Goal: Feedback & Contribution: Submit feedback/report problem

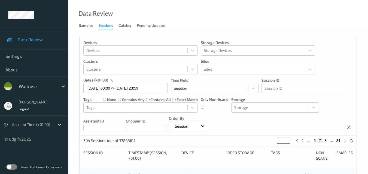
scroll to position [163, 0]
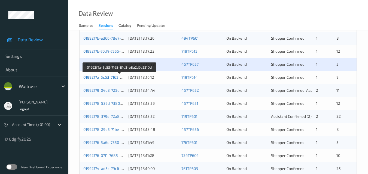
click at [109, 77] on link "01992f7a-5c53-7165-81d3-e8a2d9e2210d" at bounding box center [119, 77] width 73 height 5
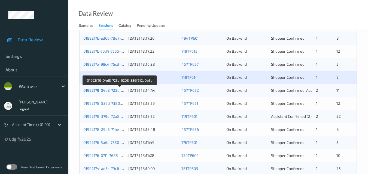
click at [118, 91] on link "01992f79-04d3-725c-9203-336f612a0b5c" at bounding box center [119, 90] width 72 height 5
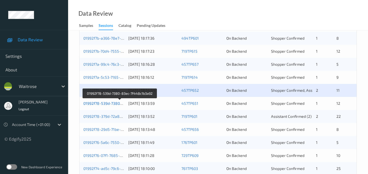
click at [107, 103] on link "01992f78-539d-7380-83ec-7f448c1b3a92" at bounding box center [119, 103] width 73 height 5
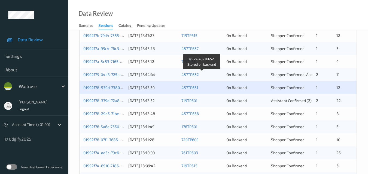
scroll to position [190, 0]
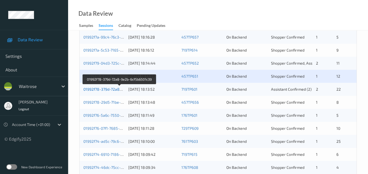
click at [109, 88] on link "01992f78-379d-72a8-9e2b-6cf5b6501c39" at bounding box center [119, 89] width 72 height 5
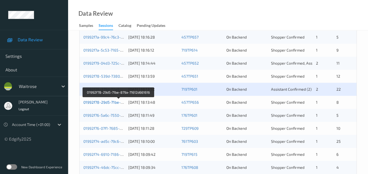
click at [113, 101] on link "01992f78-29d5-71be-879a-71612d661616" at bounding box center [118, 102] width 71 height 5
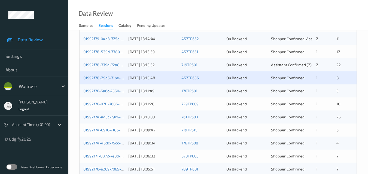
scroll to position [218, 0]
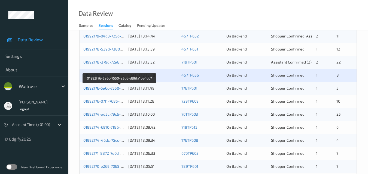
click at [110, 87] on link "01992f76-5a6c-7550-a3d6-d86fa1be4dc7" at bounding box center [119, 88] width 72 height 5
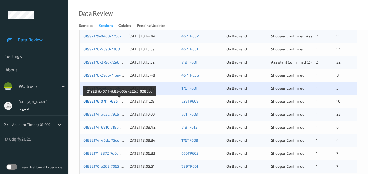
click at [104, 101] on link "01992f76-07f1-7685-b05a-533c3f9088bc" at bounding box center [119, 101] width 72 height 5
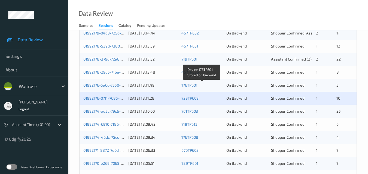
scroll to position [245, 0]
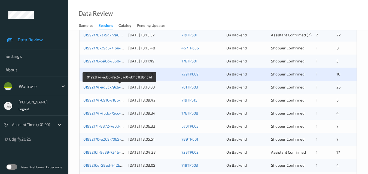
click at [104, 88] on link "01992f74-ad5c-79c6-87d0-d7451f28457d" at bounding box center [119, 87] width 73 height 5
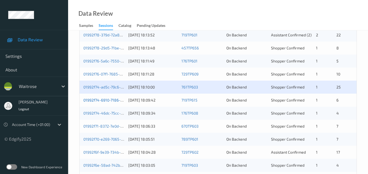
click at [101, 100] on link "01992f74-6910-7186-af58-dfaa88df0cbc" at bounding box center [118, 100] width 71 height 5
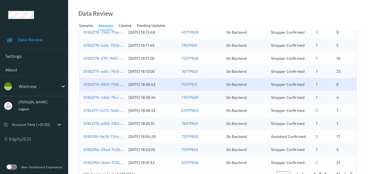
scroll to position [272, 0]
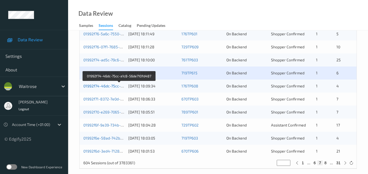
click at [108, 84] on link "01992f74-46dc-75cc-a1c8-56de710fd487" at bounding box center [119, 86] width 72 height 5
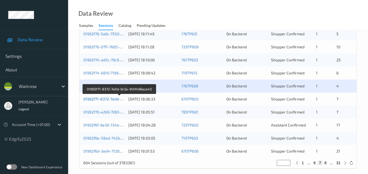
click at [106, 99] on link "01992f71-8372-7e0d-9c3a-914f496ace43" at bounding box center [119, 99] width 72 height 5
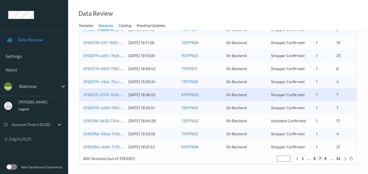
scroll to position [278, 0]
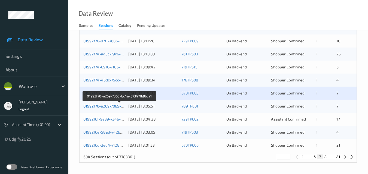
click at [105, 106] on link "01992f70-e269-7065-bc4a-573471b9bca1" at bounding box center [119, 106] width 72 height 5
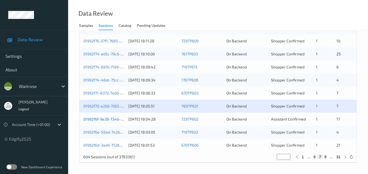
click at [104, 119] on link "01992f6f-9e39-734b-a5ae-9a6af251b65c" at bounding box center [119, 119] width 72 height 5
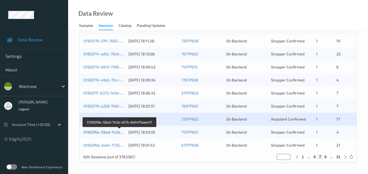
click at [109, 130] on link "01992f6e-58ad-742b-b57b-6d44f1aae411" at bounding box center [119, 132] width 73 height 5
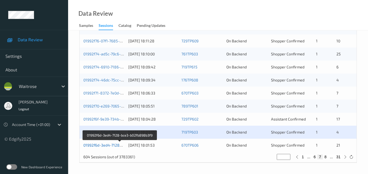
click at [105, 145] on link "01992f6d-3ed4-7128-bce3-b02fb898b3f9" at bounding box center [119, 145] width 73 height 5
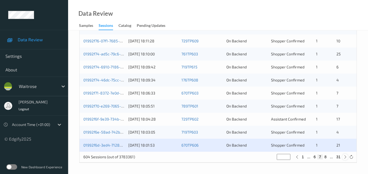
click at [344, 157] on icon at bounding box center [345, 157] width 4 height 4
type input "*"
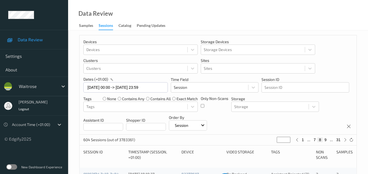
scroll to position [0, 0]
click at [344, 142] on icon at bounding box center [345, 141] width 4 height 4
type input "*"
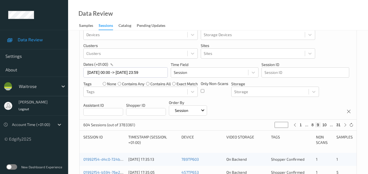
scroll to position [27, 0]
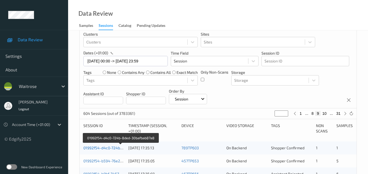
click at [105, 146] on link "01992f54-d4c0-724b-8ded-30bafbab87a8" at bounding box center [120, 148] width 75 height 5
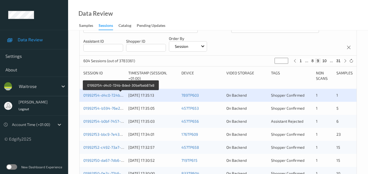
scroll to position [82, 0]
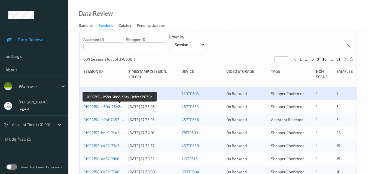
click at [113, 106] on link "01992f54-b594-76e2-a2a4-3efcce79769d" at bounding box center [119, 107] width 73 height 5
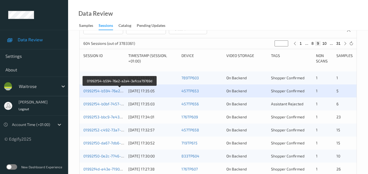
scroll to position [109, 0]
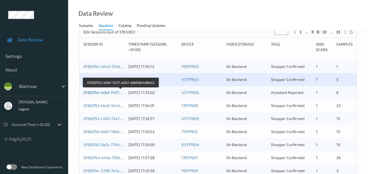
click at [104, 91] on link "01992f54-b0bf-7457-a0b7-ddb08e4d8b52" at bounding box center [120, 92] width 74 height 5
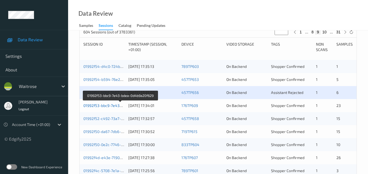
click at [102, 105] on link "01992f53-bbc9-7e43-bdea-0d4b9a20f629" at bounding box center [120, 105] width 74 height 5
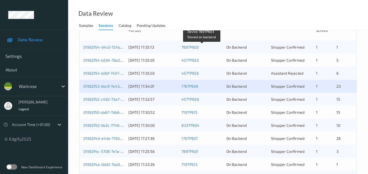
scroll to position [136, 0]
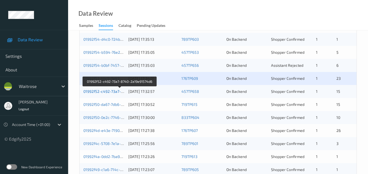
click at [103, 91] on link "01992f52-c492-73a7-8740-2a19e91574d6" at bounding box center [119, 91] width 73 height 5
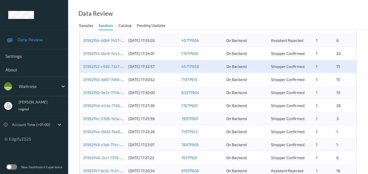
scroll to position [190, 0]
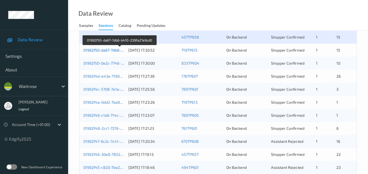
click at [111, 50] on link "01992f50-da67-7db6-b410-239fa27e9cd0" at bounding box center [119, 50] width 72 height 5
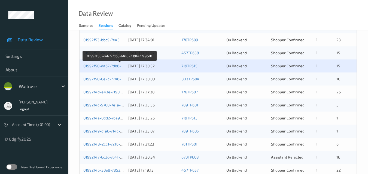
scroll to position [163, 0]
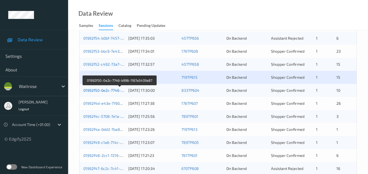
click at [111, 91] on link "01992f50-0e2c-7746-b996-1167a5439a87" at bounding box center [119, 90] width 73 height 5
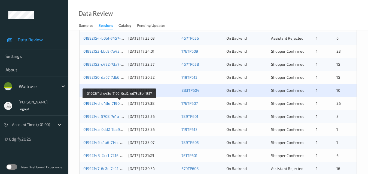
click at [109, 102] on link "01992f4d-e43e-7190-9cd2-ed73d3b41317" at bounding box center [119, 103] width 73 height 5
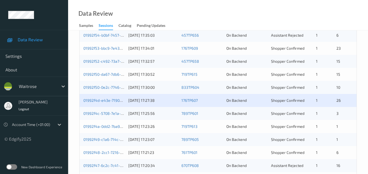
scroll to position [190, 0]
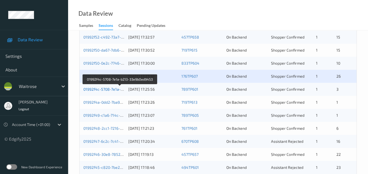
click at [100, 87] on link "01992f4c-5708-7e1a-b213-33e9b0ed9453" at bounding box center [119, 89] width 73 height 5
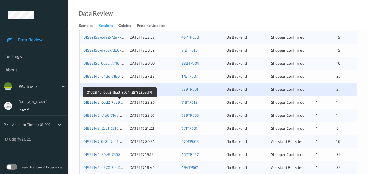
click at [117, 100] on link "01992f4a-0dd2-7ba9-80c4-557323a6cf71" at bounding box center [119, 102] width 73 height 5
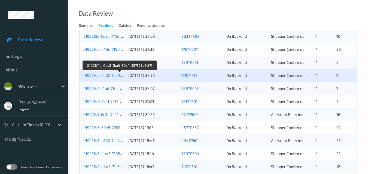
scroll to position [218, 0]
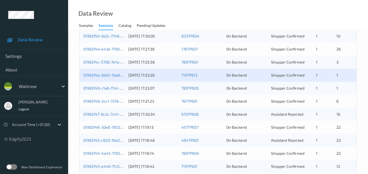
click at [102, 84] on div "01992f49-c1a6-714c-8e1e-5d3be8a4b9d8 09/09/2025 17:23:07 789TP605 On Backend Sh…" at bounding box center [217, 88] width 277 height 13
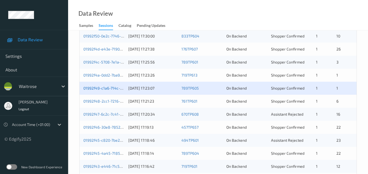
click at [107, 88] on link "01992f49-c1a6-714c-8e1e-5d3be8a4b9d8" at bounding box center [120, 88] width 74 height 5
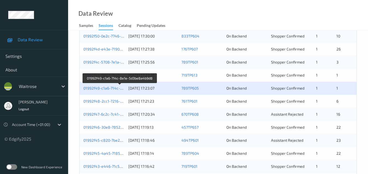
scroll to position [245, 0]
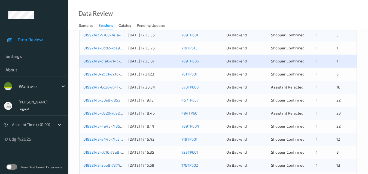
click at [110, 71] on div "01992f48-2cc1-7216-bcd7-66679f96c561 09/09/2025 17:21:23 761TP601 On Backend Sh…" at bounding box center [217, 74] width 277 height 13
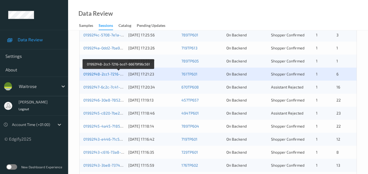
click at [115, 74] on link "01992f48-2cc1-7216-bcd7-66679f96c561" at bounding box center [118, 74] width 71 height 5
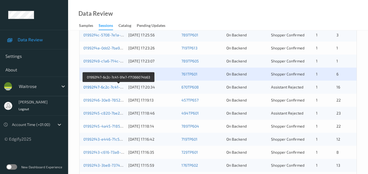
click at [106, 87] on link "01992f47-6c2c-7c41-91e7-f71366074b63" at bounding box center [118, 87] width 71 height 5
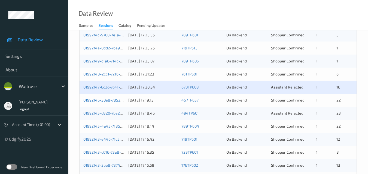
click at [112, 98] on link "01992f46-30e8-7852-a946-ffab4b558967" at bounding box center [120, 100] width 74 height 5
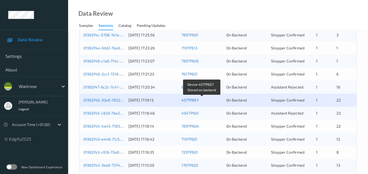
scroll to position [272, 0]
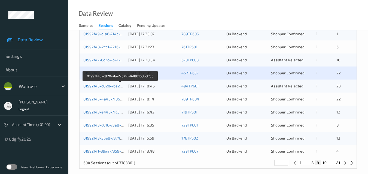
click at [108, 87] on link "01992f45-c820-7be2-b71d-4d80168b8753" at bounding box center [120, 86] width 74 height 5
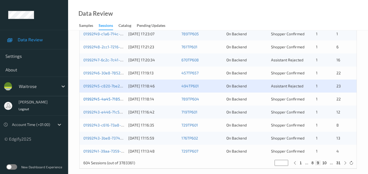
click at [106, 100] on link "01992f45-4a45-7185-94b2-541fda21e725" at bounding box center [119, 99] width 73 height 5
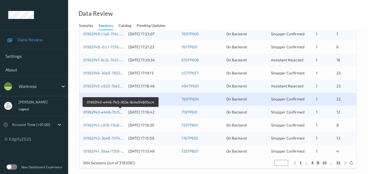
click at [108, 111] on link "01992f43-e446-71c5-953e-8c4e04805cc4" at bounding box center [120, 112] width 75 height 5
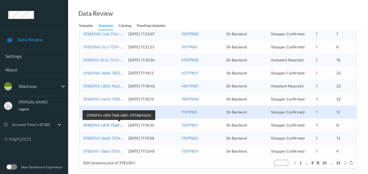
click at [112, 126] on link "01992f43-c616-73a8-bd61-372136efa52d" at bounding box center [119, 125] width 72 height 5
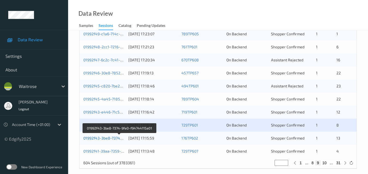
click at [113, 136] on link "01992f43-3be8-7374-9fe0-f94744115a01" at bounding box center [119, 138] width 72 height 5
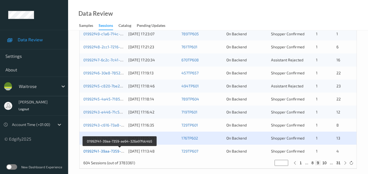
click at [108, 152] on link "01992f41-39aa-7359-ae64-326a97fdc4b5" at bounding box center [119, 151] width 73 height 5
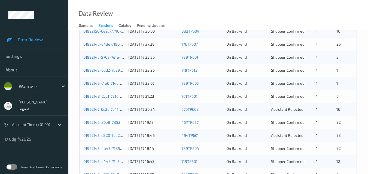
scroll to position [278, 0]
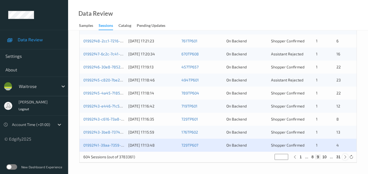
click at [345, 157] on icon at bounding box center [345, 157] width 4 height 4
type input "**"
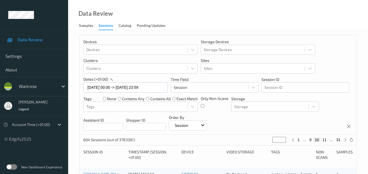
scroll to position [0, 0]
click at [345, 141] on icon at bounding box center [345, 141] width 4 height 4
type input "**"
click at [345, 141] on icon at bounding box center [345, 141] width 4 height 4
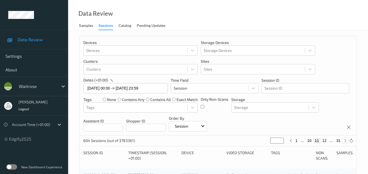
type input "**"
click at [345, 141] on icon at bounding box center [345, 141] width 4 height 4
type input "**"
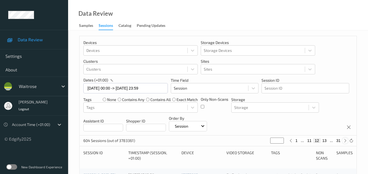
click at [345, 141] on icon at bounding box center [345, 141] width 4 height 4
type input "**"
click at [345, 141] on icon at bounding box center [345, 141] width 4 height 4
type input "**"
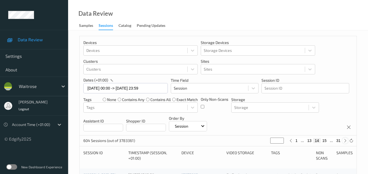
type input "**"
click at [345, 141] on icon at bounding box center [345, 141] width 4 height 4
type input "**"
click at [345, 141] on icon at bounding box center [345, 141] width 4 height 4
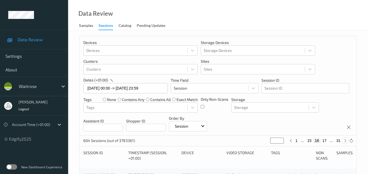
type input "**"
click at [346, 141] on icon at bounding box center [345, 141] width 4 height 4
type input "**"
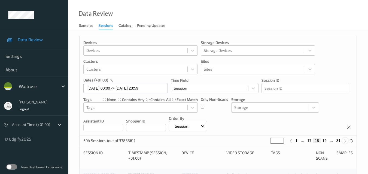
click at [346, 141] on icon at bounding box center [345, 141] width 4 height 4
type input "**"
click at [291, 141] on icon at bounding box center [290, 141] width 4 height 4
type input "**"
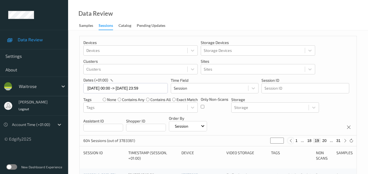
type input "**"
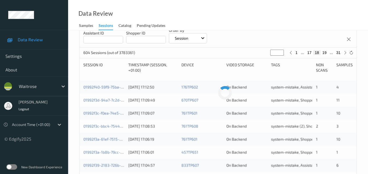
scroll to position [54, 0]
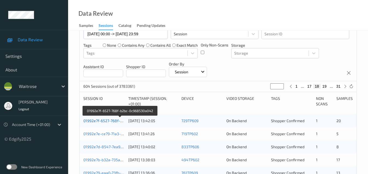
click at [108, 120] on link "01992e7f-6527-768f-b2bc-0c968530a042" at bounding box center [119, 121] width 73 height 5
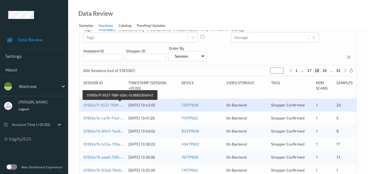
scroll to position [82, 0]
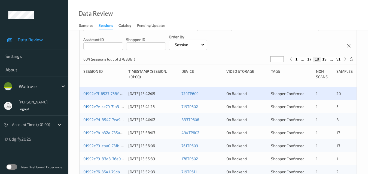
click at [108, 106] on link "01992e7e-ce79-71a3-815d-02fbf5b628a1" at bounding box center [119, 107] width 72 height 5
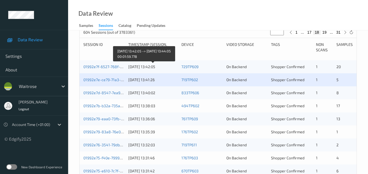
scroll to position [109, 0]
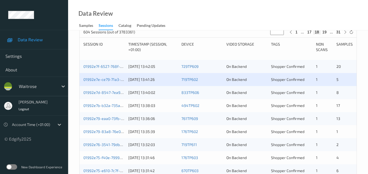
click at [105, 90] on div "01992e7d-8547-7ea9-8c41-6dd113f1f8a5" at bounding box center [103, 92] width 41 height 5
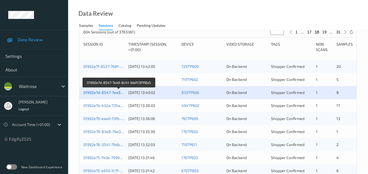
click at [115, 91] on link "01992e7d-8547-7ea9-8c41-6dd113f1f8a5" at bounding box center [119, 92] width 72 height 5
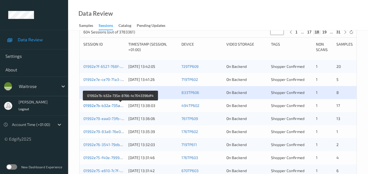
click at [110, 105] on link "01992e7b-b32a-735a-8766-4c7043396df4" at bounding box center [120, 105] width 74 height 5
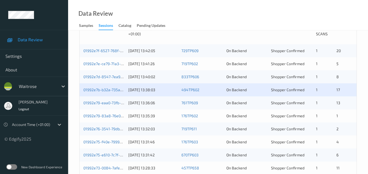
scroll to position [136, 0]
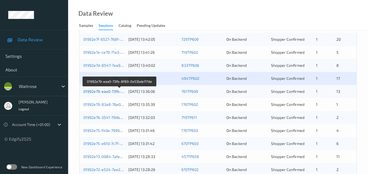
click at [106, 90] on link "01992e79-eaa0-73fb-8f89-0e53bde117de" at bounding box center [119, 91] width 72 height 5
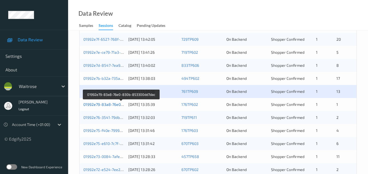
click at [103, 105] on link "01992e79-83a8-76e0-830b-853300dd7dac" at bounding box center [120, 104] width 75 height 5
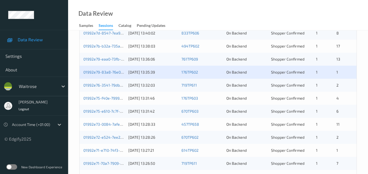
scroll to position [169, 0]
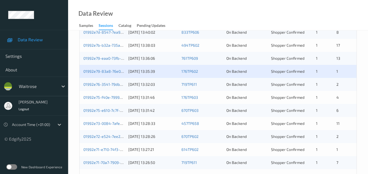
click at [113, 82] on div "01992e76-3541-79db-81ae-c045946fdc73" at bounding box center [103, 84] width 41 height 5
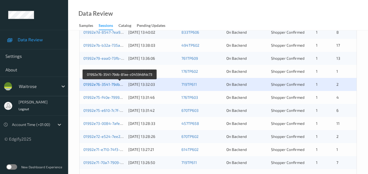
click at [105, 85] on link "01992e76-3541-79db-81ae-c045946fdc73" at bounding box center [119, 84] width 73 height 5
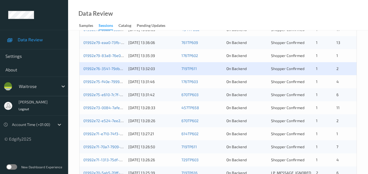
scroll to position [196, 0]
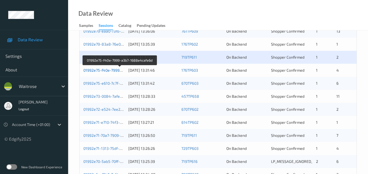
click at [105, 70] on link "01992e75-f40e-7999-a3b7-1688e4cafe6d" at bounding box center [119, 70] width 73 height 5
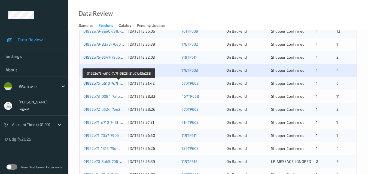
click at [104, 81] on link "01992e75-e610-7c7f-9823-31c01e13e238" at bounding box center [119, 83] width 72 height 5
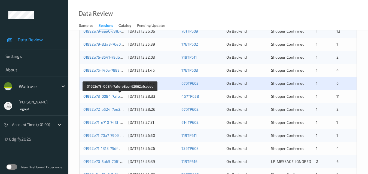
click at [107, 96] on link "01992e73-0084-7afe-b8ee-62962a1cbbac" at bounding box center [120, 96] width 74 height 5
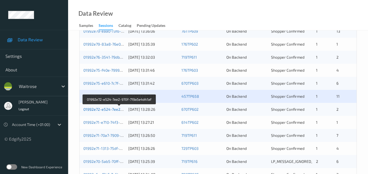
click at [107, 109] on link "01992e72-e524-7ee2-970f-719a5e4d41af" at bounding box center [119, 109] width 72 height 5
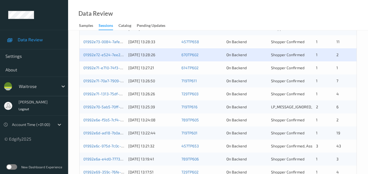
scroll to position [251, 0]
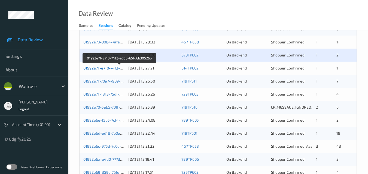
click at [101, 68] on link "01992e71-e710-74f3-a35b-65fd6b30526b" at bounding box center [119, 68] width 72 height 5
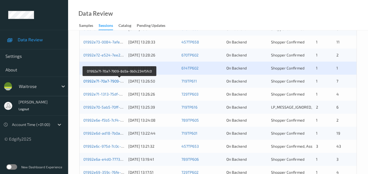
click at [110, 81] on link "01992e71-70a7-7909-8d3a-9b0c234f5fc0" at bounding box center [119, 81] width 72 height 5
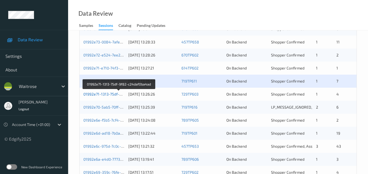
click at [109, 93] on link "01992e71-1313-75df-9f82-c24daf0ba4ad" at bounding box center [118, 94] width 71 height 5
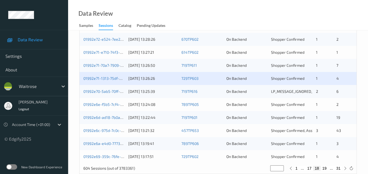
scroll to position [278, 0]
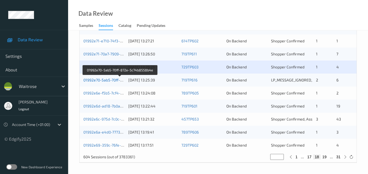
click at [107, 80] on link "01992e70-5ab5-70ff-872e-5c74b8558b4e" at bounding box center [120, 80] width 74 height 5
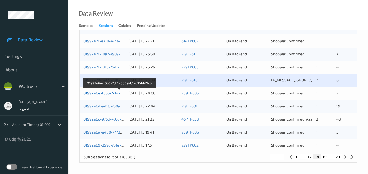
click at [107, 94] on link "01992e6e-f5b5-7cf4-8839-b1ac34bb2fcb" at bounding box center [119, 93] width 72 height 5
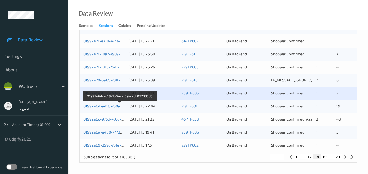
click at [109, 106] on link "01992e6d-ad18-7b0a-af39-dcdf022335d5" at bounding box center [119, 106] width 73 height 5
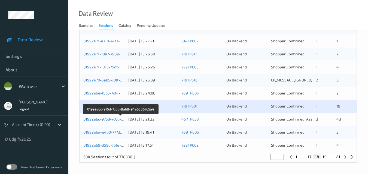
click at [106, 119] on link "01992e6c-975d-7c0c-8a68-94a6386765a4" at bounding box center [120, 119] width 75 height 5
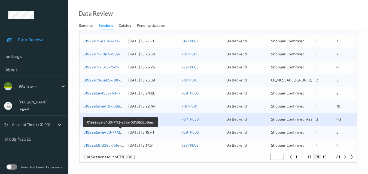
click at [116, 131] on link "01992e6a-e4d0-7773-a37a-0345632b76ec" at bounding box center [120, 132] width 74 height 5
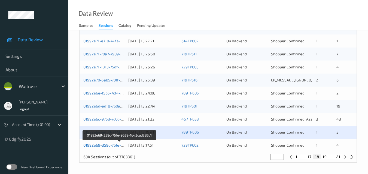
click at [106, 144] on link "01992e69-359c-76fe-9639-1643cad385c1" at bounding box center [119, 145] width 73 height 5
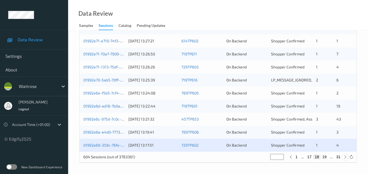
click at [345, 157] on icon at bounding box center [345, 157] width 4 height 4
type input "**"
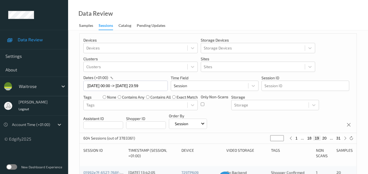
scroll to position [0, 0]
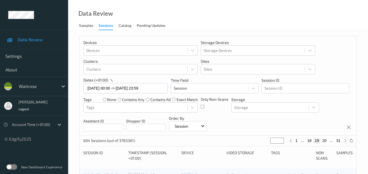
click at [346, 142] on icon at bounding box center [345, 141] width 4 height 4
type input "**"
click at [346, 142] on icon at bounding box center [345, 141] width 4 height 4
type input "**"
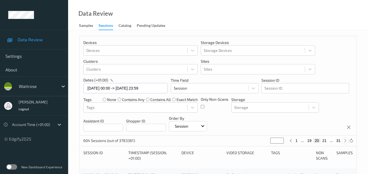
type input "**"
click at [346, 142] on icon at bounding box center [345, 141] width 4 height 4
type input "**"
click at [346, 142] on icon at bounding box center [345, 141] width 4 height 4
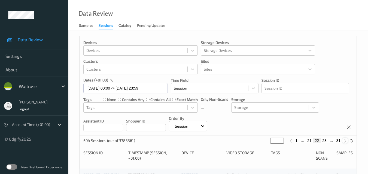
type input "**"
click at [346, 142] on icon at bounding box center [345, 141] width 4 height 4
type input "**"
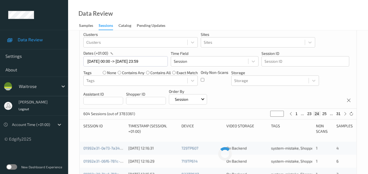
scroll to position [54, 0]
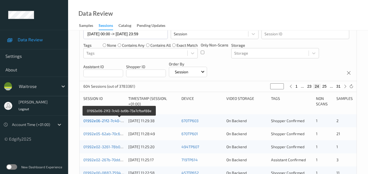
click at [103, 121] on link "01992e06-21f2-7c40-bd9b-73a7cfbaf88e" at bounding box center [119, 121] width 72 height 5
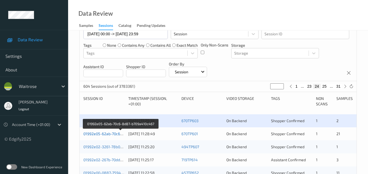
click at [109, 134] on link "01992e05-62ab-70c6-8d87-b709a410c467" at bounding box center [120, 134] width 74 height 5
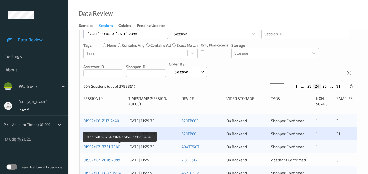
click at [113, 146] on link "01992e02-3261-78b0-afda-8c7dcd17e8ed" at bounding box center [119, 147] width 73 height 5
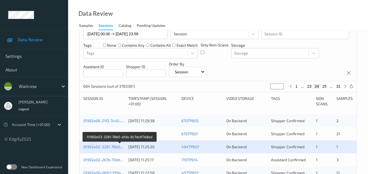
scroll to position [82, 0]
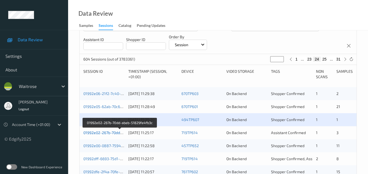
click at [115, 133] on link "01992e02-267b-70dd-abeb-51829fe4fb3c" at bounding box center [119, 133] width 73 height 5
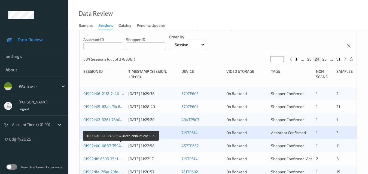
click at [112, 146] on link "01992e00-0887-7594-8cca-99b7a9c6c586" at bounding box center [120, 146] width 75 height 5
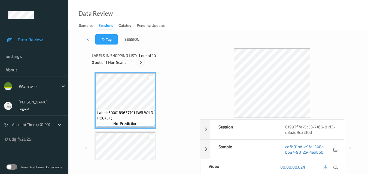
click at [140, 64] on icon at bounding box center [140, 62] width 5 height 5
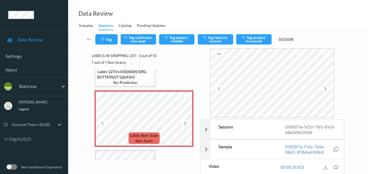
scroll to position [89, 0]
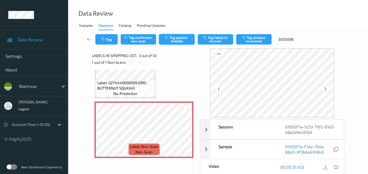
click at [178, 39] on button "Tag system-mistake" at bounding box center [176, 39] width 35 height 10
click at [110, 41] on button "Tag" at bounding box center [106, 39] width 22 height 10
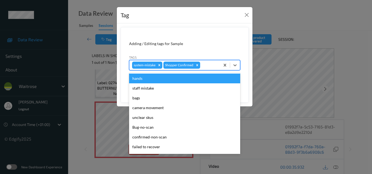
click at [203, 66] on div at bounding box center [209, 65] width 16 height 7
type input "un"
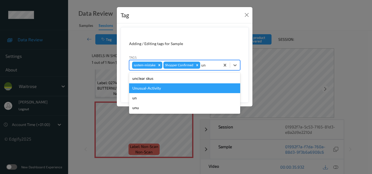
click at [182, 88] on div "Unusual-Activity" at bounding box center [184, 89] width 111 height 10
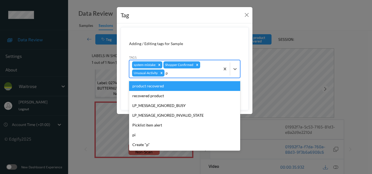
type input "pi"
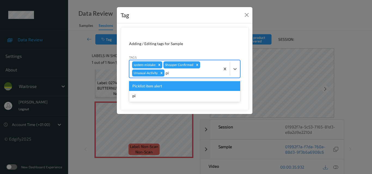
click at [182, 88] on div "Picklist item alert" at bounding box center [184, 86] width 111 height 10
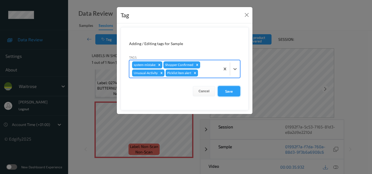
click at [233, 93] on button "Save" at bounding box center [229, 91] width 22 height 10
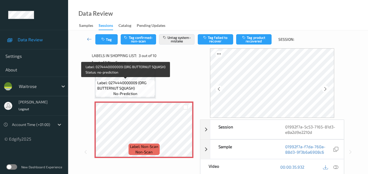
click at [143, 87] on span "Label: 0274440000009 (ORG BUTTERNUT SQUASH)" at bounding box center [125, 85] width 57 height 11
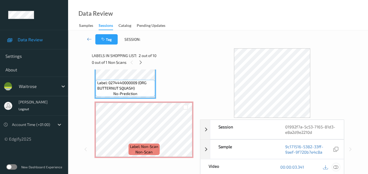
click at [337, 167] on icon at bounding box center [335, 167] width 5 height 5
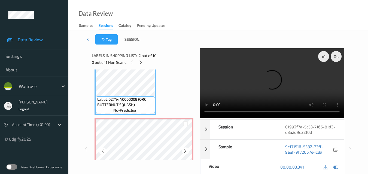
scroll to position [62, 0]
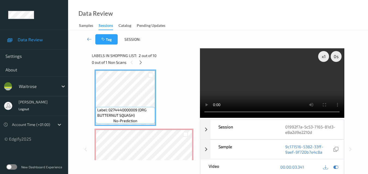
click at [255, 72] on video at bounding box center [272, 83] width 144 height 70
click at [265, 69] on video at bounding box center [272, 83] width 144 height 70
click at [277, 78] on video at bounding box center [272, 83] width 144 height 70
click at [272, 86] on video at bounding box center [272, 83] width 144 height 70
click at [265, 83] on video at bounding box center [272, 83] width 144 height 70
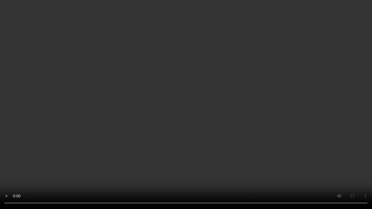
click at [228, 116] on video at bounding box center [186, 104] width 372 height 209
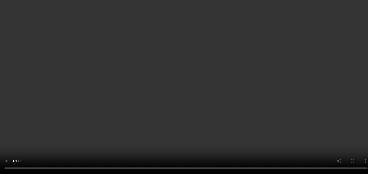
scroll to position [0, 0]
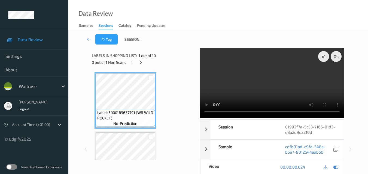
click at [284, 84] on video at bounding box center [272, 83] width 144 height 70
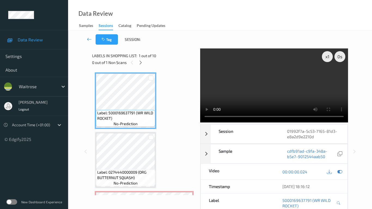
click at [245, 121] on video at bounding box center [274, 85] width 148 height 74
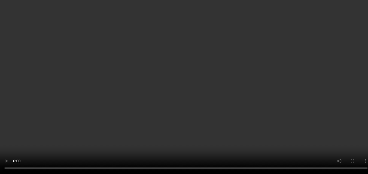
scroll to position [82, 0]
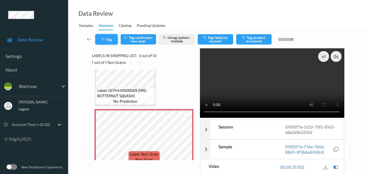
click at [109, 41] on button "Tag" at bounding box center [106, 39] width 22 height 10
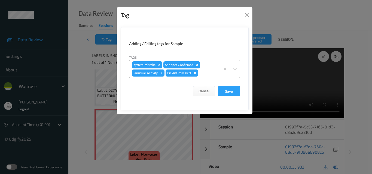
click at [196, 72] on icon "Remove Picklist item alert" at bounding box center [195, 73] width 4 height 4
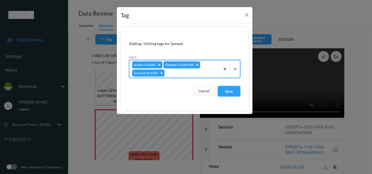
click at [230, 90] on button "Save" at bounding box center [229, 91] width 22 height 10
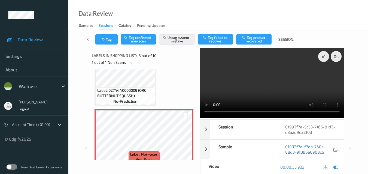
click at [253, 83] on video at bounding box center [272, 83] width 144 height 70
click at [269, 90] on video at bounding box center [272, 83] width 144 height 70
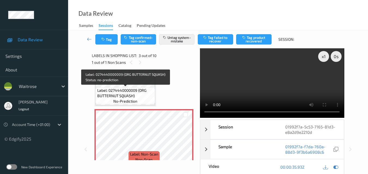
click at [126, 89] on span "Label: 0274440000009 (ORG BUTTERNUT SQUASH)" at bounding box center [125, 93] width 57 height 11
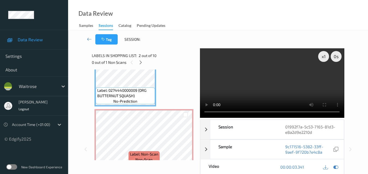
click at [274, 84] on video at bounding box center [272, 83] width 144 height 70
click at [322, 58] on div "x 1" at bounding box center [323, 56] width 11 height 11
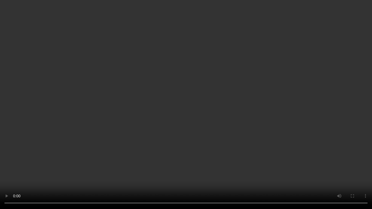
click at [252, 124] on video at bounding box center [186, 104] width 372 height 209
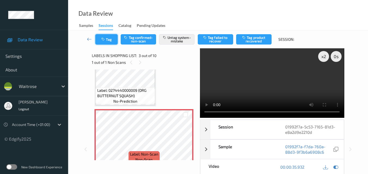
click at [111, 39] on button "Tag" at bounding box center [106, 39] width 22 height 10
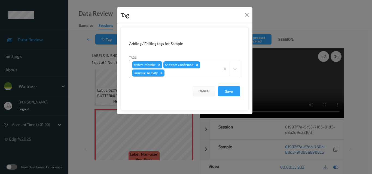
click at [187, 75] on div at bounding box center [191, 73] width 52 height 7
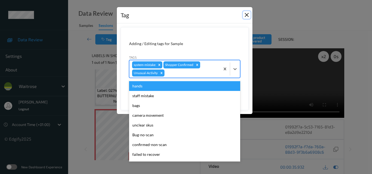
click at [248, 13] on button "Close" at bounding box center [247, 15] width 8 height 8
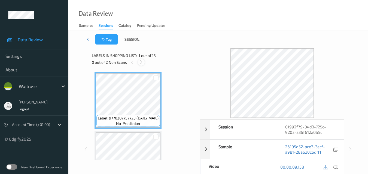
click at [141, 62] on icon at bounding box center [141, 62] width 5 height 5
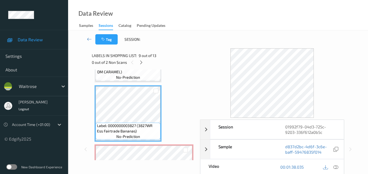
scroll to position [450, 0]
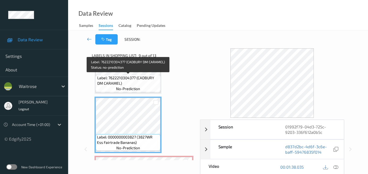
click at [142, 84] on span "Label: 7622210304377 (CADBURY DM CARAMEL)" at bounding box center [128, 80] width 62 height 11
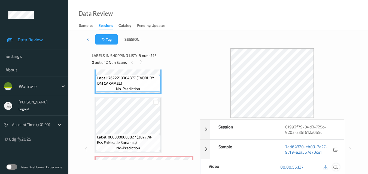
click at [337, 166] on icon at bounding box center [335, 167] width 5 height 5
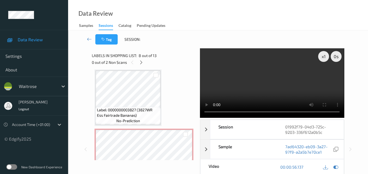
scroll to position [532, 0]
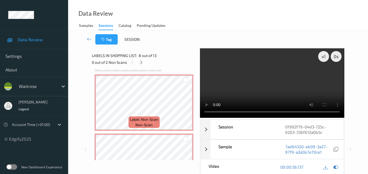
click at [268, 80] on video at bounding box center [272, 83] width 144 height 70
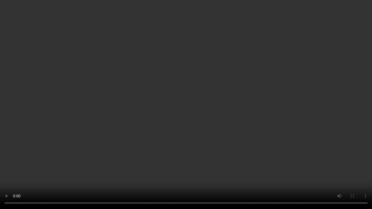
click at [250, 129] on video at bounding box center [186, 104] width 372 height 209
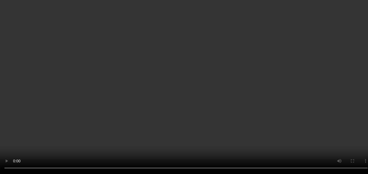
scroll to position [559, 0]
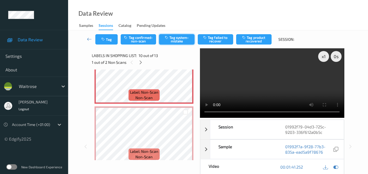
click at [174, 41] on button "Tag system-mistake" at bounding box center [176, 39] width 35 height 10
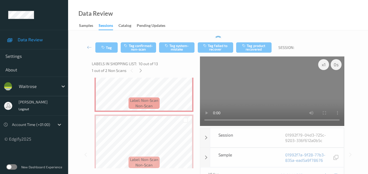
click at [273, 85] on video at bounding box center [272, 92] width 144 height 70
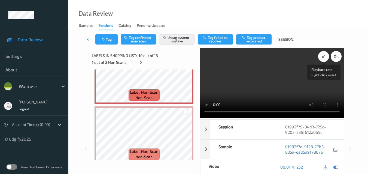
click at [325, 58] on div "x 1" at bounding box center [323, 56] width 11 height 11
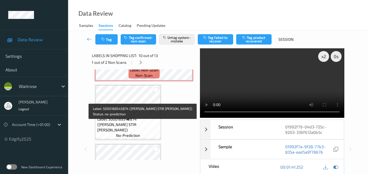
scroll to position [613, 0]
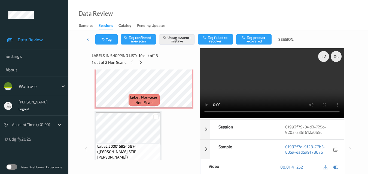
click at [288, 91] on video at bounding box center [272, 83] width 144 height 70
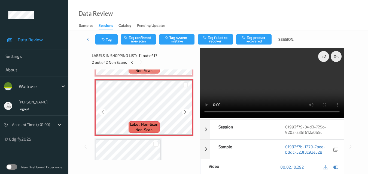
scroll to position [559, 0]
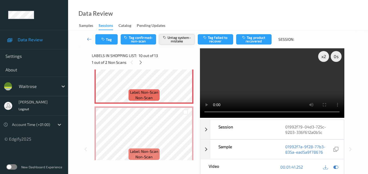
click at [180, 41] on button "Untag system-mistake" at bounding box center [176, 39] width 35 height 10
click at [184, 44] on button "Tag system-mistake" at bounding box center [176, 39] width 35 height 10
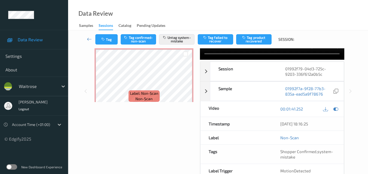
scroll to position [31, 0]
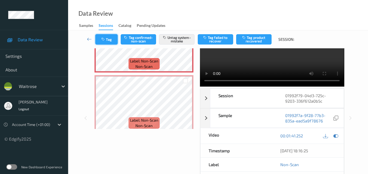
click at [109, 40] on button "Tag" at bounding box center [106, 39] width 22 height 10
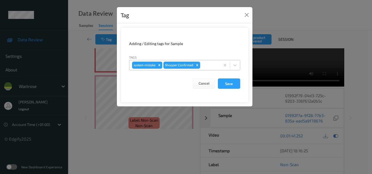
click at [209, 66] on div at bounding box center [209, 65] width 16 height 7
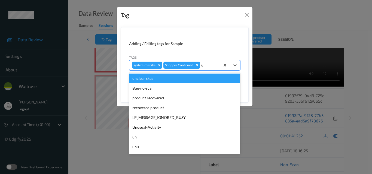
type input "un"
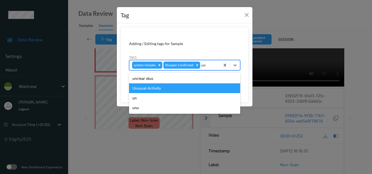
click at [156, 90] on div "Unusual-Activity" at bounding box center [184, 89] width 111 height 10
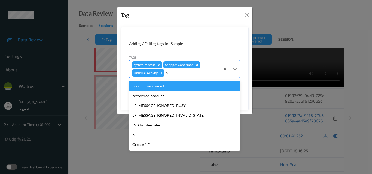
type input "pi"
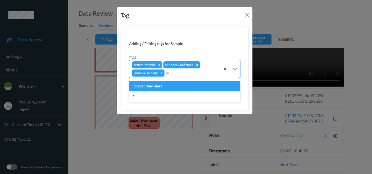
click at [160, 88] on div "Picklist item alert" at bounding box center [184, 86] width 111 height 10
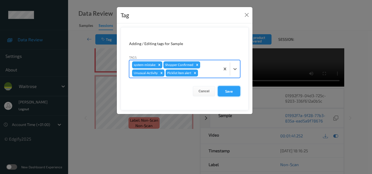
click at [232, 90] on button "Save" at bounding box center [229, 91] width 22 height 10
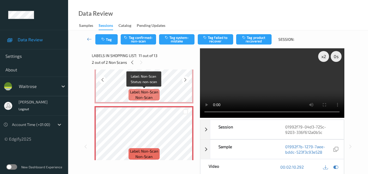
scroll to position [559, 0]
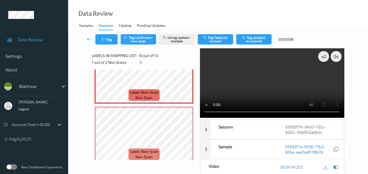
click at [258, 87] on video at bounding box center [272, 83] width 144 height 70
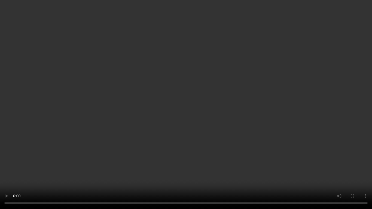
click at [210, 114] on video at bounding box center [186, 104] width 372 height 209
click at [209, 122] on video at bounding box center [186, 104] width 372 height 209
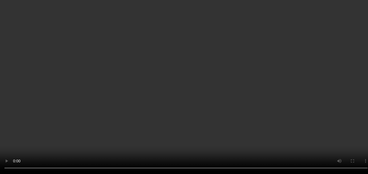
scroll to position [586, 0]
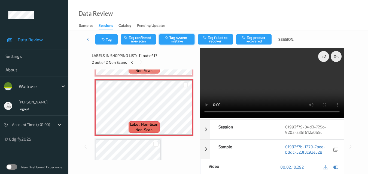
click at [184, 39] on button "Tag system-mistake" at bounding box center [176, 39] width 35 height 10
click at [110, 41] on button "Tag" at bounding box center [106, 39] width 22 height 10
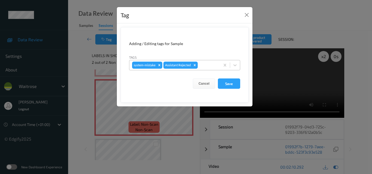
click at [213, 69] on div "system-mistake Assistant Rejected" at bounding box center [174, 65] width 91 height 9
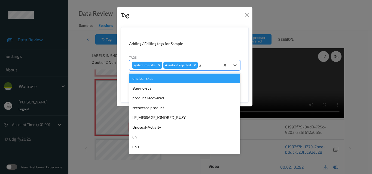
type input "un"
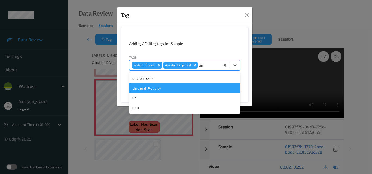
click at [180, 93] on div "Unusual-Activity" at bounding box center [184, 89] width 111 height 10
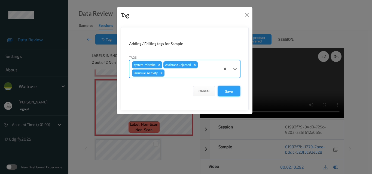
click at [233, 93] on button "Save" at bounding box center [229, 91] width 22 height 10
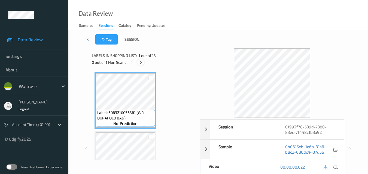
click at [140, 65] on icon at bounding box center [140, 62] width 5 height 5
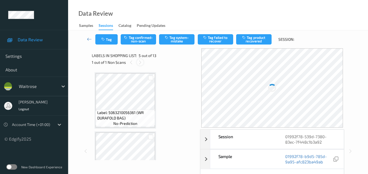
scroll to position [181, 0]
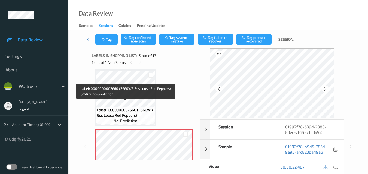
click at [131, 107] on span "Label: 0000000002660 (2660WR Ess Loose Red Peppers)" at bounding box center [125, 112] width 57 height 11
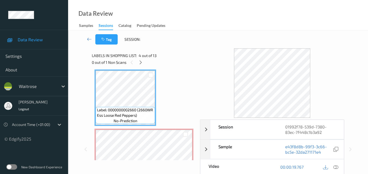
scroll to position [153, 0]
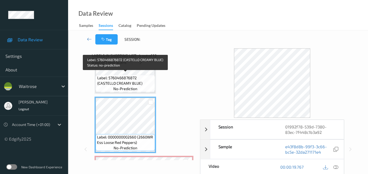
click at [123, 78] on span "Label: 5760466876872 (CASTELLO CREAMY BLUE)" at bounding box center [125, 80] width 57 height 11
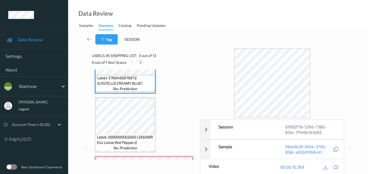
click at [336, 168] on icon at bounding box center [335, 167] width 5 height 5
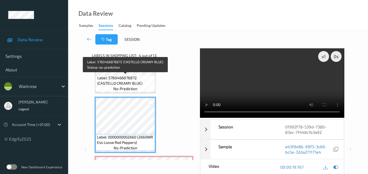
click at [129, 85] on span "Label: 5760466876872 (CASTELLO CREAMY BLUE)" at bounding box center [125, 80] width 57 height 11
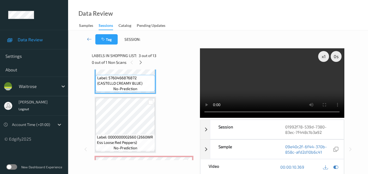
click at [268, 89] on video at bounding box center [272, 83] width 144 height 70
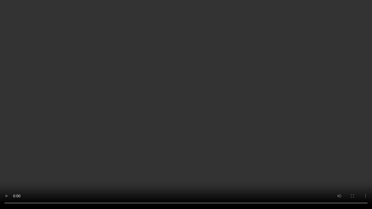
click at [241, 109] on video at bounding box center [186, 104] width 372 height 209
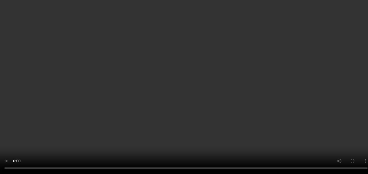
scroll to position [235, 0]
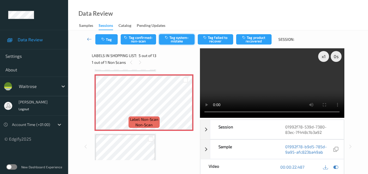
click at [176, 39] on button "Tag system-mistake" at bounding box center [176, 39] width 35 height 10
click at [107, 41] on button "Tag" at bounding box center [106, 39] width 22 height 10
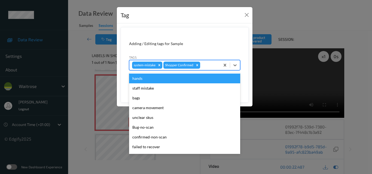
click at [202, 69] on div "system-mistake Shopper Confirmed" at bounding box center [174, 65] width 91 height 9
type input "un"
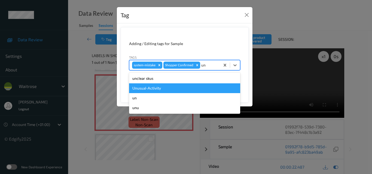
click at [167, 88] on div "Unusual-Activity" at bounding box center [184, 89] width 111 height 10
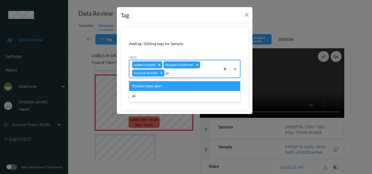
type input "pic"
click at [164, 86] on div "Picklist item alert" at bounding box center [184, 86] width 111 height 10
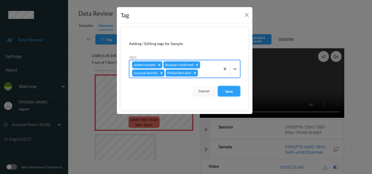
click at [229, 94] on button "Save" at bounding box center [229, 91] width 22 height 10
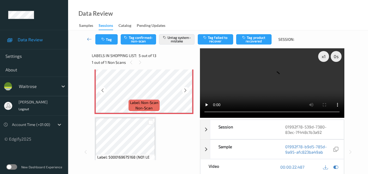
scroll to position [262, 0]
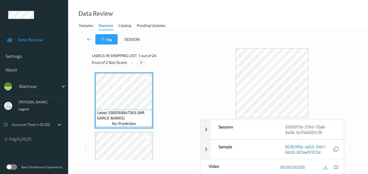
click at [142, 62] on icon at bounding box center [141, 62] width 5 height 5
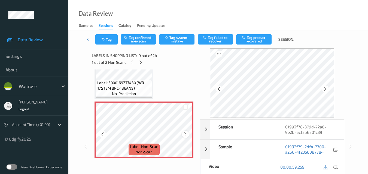
scroll to position [418, 0]
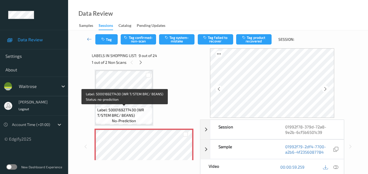
click at [137, 108] on span "Label: 5000169277430 (WR T/STEM BRC/ BEANS)" at bounding box center [124, 112] width 54 height 11
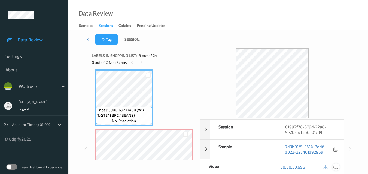
click at [337, 166] on icon at bounding box center [335, 167] width 5 height 5
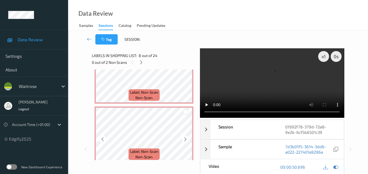
scroll to position [472, 0]
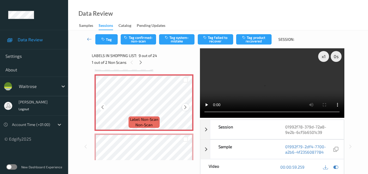
click at [186, 107] on icon at bounding box center [185, 107] width 5 height 5
click at [290, 80] on video at bounding box center [272, 83] width 144 height 70
click at [266, 85] on video at bounding box center [272, 83] width 144 height 70
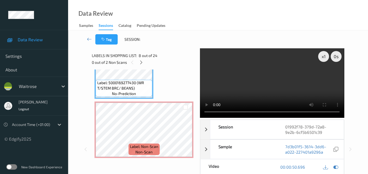
click at [269, 82] on video at bounding box center [272, 83] width 144 height 70
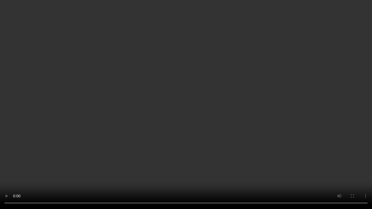
click at [219, 123] on video at bounding box center [186, 104] width 372 height 209
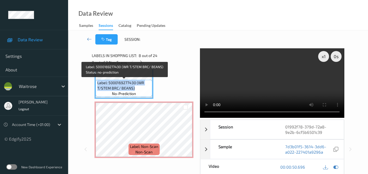
drag, startPoint x: 137, startPoint y: 87, endPoint x: 97, endPoint y: 82, distance: 40.6
click at [97, 82] on div "Label: 5000169277430 (WR T/STEM BRC/ BEANS) no-prediction" at bounding box center [124, 88] width 57 height 17
copy span "Label: 5000169277430 (WR T/STEM BRC/ BEANS)"
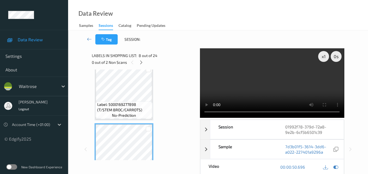
scroll to position [364, 0]
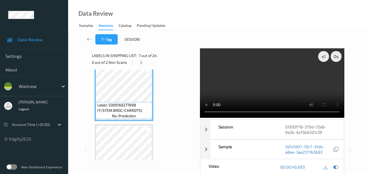
click at [263, 81] on video at bounding box center [272, 83] width 144 height 70
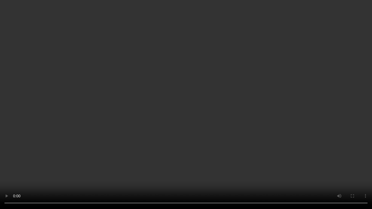
click at [220, 121] on video at bounding box center [186, 104] width 372 height 209
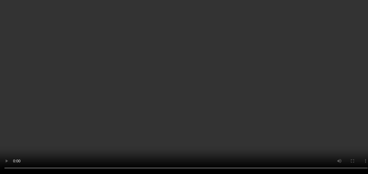
scroll to position [391, 0]
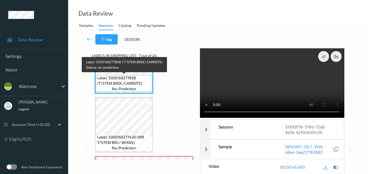
click at [134, 84] on span "Label: 5000169277898 (T/STEM BROC/CARROTS)" at bounding box center [124, 80] width 54 height 11
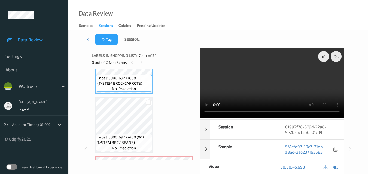
click at [256, 90] on video at bounding box center [272, 83] width 144 height 70
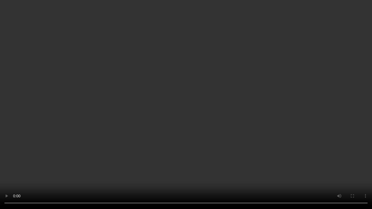
click at [253, 113] on video at bounding box center [186, 104] width 372 height 209
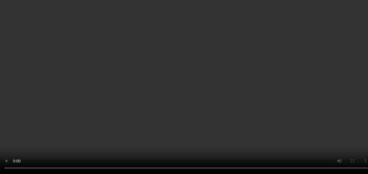
scroll to position [445, 0]
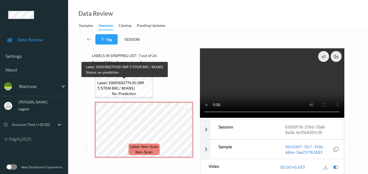
click at [136, 81] on span "Label: 5000169277430 (WR T/STEM BRC/ BEANS)" at bounding box center [124, 85] width 54 height 11
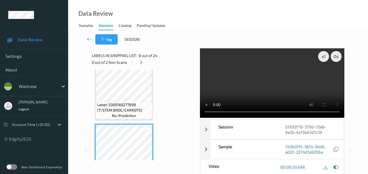
scroll to position [364, 0]
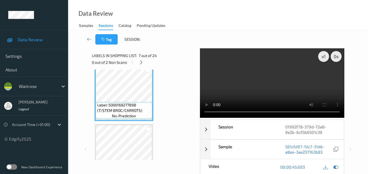
click at [129, 125] on div "Label: 5000169277430 (WR T/STEM BRC/ BEANS) no-prediction" at bounding box center [123, 152] width 59 height 57
click at [272, 83] on video at bounding box center [272, 83] width 144 height 70
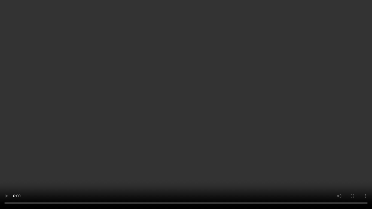
click at [226, 137] on video at bounding box center [186, 104] width 372 height 209
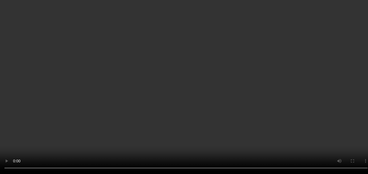
scroll to position [391, 0]
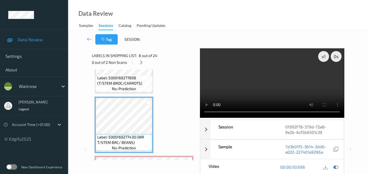
click at [290, 91] on video at bounding box center [272, 83] width 144 height 70
click at [287, 85] on video at bounding box center [272, 83] width 144 height 70
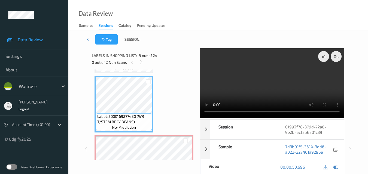
scroll to position [445, 0]
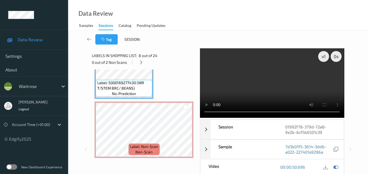
click at [256, 88] on video at bounding box center [272, 83] width 144 height 70
click at [283, 88] on video at bounding box center [272, 83] width 144 height 70
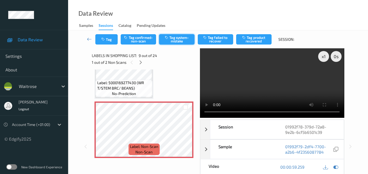
click at [170, 42] on button "Tag system-mistake" at bounding box center [176, 39] width 35 height 10
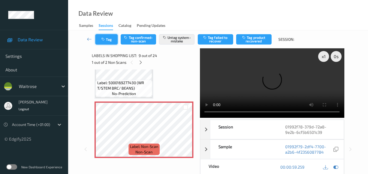
click at [107, 42] on button "Tag" at bounding box center [106, 39] width 22 height 10
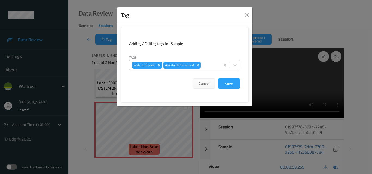
click at [209, 68] on div at bounding box center [210, 65] width 16 height 7
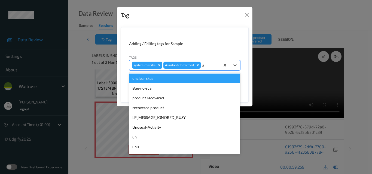
type input "un"
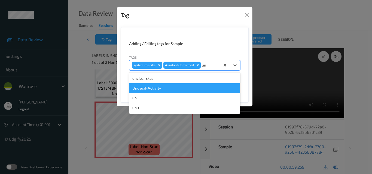
click at [179, 88] on div "Unusual-Activity" at bounding box center [184, 89] width 111 height 10
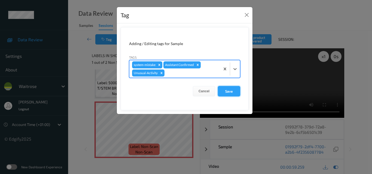
click at [229, 92] on button "Save" at bounding box center [229, 91] width 22 height 10
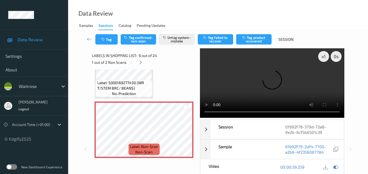
click at [265, 74] on video at bounding box center [272, 83] width 144 height 70
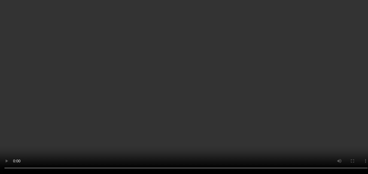
scroll to position [472, 0]
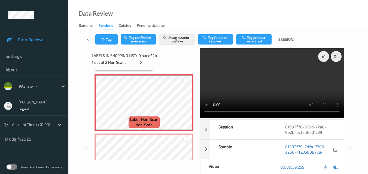
click at [271, 78] on video at bounding box center [272, 83] width 144 height 70
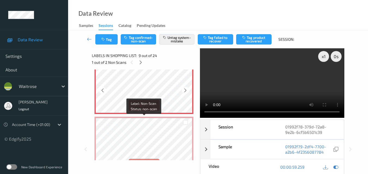
scroll to position [500, 0]
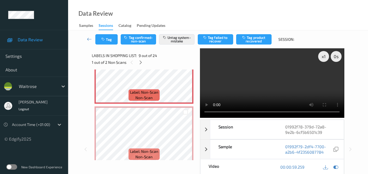
click at [266, 90] on video at bounding box center [272, 83] width 144 height 70
click at [323, 57] on div "x 1" at bounding box center [323, 56] width 11 height 11
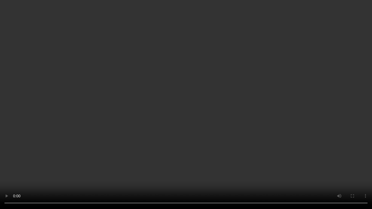
click at [217, 126] on video at bounding box center [186, 104] width 372 height 209
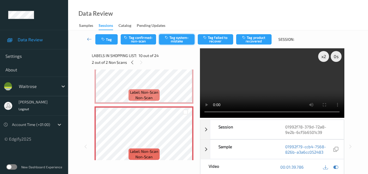
click at [184, 42] on button "Tag system-mistake" at bounding box center [176, 39] width 35 height 10
click at [112, 43] on button "Tag" at bounding box center [106, 39] width 22 height 10
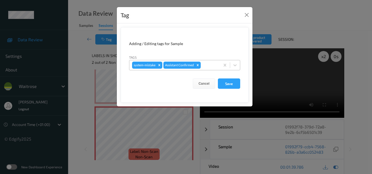
click at [210, 66] on div at bounding box center [210, 65] width 16 height 7
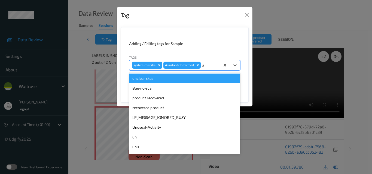
type input "un"
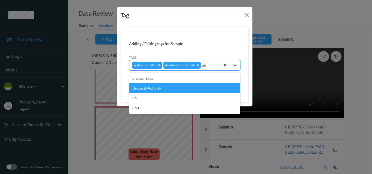
click at [187, 89] on div "Unusual-Activity" at bounding box center [184, 89] width 111 height 10
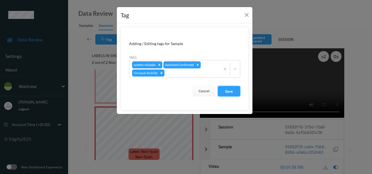
click at [228, 91] on button "Save" at bounding box center [229, 91] width 22 height 10
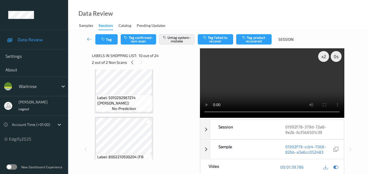
scroll to position [608, 0]
click at [111, 41] on button "Tag" at bounding box center [106, 39] width 22 height 10
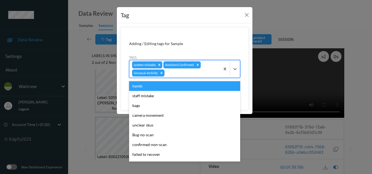
click at [181, 76] on div at bounding box center [191, 73] width 52 height 7
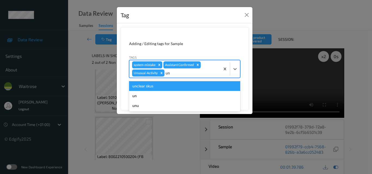
type input "u"
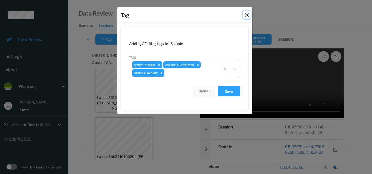
click at [249, 15] on button "Close" at bounding box center [247, 15] width 8 height 8
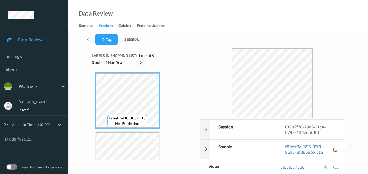
click at [142, 63] on icon at bounding box center [140, 62] width 5 height 5
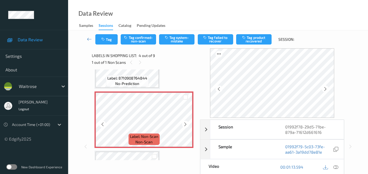
scroll to position [149, 0]
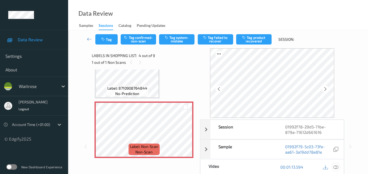
click at [335, 167] on icon at bounding box center [335, 167] width 5 height 5
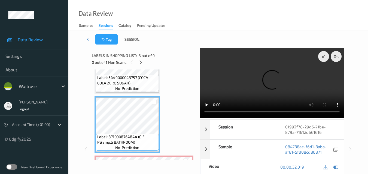
scroll to position [94, 0]
click at [243, 85] on video at bounding box center [272, 83] width 144 height 70
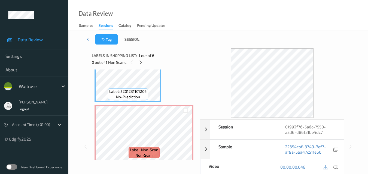
scroll to position [27, 0]
click at [186, 137] on icon at bounding box center [185, 137] width 5 height 5
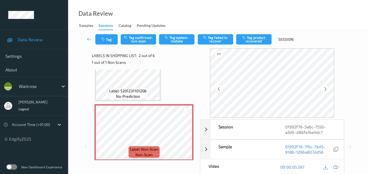
click at [336, 165] on icon at bounding box center [335, 167] width 5 height 5
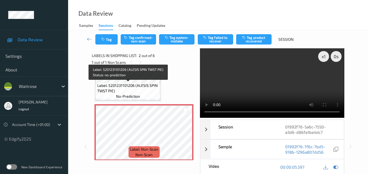
click at [146, 92] on span "Label: 5201231101206 (ALESIS SPIN TWST PIE)" at bounding box center [128, 88] width 62 height 11
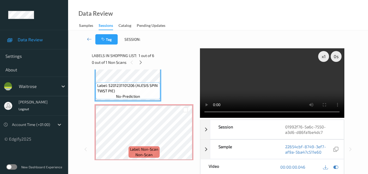
click at [307, 79] on video at bounding box center [272, 83] width 144 height 70
click at [275, 78] on video at bounding box center [272, 83] width 144 height 70
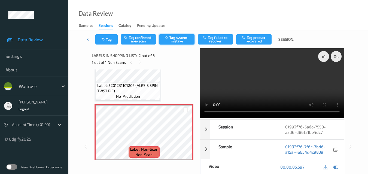
click at [176, 39] on button "Tag system-mistake" at bounding box center [176, 39] width 35 height 10
click at [106, 39] on button "Tag" at bounding box center [106, 39] width 22 height 10
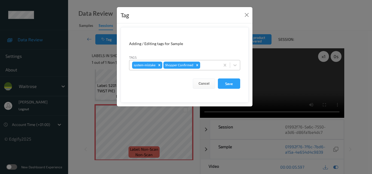
click at [209, 65] on div at bounding box center [209, 65] width 16 height 7
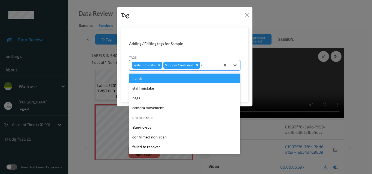
type input "un"
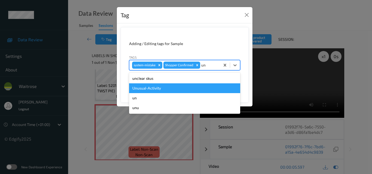
click at [178, 88] on div "Unusual-Activity" at bounding box center [184, 89] width 111 height 10
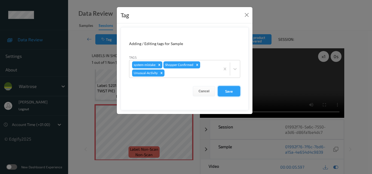
click at [233, 91] on button "Save" at bounding box center [229, 91] width 22 height 10
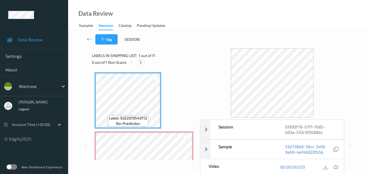
click at [140, 62] on icon at bounding box center [140, 62] width 5 height 5
click at [338, 167] on icon at bounding box center [335, 167] width 5 height 5
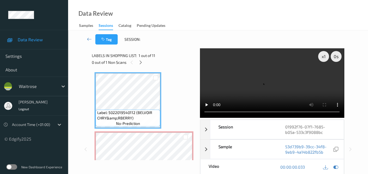
click at [270, 73] on video at bounding box center [272, 83] width 144 height 70
click at [281, 76] on video at bounding box center [272, 83] width 144 height 70
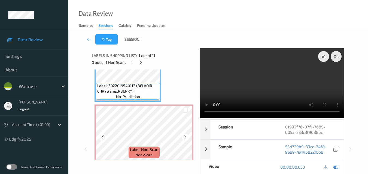
scroll to position [27, 0]
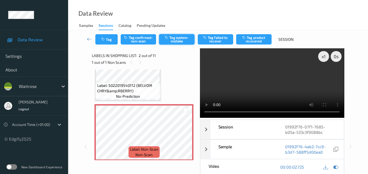
click at [177, 36] on button "Tag system-mistake" at bounding box center [176, 39] width 35 height 10
click at [110, 38] on button "Tag" at bounding box center [106, 39] width 22 height 10
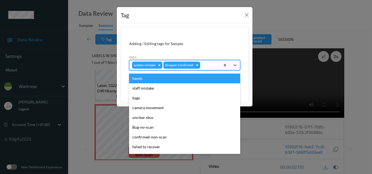
click at [207, 67] on div at bounding box center [209, 65] width 16 height 7
type input "un"
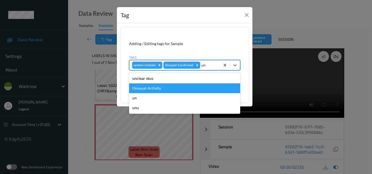
click at [182, 90] on div "Unusual-Activity" at bounding box center [184, 89] width 111 height 10
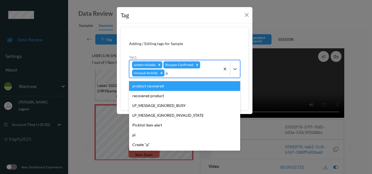
type input "pi"
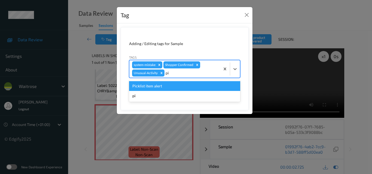
click at [182, 90] on div "Picklist item alert" at bounding box center [184, 86] width 111 height 10
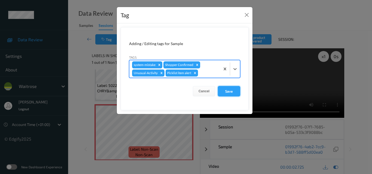
click at [228, 93] on button "Save" at bounding box center [229, 91] width 22 height 10
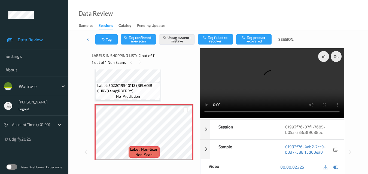
click at [295, 84] on video at bounding box center [272, 83] width 144 height 70
click at [263, 62] on video at bounding box center [272, 83] width 144 height 70
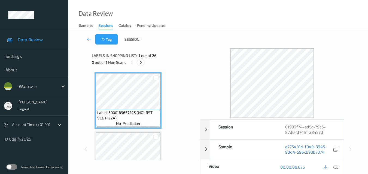
click at [141, 63] on icon at bounding box center [140, 62] width 5 height 5
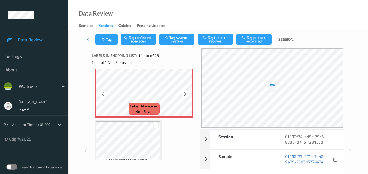
scroll to position [783, 0]
click at [183, 93] on icon at bounding box center [185, 93] width 5 height 5
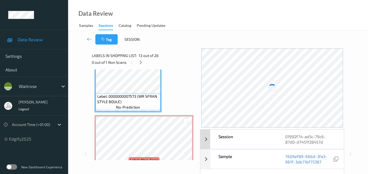
scroll to position [27, 0]
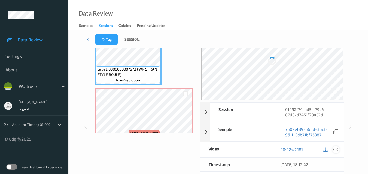
click at [337, 150] on icon at bounding box center [335, 149] width 5 height 5
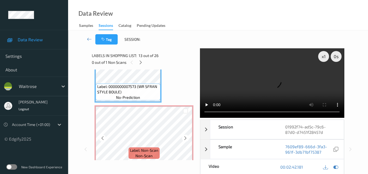
scroll to position [728, 0]
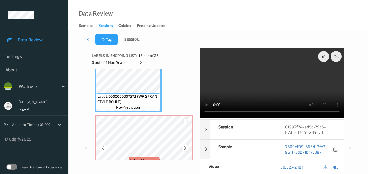
click at [185, 146] on icon at bounding box center [185, 148] width 5 height 5
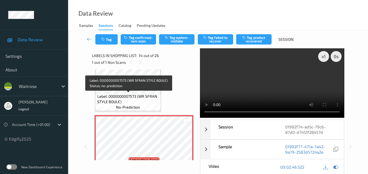
click at [136, 100] on span "Label: 0000000007573 (WR SFRAN STYLE BOULE)" at bounding box center [128, 99] width 62 height 11
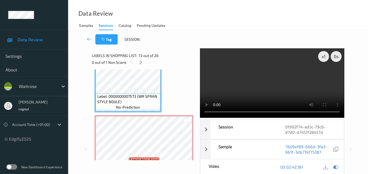
click at [291, 89] on video at bounding box center [272, 83] width 144 height 70
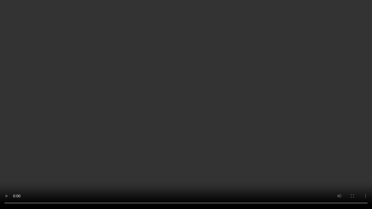
click at [267, 121] on video at bounding box center [186, 104] width 372 height 209
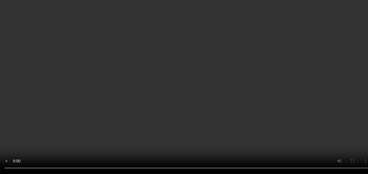
scroll to position [783, 0]
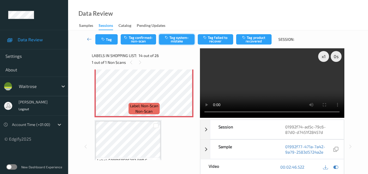
click at [182, 39] on button "Tag system-mistake" at bounding box center [176, 39] width 35 height 10
click at [109, 42] on button "Tag" at bounding box center [106, 39] width 22 height 10
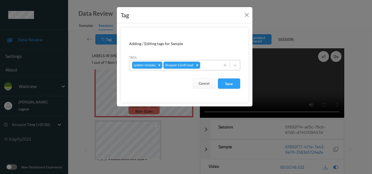
click at [204, 67] on div at bounding box center [209, 65] width 16 height 7
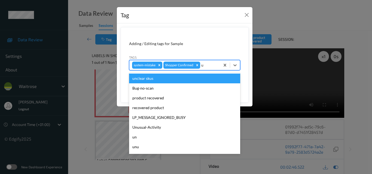
type input "un"
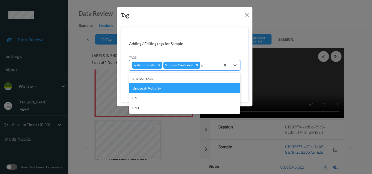
click at [163, 88] on div "Unusual-Activity" at bounding box center [184, 89] width 111 height 10
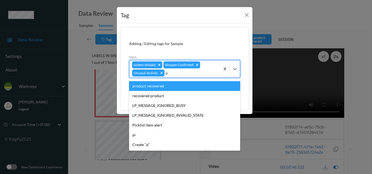
type input "pi"
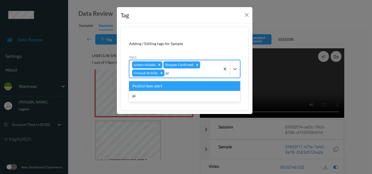
click at [163, 88] on div "Picklist item alert" at bounding box center [184, 86] width 111 height 10
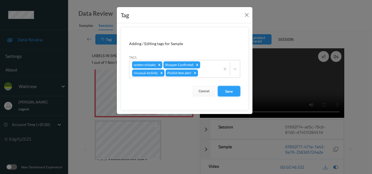
click at [226, 90] on button "Save" at bounding box center [229, 91] width 22 height 10
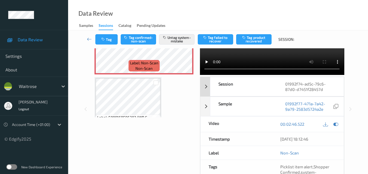
scroll to position [54, 0]
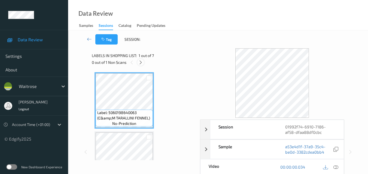
click at [140, 61] on icon at bounding box center [140, 62] width 5 height 5
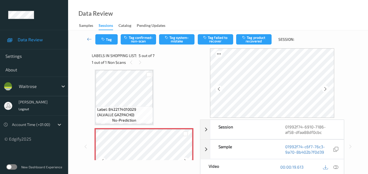
scroll to position [181, 0]
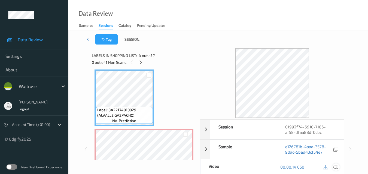
click at [335, 168] on icon at bounding box center [335, 167] width 5 height 5
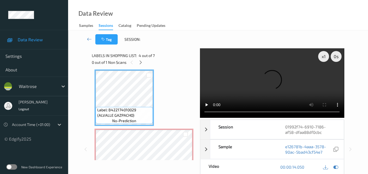
click at [248, 86] on video at bounding box center [272, 83] width 144 height 70
click at [280, 91] on video at bounding box center [272, 83] width 144 height 70
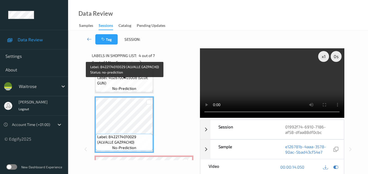
scroll to position [153, 0]
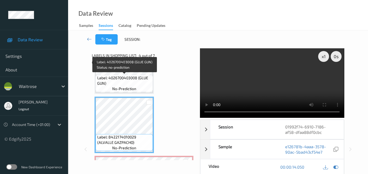
click at [135, 85] on span "Label: 4026700403008 (GLUE GUN)" at bounding box center [124, 80] width 54 height 11
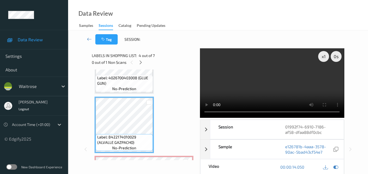
click at [273, 93] on video at bounding box center [272, 83] width 144 height 70
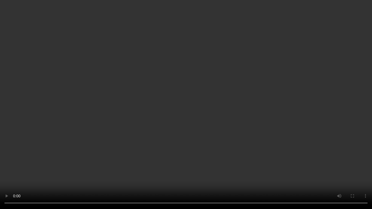
click at [256, 120] on video at bounding box center [186, 104] width 372 height 209
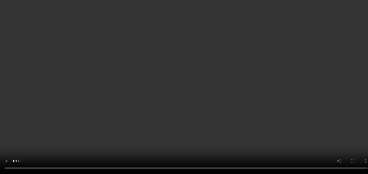
scroll to position [290, 0]
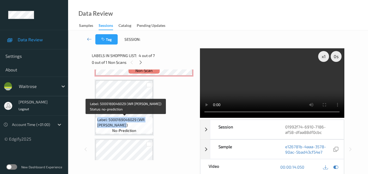
drag, startPoint x: 125, startPoint y: 124, endPoint x: 98, endPoint y: 119, distance: 27.9
click at [98, 119] on span "Label: 5000169046029 (WR [PERSON_NAME])" at bounding box center [124, 122] width 54 height 11
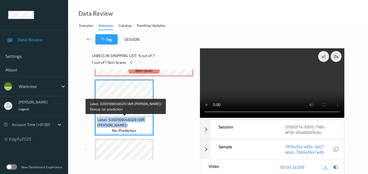
copy span "Label: 5000169046029 (WR [PERSON_NAME])"
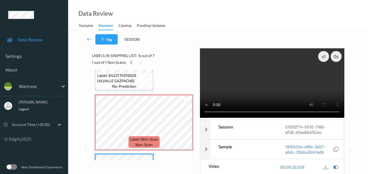
scroll to position [208, 0]
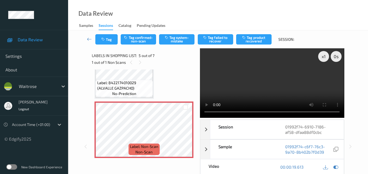
click at [263, 80] on video at bounding box center [272, 83] width 144 height 70
click at [262, 91] on video at bounding box center [272, 83] width 144 height 70
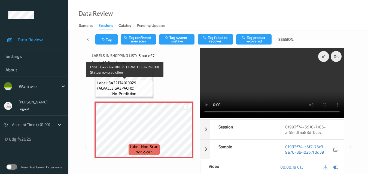
click at [138, 89] on span "Label: 8422174010029 (ALVALLE GAZPACHO)" at bounding box center [124, 85] width 54 height 11
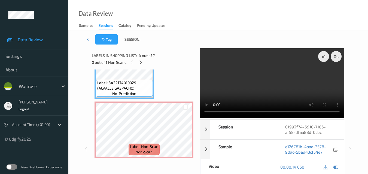
click at [296, 92] on video at bounding box center [272, 83] width 144 height 70
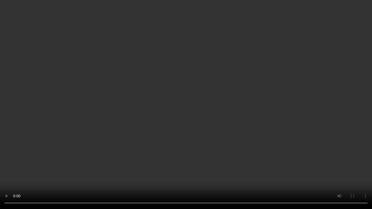
click at [244, 109] on video at bounding box center [186, 104] width 372 height 209
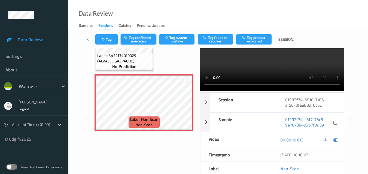
click at [140, 37] on button "Tag confirmed-non-scan" at bounding box center [138, 39] width 35 height 10
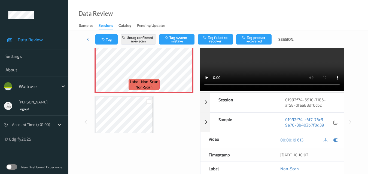
scroll to position [235, 0]
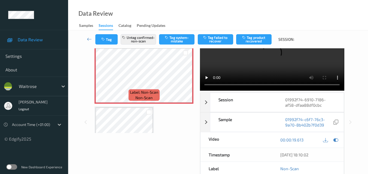
click at [249, 38] on button "Tag product recovered" at bounding box center [253, 39] width 35 height 10
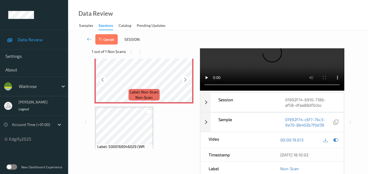
scroll to position [262, 0]
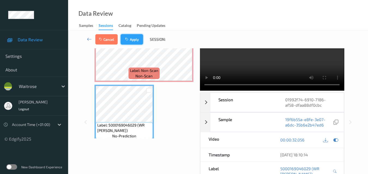
click at [136, 41] on button "Apply" at bounding box center [132, 39] width 22 height 10
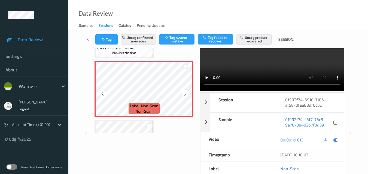
scroll to position [235, 0]
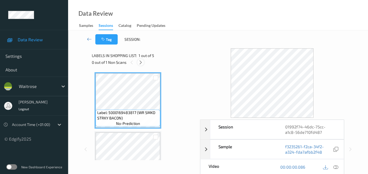
click at [139, 62] on icon at bounding box center [140, 62] width 5 height 5
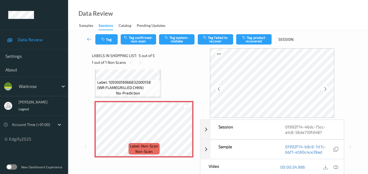
scroll to position [27, 0]
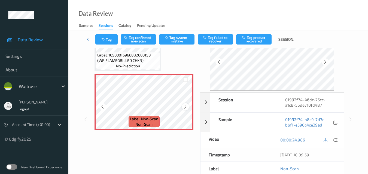
click at [185, 107] on icon at bounding box center [185, 107] width 5 height 5
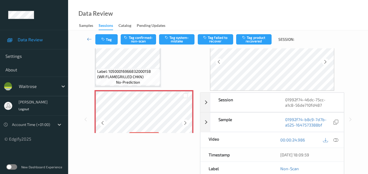
scroll to position [181, 0]
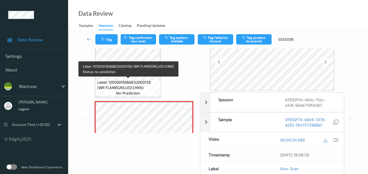
click at [149, 82] on span "Label: 10500016966832000158 (WR FLAMEGRILLED CHKN)" at bounding box center [128, 85] width 62 height 11
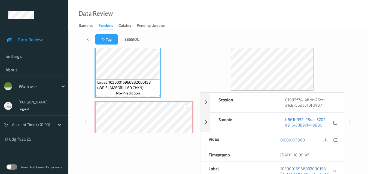
click at [337, 142] on icon at bounding box center [335, 140] width 5 height 5
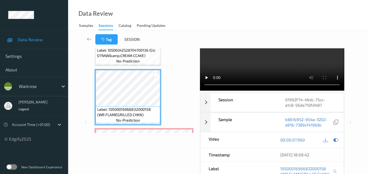
scroll to position [208, 0]
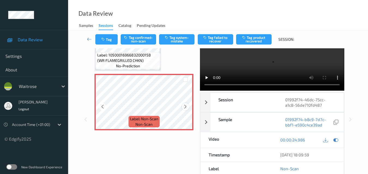
click at [187, 107] on icon at bounding box center [185, 107] width 5 height 5
click at [142, 62] on span "Label: 10500016966832000158 (WR FLAMEGRILLED CHKN)" at bounding box center [128, 58] width 62 height 11
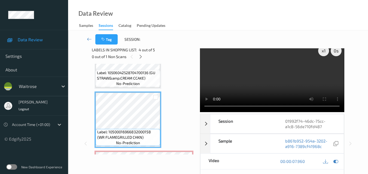
scroll to position [181, 0]
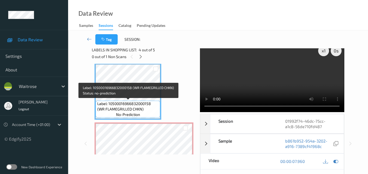
click at [140, 101] on div "Label: 10500016966832000158 (WR FLAMEGRILLED CHKN) no-prediction" at bounding box center [128, 109] width 64 height 17
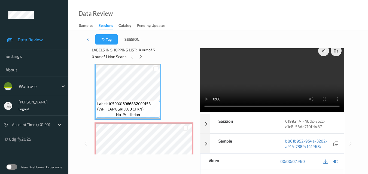
click at [269, 88] on video at bounding box center [272, 78] width 144 height 70
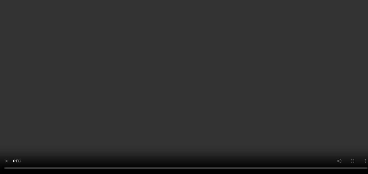
scroll to position [174, 0]
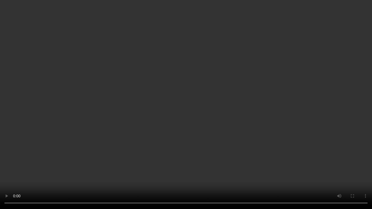
click at [168, 154] on video at bounding box center [186, 104] width 372 height 209
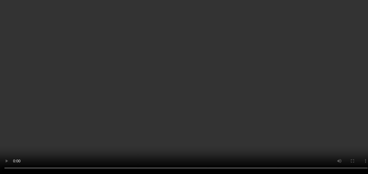
scroll to position [0, 0]
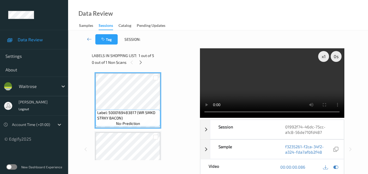
click at [281, 95] on video at bounding box center [272, 83] width 144 height 70
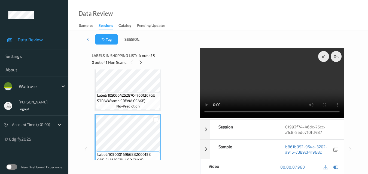
scroll to position [163, 0]
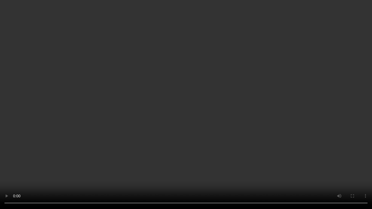
click at [199, 139] on video at bounding box center [186, 104] width 372 height 209
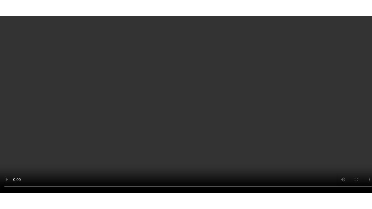
scroll to position [190, 0]
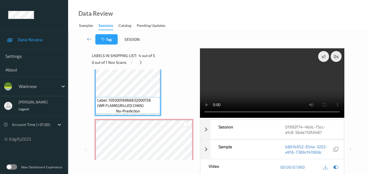
click at [263, 79] on video at bounding box center [272, 83] width 144 height 70
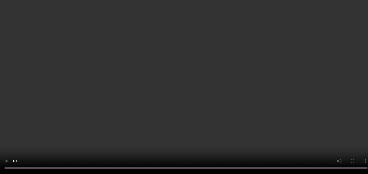
scroll to position [208, 0]
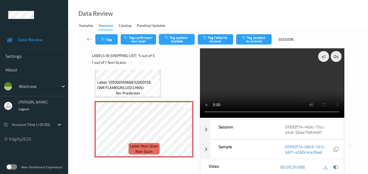
click at [176, 42] on button "Tag system-mistake" at bounding box center [176, 39] width 35 height 10
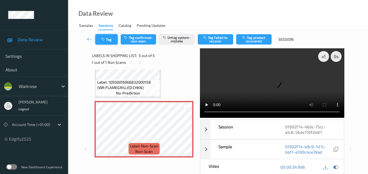
click at [106, 41] on button "Tag" at bounding box center [106, 39] width 22 height 10
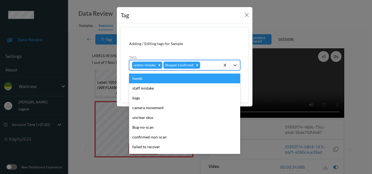
click at [203, 67] on div at bounding box center [209, 65] width 16 height 7
type input "un"
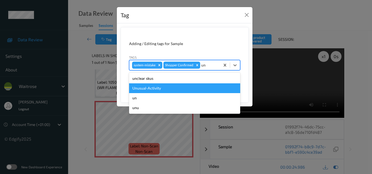
click at [170, 86] on div "Unusual-Activity" at bounding box center [184, 89] width 111 height 10
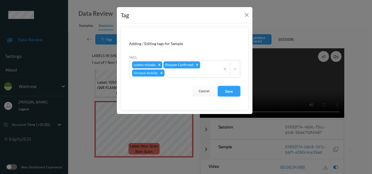
click at [229, 91] on button "Save" at bounding box center [229, 91] width 22 height 10
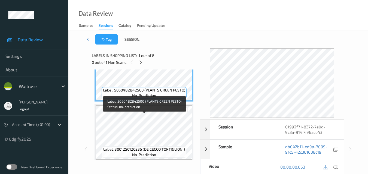
scroll to position [54, 0]
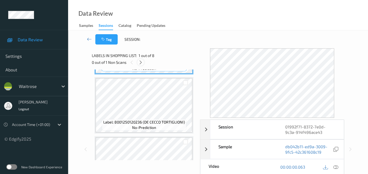
click at [142, 63] on icon at bounding box center [140, 62] width 5 height 5
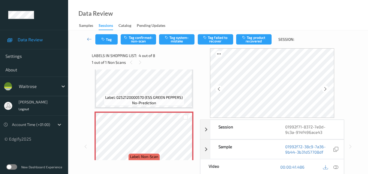
scroll to position [149, 0]
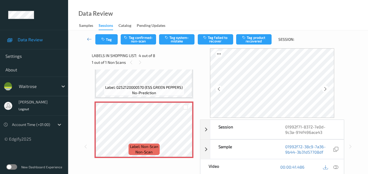
click at [337, 168] on icon at bounding box center [335, 167] width 5 height 5
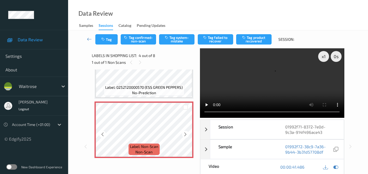
scroll to position [176, 0]
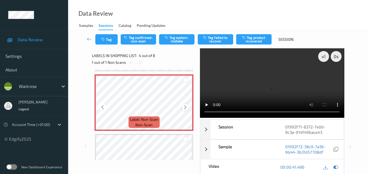
click at [186, 108] on icon at bounding box center [185, 107] width 5 height 5
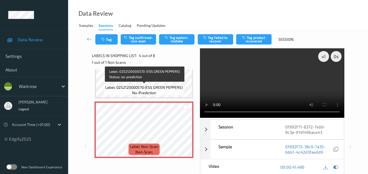
click at [169, 88] on span "Label: 0252120000570 (ESS GREEN PEPPERS)" at bounding box center [144, 87] width 78 height 5
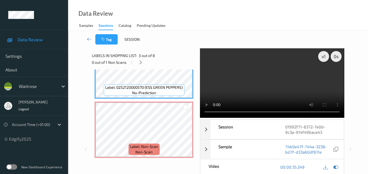
click at [279, 72] on video at bounding box center [272, 83] width 144 height 70
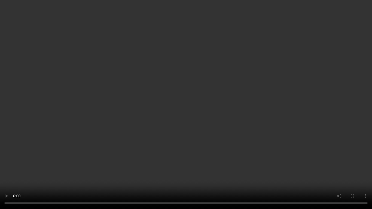
click at [192, 102] on video at bounding box center [186, 104] width 372 height 209
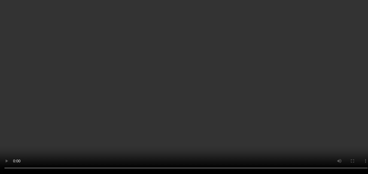
scroll to position [67, 0]
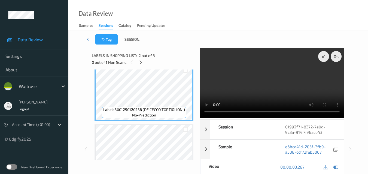
click at [287, 89] on video at bounding box center [272, 83] width 144 height 70
click at [269, 87] on video at bounding box center [272, 83] width 144 height 70
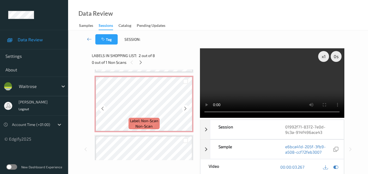
scroll to position [176, 0]
click at [186, 106] on icon at bounding box center [185, 107] width 5 height 5
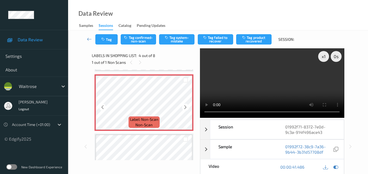
click at [186, 106] on icon at bounding box center [185, 107] width 5 height 5
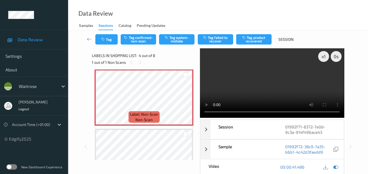
scroll to position [149, 0]
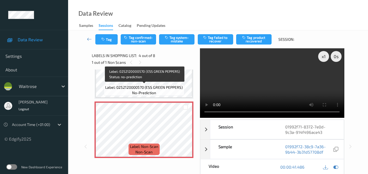
click at [165, 86] on span "Label: 0252120000570 (ESS GREEN PEPPERS)" at bounding box center [144, 87] width 78 height 5
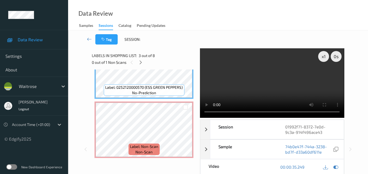
click at [271, 90] on video at bounding box center [272, 83] width 144 height 70
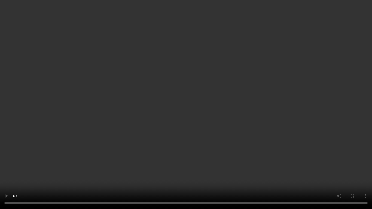
click at [301, 136] on video at bounding box center [186, 104] width 372 height 209
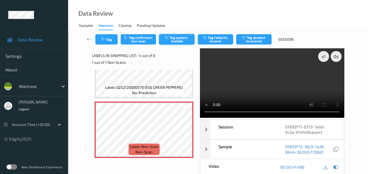
click at [178, 38] on button "Tag system-mistake" at bounding box center [176, 39] width 35 height 10
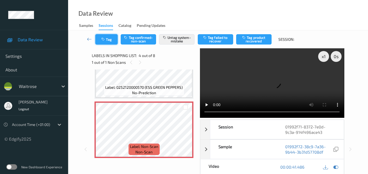
click at [107, 41] on button "Tag" at bounding box center [106, 39] width 22 height 10
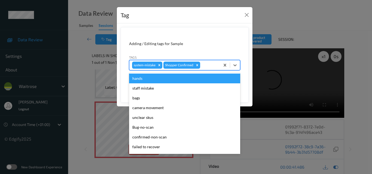
click at [210, 64] on div at bounding box center [209, 65] width 16 height 7
type input "un"
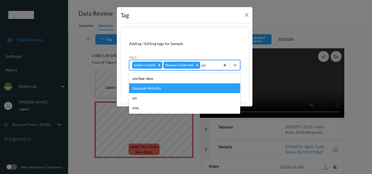
click at [190, 87] on div "Unusual-Activity" at bounding box center [184, 89] width 111 height 10
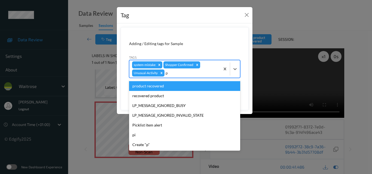
type input "pi"
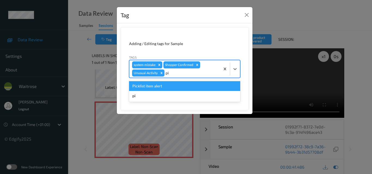
click at [190, 87] on div "Picklist item alert" at bounding box center [184, 86] width 111 height 10
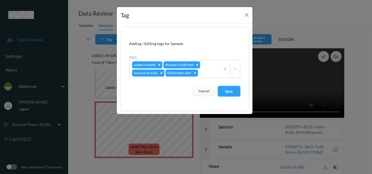
click at [232, 91] on button "Save" at bounding box center [229, 91] width 22 height 10
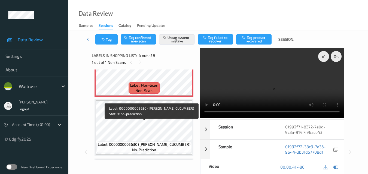
scroll to position [203, 0]
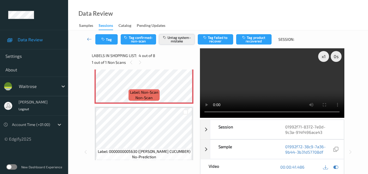
click at [176, 39] on button "Untag system-mistake" at bounding box center [176, 39] width 35 height 10
click at [140, 39] on button "Tag confirmed-non-scan" at bounding box center [138, 39] width 35 height 10
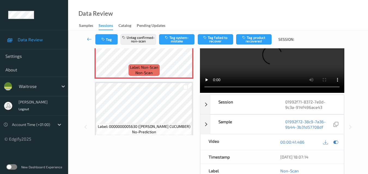
scroll to position [54, 0]
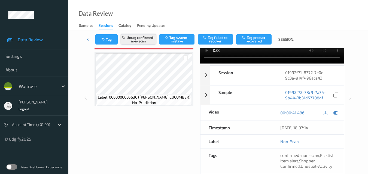
click at [146, 39] on button "Untag confirmed-non-scan" at bounding box center [138, 39] width 35 height 10
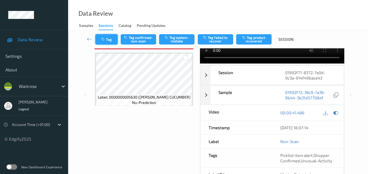
click at [109, 40] on button "Tag" at bounding box center [106, 39] width 22 height 10
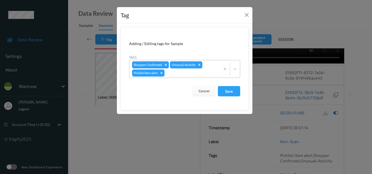
click at [162, 74] on icon "Remove Picklist item alert" at bounding box center [162, 73] width 2 height 2
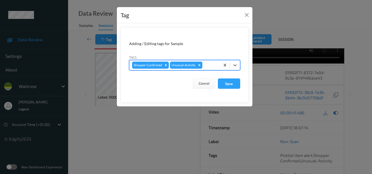
click at [200, 66] on icon "Remove Unusual-Activity" at bounding box center [199, 65] width 4 height 4
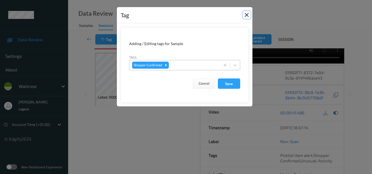
click at [247, 13] on button "Close" at bounding box center [247, 15] width 8 height 8
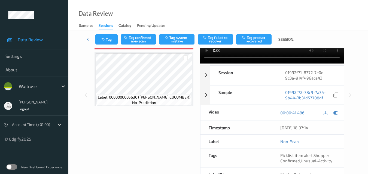
click at [206, 12] on div "Data Review Samples Sessions Catalog Pending Updates" at bounding box center [218, 15] width 300 height 30
click at [143, 39] on button "Tag confirmed-non-scan" at bounding box center [138, 39] width 35 height 10
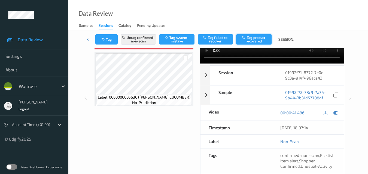
click at [252, 39] on button "Tag product recovered" at bounding box center [253, 39] width 35 height 10
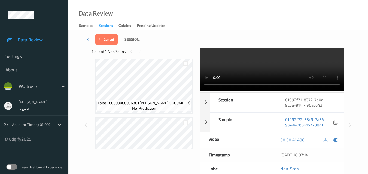
scroll to position [230, 0]
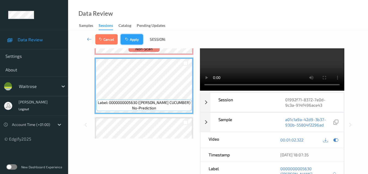
click at [136, 41] on button "Apply" at bounding box center [132, 39] width 22 height 10
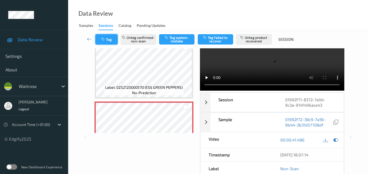
click at [109, 41] on button "Tag" at bounding box center [106, 39] width 22 height 10
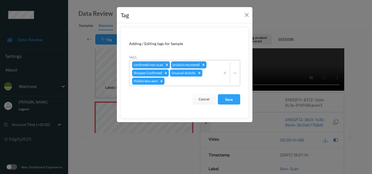
click at [198, 73] on icon "Remove Unusual-Activity" at bounding box center [199, 73] width 2 height 2
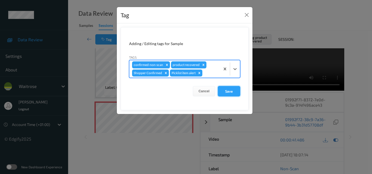
click at [228, 91] on button "Save" at bounding box center [229, 91] width 22 height 10
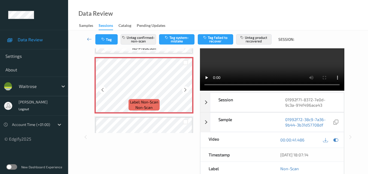
scroll to position [176, 0]
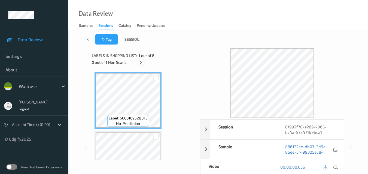
click at [140, 62] on icon at bounding box center [140, 62] width 5 height 5
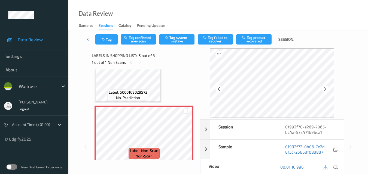
scroll to position [235, 0]
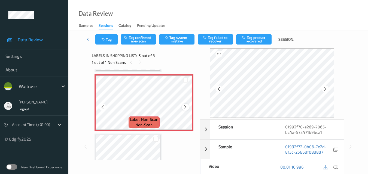
click at [188, 107] on div at bounding box center [185, 107] width 7 height 7
click at [184, 107] on icon at bounding box center [185, 107] width 5 height 5
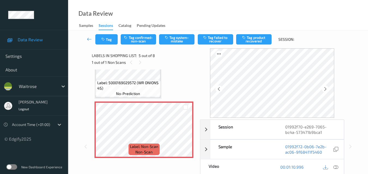
scroll to position [202, 0]
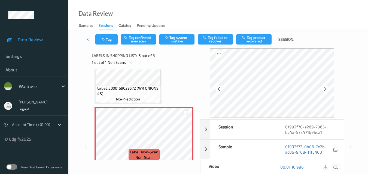
click at [337, 167] on icon at bounding box center [335, 167] width 5 height 5
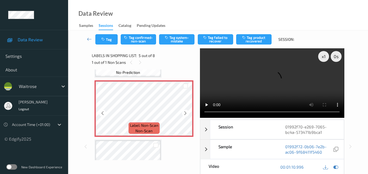
scroll to position [230, 0]
click at [268, 92] on video at bounding box center [272, 83] width 144 height 70
click at [255, 76] on video at bounding box center [272, 83] width 144 height 70
click at [274, 84] on video at bounding box center [272, 83] width 144 height 70
click at [273, 81] on video at bounding box center [272, 83] width 144 height 70
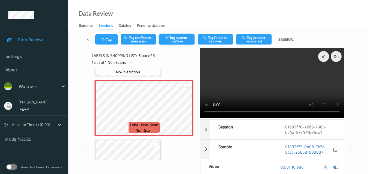
click at [179, 38] on button "Tag system-mistake" at bounding box center [176, 39] width 35 height 10
click at [104, 39] on icon "button" at bounding box center [103, 40] width 5 height 4
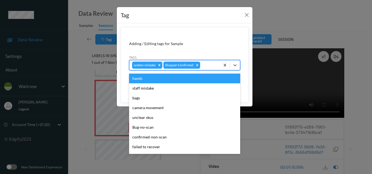
click at [206, 67] on div at bounding box center [209, 65] width 16 height 7
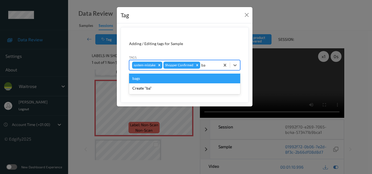
type input "bag"
click at [179, 79] on div "bags" at bounding box center [184, 79] width 111 height 10
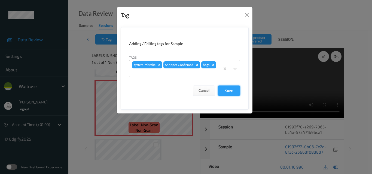
click at [226, 89] on button "Save" at bounding box center [229, 91] width 22 height 10
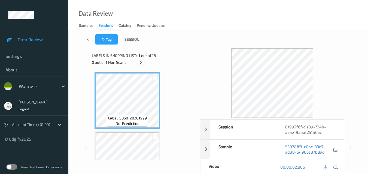
click at [141, 61] on icon at bounding box center [140, 62] width 5 height 5
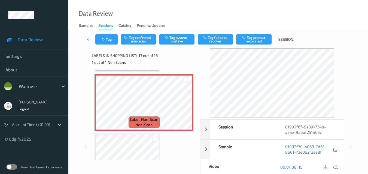
scroll to position [920, 0]
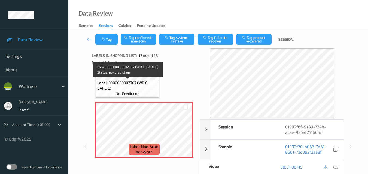
click at [138, 88] on span "Label: 0000000002707 (WR CI GARLIC)" at bounding box center [127, 85] width 61 height 11
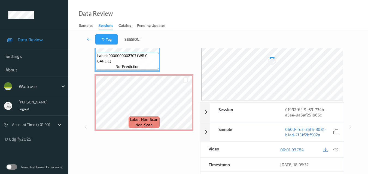
scroll to position [54, 0]
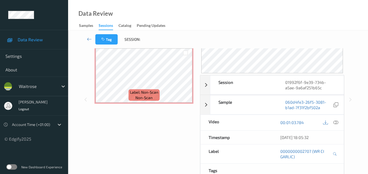
click at [336, 123] on icon at bounding box center [335, 122] width 5 height 5
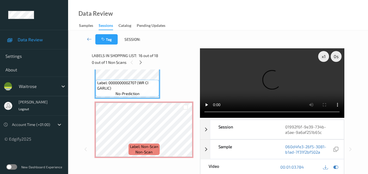
scroll to position [893, 0]
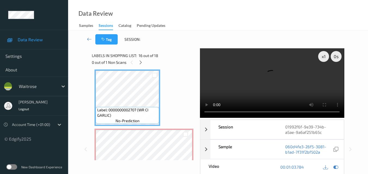
click at [244, 94] on video at bounding box center [272, 83] width 144 height 70
click at [273, 88] on video at bounding box center [272, 83] width 144 height 70
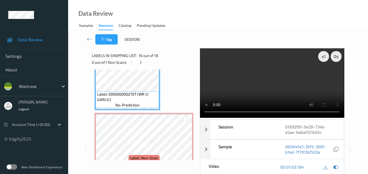
scroll to position [920, 0]
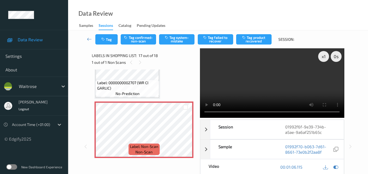
click at [275, 64] on video at bounding box center [272, 83] width 144 height 70
click at [277, 95] on video at bounding box center [272, 83] width 144 height 70
click at [180, 40] on button "Tag system-mistake" at bounding box center [176, 39] width 35 height 10
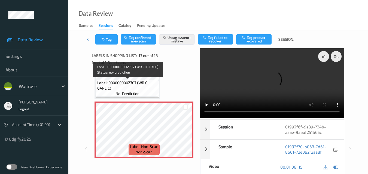
click at [131, 82] on span "Label: 0000000002707 (WR CI GARLIC)" at bounding box center [127, 85] width 61 height 11
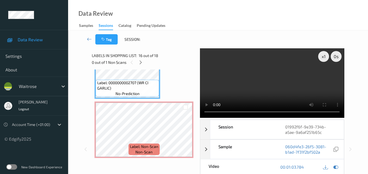
scroll to position [893, 0]
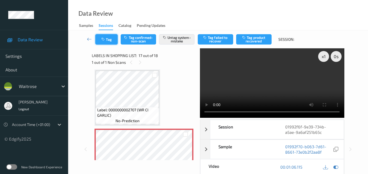
click at [107, 39] on button "Tag" at bounding box center [106, 39] width 22 height 10
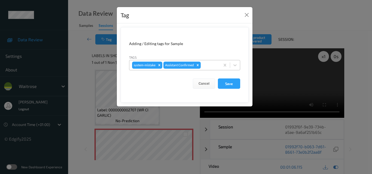
click at [210, 64] on div at bounding box center [210, 65] width 16 height 7
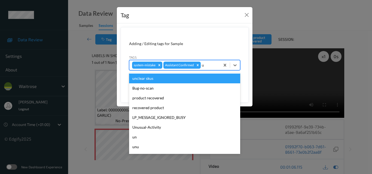
type input "un"
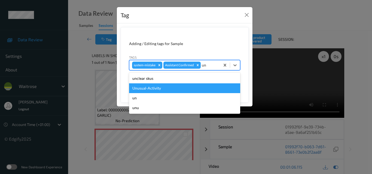
click at [182, 89] on div "Unusual-Activity" at bounding box center [184, 89] width 111 height 10
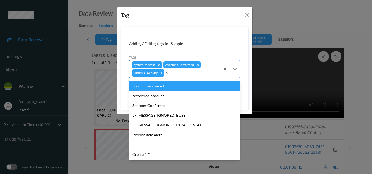
type input "pi"
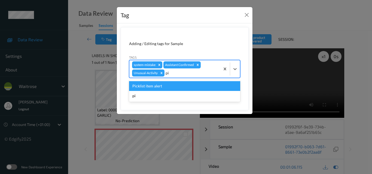
click at [182, 89] on div "Picklist item alert" at bounding box center [184, 86] width 111 height 10
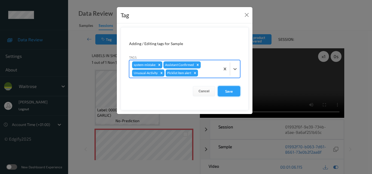
click at [235, 93] on button "Save" at bounding box center [229, 91] width 22 height 10
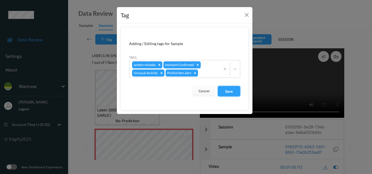
click at [229, 91] on button "Save" at bounding box center [229, 91] width 22 height 10
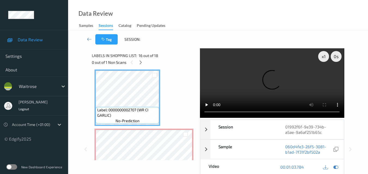
click at [258, 72] on video at bounding box center [272, 83] width 144 height 70
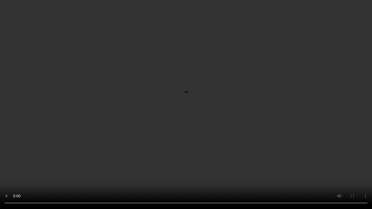
click at [229, 143] on video at bounding box center [186, 104] width 372 height 209
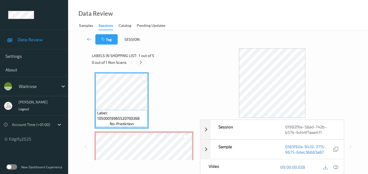
click at [141, 61] on icon at bounding box center [140, 62] width 5 height 5
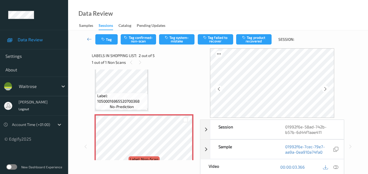
scroll to position [27, 0]
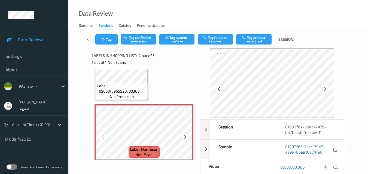
click at [186, 139] on icon at bounding box center [185, 137] width 5 height 5
click at [187, 138] on icon at bounding box center [185, 137] width 5 height 5
click at [337, 167] on icon at bounding box center [335, 167] width 5 height 5
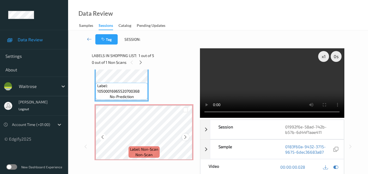
click at [187, 138] on icon at bounding box center [185, 137] width 5 height 5
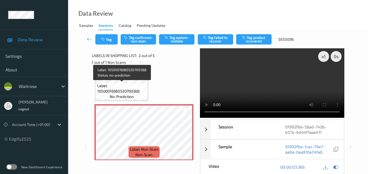
click at [134, 88] on span "Label: 10500016965520700368" at bounding box center [121, 88] width 49 height 11
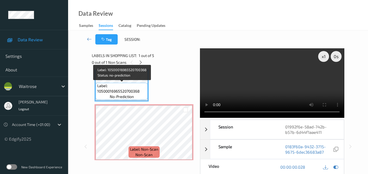
scroll to position [0, 0]
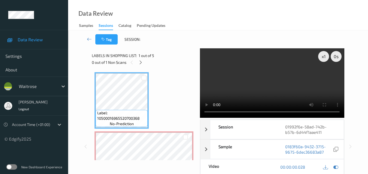
click at [265, 79] on video at bounding box center [272, 83] width 144 height 70
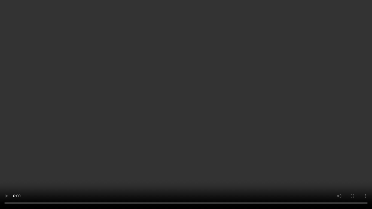
click at [275, 116] on video at bounding box center [186, 104] width 372 height 209
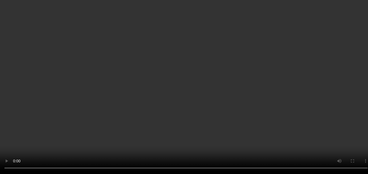
scroll to position [54, 0]
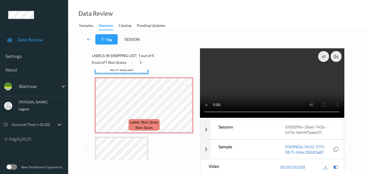
click at [249, 85] on video at bounding box center [272, 83] width 144 height 70
click at [268, 84] on video at bounding box center [272, 83] width 144 height 70
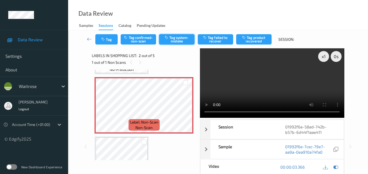
click at [178, 38] on button "Tag system-mistake" at bounding box center [176, 39] width 35 height 10
click at [113, 39] on button "Tag" at bounding box center [106, 39] width 22 height 10
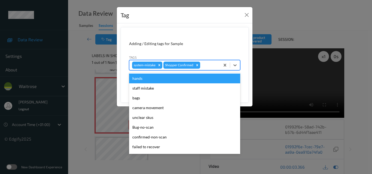
click at [212, 67] on div at bounding box center [209, 65] width 16 height 7
type input "un"
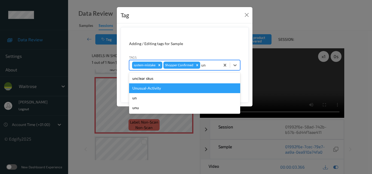
click at [174, 91] on div "Unusual-Activity" at bounding box center [184, 89] width 111 height 10
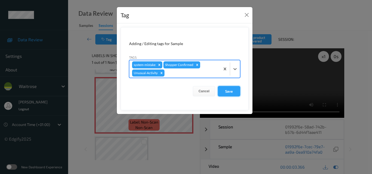
click at [231, 93] on button "Save" at bounding box center [229, 91] width 22 height 10
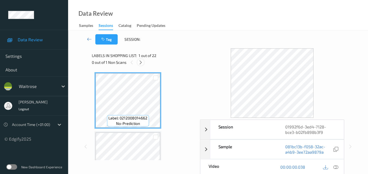
click at [141, 62] on icon at bounding box center [140, 62] width 5 height 5
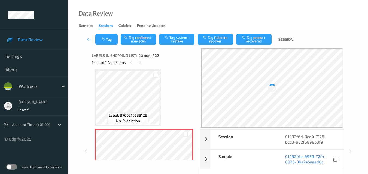
scroll to position [1125, 0]
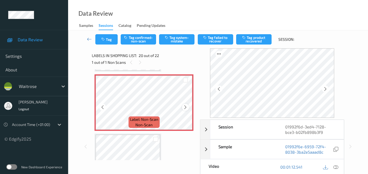
click at [184, 107] on icon at bounding box center [185, 107] width 5 height 5
click at [183, 107] on icon at bounding box center [185, 107] width 5 height 5
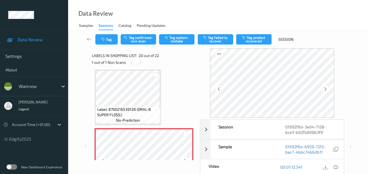
scroll to position [1071, 0]
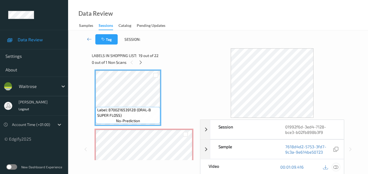
click at [335, 167] on icon at bounding box center [335, 167] width 5 height 5
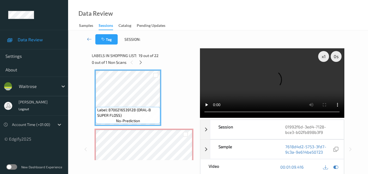
scroll to position [1098, 0]
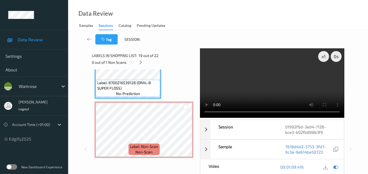
click at [269, 84] on video at bounding box center [272, 83] width 144 height 70
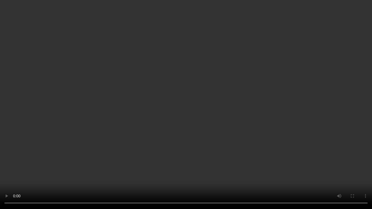
click at [223, 116] on video at bounding box center [186, 104] width 372 height 209
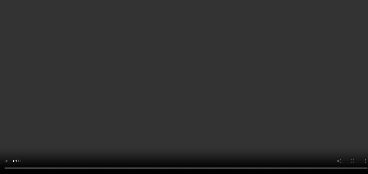
scroll to position [1016, 0]
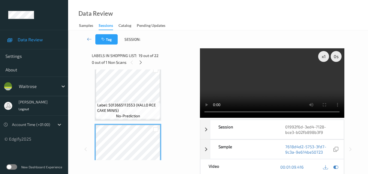
click at [138, 103] on span "Label: 5013665113553 (KALLO RCE CAKE MINIS)" at bounding box center [128, 108] width 62 height 11
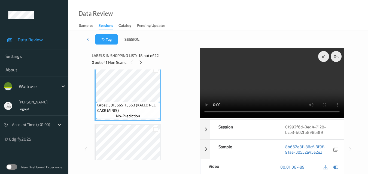
click at [270, 89] on video at bounding box center [272, 83] width 144 height 70
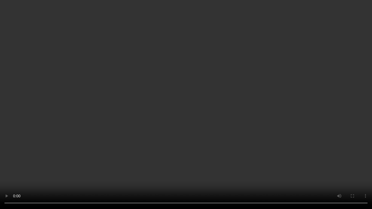
click at [246, 155] on video at bounding box center [186, 104] width 372 height 209
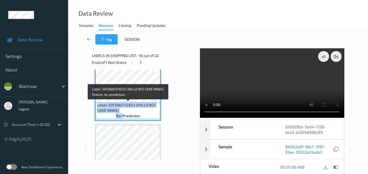
drag, startPoint x: 123, startPoint y: 113, endPoint x: 96, endPoint y: 105, distance: 27.6
click at [96, 105] on div "Label: 5013665113553 (KALLO RCE CAKE MINIS) no-prediction" at bounding box center [128, 110] width 64 height 17
click at [115, 109] on span "Label: 5013665113553 (KALLO RCE CAKE MINIS)" at bounding box center [128, 108] width 62 height 11
drag, startPoint x: 120, startPoint y: 110, endPoint x: 97, endPoint y: 106, distance: 23.3
click at [97, 106] on span "Label: 5013665113553 (KALLO RCE CAKE MINIS)" at bounding box center [128, 108] width 62 height 11
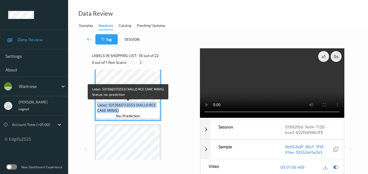
copy span "Label: 5013665113553 (KALLO RCE CAKE MINIS)"
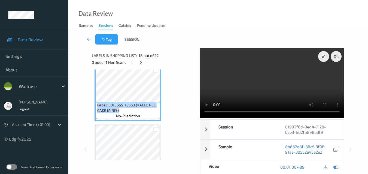
click at [284, 73] on video at bounding box center [272, 83] width 144 height 70
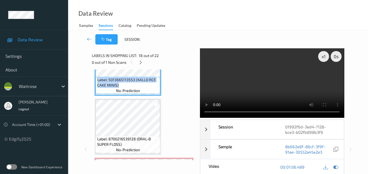
scroll to position [1071, 0]
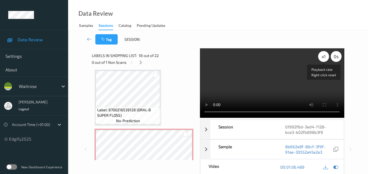
click at [321, 58] on div "x 1" at bounding box center [323, 56] width 11 height 11
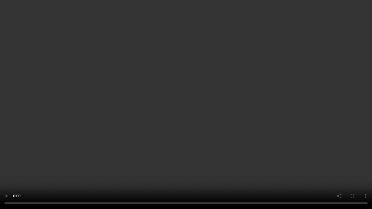
click at [221, 112] on video at bounding box center [186, 104] width 372 height 209
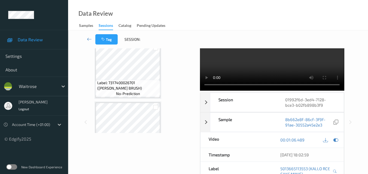
scroll to position [1190, 0]
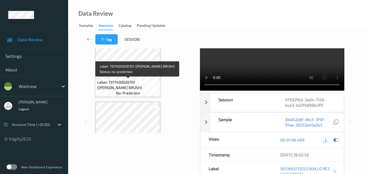
click at [127, 80] on span "Label: 7317400026701 (TEPE BRUSH)" at bounding box center [128, 85] width 62 height 11
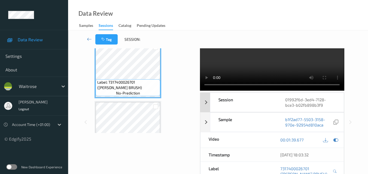
scroll to position [0, 0]
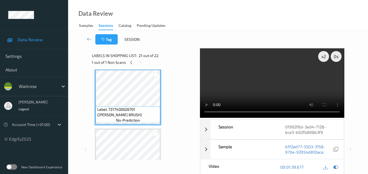
click at [264, 90] on video at bounding box center [272, 83] width 144 height 70
click at [272, 91] on video at bounding box center [272, 83] width 144 height 70
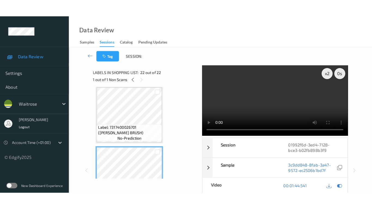
scroll to position [1217, 0]
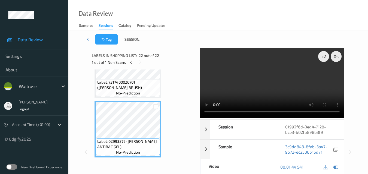
click at [269, 89] on video at bounding box center [272, 83] width 144 height 70
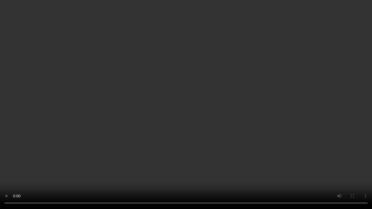
click at [240, 130] on video at bounding box center [186, 104] width 372 height 209
click at [288, 158] on video at bounding box center [186, 104] width 372 height 209
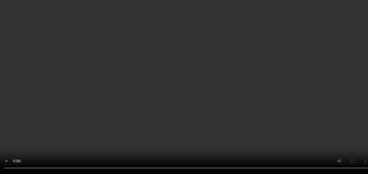
scroll to position [1074, 0]
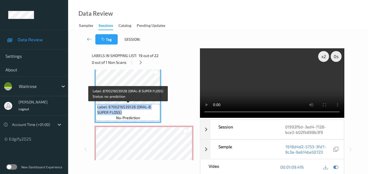
drag, startPoint x: 122, startPoint y: 113, endPoint x: 96, endPoint y: 109, distance: 27.0
click at [96, 109] on div "Label: 8700216539128 (ORAL-B SUPER FLOSS) no-prediction" at bounding box center [128, 112] width 64 height 17
copy span "Label: 8700216539128 (ORAL-B SUPER FLOSS)"
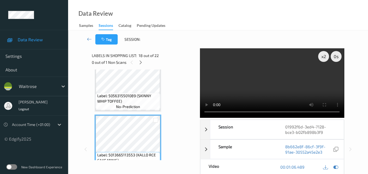
scroll to position [965, 0]
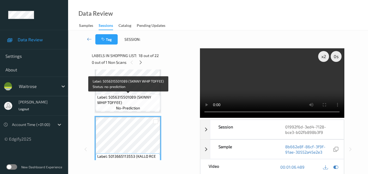
click at [141, 97] on span "Label: 5056315501089 (SKINNY WHIP TOFFEE)" at bounding box center [128, 100] width 62 height 11
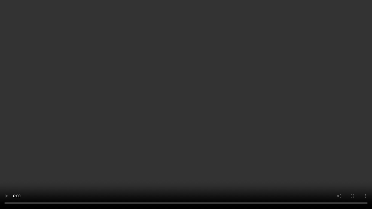
click at [183, 114] on video at bounding box center [186, 104] width 372 height 209
click at [198, 126] on video at bounding box center [186, 104] width 372 height 209
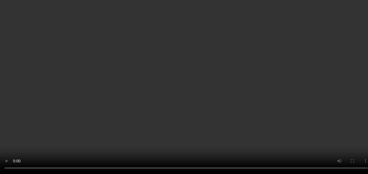
scroll to position [856, 0]
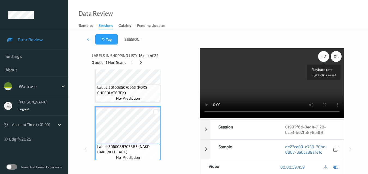
click at [323, 58] on div "x 2" at bounding box center [323, 56] width 11 height 11
click at [323, 58] on div "x 4" at bounding box center [323, 56] width 11 height 11
click at [323, 58] on div "x 8" at bounding box center [323, 56] width 11 height 11
click at [259, 95] on video at bounding box center [272, 83] width 144 height 70
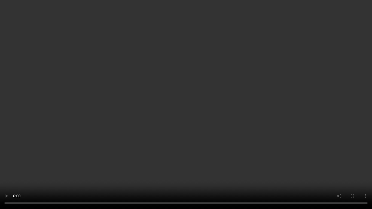
click at [237, 157] on video at bounding box center [186, 104] width 372 height 209
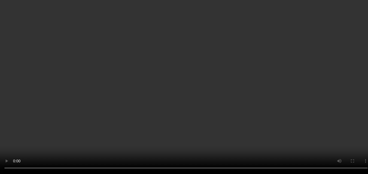
scroll to position [1155, 0]
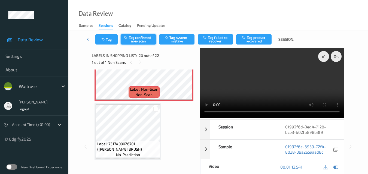
click at [144, 39] on button "Tag confirmed-non-scan" at bounding box center [138, 39] width 35 height 10
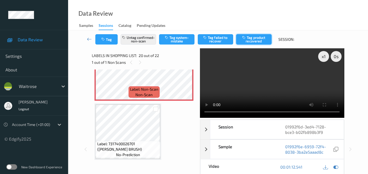
click at [252, 41] on button "Tag product recovered" at bounding box center [253, 39] width 35 height 10
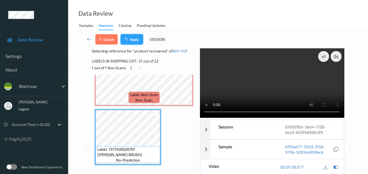
click at [136, 41] on button "Apply" at bounding box center [132, 39] width 22 height 10
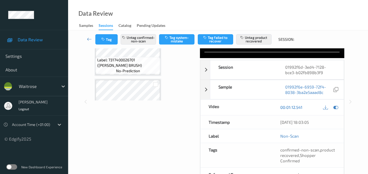
scroll to position [27, 0]
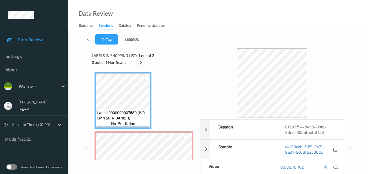
click at [142, 62] on icon at bounding box center [140, 62] width 5 height 5
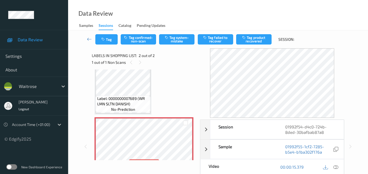
scroll to position [3, 0]
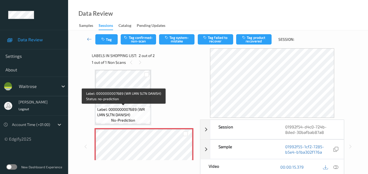
click at [134, 113] on span "Label: 0000000007689 (WR LMN SLTN DANISH)" at bounding box center [123, 112] width 52 height 11
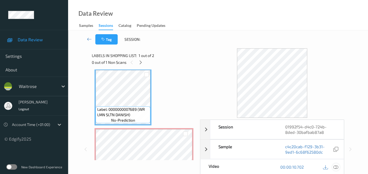
click at [336, 167] on icon at bounding box center [335, 167] width 5 height 5
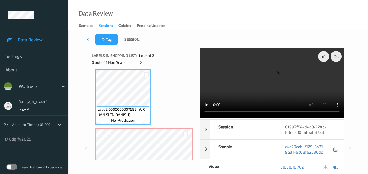
scroll to position [30, 0]
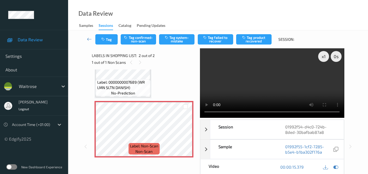
click at [242, 64] on video at bounding box center [272, 83] width 144 height 70
click at [180, 37] on button "Tag system-mistake" at bounding box center [176, 39] width 35 height 10
click at [107, 39] on button "Tag" at bounding box center [106, 39] width 22 height 10
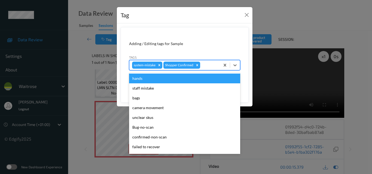
click at [208, 65] on div at bounding box center [209, 65] width 16 height 7
type input "un"
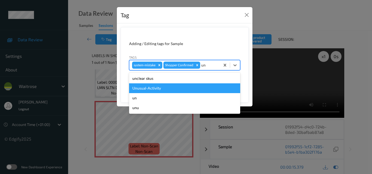
click at [180, 91] on div "Unusual-Activity" at bounding box center [184, 89] width 111 height 10
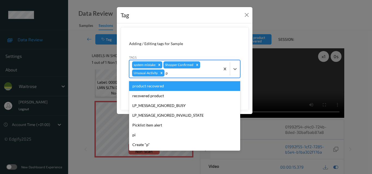
type input "pi"
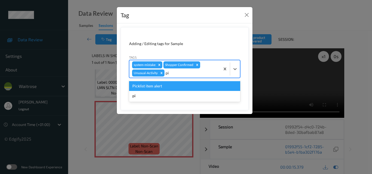
click at [183, 87] on div "Picklist item alert" at bounding box center [184, 86] width 111 height 10
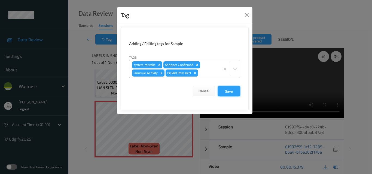
click at [235, 91] on button "Save" at bounding box center [229, 91] width 22 height 10
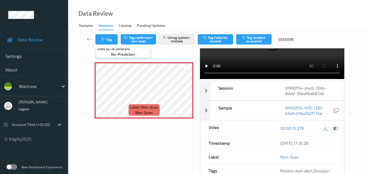
scroll to position [10, 0]
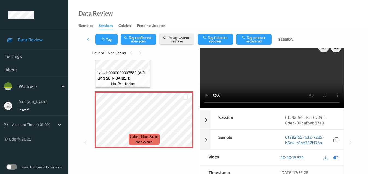
click at [280, 77] on video at bounding box center [272, 74] width 144 height 70
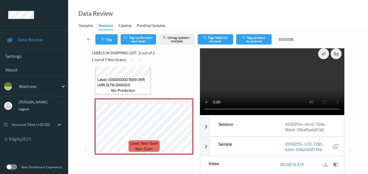
scroll to position [0, 0]
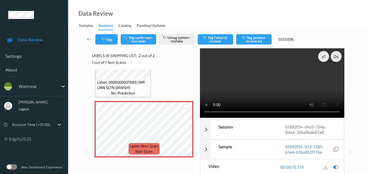
click at [293, 88] on video at bounding box center [272, 83] width 144 height 70
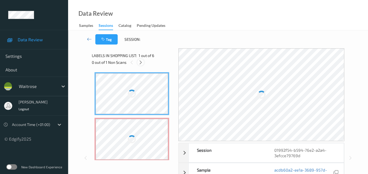
click at [139, 63] on icon at bounding box center [140, 62] width 5 height 5
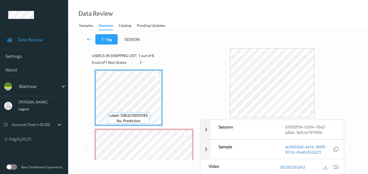
click at [336, 167] on icon at bounding box center [335, 167] width 5 height 5
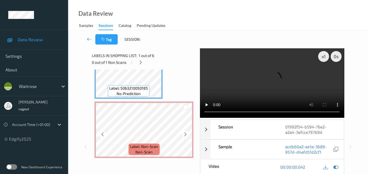
scroll to position [0, 0]
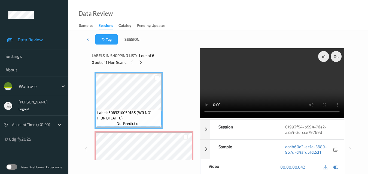
click at [249, 75] on video at bounding box center [272, 83] width 144 height 70
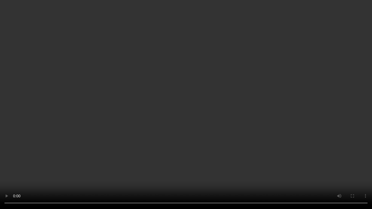
click at [284, 125] on video at bounding box center [186, 104] width 372 height 209
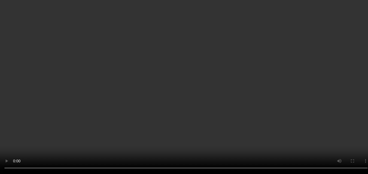
scroll to position [27, 0]
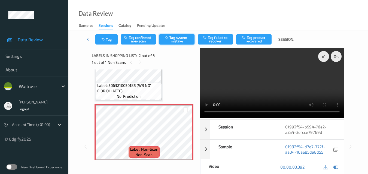
click at [178, 41] on button "Tag system-mistake" at bounding box center [176, 39] width 35 height 10
click at [107, 41] on button "Tag" at bounding box center [106, 39] width 22 height 10
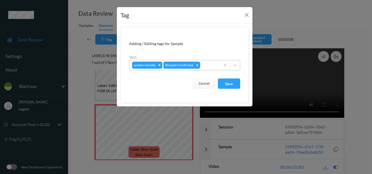
click at [205, 66] on div at bounding box center [209, 65] width 16 height 7
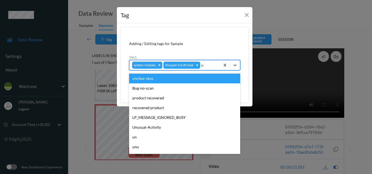
type input "un"
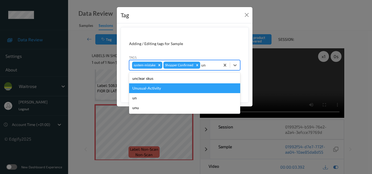
click at [171, 87] on div "Unusual-Activity" at bounding box center [184, 89] width 111 height 10
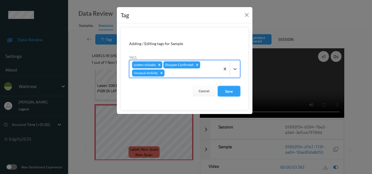
click at [230, 92] on button "Save" at bounding box center [229, 91] width 22 height 10
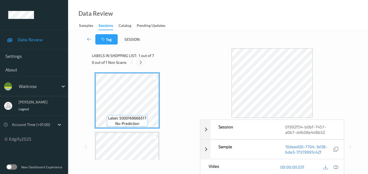
click at [141, 62] on icon at bounding box center [140, 62] width 5 height 5
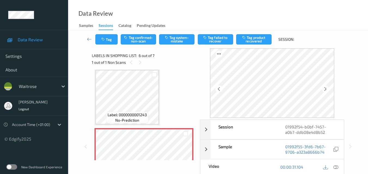
scroll to position [240, 0]
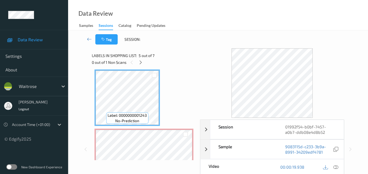
click at [336, 168] on icon at bounding box center [335, 167] width 5 height 5
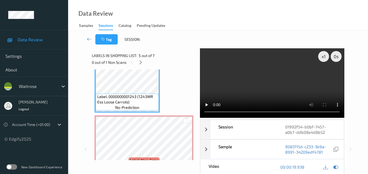
scroll to position [267, 0]
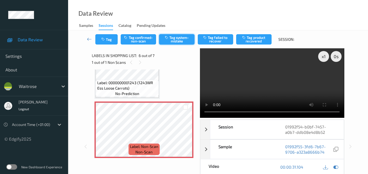
click at [177, 38] on button "Tag system-mistake" at bounding box center [176, 39] width 35 height 10
click at [108, 39] on button "Tag" at bounding box center [106, 39] width 22 height 10
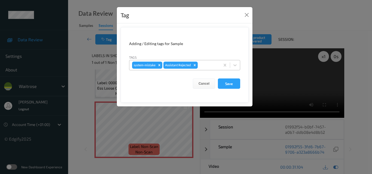
click at [205, 66] on div at bounding box center [208, 65] width 19 height 7
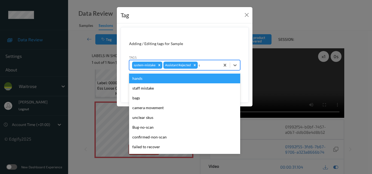
type input "un"
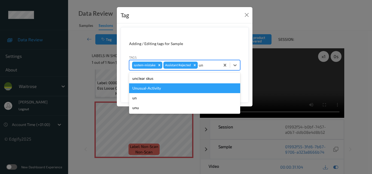
click at [171, 87] on div "Unusual-Activity" at bounding box center [184, 89] width 111 height 10
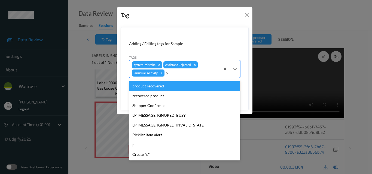
type input "pi"
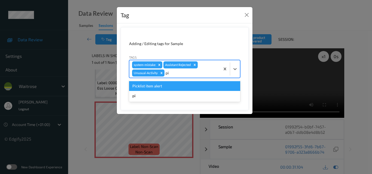
click at [171, 87] on div "Picklist item alert" at bounding box center [184, 86] width 111 height 10
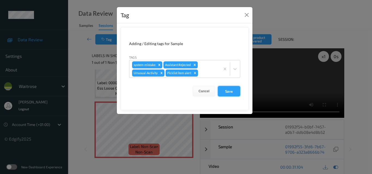
click at [229, 92] on button "Save" at bounding box center [229, 91] width 22 height 10
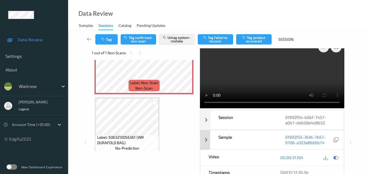
scroll to position [0, 0]
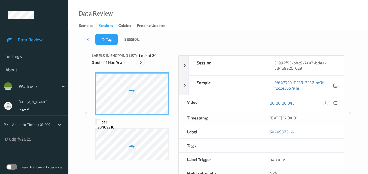
click at [140, 63] on icon at bounding box center [140, 62] width 5 height 5
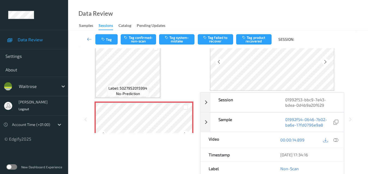
scroll to position [267, 0]
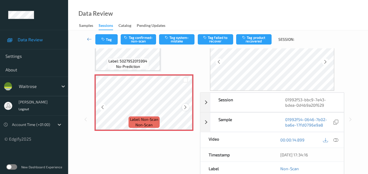
click at [184, 109] on icon at bounding box center [185, 107] width 5 height 5
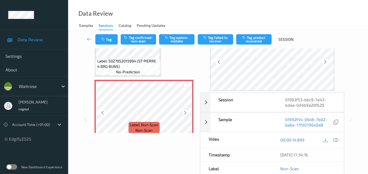
click at [183, 112] on icon at bounding box center [185, 112] width 5 height 5
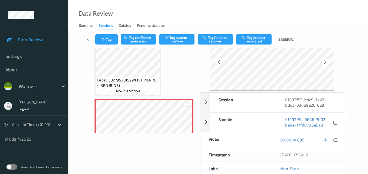
scroll to position [207, 0]
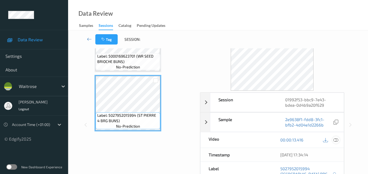
click at [337, 142] on icon at bounding box center [335, 140] width 5 height 5
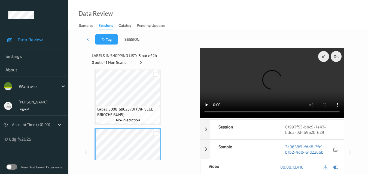
scroll to position [180, 0]
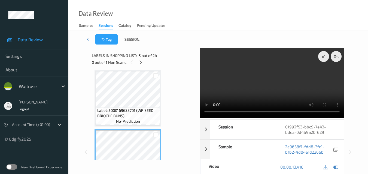
click at [251, 80] on video at bounding box center [272, 83] width 144 height 70
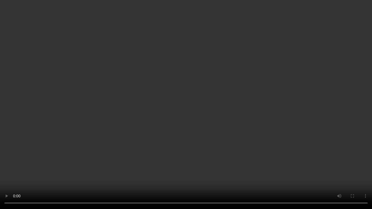
click at [229, 123] on video at bounding box center [186, 104] width 372 height 209
click at [200, 136] on video at bounding box center [186, 104] width 372 height 209
click at [201, 135] on video at bounding box center [186, 104] width 372 height 209
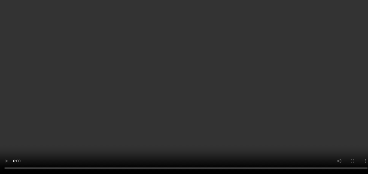
scroll to position [207, 0]
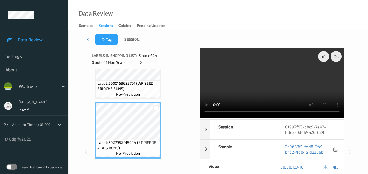
click at [279, 80] on video at bounding box center [272, 83] width 144 height 70
click at [273, 79] on video at bounding box center [272, 83] width 144 height 70
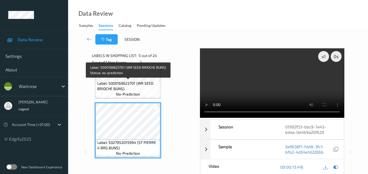
click at [143, 88] on span "Label: 5000169623701 (WR SEED BRIOCHE BUNS)" at bounding box center [128, 86] width 62 height 11
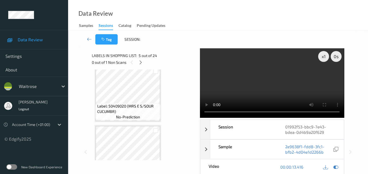
scroll to position [0, 0]
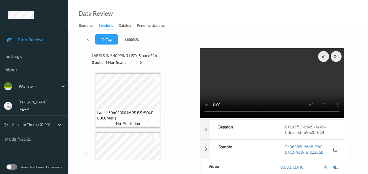
click at [270, 82] on video at bounding box center [272, 83] width 144 height 70
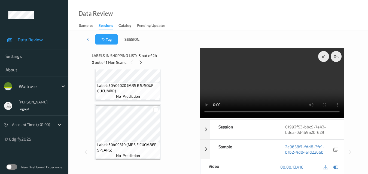
scroll to position [54, 0]
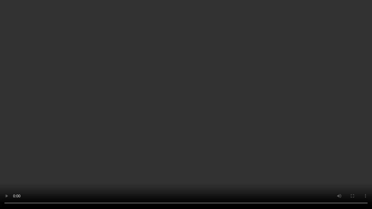
click at [179, 142] on video at bounding box center [186, 104] width 372 height 209
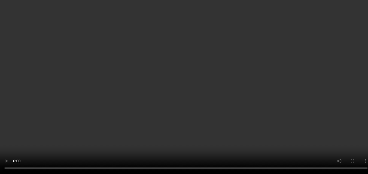
scroll to position [272, 0]
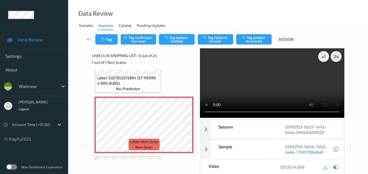
click at [178, 39] on button "Tag system-mistake" at bounding box center [176, 39] width 35 height 10
click at [111, 40] on button "Tag" at bounding box center [106, 39] width 22 height 10
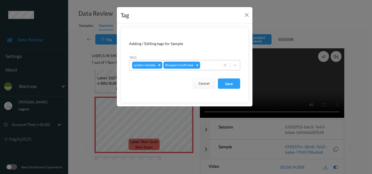
click at [209, 67] on div at bounding box center [209, 65] width 16 height 7
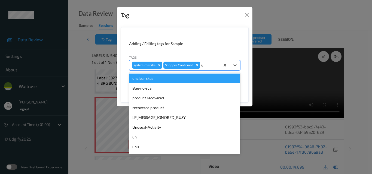
type input "un"
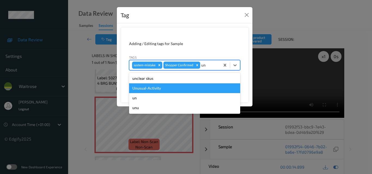
click at [192, 86] on div "Unusual-Activity" at bounding box center [184, 89] width 111 height 10
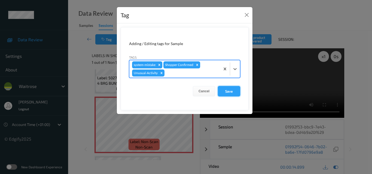
click at [231, 93] on button "Save" at bounding box center [229, 91] width 22 height 10
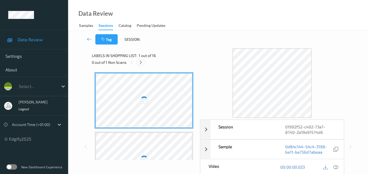
click at [140, 65] on icon at bounding box center [140, 62] width 5 height 5
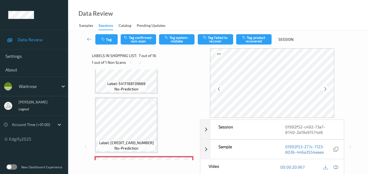
scroll to position [327, 0]
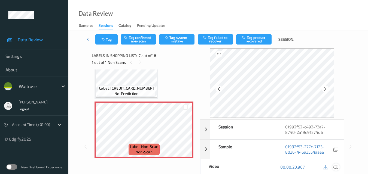
click at [336, 168] on icon at bounding box center [335, 167] width 5 height 5
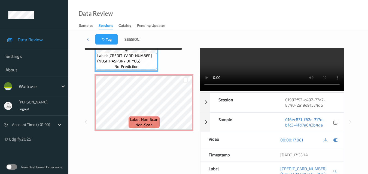
click at [137, 62] on span "Label: [CREDIT_CARD_NUMBER] (NUSH RASPBRY DF YOG)" at bounding box center [126, 58] width 59 height 11
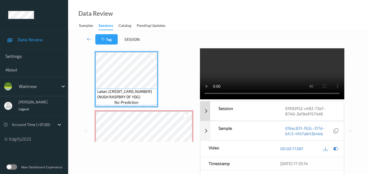
scroll to position [0, 0]
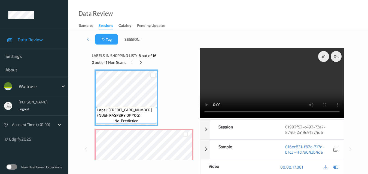
click at [276, 81] on video at bounding box center [272, 83] width 144 height 70
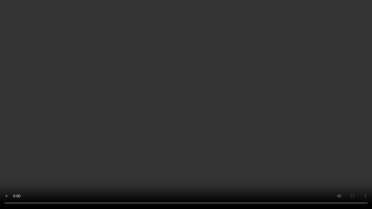
click at [258, 131] on video at bounding box center [186, 104] width 372 height 209
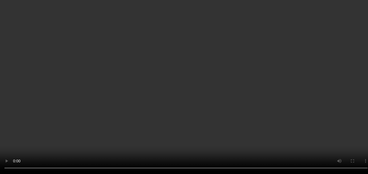
scroll to position [354, 0]
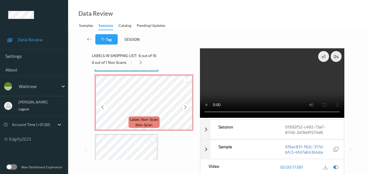
click at [184, 107] on icon at bounding box center [185, 107] width 5 height 5
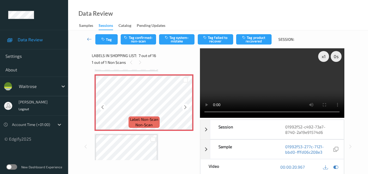
click at [184, 107] on icon at bounding box center [185, 107] width 5 height 5
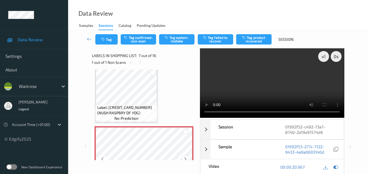
scroll to position [299, 0]
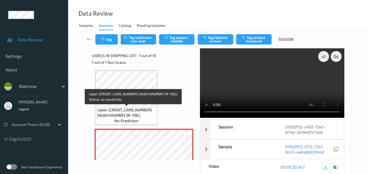
click at [144, 115] on span "Label: [CREDIT_CARD_NUMBER] (NUSH RASPBRY DF YOG)" at bounding box center [126, 112] width 59 height 11
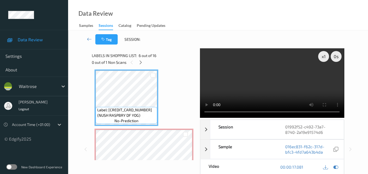
drag, startPoint x: 281, startPoint y: 89, endPoint x: 285, endPoint y: 93, distance: 5.4
click at [281, 89] on video at bounding box center [272, 83] width 144 height 70
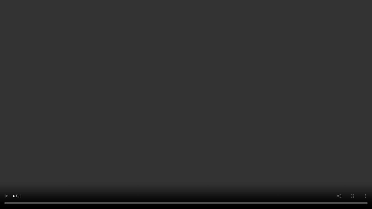
click at [242, 136] on video at bounding box center [186, 104] width 372 height 209
click at [220, 124] on video at bounding box center [186, 104] width 372 height 209
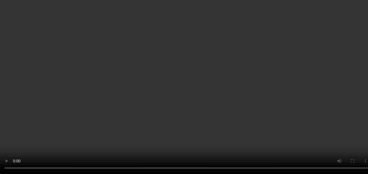
scroll to position [327, 0]
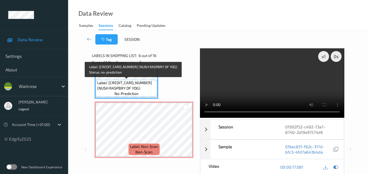
click at [144, 91] on span "Label: 5060298880765 (NUSH RASPBRY DF YOG)" at bounding box center [126, 85] width 59 height 11
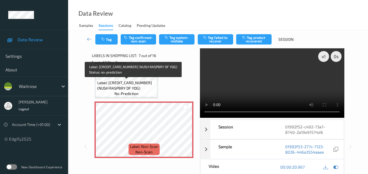
click at [138, 90] on span "Label: 5060298880765 (NUSH RASPBRY DF YOG)" at bounding box center [126, 85] width 59 height 11
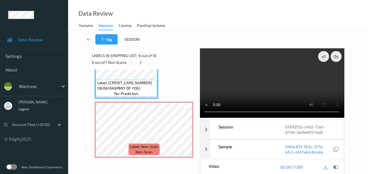
click at [300, 86] on video at bounding box center [272, 83] width 144 height 70
click at [283, 92] on video at bounding box center [272, 83] width 144 height 70
click at [184, 133] on icon at bounding box center [185, 134] width 5 height 5
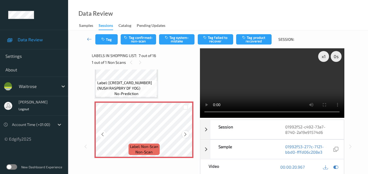
click at [185, 135] on icon at bounding box center [185, 134] width 5 height 5
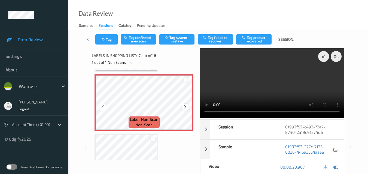
click at [186, 107] on icon at bounding box center [185, 107] width 5 height 5
click at [182, 109] on div "Label: Non-Scan non-scan" at bounding box center [143, 103] width 99 height 57
click at [182, 109] on div at bounding box center [185, 107] width 7 height 7
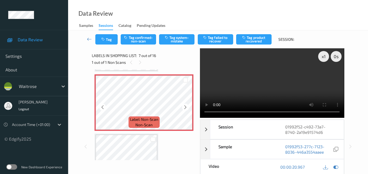
scroll to position [299, 0]
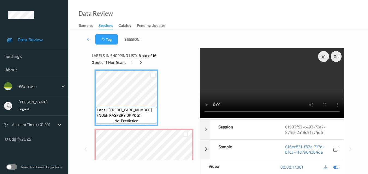
click at [266, 85] on video at bounding box center [272, 83] width 144 height 70
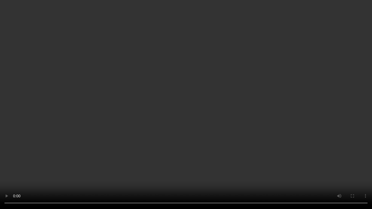
click at [218, 142] on video at bounding box center [186, 104] width 372 height 209
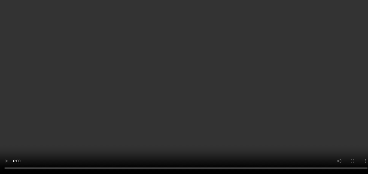
scroll to position [381, 0]
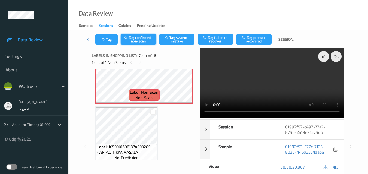
click at [147, 41] on button "Tag confirmed-non-scan" at bounding box center [138, 39] width 35 height 10
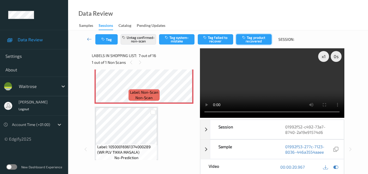
click at [262, 41] on button "Tag product recovered" at bounding box center [253, 39] width 35 height 10
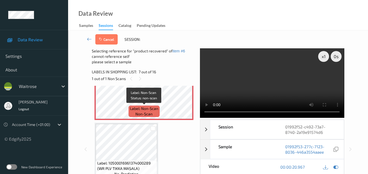
scroll to position [408, 0]
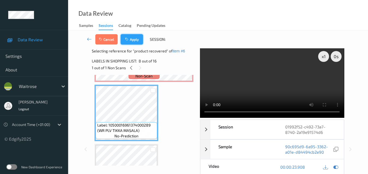
click at [135, 40] on button "Apply" at bounding box center [132, 39] width 22 height 10
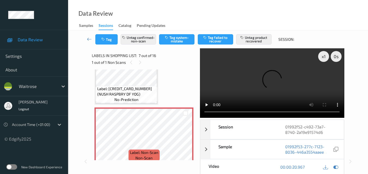
scroll to position [354, 0]
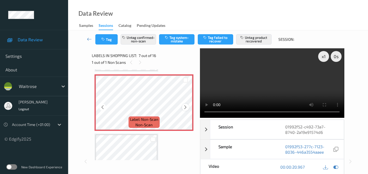
click at [185, 107] on icon at bounding box center [185, 107] width 5 height 5
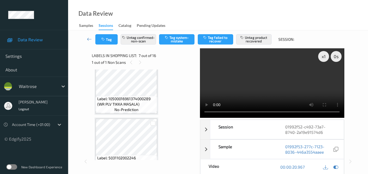
scroll to position [490, 0]
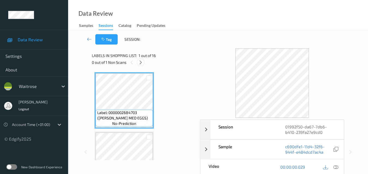
click at [139, 62] on icon at bounding box center [140, 62] width 5 height 5
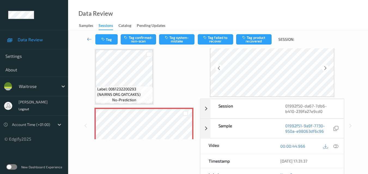
scroll to position [54, 0]
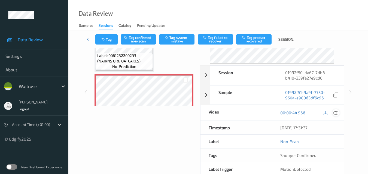
click at [337, 112] on icon at bounding box center [335, 112] width 5 height 5
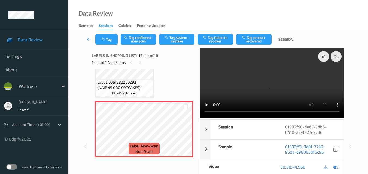
scroll to position [623, 0]
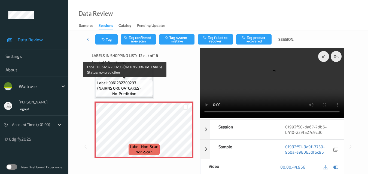
click at [126, 86] on span "Label: 0061232200293 (NAIRNS ORG OATCAKES)" at bounding box center [124, 85] width 54 height 11
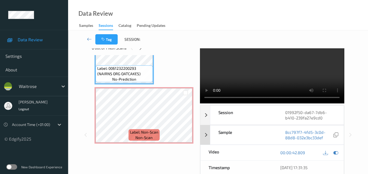
scroll to position [0, 0]
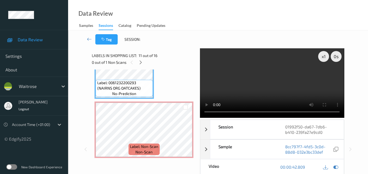
click at [256, 90] on video at bounding box center [272, 83] width 144 height 70
click at [283, 85] on video at bounding box center [272, 83] width 144 height 70
click at [185, 135] on icon at bounding box center [185, 134] width 5 height 5
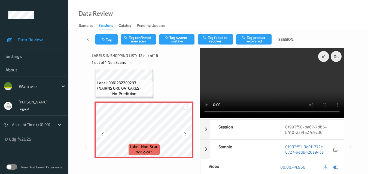
click at [185, 135] on icon at bounding box center [185, 134] width 5 height 5
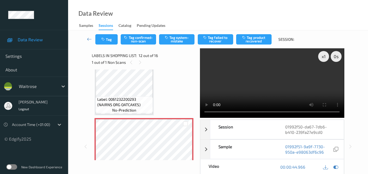
scroll to position [596, 0]
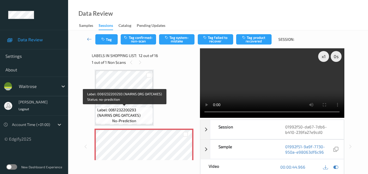
click at [136, 113] on span "Label: 0061232200293 (NAIRNS ORG OATCAKES)" at bounding box center [124, 112] width 54 height 11
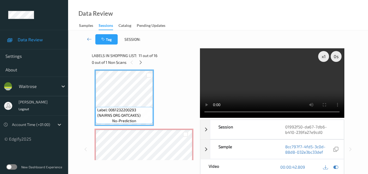
click at [275, 88] on video at bounding box center [272, 83] width 144 height 70
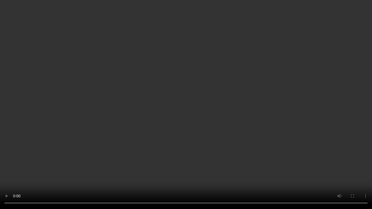
click at [254, 119] on video at bounding box center [186, 104] width 372 height 209
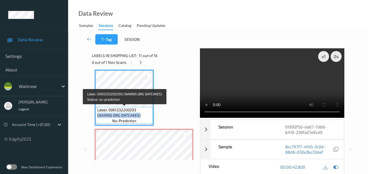
drag, startPoint x: 142, startPoint y: 115, endPoint x: 97, endPoint y: 117, distance: 44.9
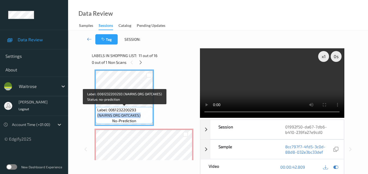
click at [97, 117] on span "Label: 0061232200293 (NAIRNS ORG OATCAKES)" at bounding box center [124, 112] width 54 height 11
copy span "(NAIRNS ORG OATCAKES)"
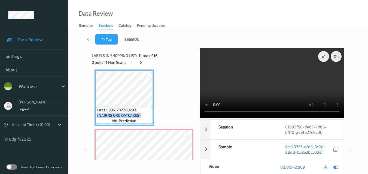
scroll to position [542, 0]
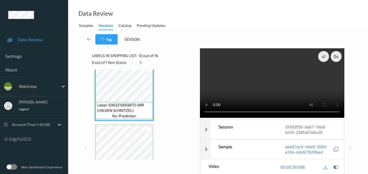
click at [254, 82] on video at bounding box center [272, 83] width 144 height 70
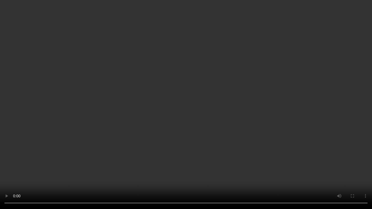
click at [216, 128] on video at bounding box center [186, 104] width 372 height 209
click at [257, 139] on video at bounding box center [186, 104] width 372 height 209
click at [241, 154] on video at bounding box center [186, 104] width 372 height 209
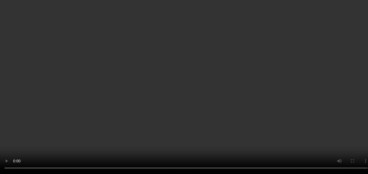
scroll to position [732, 0]
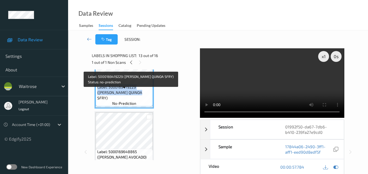
drag, startPoint x: 133, startPoint y: 98, endPoint x: 96, endPoint y: 93, distance: 37.6
click at [96, 93] on div "Label: 5000169419229 ([PERSON_NAME] QUINOA SFRY) no-prediction" at bounding box center [124, 95] width 57 height 22
copy span "Label: 5000169419229 ([PERSON_NAME] QUINOA SFRY)"
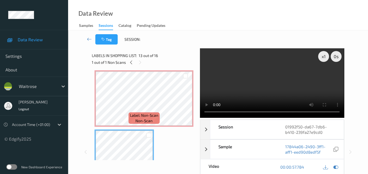
scroll to position [650, 0]
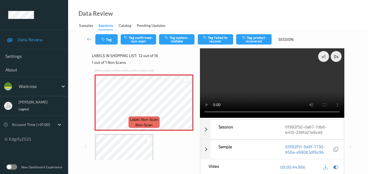
click at [272, 81] on video at bounding box center [272, 83] width 144 height 70
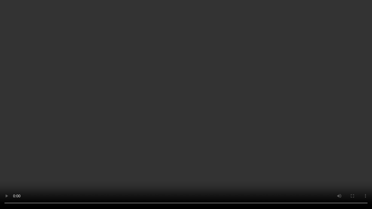
click at [291, 133] on video at bounding box center [186, 104] width 372 height 209
click at [286, 148] on video at bounding box center [186, 104] width 372 height 209
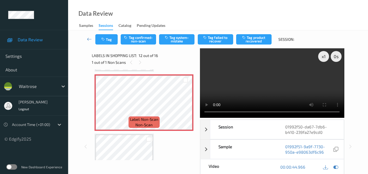
click at [260, 76] on video at bounding box center [272, 83] width 144 height 70
click at [141, 39] on button "Tag confirmed-non-scan" at bounding box center [138, 39] width 35 height 10
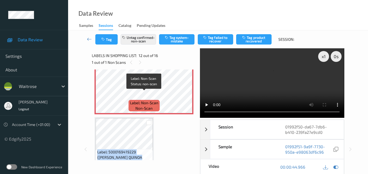
scroll to position [678, 0]
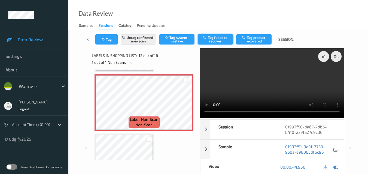
click at [219, 41] on button "Tag failed to recover" at bounding box center [215, 39] width 35 height 10
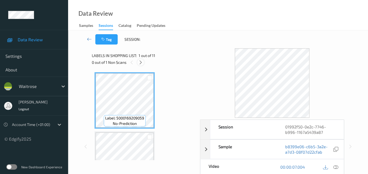
click at [140, 62] on icon at bounding box center [140, 62] width 5 height 5
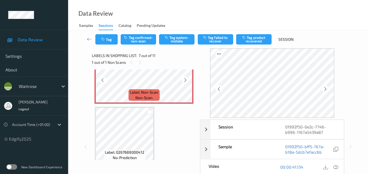
scroll to position [354, 0]
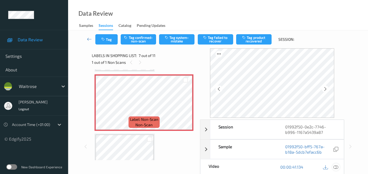
click at [337, 167] on icon at bounding box center [335, 167] width 5 height 5
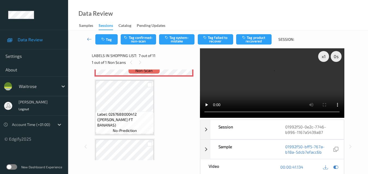
scroll to position [381, 0]
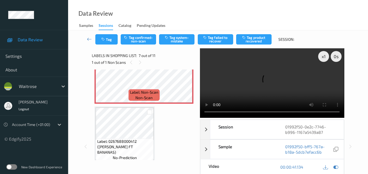
click at [266, 81] on video at bounding box center [272, 83] width 144 height 70
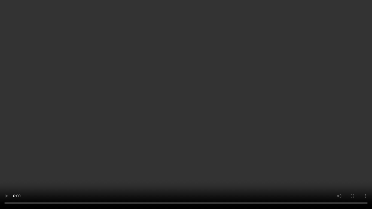
click at [229, 111] on video at bounding box center [186, 104] width 372 height 209
click at [214, 110] on video at bounding box center [186, 104] width 372 height 209
click at [228, 102] on video at bounding box center [186, 104] width 372 height 209
click at [208, 115] on video at bounding box center [186, 104] width 372 height 209
click at [226, 73] on video at bounding box center [186, 104] width 372 height 209
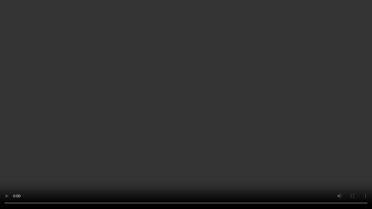
click at [257, 113] on video at bounding box center [186, 104] width 372 height 209
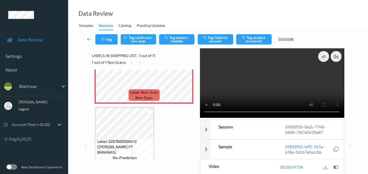
click at [254, 83] on video at bounding box center [272, 83] width 144 height 70
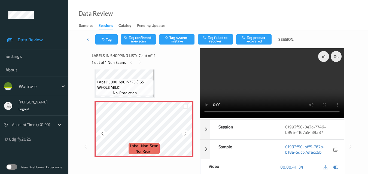
scroll to position [327, 0]
click at [262, 88] on video at bounding box center [272, 83] width 144 height 70
click at [271, 88] on video at bounding box center [272, 83] width 144 height 70
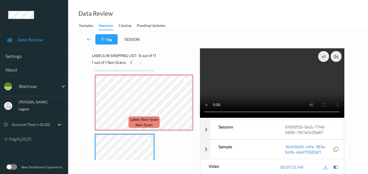
click at [279, 88] on video at bounding box center [272, 83] width 144 height 70
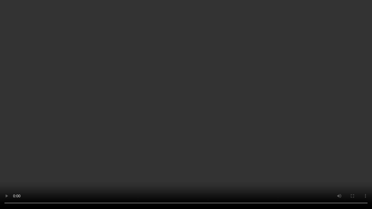
click at [259, 124] on video at bounding box center [186, 104] width 372 height 209
click at [228, 152] on video at bounding box center [186, 104] width 372 height 209
click at [205, 172] on video at bounding box center [186, 104] width 372 height 209
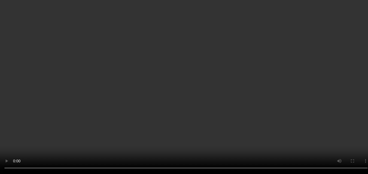
scroll to position [327, 0]
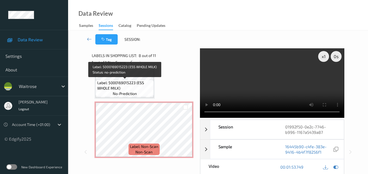
click at [130, 88] on span "Label: 5000169015223 (ESS WHOLE MILK)" at bounding box center [124, 85] width 55 height 11
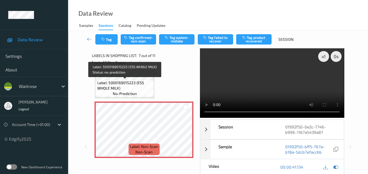
click at [133, 86] on span "Label: 5000169015223 (ESS WHOLE MILK)" at bounding box center [124, 85] width 55 height 11
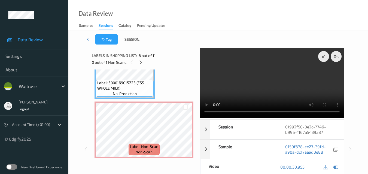
click at [280, 90] on video at bounding box center [272, 83] width 144 height 70
click at [322, 57] on div "x 1" at bounding box center [323, 56] width 11 height 11
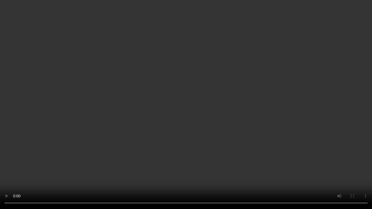
click at [223, 119] on video at bounding box center [186, 104] width 372 height 209
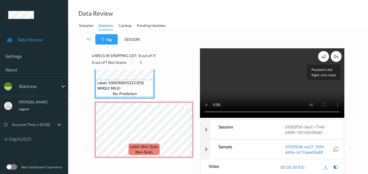
click at [322, 58] on div "x 2" at bounding box center [323, 56] width 11 height 11
click at [322, 58] on div "x 4" at bounding box center [323, 56] width 11 height 11
click at [322, 58] on div "x 8" at bounding box center [323, 56] width 11 height 11
click at [291, 66] on video at bounding box center [272, 83] width 144 height 70
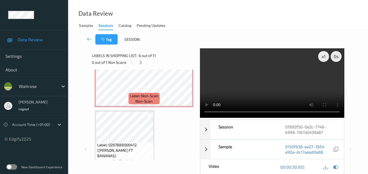
scroll to position [381, 0]
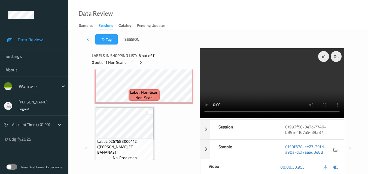
click at [257, 89] on video at bounding box center [272, 83] width 144 height 70
click at [279, 72] on video at bounding box center [272, 83] width 144 height 70
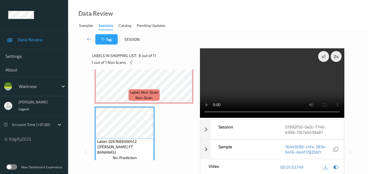
click at [288, 81] on video at bounding box center [272, 83] width 144 height 70
click at [289, 81] on video at bounding box center [272, 83] width 144 height 70
click at [281, 89] on video at bounding box center [272, 83] width 144 height 70
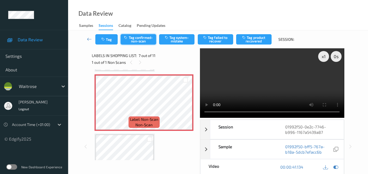
click at [146, 40] on button "Tag confirmed-non-scan" at bounding box center [138, 39] width 35 height 10
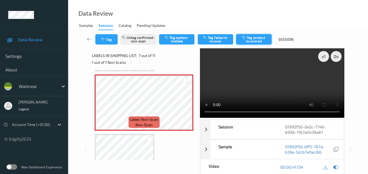
click at [251, 40] on button "Tag product recovered" at bounding box center [253, 39] width 35 height 10
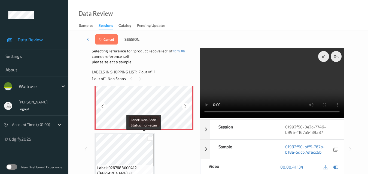
scroll to position [381, 0]
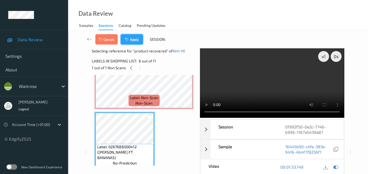
click at [131, 38] on button "Apply" at bounding box center [132, 39] width 22 height 10
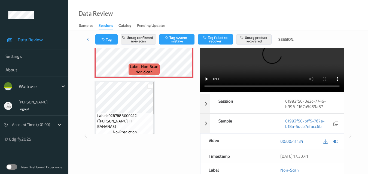
scroll to position [0, 0]
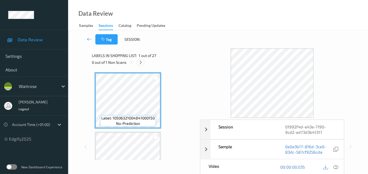
click at [141, 62] on icon at bounding box center [140, 62] width 5 height 5
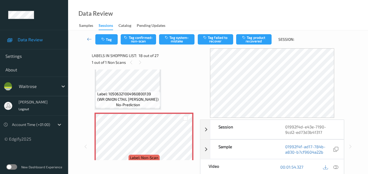
scroll to position [979, 0]
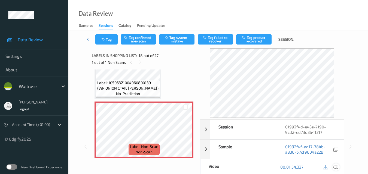
click at [337, 168] on icon at bounding box center [335, 167] width 5 height 5
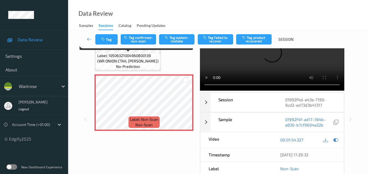
click at [147, 61] on span "Label: 10506321004960800139 (WR ONION CTAIL [PERSON_NAME])" at bounding box center [128, 58] width 62 height 11
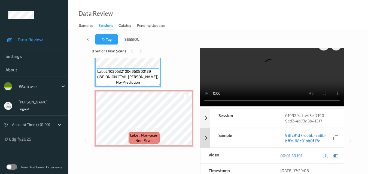
scroll to position [0, 0]
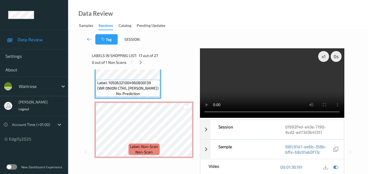
click at [285, 85] on video at bounding box center [272, 83] width 144 height 70
click at [287, 82] on video at bounding box center [272, 83] width 144 height 70
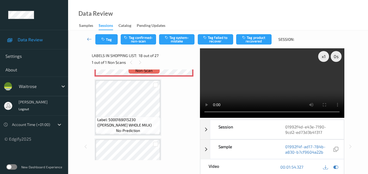
scroll to position [1034, 0]
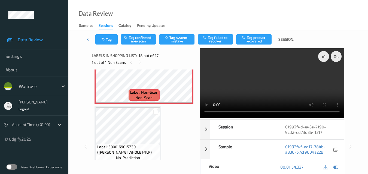
click at [277, 91] on video at bounding box center [272, 83] width 144 height 70
click at [280, 81] on video at bounding box center [272, 83] width 144 height 70
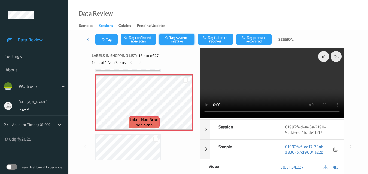
click at [177, 42] on button "Tag system-mistake" at bounding box center [176, 39] width 35 height 10
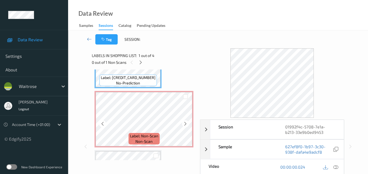
scroll to position [54, 0]
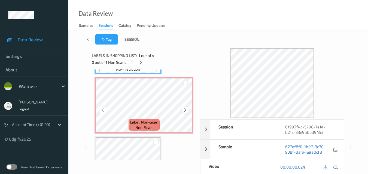
click at [186, 110] on icon at bounding box center [185, 110] width 5 height 5
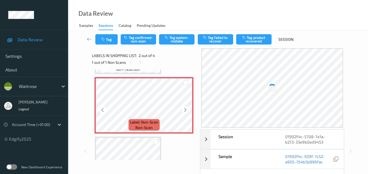
click at [186, 110] on icon at bounding box center [185, 110] width 5 height 5
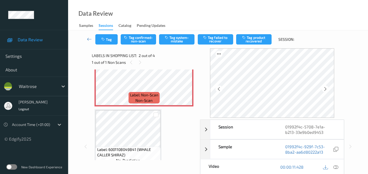
scroll to position [27, 0]
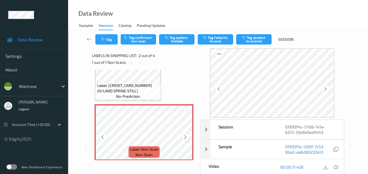
click at [185, 138] on icon at bounding box center [185, 137] width 5 height 5
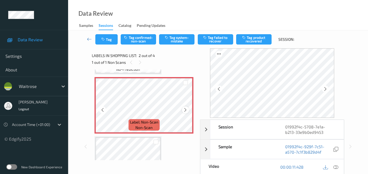
click at [183, 110] on icon at bounding box center [185, 110] width 5 height 5
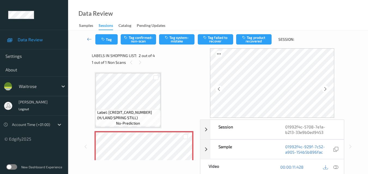
scroll to position [0, 0]
click at [337, 167] on icon at bounding box center [335, 167] width 5 height 5
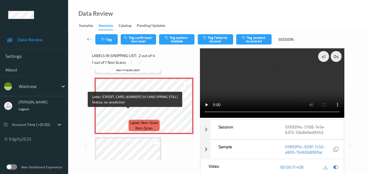
scroll to position [54, 0]
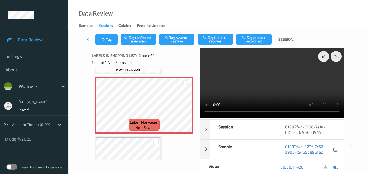
click at [247, 85] on video at bounding box center [272, 83] width 144 height 70
click at [266, 91] on video at bounding box center [272, 83] width 144 height 70
click at [288, 85] on video at bounding box center [272, 83] width 144 height 70
click at [250, 85] on video at bounding box center [272, 83] width 144 height 70
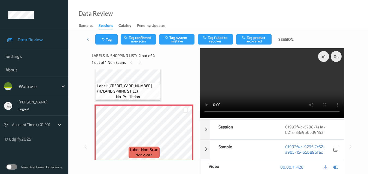
scroll to position [27, 0]
click at [185, 138] on icon at bounding box center [185, 137] width 5 height 5
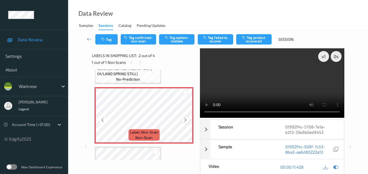
scroll to position [54, 0]
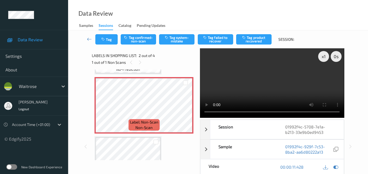
click at [290, 83] on video at bounding box center [272, 83] width 144 height 70
click at [281, 88] on video at bounding box center [272, 83] width 144 height 70
click at [180, 39] on button "Tag system-mistake" at bounding box center [176, 39] width 35 height 10
click at [110, 43] on button "Tag" at bounding box center [106, 39] width 22 height 10
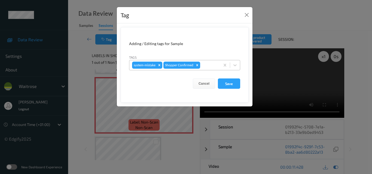
click at [208, 67] on div at bounding box center [209, 65] width 16 height 7
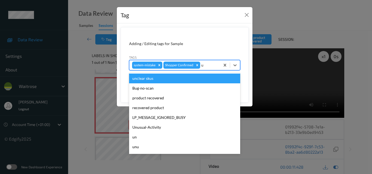
type input "un"
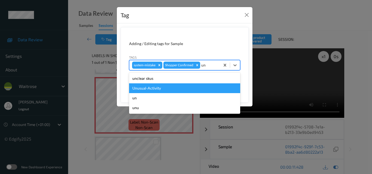
click at [152, 91] on div "Unusual-Activity" at bounding box center [184, 89] width 111 height 10
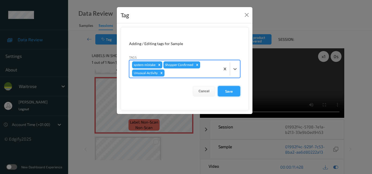
click at [227, 91] on button "Save" at bounding box center [229, 91] width 22 height 10
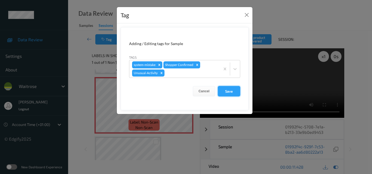
click at [227, 91] on button "Save" at bounding box center [229, 91] width 22 height 10
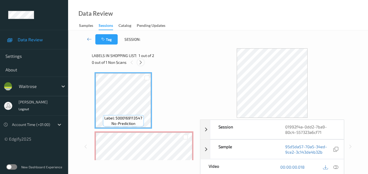
click at [140, 62] on icon at bounding box center [140, 62] width 5 height 5
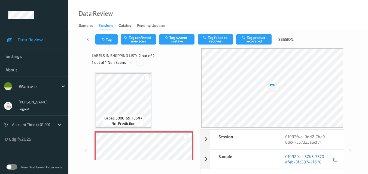
scroll to position [3, 0]
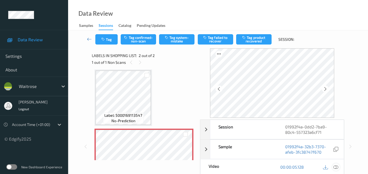
click at [337, 167] on icon at bounding box center [335, 167] width 5 height 5
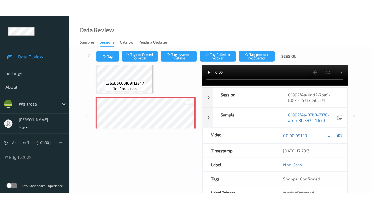
scroll to position [0, 0]
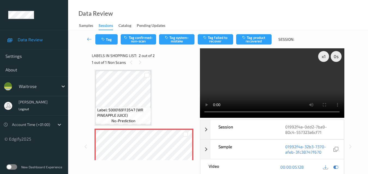
click at [257, 79] on video at bounding box center [272, 83] width 144 height 70
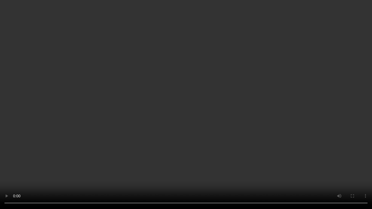
click at [238, 106] on video at bounding box center [186, 104] width 372 height 209
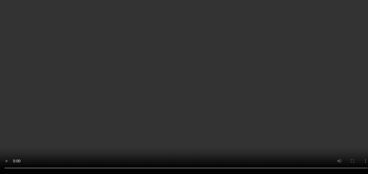
scroll to position [27, 0]
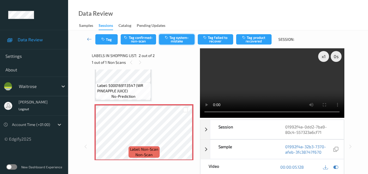
click at [182, 38] on button "Tag system-mistake" at bounding box center [176, 39] width 35 height 10
click at [108, 43] on button "Tag" at bounding box center [106, 39] width 22 height 10
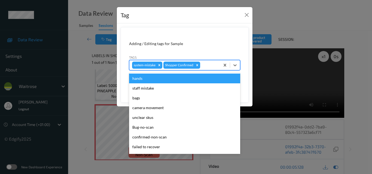
click at [203, 67] on div at bounding box center [209, 65] width 16 height 7
type input "un"
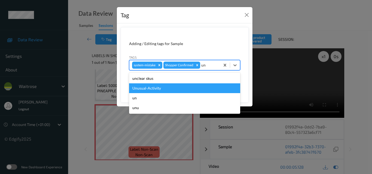
click at [176, 92] on div "Unusual-Activity" at bounding box center [184, 89] width 111 height 10
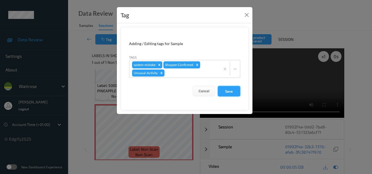
click at [230, 91] on button "Save" at bounding box center [229, 91] width 22 height 10
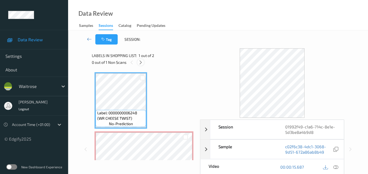
click at [141, 63] on icon at bounding box center [140, 62] width 5 height 5
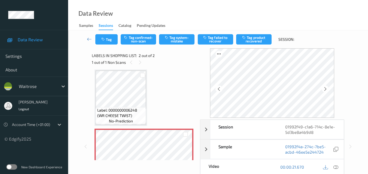
scroll to position [30, 0]
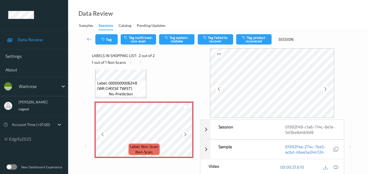
click at [185, 134] on icon at bounding box center [185, 134] width 5 height 5
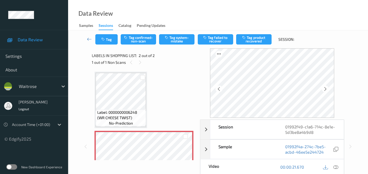
scroll to position [0, 0]
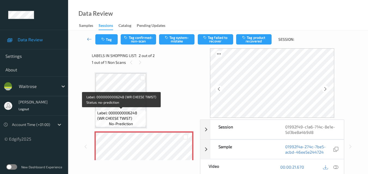
click at [131, 117] on span "Label: 0000000006248 (WR CHEESE TWIST)" at bounding box center [121, 115] width 48 height 11
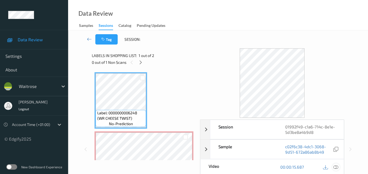
click at [337, 167] on icon at bounding box center [335, 167] width 5 height 5
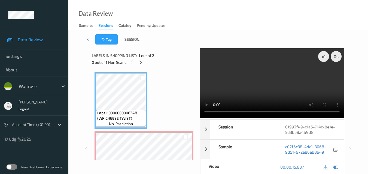
click at [271, 81] on video at bounding box center [272, 83] width 144 height 70
click at [282, 84] on video at bounding box center [272, 83] width 144 height 70
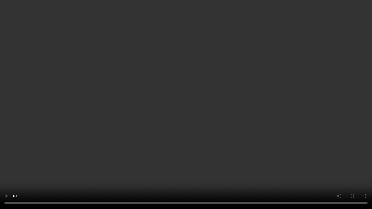
click at [184, 107] on video at bounding box center [186, 104] width 372 height 209
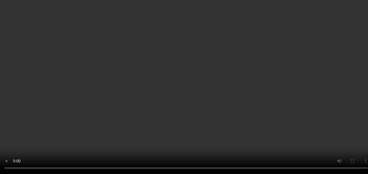
scroll to position [27, 0]
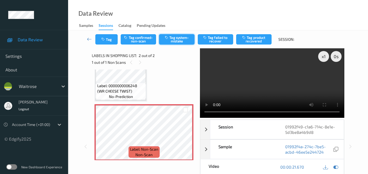
click at [174, 39] on button "Tag system-mistake" at bounding box center [176, 39] width 35 height 10
click at [106, 39] on icon "button" at bounding box center [103, 40] width 5 height 4
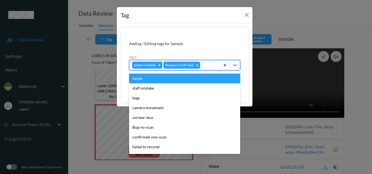
click at [205, 69] on div "system-mistake Shopper Confirmed" at bounding box center [174, 65] width 91 height 9
type input "un"
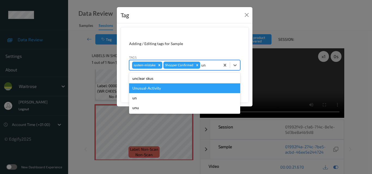
click at [170, 90] on div "Unusual-Activity" at bounding box center [184, 89] width 111 height 10
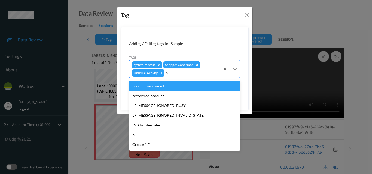
type input "pi"
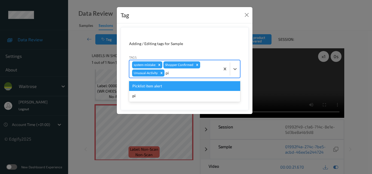
click at [170, 90] on div "Picklist item alert" at bounding box center [184, 86] width 111 height 10
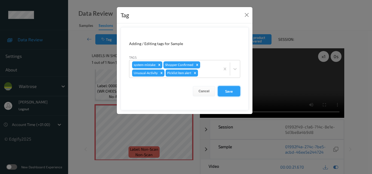
click at [227, 91] on button "Save" at bounding box center [229, 91] width 22 height 10
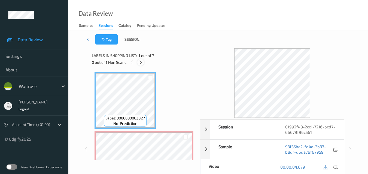
click at [140, 63] on icon at bounding box center [140, 62] width 5 height 5
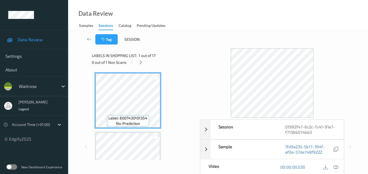
click at [140, 63] on icon at bounding box center [140, 62] width 5 height 5
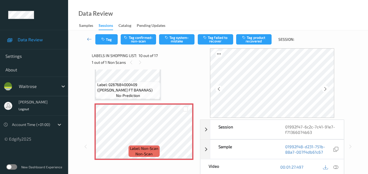
scroll to position [532, 0]
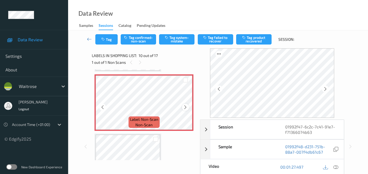
click at [186, 107] on icon at bounding box center [185, 107] width 5 height 5
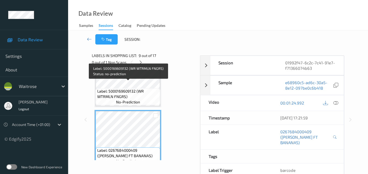
scroll to position [423, 0]
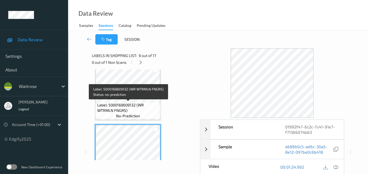
click at [149, 104] on span "Label: 5000169609132 (WR WTRMLN FNGRS)" at bounding box center [128, 108] width 62 height 11
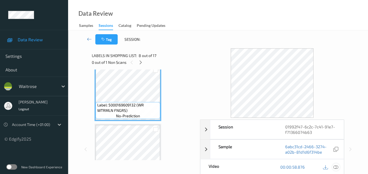
click at [338, 167] on icon at bounding box center [335, 167] width 5 height 5
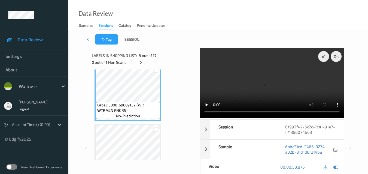
click at [263, 88] on video at bounding box center [272, 83] width 144 height 70
click at [263, 87] on video at bounding box center [272, 83] width 144 height 70
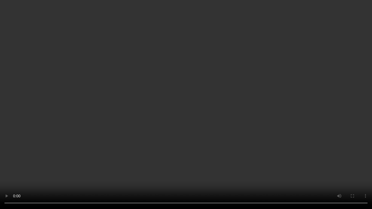
click at [190, 143] on video at bounding box center [186, 104] width 372 height 209
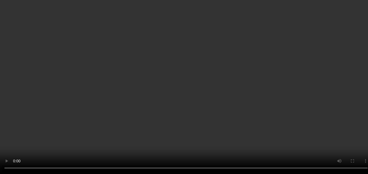
scroll to position [532, 0]
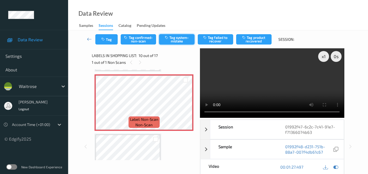
click at [175, 40] on button "Tag system-mistake" at bounding box center [176, 39] width 35 height 10
click at [109, 41] on button "Tag" at bounding box center [106, 39] width 22 height 10
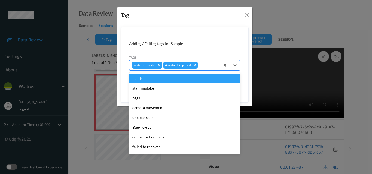
click at [204, 66] on div at bounding box center [208, 65] width 19 height 7
type input "un"
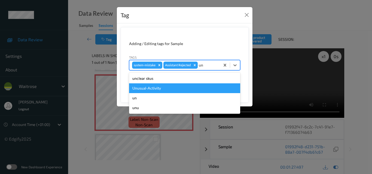
click at [180, 90] on div "Unusual-Activity" at bounding box center [184, 89] width 111 height 10
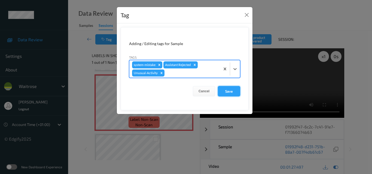
click at [231, 91] on button "Save" at bounding box center [229, 91] width 22 height 10
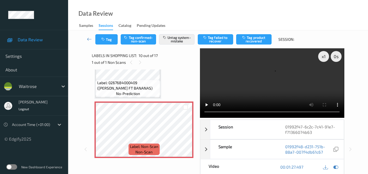
scroll to position [477, 0]
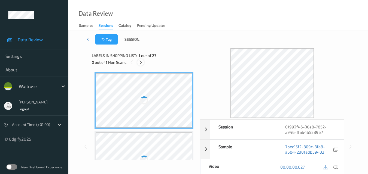
click at [140, 63] on icon at bounding box center [140, 62] width 5 height 5
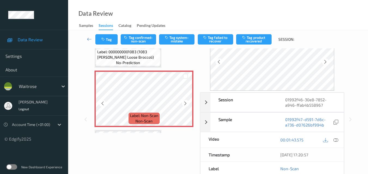
scroll to position [1211, 0]
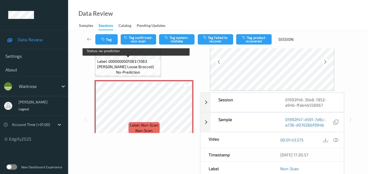
click at [148, 66] on span "Label: 0000000001083 (1083 [PERSON_NAME] Loose Broccoli)" at bounding box center [128, 64] width 62 height 11
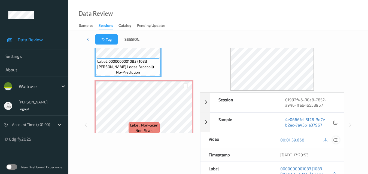
click at [337, 142] on icon at bounding box center [335, 140] width 5 height 5
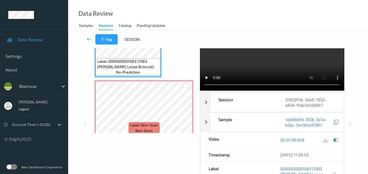
scroll to position [0, 0]
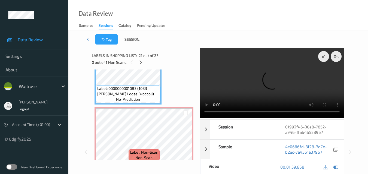
click at [260, 79] on video at bounding box center [272, 83] width 144 height 70
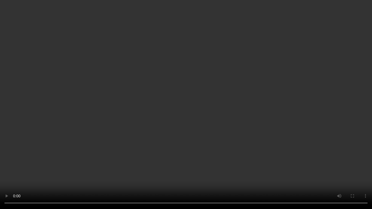
click at [207, 142] on video at bounding box center [186, 104] width 372 height 209
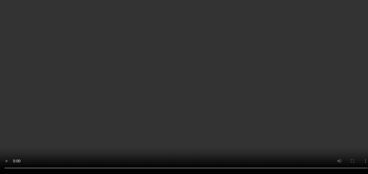
scroll to position [1211, 0]
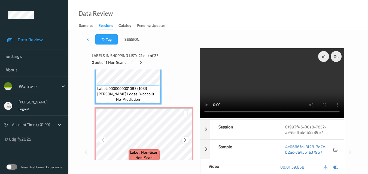
click at [182, 139] on div at bounding box center [185, 140] width 7 height 7
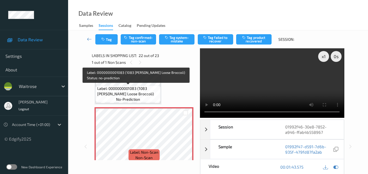
click at [134, 94] on span "Label: 0000000001083 (1083 [PERSON_NAME] Loose Broccoli)" at bounding box center [128, 91] width 62 height 11
click at [136, 93] on span "Label: 0000000001083 (1083 [PERSON_NAME] Loose Broccoli)" at bounding box center [128, 91] width 62 height 11
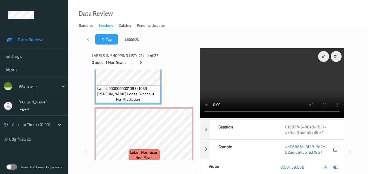
scroll to position [1184, 0]
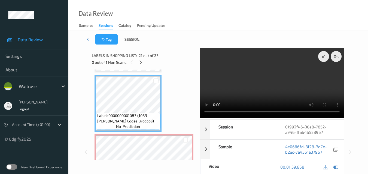
click at [262, 89] on video at bounding box center [272, 83] width 144 height 70
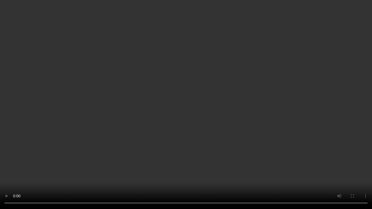
click at [266, 126] on video at bounding box center [186, 104] width 372 height 209
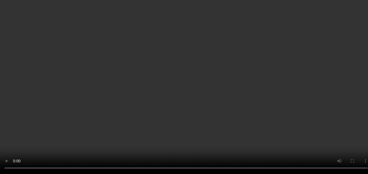
scroll to position [1249, 0]
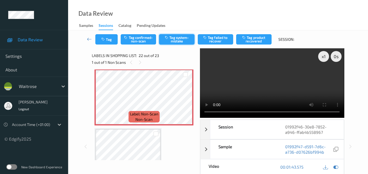
click at [175, 41] on button "Tag system-mistake" at bounding box center [176, 39] width 35 height 10
click at [109, 42] on button "Tag" at bounding box center [106, 39] width 22 height 10
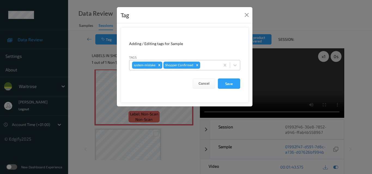
click at [204, 66] on div at bounding box center [209, 65] width 16 height 7
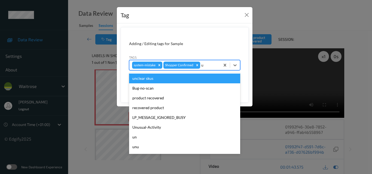
type input "un"
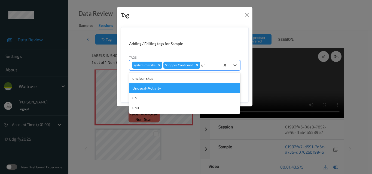
click at [187, 85] on div "Unusual-Activity" at bounding box center [184, 89] width 111 height 10
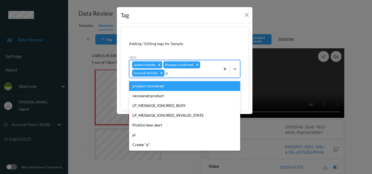
type input "pi"
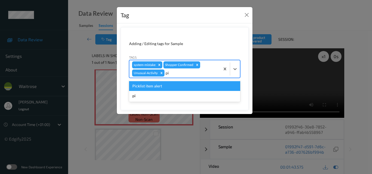
click at [187, 85] on div "Picklist item alert" at bounding box center [184, 86] width 111 height 10
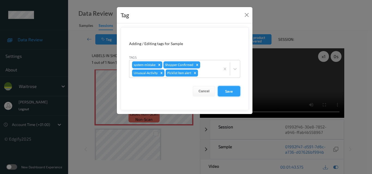
click at [227, 91] on button "Save" at bounding box center [229, 91] width 22 height 10
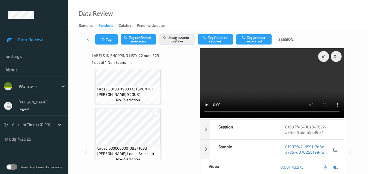
scroll to position [1140, 0]
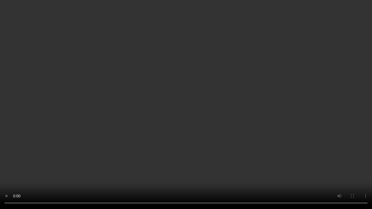
click at [225, 93] on video at bounding box center [186, 104] width 372 height 209
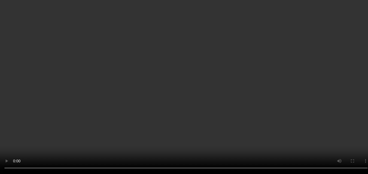
scroll to position [1222, 0]
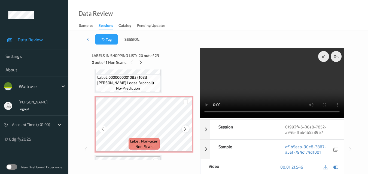
click at [185, 130] on icon at bounding box center [185, 129] width 5 height 5
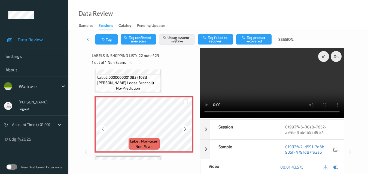
click at [185, 130] on icon at bounding box center [185, 129] width 5 height 5
click at [269, 76] on video at bounding box center [272, 83] width 144 height 70
click at [287, 78] on video at bounding box center [272, 83] width 144 height 70
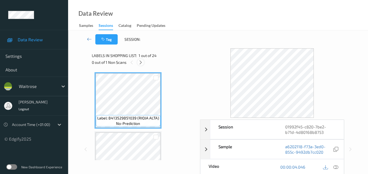
click at [140, 63] on icon at bounding box center [140, 62] width 5 height 5
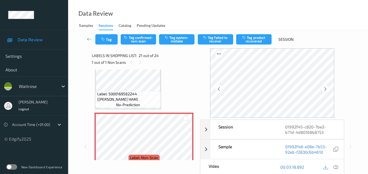
scroll to position [1157, 0]
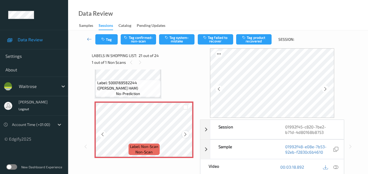
click at [185, 133] on icon at bounding box center [185, 134] width 5 height 5
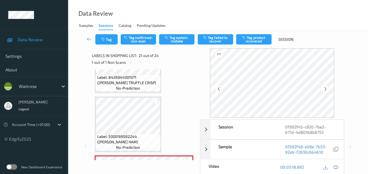
scroll to position [1103, 0]
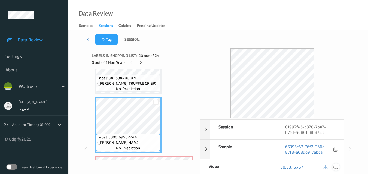
click at [336, 167] on icon at bounding box center [335, 167] width 5 height 5
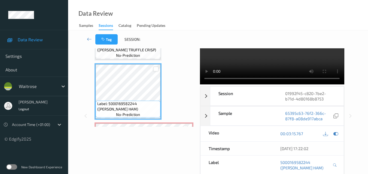
scroll to position [4, 0]
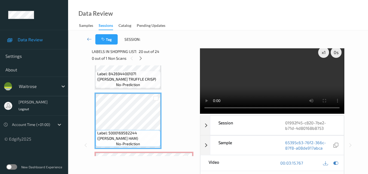
click at [262, 75] on video at bounding box center [272, 79] width 144 height 70
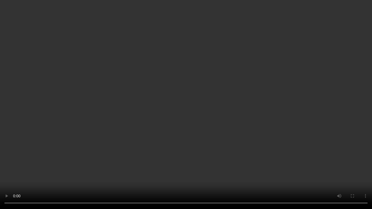
click at [259, 123] on video at bounding box center [186, 104] width 372 height 209
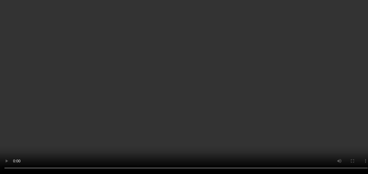
scroll to position [1157, 0]
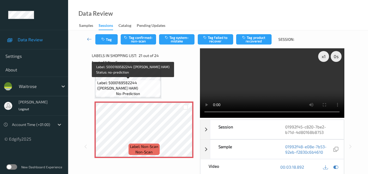
click at [148, 86] on span "Label: 5000169582244 ([PERSON_NAME] HAM)" at bounding box center [128, 85] width 62 height 11
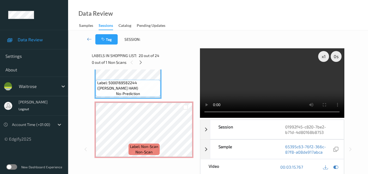
click at [250, 83] on video at bounding box center [272, 83] width 144 height 70
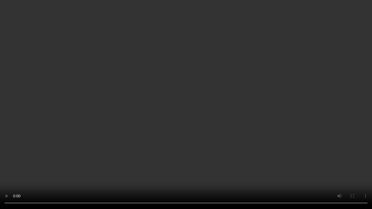
click at [216, 121] on video at bounding box center [186, 104] width 372 height 209
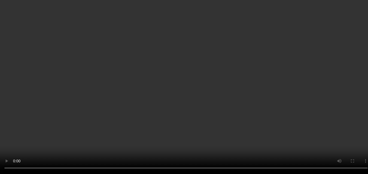
scroll to position [1130, 0]
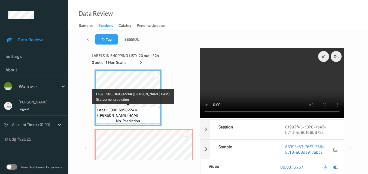
click at [141, 109] on span "Label: 5000169582244 ([PERSON_NAME] HAM)" at bounding box center [128, 112] width 62 height 11
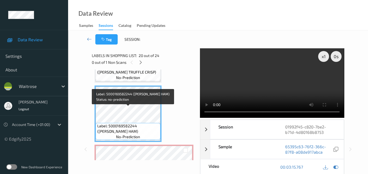
scroll to position [1103, 0]
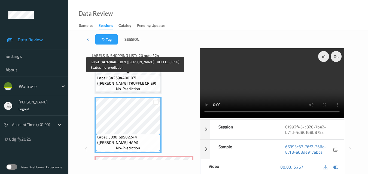
click at [143, 83] on span "Label: 8426944001071 (TORRES TRUFFLE CRISP)" at bounding box center [128, 80] width 62 height 11
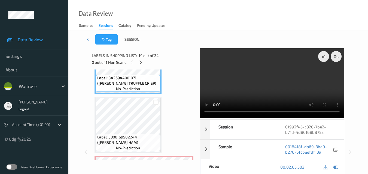
click at [262, 79] on video at bounding box center [272, 83] width 144 height 70
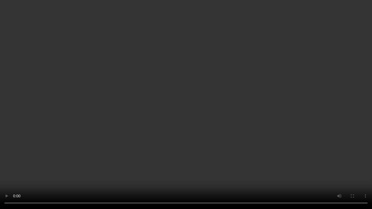
click at [237, 117] on video at bounding box center [186, 104] width 372 height 209
click at [218, 131] on video at bounding box center [186, 104] width 372 height 209
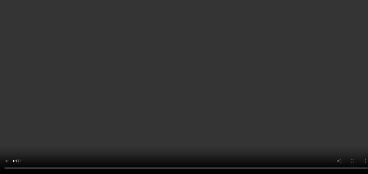
scroll to position [1212, 0]
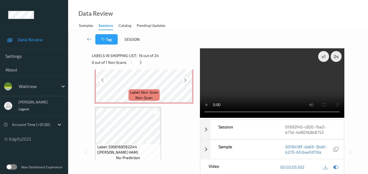
click at [184, 79] on icon at bounding box center [185, 80] width 5 height 5
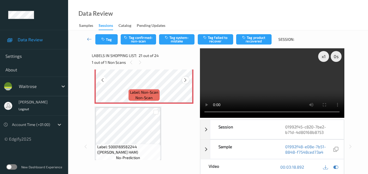
click at [185, 79] on icon at bounding box center [185, 80] width 5 height 5
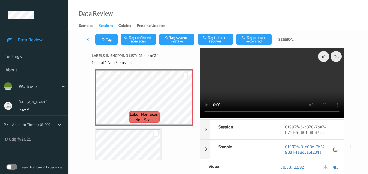
scroll to position [1157, 0]
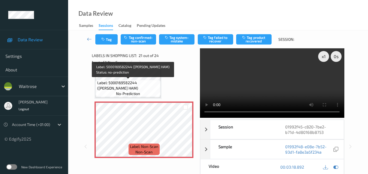
click at [145, 85] on span "Label: 5000169582244 (WR PARMA HAM)" at bounding box center [128, 85] width 62 height 11
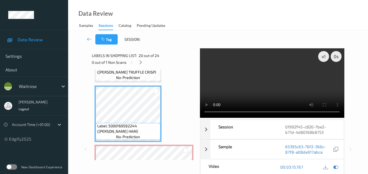
scroll to position [1103, 0]
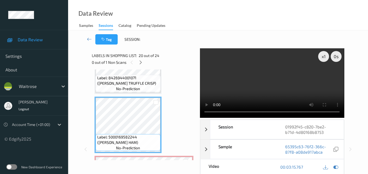
click at [300, 91] on video at bounding box center [272, 83] width 144 height 70
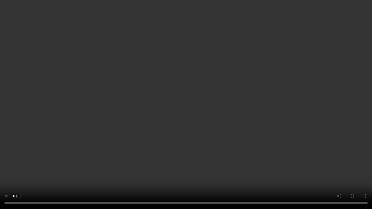
click at [263, 109] on video at bounding box center [186, 104] width 372 height 209
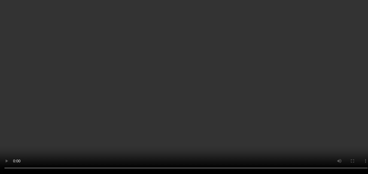
scroll to position [1184, 0]
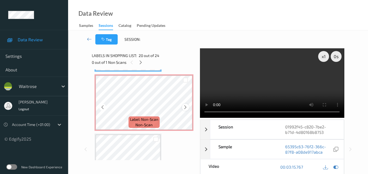
click at [185, 106] on icon at bounding box center [185, 107] width 5 height 5
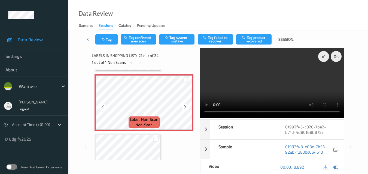
click at [185, 106] on icon at bounding box center [185, 107] width 5 height 5
click at [184, 108] on icon at bounding box center [185, 107] width 5 height 5
click at [185, 109] on icon at bounding box center [185, 107] width 5 height 5
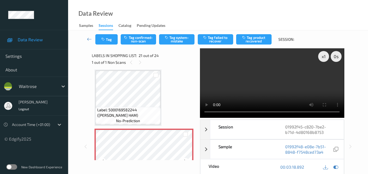
scroll to position [1157, 0]
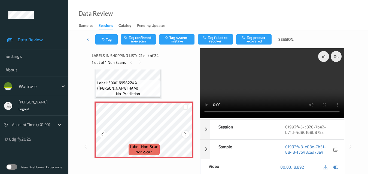
click at [184, 135] on icon at bounding box center [185, 134] width 5 height 5
click at [287, 88] on video at bounding box center [272, 83] width 144 height 70
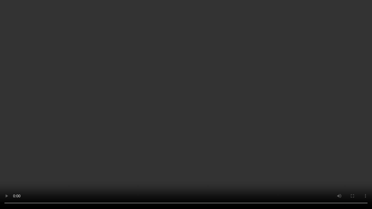
click at [214, 144] on video at bounding box center [186, 104] width 372 height 209
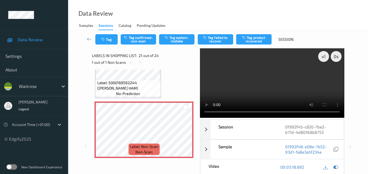
click at [272, 77] on video at bounding box center [272, 83] width 144 height 70
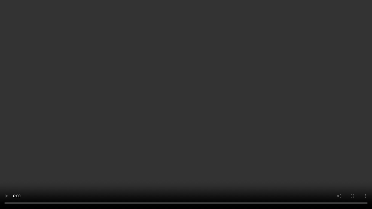
click at [228, 128] on video at bounding box center [186, 104] width 372 height 209
click at [236, 122] on video at bounding box center [186, 104] width 372 height 209
click at [231, 125] on video at bounding box center [186, 104] width 372 height 209
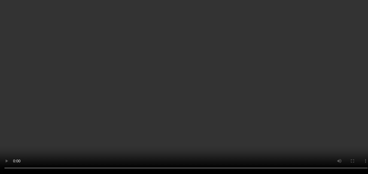
scroll to position [1212, 0]
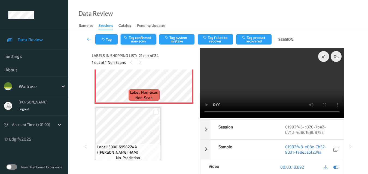
click at [141, 40] on button "Tag confirmed-non-scan" at bounding box center [138, 39] width 35 height 10
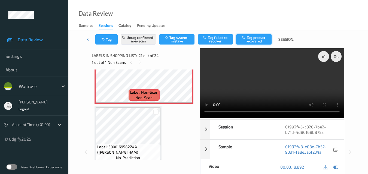
click at [252, 39] on button "Tag product recovered" at bounding box center [253, 39] width 35 height 10
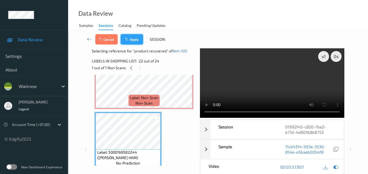
click at [136, 39] on button "Apply" at bounding box center [132, 39] width 22 height 10
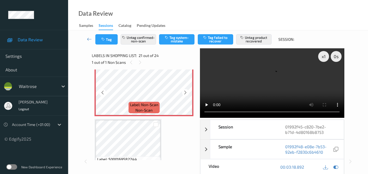
scroll to position [1200, 0]
click at [283, 78] on video at bounding box center [272, 83] width 144 height 70
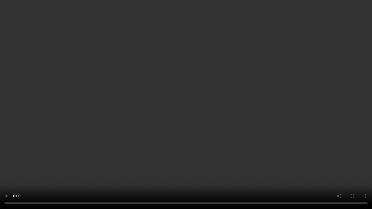
click at [238, 117] on video at bounding box center [186, 104] width 372 height 209
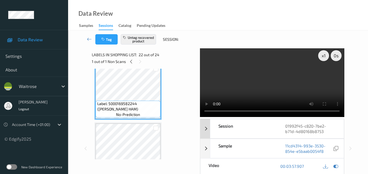
scroll to position [0, 0]
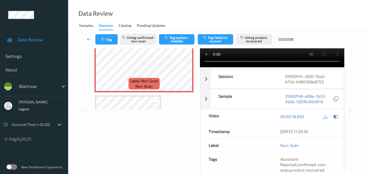
scroll to position [54, 0]
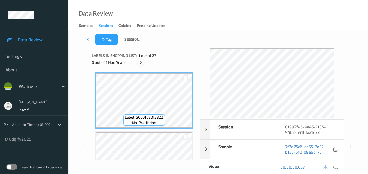
click at [141, 61] on icon at bounding box center [140, 62] width 5 height 5
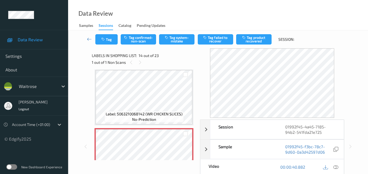
scroll to position [715, 0]
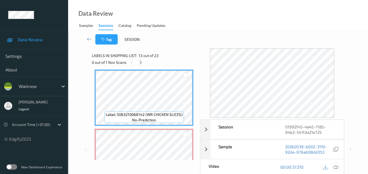
click at [335, 167] on icon at bounding box center [335, 167] width 5 height 5
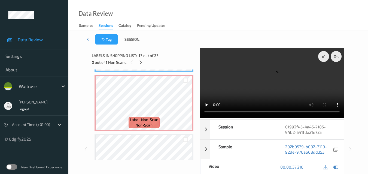
scroll to position [769, 0]
click at [271, 79] on video at bounding box center [272, 83] width 144 height 70
click at [276, 86] on video at bounding box center [272, 83] width 144 height 70
click at [256, 84] on video at bounding box center [272, 83] width 144 height 70
click at [287, 88] on video at bounding box center [272, 83] width 144 height 70
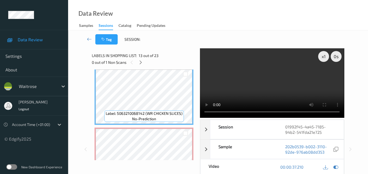
scroll to position [715, 0]
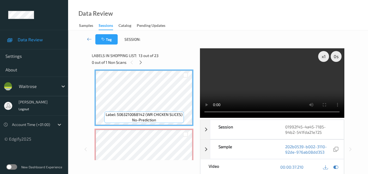
click at [301, 84] on video at bounding box center [272, 83] width 144 height 70
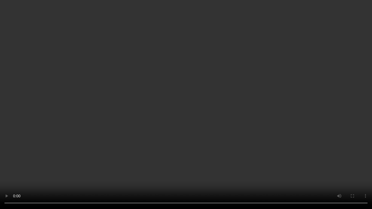
click at [207, 116] on video at bounding box center [186, 104] width 372 height 209
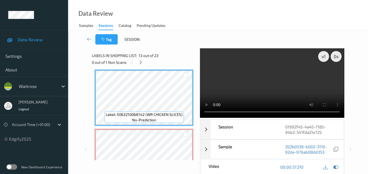
click at [271, 81] on video at bounding box center [272, 83] width 144 height 70
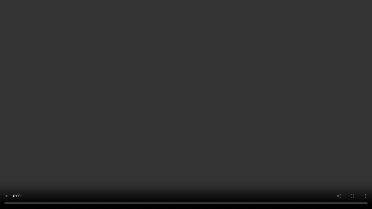
click at [347, 118] on video at bounding box center [186, 104] width 372 height 209
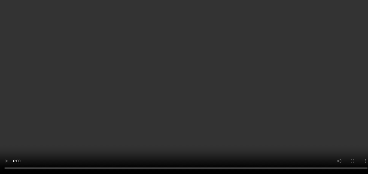
scroll to position [742, 0]
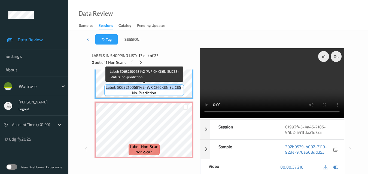
drag, startPoint x: 181, startPoint y: 87, endPoint x: 106, endPoint y: 87, distance: 75.7
click at [106, 87] on span "Label: 5063210068142 (WR CHICKEN SLICES)" at bounding box center [144, 87] width 77 height 5
copy span "Label: 5063210068142 (WR CHICKEN SLICES"
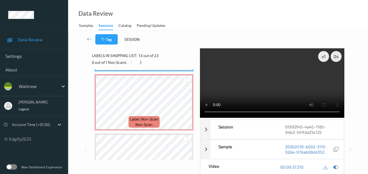
scroll to position [769, 0]
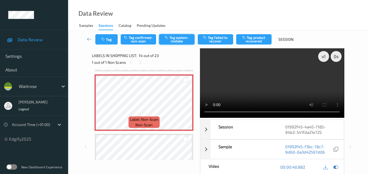
click at [178, 37] on button "Tag system-mistake" at bounding box center [176, 39] width 35 height 10
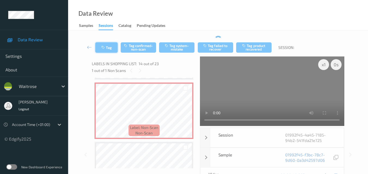
click at [111, 48] on div "Tag Tag confirmed-non-scan Tag system-mistake Tag failed to recover Tag product…" at bounding box center [217, 146] width 277 height 215
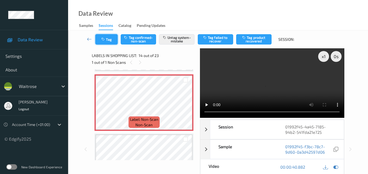
click at [106, 38] on button "Tag" at bounding box center [106, 39] width 22 height 10
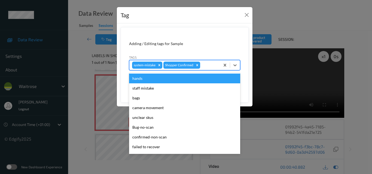
click at [206, 63] on div at bounding box center [209, 65] width 16 height 7
type input "un"
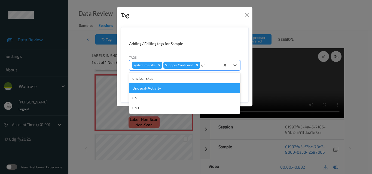
click at [180, 90] on div "Unusual-Activity" at bounding box center [184, 89] width 111 height 10
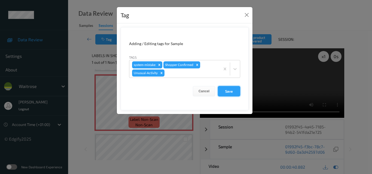
click at [230, 89] on button "Save" at bounding box center [229, 91] width 22 height 10
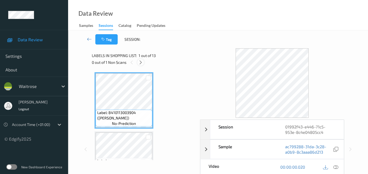
click at [142, 63] on icon at bounding box center [140, 62] width 5 height 5
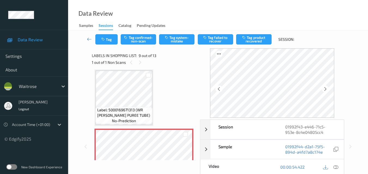
scroll to position [445, 0]
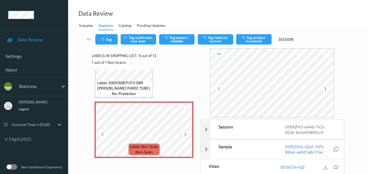
click at [185, 134] on icon at bounding box center [185, 134] width 5 height 5
click at [178, 35] on button "Tag system-mistake" at bounding box center [176, 39] width 35 height 10
click at [110, 44] on button "Tag" at bounding box center [106, 39] width 22 height 10
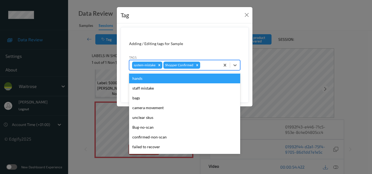
click at [211, 64] on div at bounding box center [209, 65] width 16 height 7
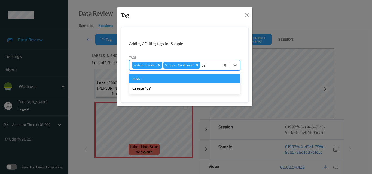
type input "bag"
click at [179, 75] on div "bags" at bounding box center [184, 79] width 111 height 10
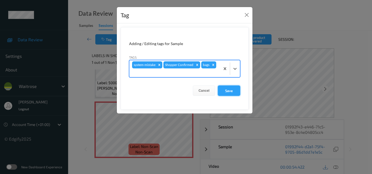
click at [233, 88] on button "Save" at bounding box center [229, 91] width 22 height 10
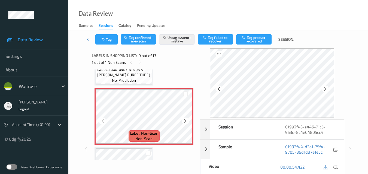
scroll to position [472, 0]
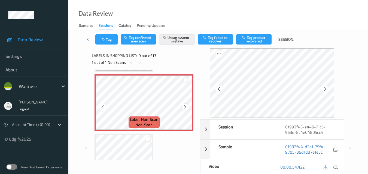
click at [182, 108] on div at bounding box center [185, 107] width 7 height 7
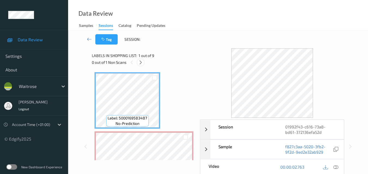
click at [142, 64] on icon at bounding box center [140, 62] width 5 height 5
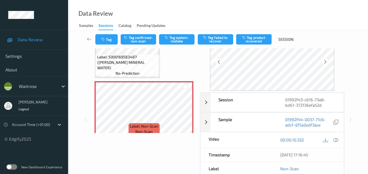
scroll to position [54, 0]
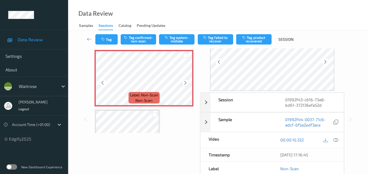
click at [186, 84] on icon at bounding box center [185, 83] width 5 height 5
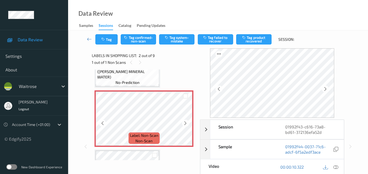
scroll to position [27, 0]
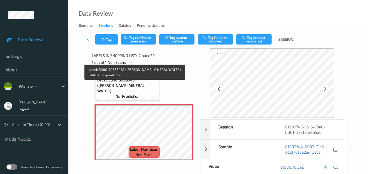
click at [143, 88] on span "Label: 5000169583487 ([PERSON_NAME] MINERAL WATER)" at bounding box center [127, 86] width 61 height 16
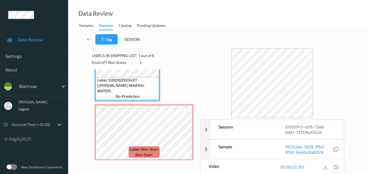
click at [337, 167] on icon at bounding box center [335, 167] width 5 height 5
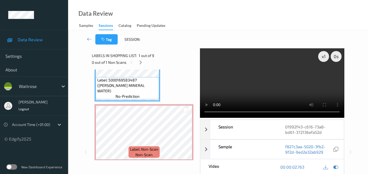
click at [260, 71] on video at bounding box center [272, 83] width 144 height 70
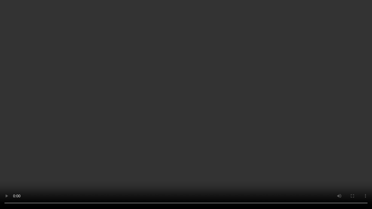
click at [241, 128] on video at bounding box center [186, 104] width 372 height 209
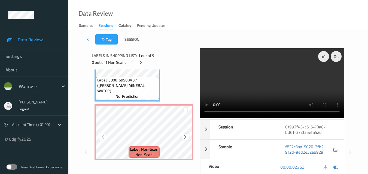
click at [183, 136] on icon at bounding box center [185, 137] width 5 height 5
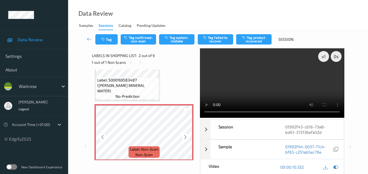
click at [183, 136] on icon at bounding box center [185, 137] width 5 height 5
click at [177, 39] on button "Tag system-mistake" at bounding box center [176, 39] width 35 height 10
click at [105, 38] on icon "button" at bounding box center [103, 40] width 5 height 4
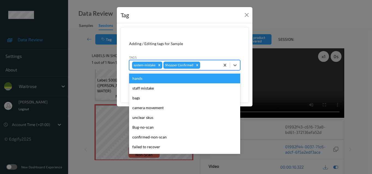
click at [210, 66] on div at bounding box center [209, 65] width 16 height 7
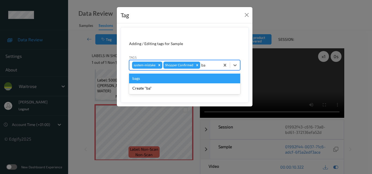
type input "bag"
click at [180, 79] on div "bags" at bounding box center [184, 79] width 111 height 10
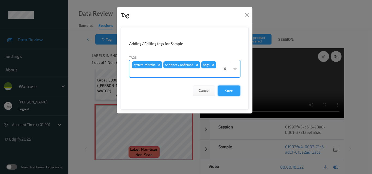
click at [238, 91] on button "Save" at bounding box center [229, 91] width 22 height 10
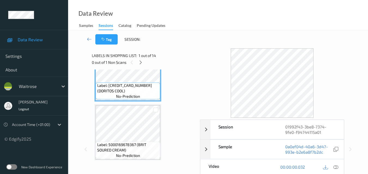
scroll to position [54, 0]
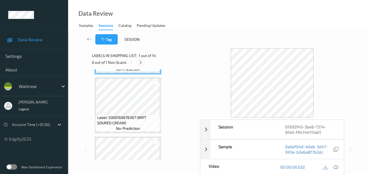
click at [141, 62] on icon at bounding box center [140, 62] width 5 height 5
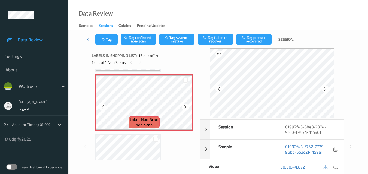
scroll to position [683, 0]
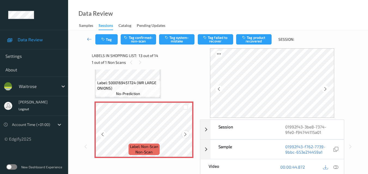
click at [186, 133] on icon at bounding box center [185, 134] width 5 height 5
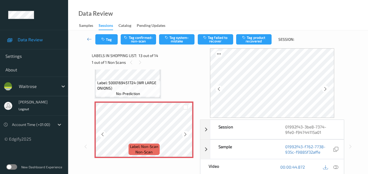
click at [186, 133] on icon at bounding box center [185, 134] width 5 height 5
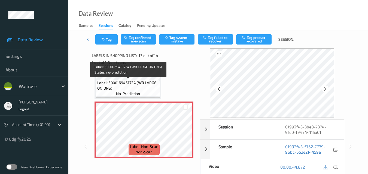
click at [143, 83] on span "Label: 5000169451724 (WR LARGE ONIONS)" at bounding box center [128, 85] width 62 height 11
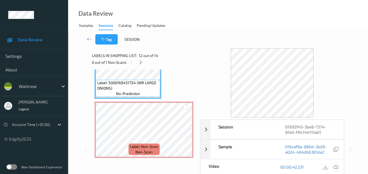
click at [337, 167] on icon at bounding box center [335, 167] width 5 height 5
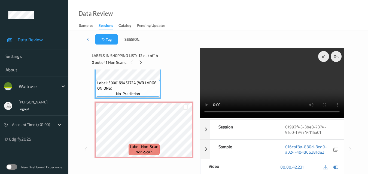
click at [257, 82] on video at bounding box center [272, 83] width 144 height 70
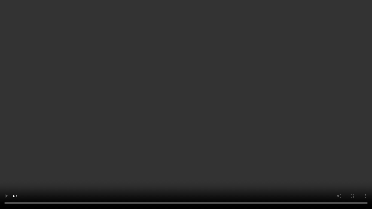
click at [210, 103] on video at bounding box center [186, 104] width 372 height 209
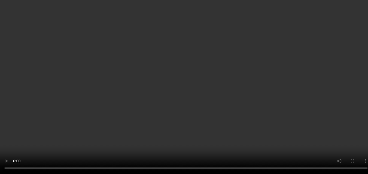
scroll to position [737, 0]
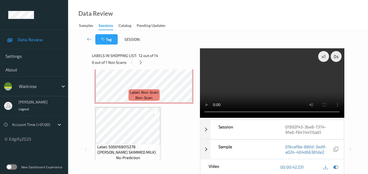
click at [273, 80] on video at bounding box center [272, 83] width 144 height 70
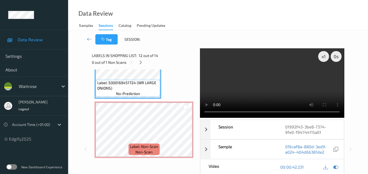
scroll to position [655, 0]
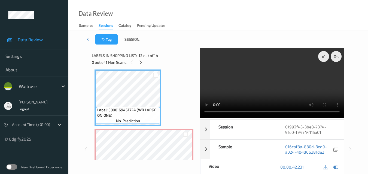
click at [296, 91] on video at bounding box center [272, 83] width 144 height 70
click at [274, 91] on video at bounding box center [272, 83] width 144 height 70
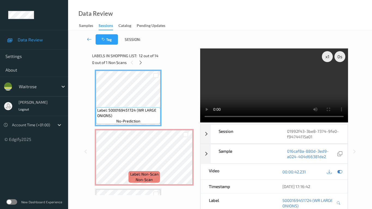
click at [245, 121] on video at bounding box center [274, 85] width 148 height 74
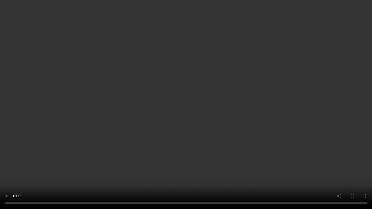
click at [226, 160] on video at bounding box center [186, 104] width 372 height 209
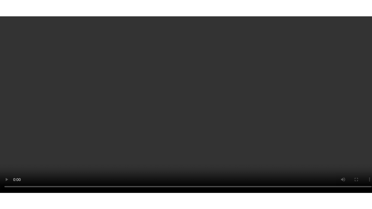
scroll to position [742, 0]
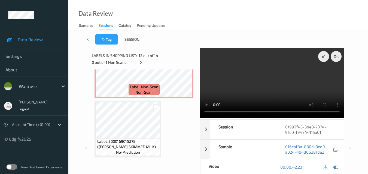
click at [267, 88] on video at bounding box center [272, 83] width 144 height 70
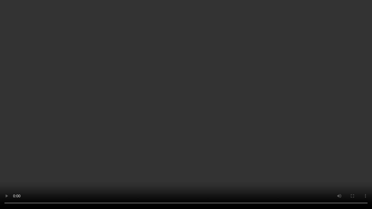
click at [210, 120] on video at bounding box center [186, 104] width 372 height 209
click at [225, 126] on video at bounding box center [186, 104] width 372 height 209
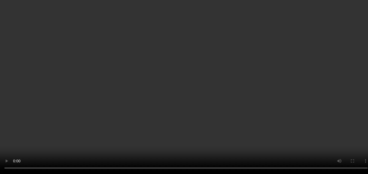
scroll to position [715, 0]
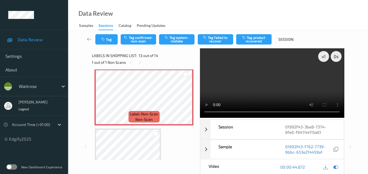
click at [302, 86] on video at bounding box center [272, 83] width 144 height 70
click at [324, 57] on div "x 1" at bounding box center [323, 56] width 11 height 11
click at [272, 90] on video at bounding box center [272, 83] width 144 height 70
click at [145, 41] on button "Tag confirmed-non-scan" at bounding box center [138, 39] width 35 height 10
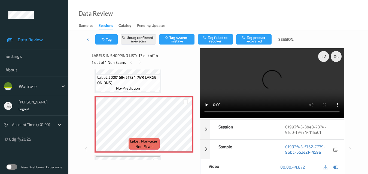
scroll to position [742, 0]
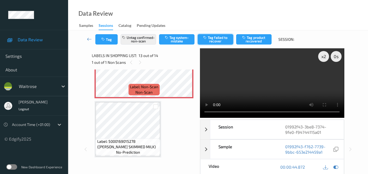
click at [214, 42] on button "Tag failed to recover" at bounding box center [215, 39] width 35 height 10
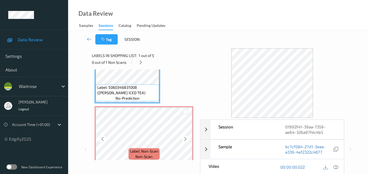
scroll to position [54, 0]
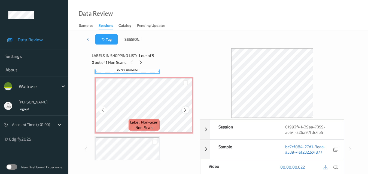
click at [185, 111] on icon at bounding box center [185, 110] width 5 height 5
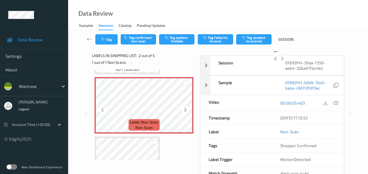
scroll to position [27, 0]
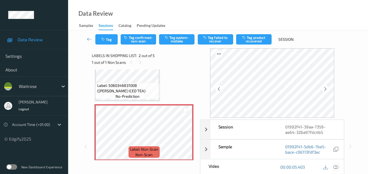
click at [336, 167] on icon at bounding box center [335, 167] width 5 height 5
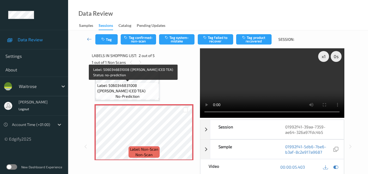
click at [145, 94] on div "Label: 5060346831008 ([PERSON_NAME] ICED TEA) no-prediction" at bounding box center [127, 91] width 63 height 17
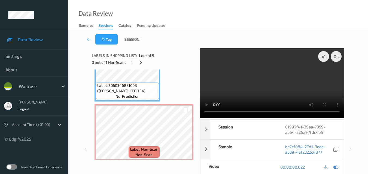
click at [269, 75] on video at bounding box center [272, 83] width 144 height 70
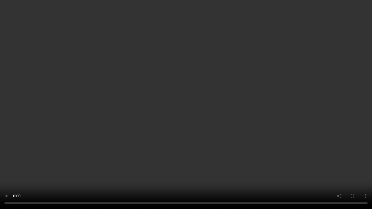
click at [276, 125] on video at bounding box center [186, 104] width 372 height 209
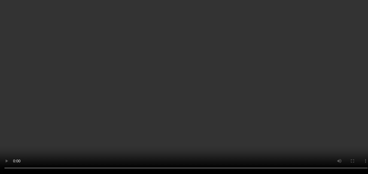
scroll to position [54, 0]
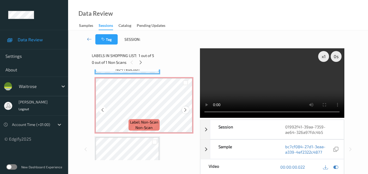
click at [182, 111] on div at bounding box center [185, 110] width 7 height 7
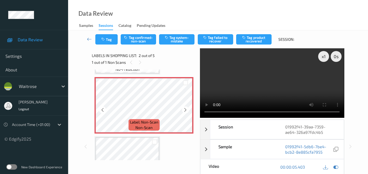
click at [182, 111] on div at bounding box center [185, 110] width 7 height 7
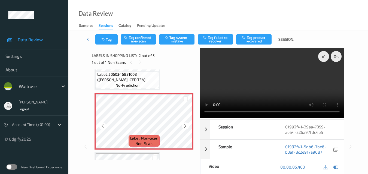
scroll to position [27, 0]
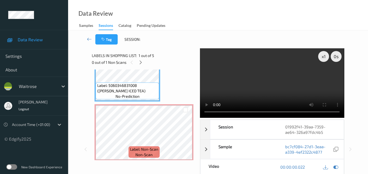
click at [272, 85] on video at bounding box center [272, 83] width 144 height 70
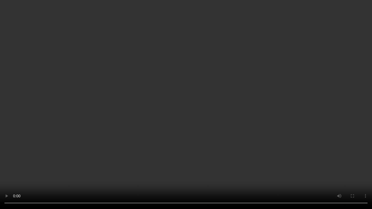
click at [257, 139] on video at bounding box center [186, 104] width 372 height 209
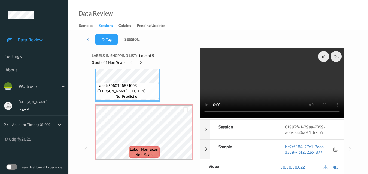
click at [255, 79] on video at bounding box center [272, 83] width 144 height 70
click at [290, 83] on video at bounding box center [272, 83] width 144 height 70
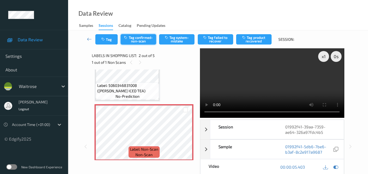
click at [141, 39] on button "Tag confirmed-non-scan" at bounding box center [138, 39] width 35 height 10
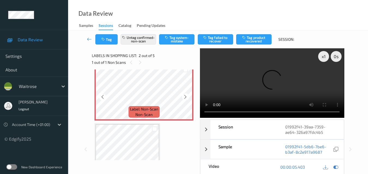
scroll to position [82, 0]
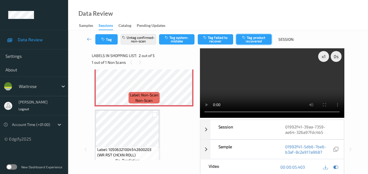
click at [253, 39] on button "Tag product recovered" at bounding box center [253, 39] width 35 height 10
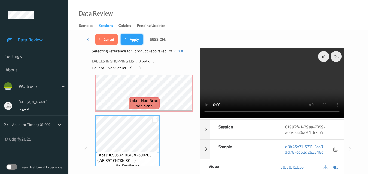
click at [139, 42] on button "Apply" at bounding box center [132, 39] width 22 height 10
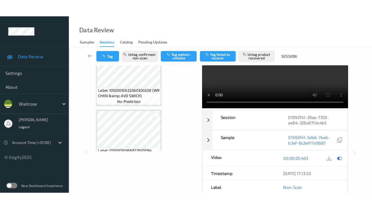
scroll to position [0, 0]
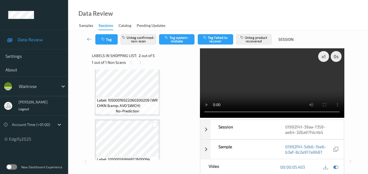
click at [279, 86] on video at bounding box center [272, 83] width 144 height 70
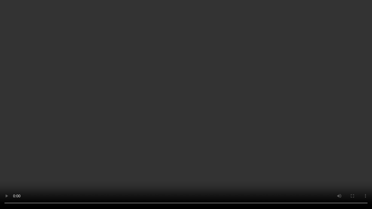
click at [248, 123] on video at bounding box center [186, 104] width 372 height 209
click at [249, 102] on video at bounding box center [186, 104] width 372 height 209
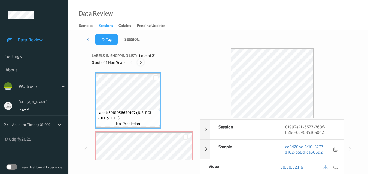
click at [139, 63] on icon at bounding box center [140, 62] width 5 height 5
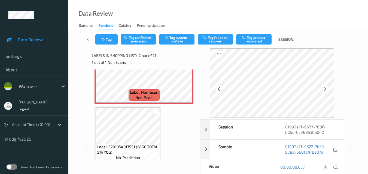
scroll to position [57, 0]
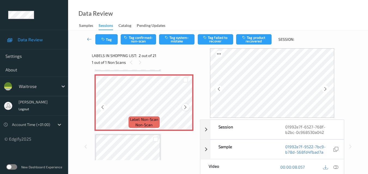
click at [183, 106] on icon at bounding box center [185, 107] width 5 height 5
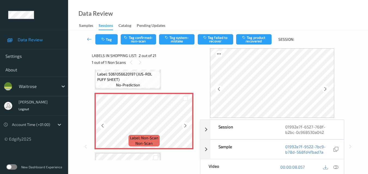
scroll to position [3, 0]
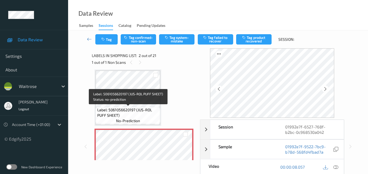
click at [145, 115] on span "Label: 5061056620197 (JUS-ROL PUFF SHEET)" at bounding box center [128, 112] width 62 height 11
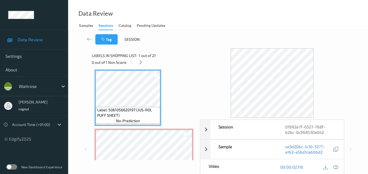
click at [336, 168] on icon at bounding box center [335, 167] width 5 height 5
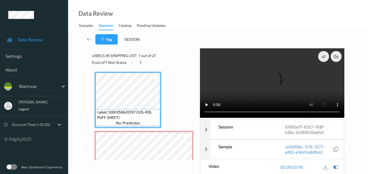
scroll to position [0, 0]
click at [232, 82] on video at bounding box center [272, 83] width 144 height 70
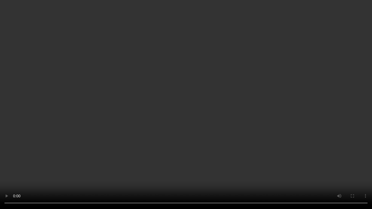
click at [242, 101] on video at bounding box center [186, 104] width 372 height 209
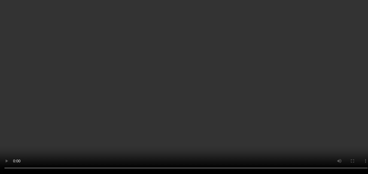
scroll to position [82, 0]
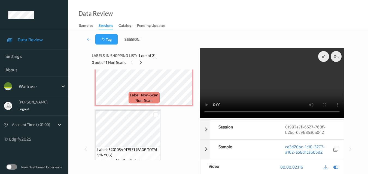
click at [270, 81] on video at bounding box center [272, 83] width 144 height 70
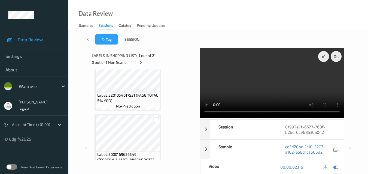
scroll to position [163, 0]
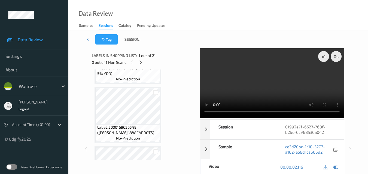
click at [266, 88] on video at bounding box center [272, 83] width 144 height 70
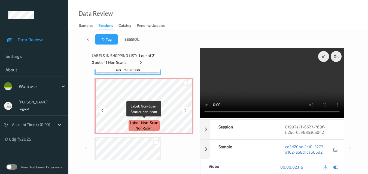
scroll to position [54, 0]
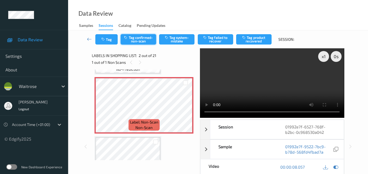
click at [136, 39] on button "Tag confirmed-non-scan" at bounding box center [138, 39] width 35 height 10
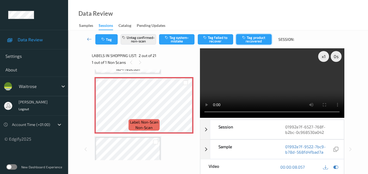
click at [261, 41] on button "Tag product recovered" at bounding box center [253, 39] width 35 height 10
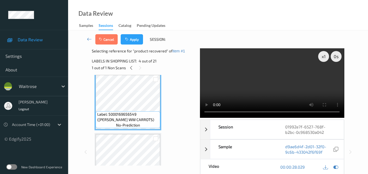
scroll to position [190, 0]
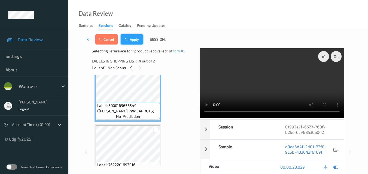
click at [135, 39] on button "Apply" at bounding box center [132, 39] width 22 height 10
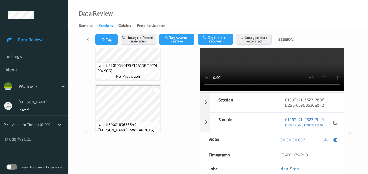
scroll to position [166, 0]
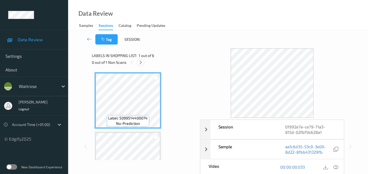
click at [140, 65] on icon at bounding box center [140, 62] width 5 height 5
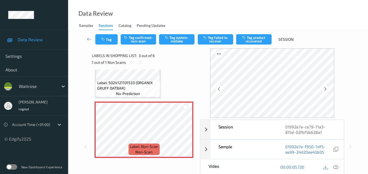
click at [336, 166] on icon at bounding box center [335, 167] width 5 height 5
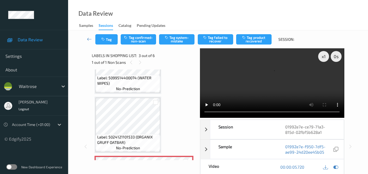
scroll to position [8, 0]
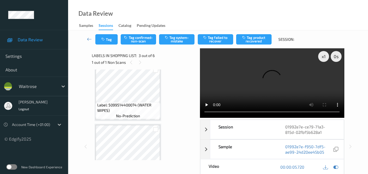
click at [275, 72] on video at bounding box center [272, 83] width 144 height 70
click at [281, 76] on video at bounding box center [272, 83] width 144 height 70
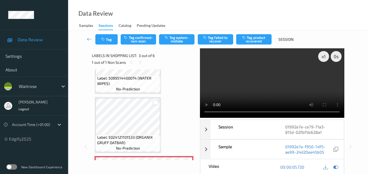
scroll to position [35, 0]
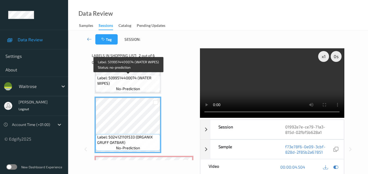
click at [141, 80] on span "Label: 5099514400074 (WATER WIPES)" at bounding box center [128, 80] width 62 height 11
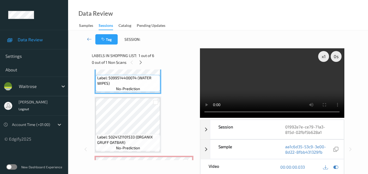
click at [250, 81] on video at bounding box center [272, 83] width 144 height 70
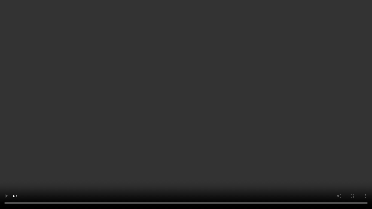
click at [224, 128] on video at bounding box center [186, 104] width 372 height 209
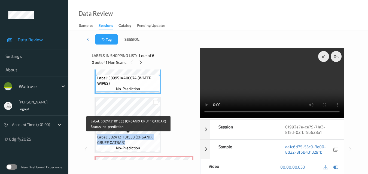
drag, startPoint x: 127, startPoint y: 142, endPoint x: 98, endPoint y: 137, distance: 29.8
click at [98, 137] on span "Label: 5024121101533 (ORGANIX GRUFF OATBAR)" at bounding box center [128, 140] width 62 height 11
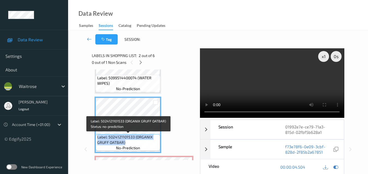
copy span "Label: 5024121101533 (ORGANIX GRUFF OATBAR)"
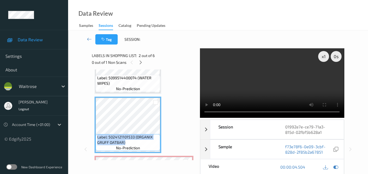
click at [319, 76] on video at bounding box center [272, 83] width 144 height 70
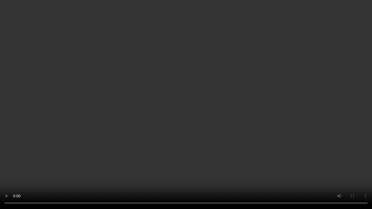
click at [243, 140] on video at bounding box center [186, 104] width 372 height 209
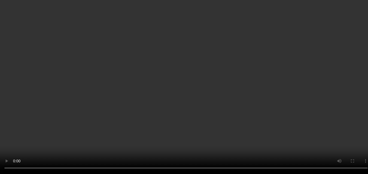
scroll to position [89, 0]
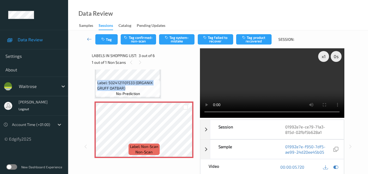
click at [282, 92] on video at bounding box center [272, 83] width 144 height 70
click at [281, 86] on video at bounding box center [272, 83] width 144 height 70
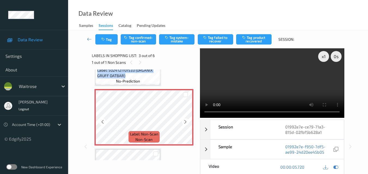
scroll to position [116, 0]
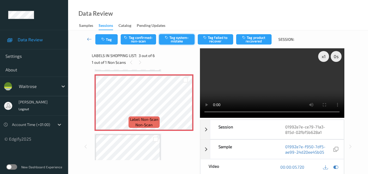
click at [182, 43] on button "Tag system-mistake" at bounding box center [176, 39] width 35 height 10
click at [110, 40] on button "Tag" at bounding box center [106, 39] width 22 height 10
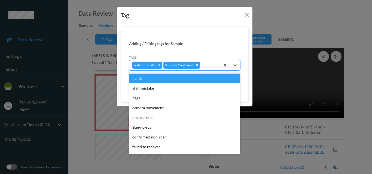
click at [204, 66] on div at bounding box center [209, 65] width 16 height 7
type input "un"
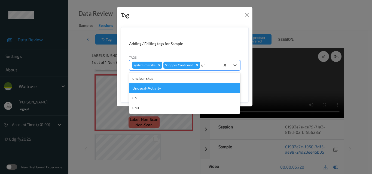
click at [182, 90] on div "Unusual-Activity" at bounding box center [184, 89] width 111 height 10
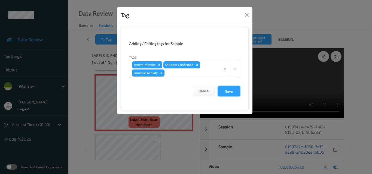
click at [234, 91] on button "Save" at bounding box center [229, 91] width 22 height 10
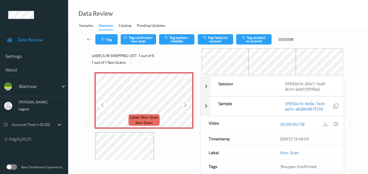
click at [184, 104] on icon at bounding box center [185, 105] width 5 height 5
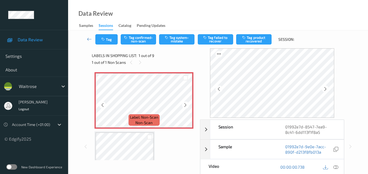
click at [184, 104] on icon at bounding box center [185, 105] width 5 height 5
click at [188, 106] on div at bounding box center [185, 105] width 7 height 7
click at [336, 168] on icon at bounding box center [335, 167] width 5 height 5
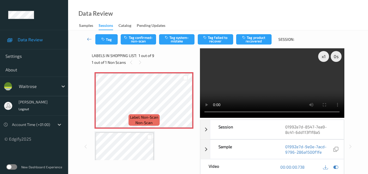
click at [280, 82] on video at bounding box center [272, 83] width 144 height 70
click at [272, 96] on video at bounding box center [272, 83] width 144 height 70
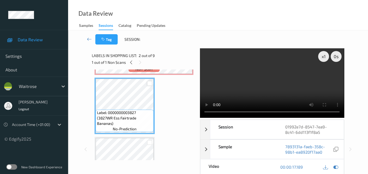
scroll to position [54, 0]
click at [256, 88] on video at bounding box center [272, 83] width 144 height 70
click at [286, 95] on video at bounding box center [272, 83] width 144 height 70
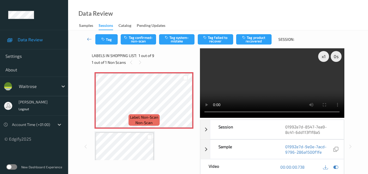
click at [256, 90] on video at bounding box center [272, 83] width 144 height 70
click at [262, 83] on video at bounding box center [272, 83] width 144 height 70
click at [269, 87] on video at bounding box center [272, 83] width 144 height 70
click at [324, 57] on div "x 1" at bounding box center [323, 56] width 11 height 11
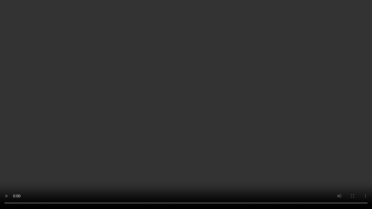
click at [246, 132] on video at bounding box center [186, 104] width 372 height 209
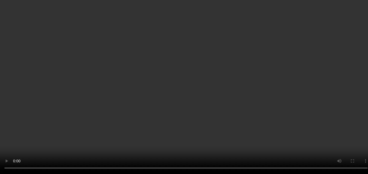
scroll to position [54, 0]
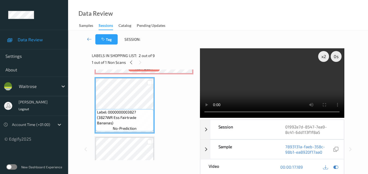
click at [276, 85] on video at bounding box center [272, 83] width 144 height 70
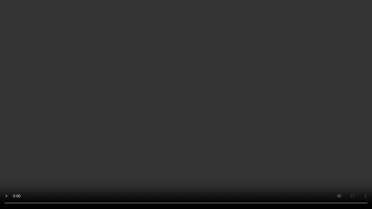
click at [225, 137] on video at bounding box center [186, 104] width 372 height 209
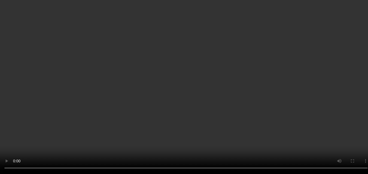
scroll to position [82, 0]
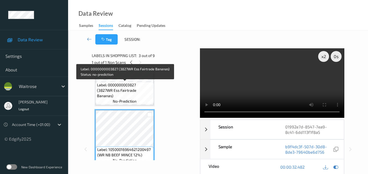
click at [136, 89] on span "Label: 0000000003827 (3827WR Ess Fairtrade Bananas)" at bounding box center [124, 90] width 55 height 16
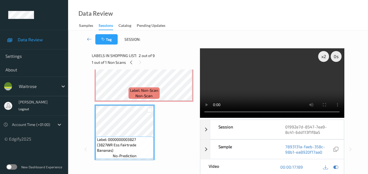
scroll to position [27, 0]
click at [285, 85] on video at bounding box center [272, 83] width 144 height 70
click at [275, 87] on video at bounding box center [272, 83] width 144 height 70
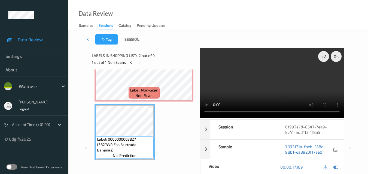
scroll to position [0, 0]
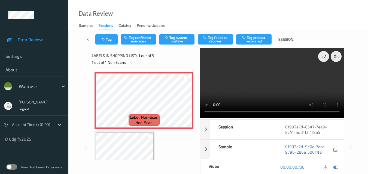
click at [268, 83] on video at bounding box center [272, 83] width 144 height 70
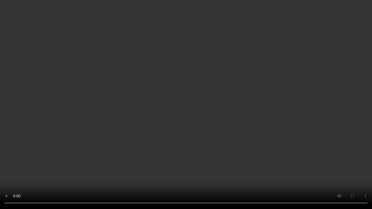
click at [249, 106] on video at bounding box center [186, 104] width 372 height 209
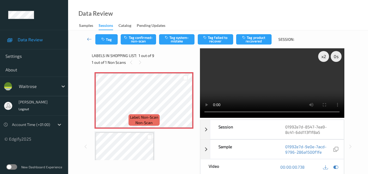
click at [281, 84] on video at bounding box center [272, 83] width 144 height 70
click at [279, 90] on video at bounding box center [272, 83] width 144 height 70
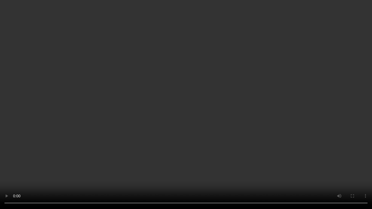
click at [208, 116] on video at bounding box center [186, 104] width 372 height 209
click at [214, 132] on video at bounding box center [186, 104] width 372 height 209
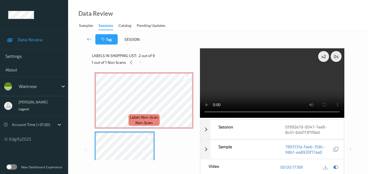
click at [295, 87] on video at bounding box center [272, 83] width 144 height 70
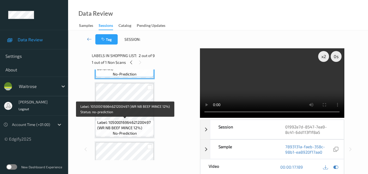
click at [144, 133] on div "Label: 10500016964621200497 (WR NB BEEF MINCE 12%) no-prediction" at bounding box center [125, 128] width 58 height 17
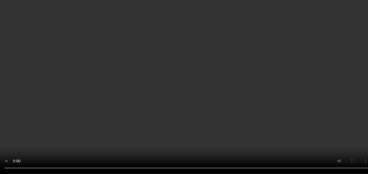
scroll to position [419, 0]
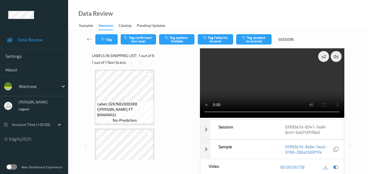
click at [287, 85] on video at bounding box center [272, 83] width 144 height 70
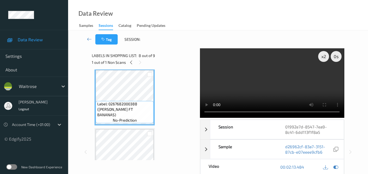
click at [291, 87] on video at bounding box center [272, 83] width 144 height 70
click at [276, 82] on video at bounding box center [272, 83] width 144 height 70
click at [294, 84] on video at bounding box center [272, 83] width 144 height 70
click at [287, 92] on video at bounding box center [272, 83] width 144 height 70
click at [301, 91] on video at bounding box center [272, 83] width 144 height 70
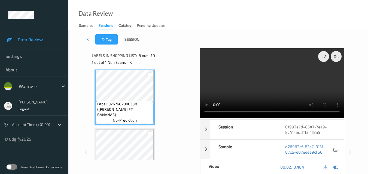
click at [296, 82] on video at bounding box center [272, 83] width 144 height 70
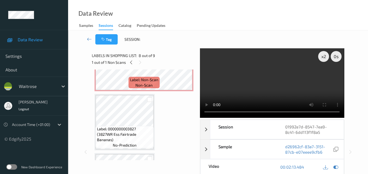
scroll to position [0, 0]
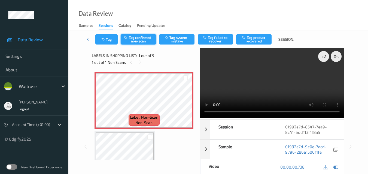
click at [143, 40] on button "Tag confirmed-non-scan" at bounding box center [138, 39] width 35 height 10
click at [137, 41] on button "Tag confirmed-non-scan" at bounding box center [138, 39] width 35 height 10
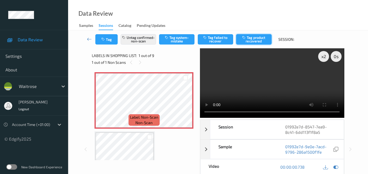
click at [252, 41] on button "Tag product recovered" at bounding box center [253, 39] width 35 height 10
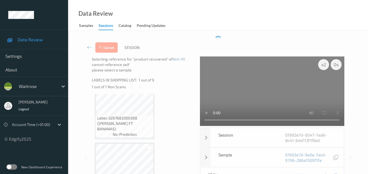
scroll to position [419, 0]
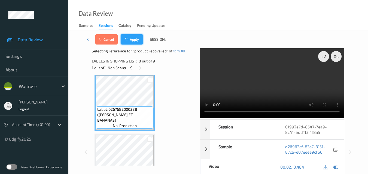
click at [134, 40] on button "Apply" at bounding box center [132, 39] width 22 height 10
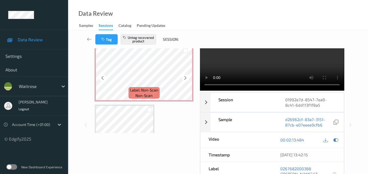
scroll to position [0, 0]
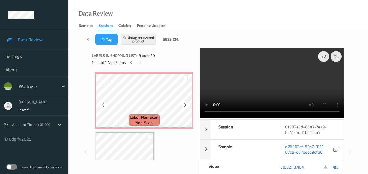
click at [145, 69] on div "Labels in shopping list: 8 out of 9 1 out of 1 Non Scans" at bounding box center [144, 58] width 104 height 21
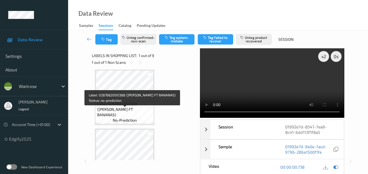
scroll to position [391, 0]
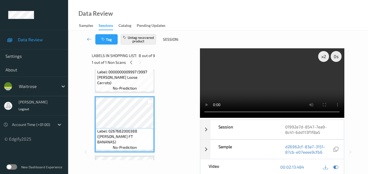
click at [282, 86] on video at bounding box center [272, 83] width 144 height 70
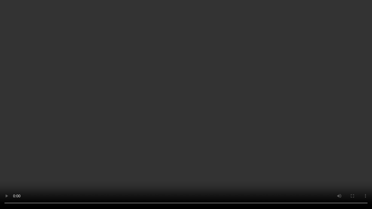
click at [234, 118] on video at bounding box center [186, 104] width 372 height 209
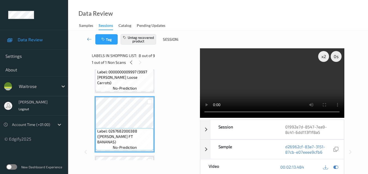
click at [299, 87] on video at bounding box center [272, 83] width 144 height 70
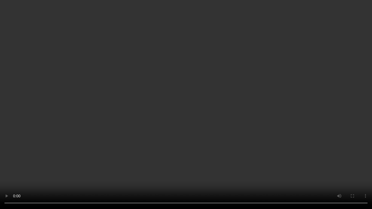
click at [283, 111] on video at bounding box center [186, 104] width 372 height 209
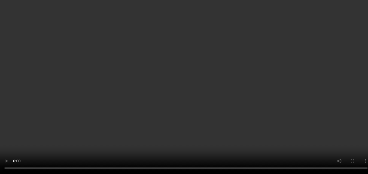
scroll to position [446, 0]
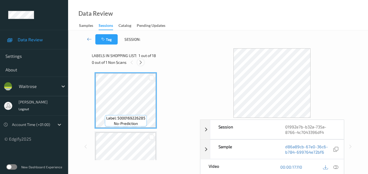
click at [140, 62] on icon at bounding box center [140, 62] width 5 height 5
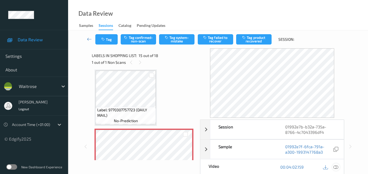
click at [335, 167] on icon at bounding box center [335, 167] width 5 height 5
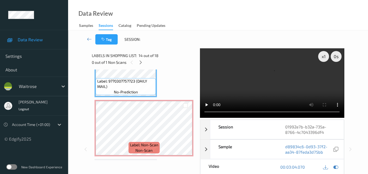
scroll to position [801, 0]
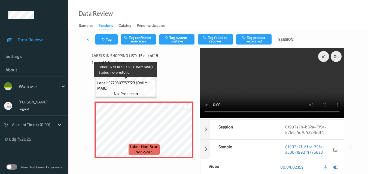
click at [133, 84] on span "Label: 9770307757723 (DAILY MAIL)" at bounding box center [125, 85] width 57 height 11
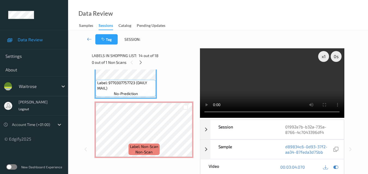
click at [243, 84] on video at bounding box center [272, 83] width 144 height 70
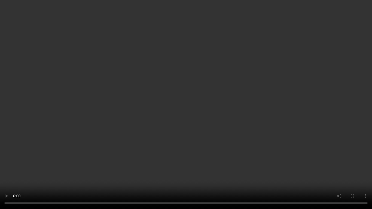
click at [233, 161] on video at bounding box center [186, 104] width 372 height 209
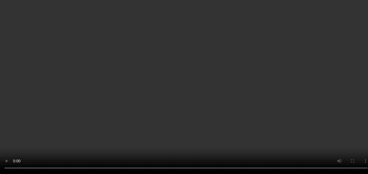
scroll to position [828, 0]
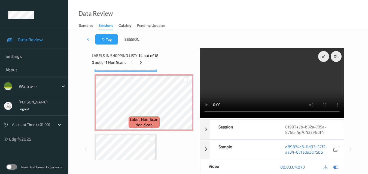
click at [251, 85] on video at bounding box center [272, 83] width 144 height 70
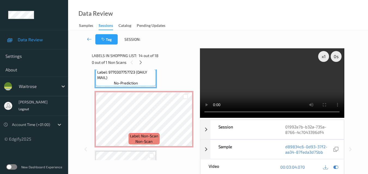
scroll to position [801, 0]
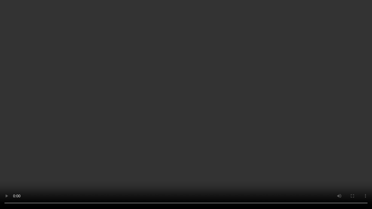
click at [324, 116] on video at bounding box center [186, 104] width 372 height 209
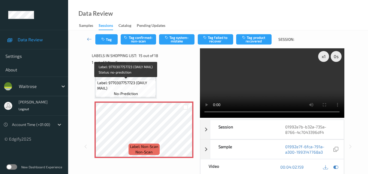
click at [140, 89] on span "Label: 9770307757723 (DAILY MAIL)" at bounding box center [125, 85] width 57 height 11
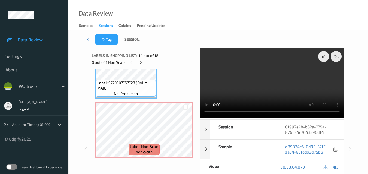
click at [279, 87] on video at bounding box center [272, 83] width 144 height 70
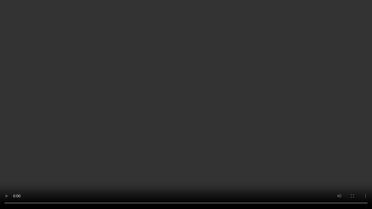
click at [247, 165] on video at bounding box center [186, 104] width 372 height 209
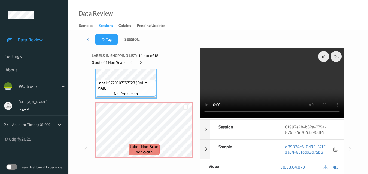
click at [138, 91] on div "Label: 9770307757723 (DAILY MAIL) no-prediction" at bounding box center [126, 88] width 60 height 17
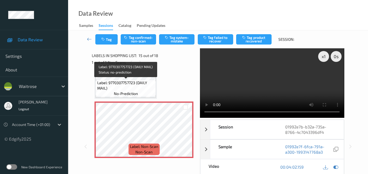
click at [139, 85] on span "Label: 9770307757723 (DAILY MAIL)" at bounding box center [125, 85] width 57 height 11
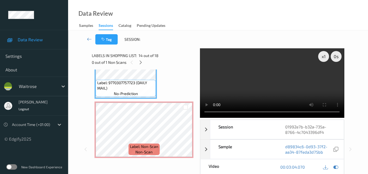
click at [289, 95] on video at bounding box center [272, 83] width 144 height 70
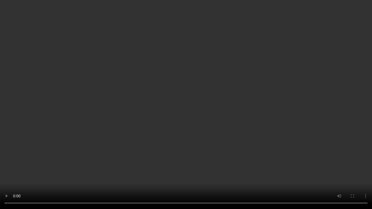
click at [284, 115] on video at bounding box center [186, 104] width 372 height 209
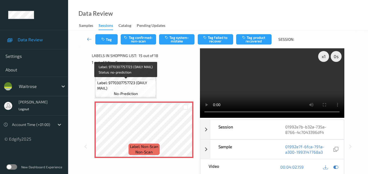
click at [139, 85] on span "Label: 9770307757723 (DAILY MAIL)" at bounding box center [125, 85] width 57 height 11
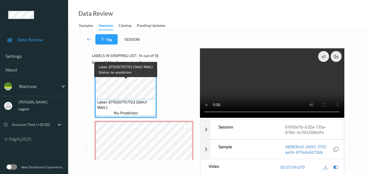
scroll to position [747, 0]
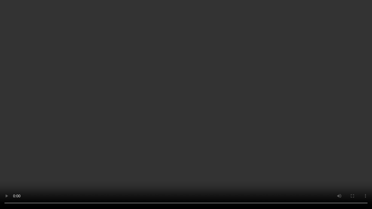
click at [212, 118] on video at bounding box center [186, 104] width 372 height 209
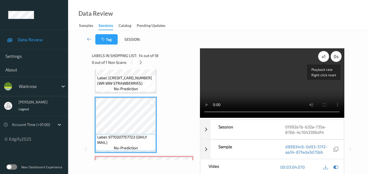
click at [326, 57] on div "x 1" at bounding box center [323, 56] width 11 height 11
click at [326, 57] on div "x 2" at bounding box center [323, 56] width 11 height 11
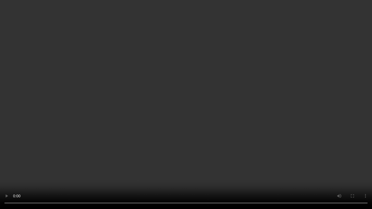
click at [247, 119] on video at bounding box center [186, 104] width 372 height 209
click at [269, 123] on video at bounding box center [186, 104] width 372 height 209
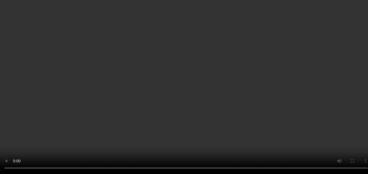
scroll to position [828, 0]
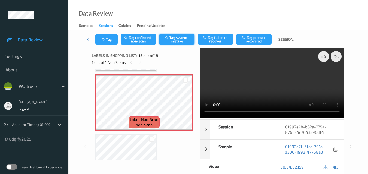
click at [178, 42] on button "Tag system-mistake" at bounding box center [176, 39] width 35 height 10
click at [111, 40] on button "Tag" at bounding box center [106, 39] width 22 height 10
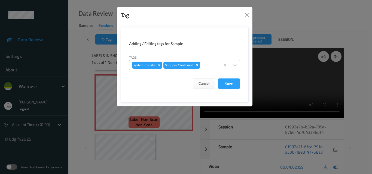
click at [210, 64] on div at bounding box center [209, 65] width 16 height 7
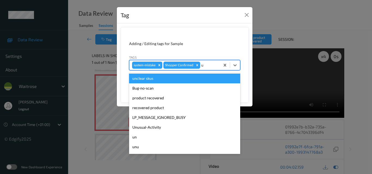
type input "un"
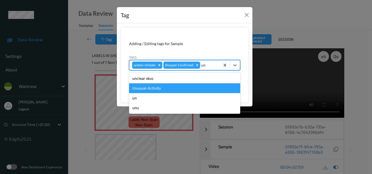
click at [177, 87] on div "Unusual-Activity" at bounding box center [184, 89] width 111 height 10
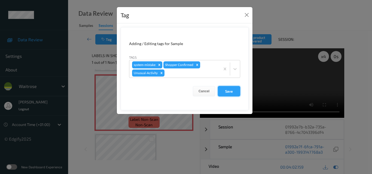
click at [235, 90] on button "Save" at bounding box center [229, 91] width 22 height 10
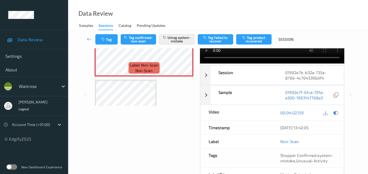
scroll to position [801, 0]
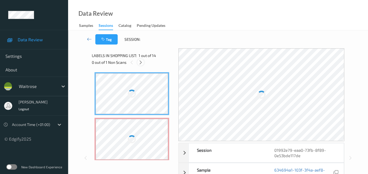
click at [139, 64] on icon at bounding box center [140, 62] width 5 height 5
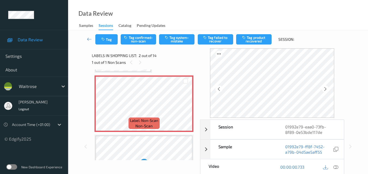
scroll to position [57, 0]
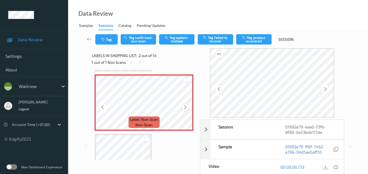
click at [186, 106] on icon at bounding box center [185, 107] width 5 height 5
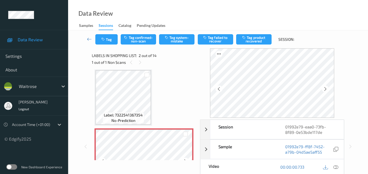
scroll to position [3, 0]
click at [327, 90] on icon at bounding box center [325, 89] width 5 height 5
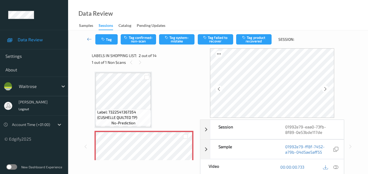
scroll to position [0, 0]
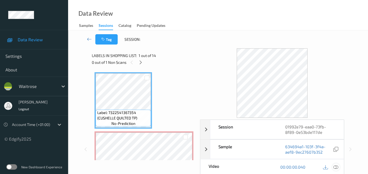
click at [337, 167] on icon at bounding box center [335, 167] width 5 height 5
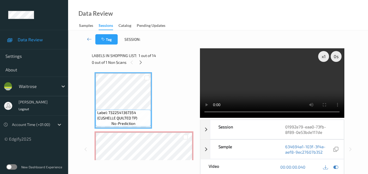
click at [247, 82] on video at bounding box center [272, 83] width 144 height 70
click at [241, 82] on video at bounding box center [272, 83] width 144 height 70
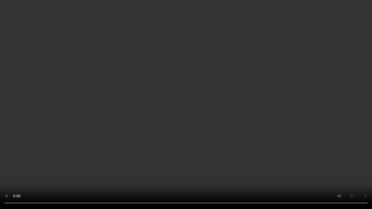
click at [225, 113] on video at bounding box center [186, 104] width 372 height 209
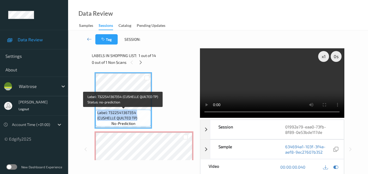
drag, startPoint x: 137, startPoint y: 118, endPoint x: 96, endPoint y: 111, distance: 41.5
click at [96, 111] on div "Label: 7322541367354 (CUSHELLE QUILTED TP) no-prediction" at bounding box center [123, 118] width 55 height 17
copy span "Label: 7322541367354 (CUSHELLE QUILTED TP)"
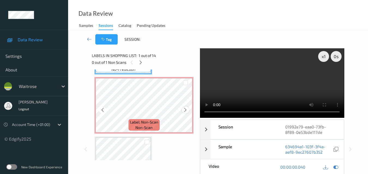
scroll to position [27, 0]
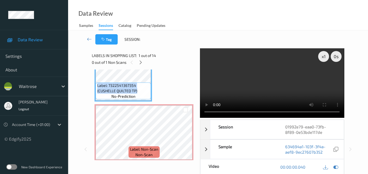
click at [286, 88] on video at bounding box center [272, 83] width 144 height 70
click at [253, 98] on video at bounding box center [272, 83] width 144 height 70
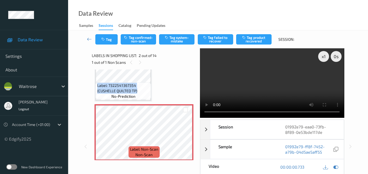
click at [276, 84] on video at bounding box center [272, 83] width 144 height 70
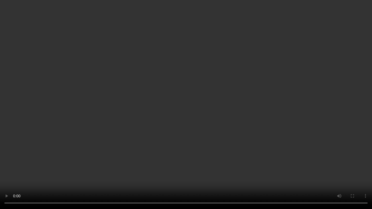
click at [273, 128] on video at bounding box center [186, 104] width 372 height 209
click at [203, 105] on video at bounding box center [186, 104] width 372 height 209
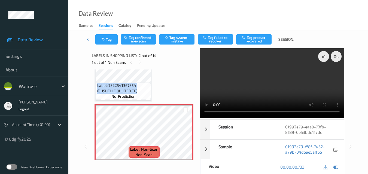
click at [256, 84] on video at bounding box center [272, 83] width 144 height 70
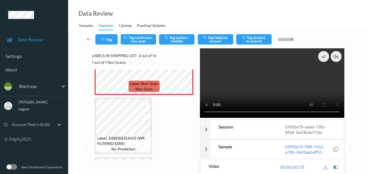
scroll to position [82, 0]
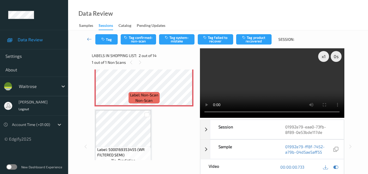
click at [239, 72] on video at bounding box center [272, 83] width 144 height 70
click at [324, 56] on div "x 1" at bounding box center [323, 56] width 11 height 11
click at [278, 86] on video at bounding box center [272, 83] width 144 height 70
click at [175, 40] on button "Tag system-mistake" at bounding box center [176, 39] width 35 height 10
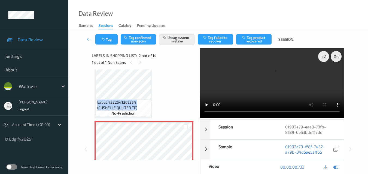
scroll to position [0, 0]
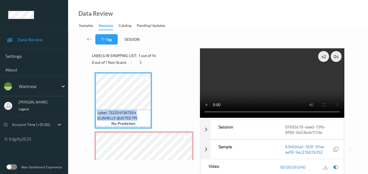
click at [279, 89] on video at bounding box center [272, 83] width 144 height 70
click at [285, 82] on video at bounding box center [272, 83] width 144 height 70
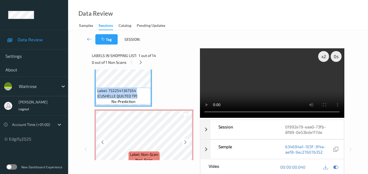
scroll to position [54, 0]
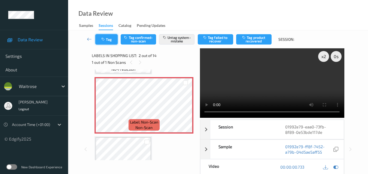
click at [108, 42] on button "Tag" at bounding box center [106, 39] width 22 height 10
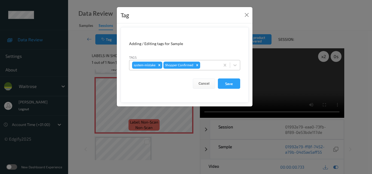
click at [206, 66] on div at bounding box center [209, 65] width 16 height 7
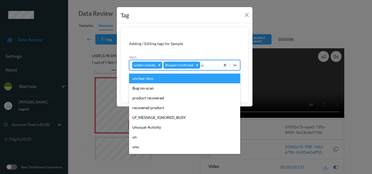
type input "un"
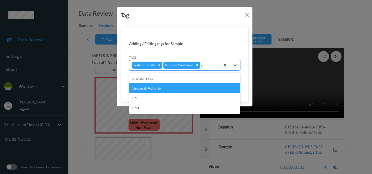
click at [173, 88] on div "Unusual-Activity" at bounding box center [184, 89] width 111 height 10
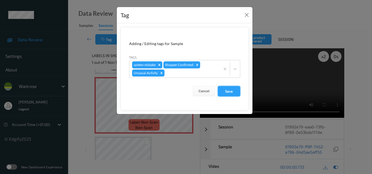
click at [228, 90] on button "Save" at bounding box center [229, 91] width 22 height 10
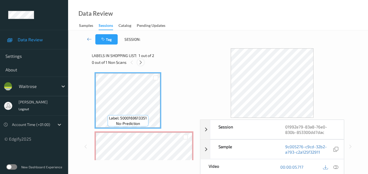
click at [141, 62] on icon at bounding box center [140, 62] width 5 height 5
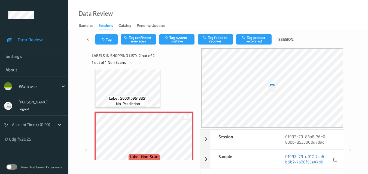
scroll to position [30, 0]
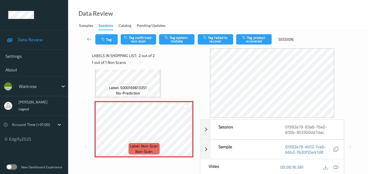
click at [336, 167] on icon at bounding box center [335, 167] width 5 height 5
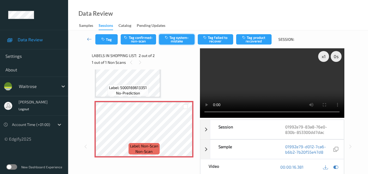
click at [185, 41] on button "Tag system-mistake" at bounding box center [176, 39] width 35 height 10
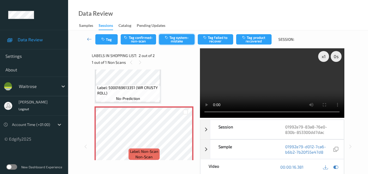
click at [182, 41] on button "Tag system-mistake" at bounding box center [176, 39] width 35 height 10
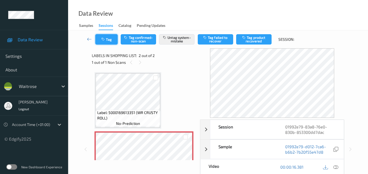
click at [108, 39] on button "Tag" at bounding box center [106, 39] width 22 height 10
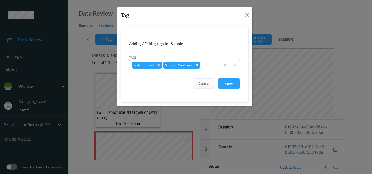
click at [208, 67] on div at bounding box center [209, 65] width 16 height 7
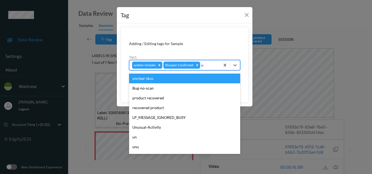
type input "un"
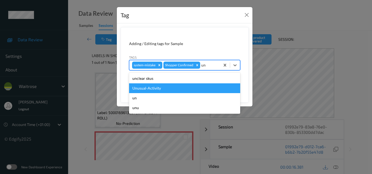
click at [166, 90] on div "Unusual-Activity" at bounding box center [184, 89] width 111 height 10
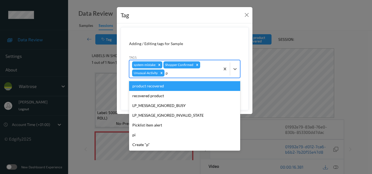
type input "pi"
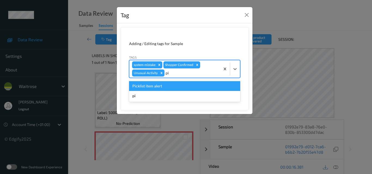
click at [166, 90] on div "Picklist item alert" at bounding box center [184, 86] width 111 height 10
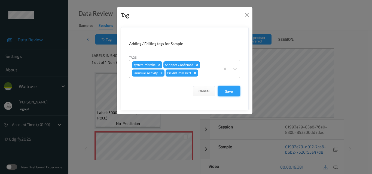
click at [232, 93] on button "Save" at bounding box center [229, 91] width 22 height 10
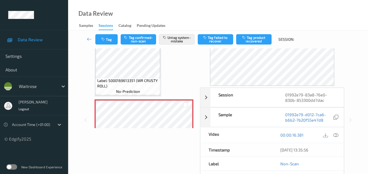
scroll to position [82, 0]
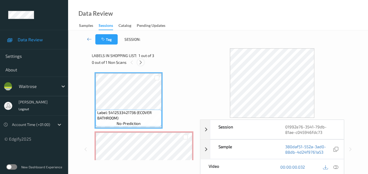
click at [140, 64] on icon at bounding box center [140, 62] width 5 height 5
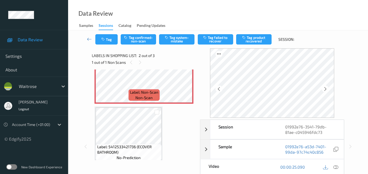
scroll to position [57, 0]
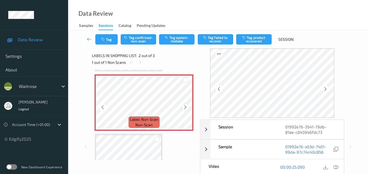
click at [183, 106] on icon at bounding box center [185, 107] width 5 height 5
click at [337, 167] on icon at bounding box center [335, 167] width 5 height 5
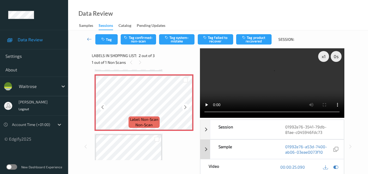
scroll to position [30, 0]
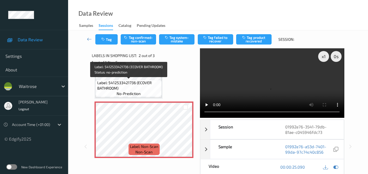
click at [137, 88] on span "Label: 5412533421736 (ECOVER BATHROOM)" at bounding box center [128, 85] width 63 height 11
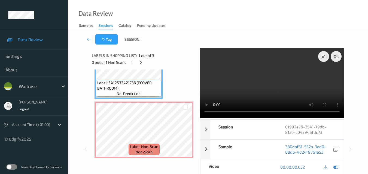
click at [273, 90] on video at bounding box center [272, 83] width 144 height 70
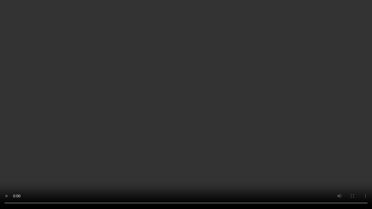
click at [225, 111] on video at bounding box center [186, 104] width 372 height 209
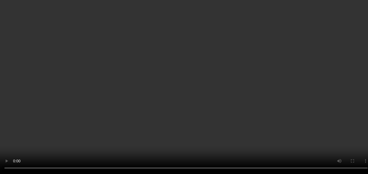
scroll to position [57, 0]
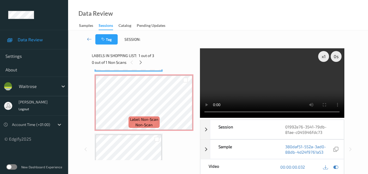
click at [243, 88] on video at bounding box center [272, 83] width 144 height 70
click at [324, 58] on div "x 1" at bounding box center [323, 56] width 11 height 11
click at [322, 59] on div "x 2" at bounding box center [323, 56] width 11 height 11
click at [301, 71] on video at bounding box center [272, 83] width 144 height 70
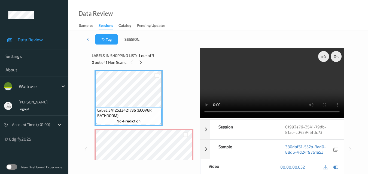
scroll to position [0, 0]
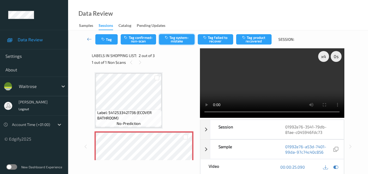
click at [178, 37] on button "Tag system-mistake" at bounding box center [176, 39] width 35 height 10
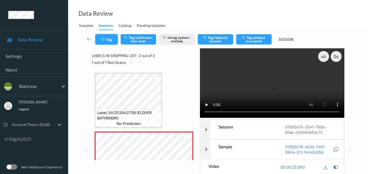
click at [110, 40] on button "Tag" at bounding box center [106, 39] width 22 height 10
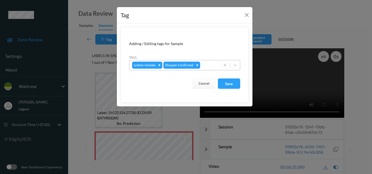
click at [209, 67] on div at bounding box center [209, 65] width 16 height 7
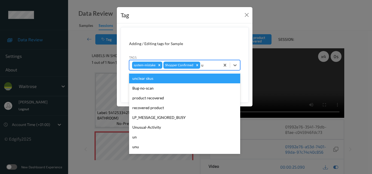
type input "un"
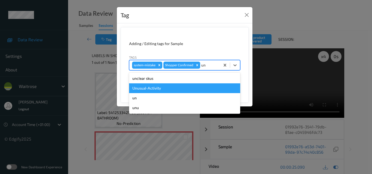
click at [188, 91] on div "Unusual-Activity" at bounding box center [184, 89] width 111 height 10
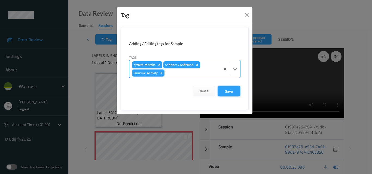
click at [235, 94] on button "Save" at bounding box center [229, 91] width 22 height 10
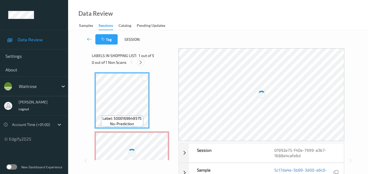
click at [140, 63] on icon at bounding box center [140, 62] width 5 height 5
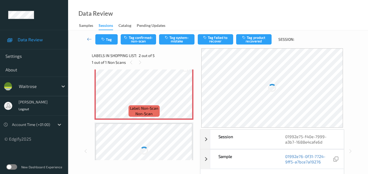
scroll to position [57, 0]
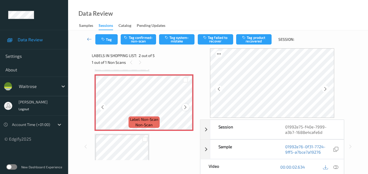
click at [187, 106] on icon at bounding box center [185, 107] width 5 height 5
click at [186, 106] on icon at bounding box center [185, 107] width 5 height 5
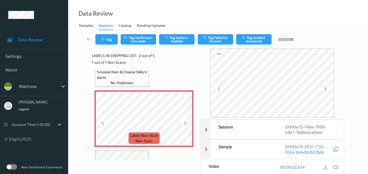
scroll to position [30, 0]
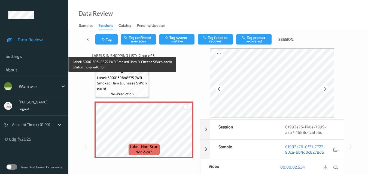
click at [135, 85] on span "Label: 5000169648575 (WR Smoked Ham & Cheese SWich each)" at bounding box center [122, 83] width 50 height 16
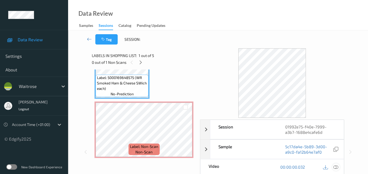
click at [336, 167] on icon at bounding box center [335, 167] width 5 height 5
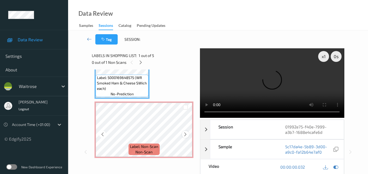
click at [184, 134] on icon at bounding box center [185, 134] width 5 height 5
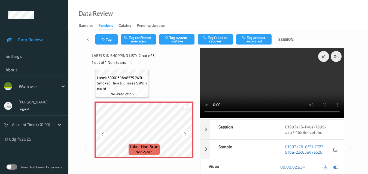
click at [184, 134] on icon at bounding box center [185, 134] width 5 height 5
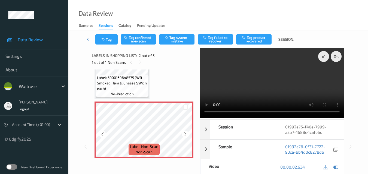
click at [184, 134] on icon at bounding box center [185, 134] width 5 height 5
click at [256, 76] on video at bounding box center [272, 83] width 144 height 70
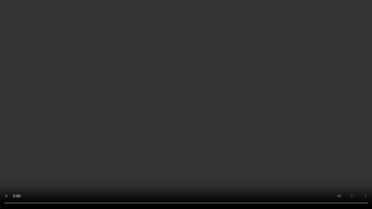
click at [231, 149] on video at bounding box center [186, 104] width 372 height 209
click at [248, 129] on video at bounding box center [186, 104] width 372 height 209
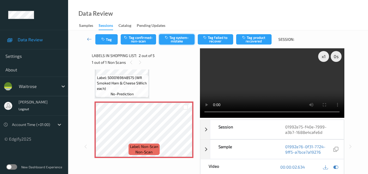
click at [178, 39] on button "Tag system-mistake" at bounding box center [176, 39] width 35 height 10
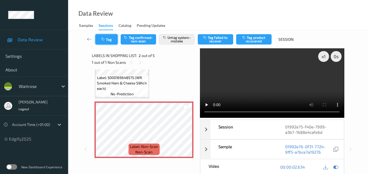
click at [107, 42] on button "Tag" at bounding box center [106, 39] width 22 height 10
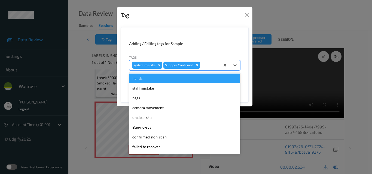
click at [207, 67] on div at bounding box center [209, 65] width 16 height 7
type input "un"
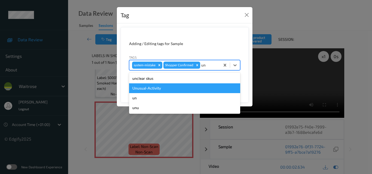
click at [185, 86] on div "Unusual-Activity" at bounding box center [184, 89] width 111 height 10
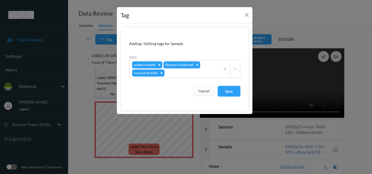
click at [230, 93] on button "Save" at bounding box center [229, 91] width 22 height 10
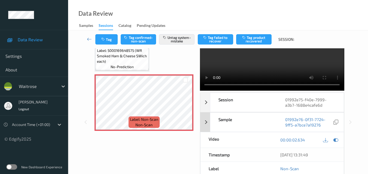
scroll to position [82, 0]
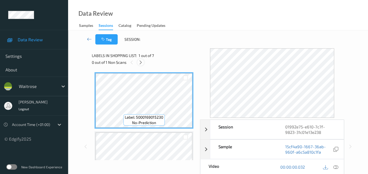
click at [141, 64] on icon at bounding box center [140, 62] width 5 height 5
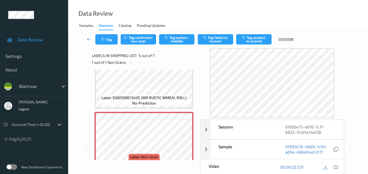
scroll to position [208, 0]
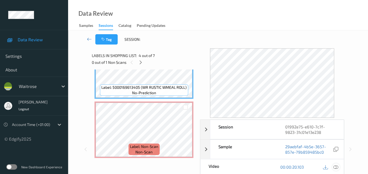
click at [337, 168] on icon at bounding box center [335, 167] width 5 height 5
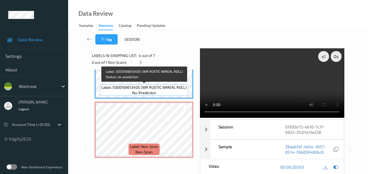
click at [180, 85] on div "Label: 5000169613405 (WR RUSTIC WMEAL ROLL) no-prediction" at bounding box center [144, 90] width 88 height 11
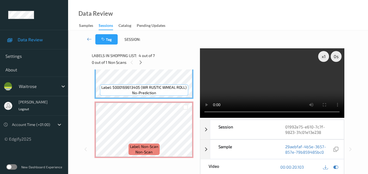
click at [270, 91] on video at bounding box center [272, 83] width 144 height 70
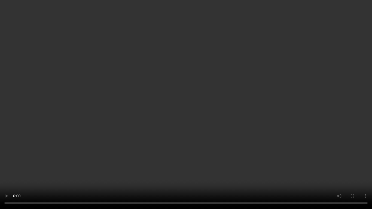
click at [236, 117] on video at bounding box center [186, 104] width 372 height 209
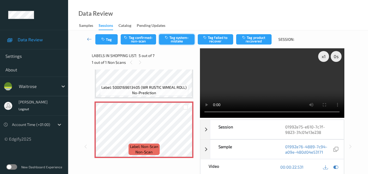
click at [173, 41] on button "Tag system-mistake" at bounding box center [176, 39] width 35 height 10
click at [108, 40] on button "Tag" at bounding box center [106, 39] width 22 height 10
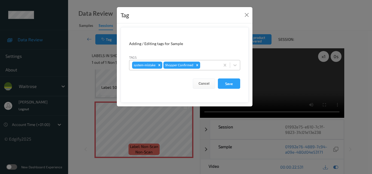
click at [209, 66] on div at bounding box center [209, 65] width 16 height 7
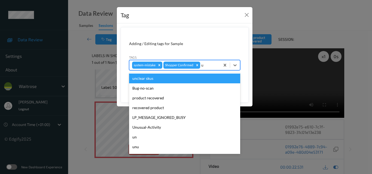
type input "un"
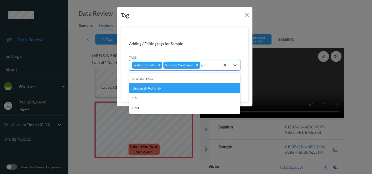
click at [173, 87] on div "Unusual-Activity" at bounding box center [184, 89] width 111 height 10
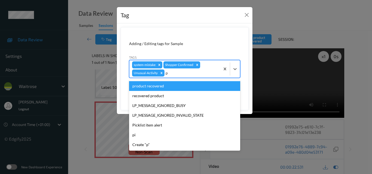
type input "pi"
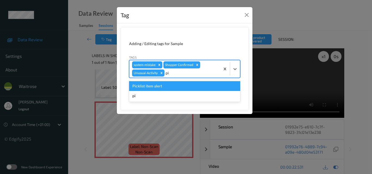
click at [173, 87] on div "Picklist item alert" at bounding box center [184, 86] width 111 height 10
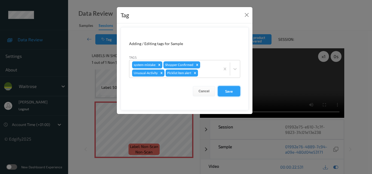
click at [230, 90] on button "Save" at bounding box center [229, 91] width 22 height 10
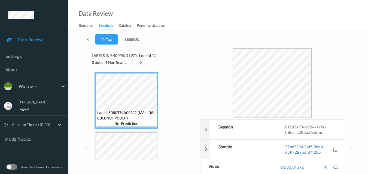
click at [140, 63] on icon at bounding box center [140, 62] width 5 height 5
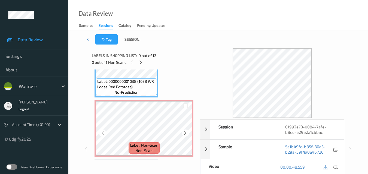
scroll to position [505, 0]
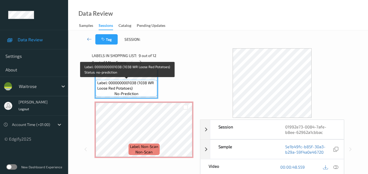
click at [147, 85] on span "Label: 0000000001038 (1038 WR Loose Red Potatoes)" at bounding box center [126, 85] width 59 height 11
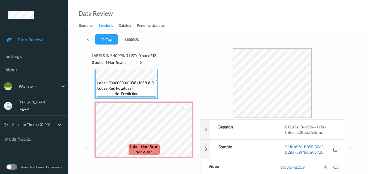
click at [336, 167] on icon at bounding box center [335, 167] width 5 height 5
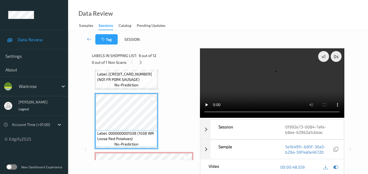
scroll to position [450, 0]
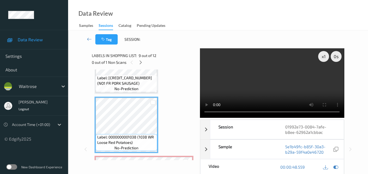
click at [246, 67] on video at bounding box center [272, 83] width 144 height 70
click at [252, 94] on video at bounding box center [272, 83] width 144 height 70
click at [269, 91] on video at bounding box center [272, 83] width 144 height 70
click at [285, 86] on video at bounding box center [272, 83] width 144 height 70
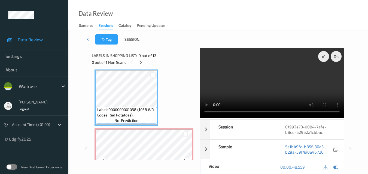
scroll to position [505, 0]
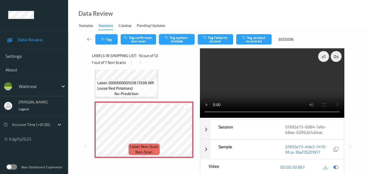
click at [174, 38] on button "Tag system-mistake" at bounding box center [176, 39] width 35 height 10
click at [104, 38] on icon "button" at bounding box center [103, 40] width 5 height 4
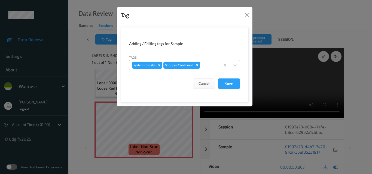
click at [207, 66] on div at bounding box center [209, 65] width 16 height 7
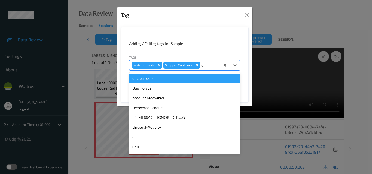
type input "un"
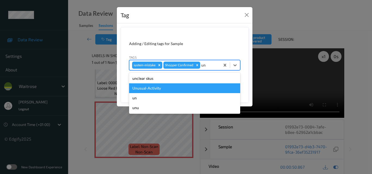
click at [167, 85] on div "Unusual-Activity" at bounding box center [184, 89] width 111 height 10
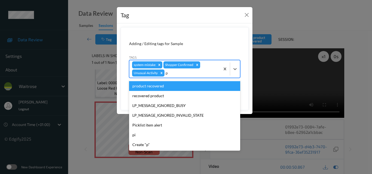
type input "pi"
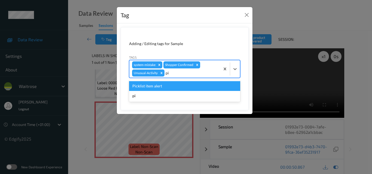
click at [167, 85] on div "Picklist item alert" at bounding box center [184, 86] width 111 height 10
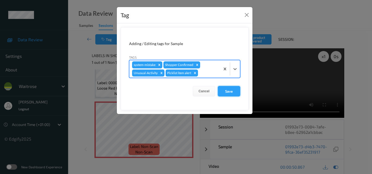
click at [236, 93] on button "Save" at bounding box center [229, 91] width 22 height 10
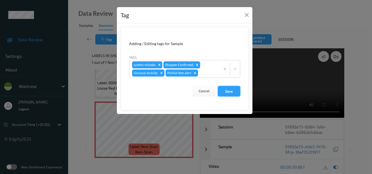
click at [230, 92] on button "Save" at bounding box center [229, 91] width 22 height 10
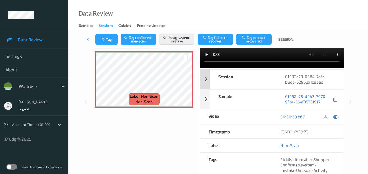
scroll to position [54, 0]
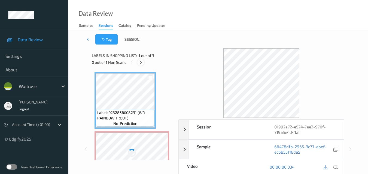
click at [140, 61] on icon at bounding box center [140, 62] width 5 height 5
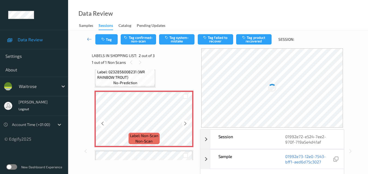
scroll to position [30, 0]
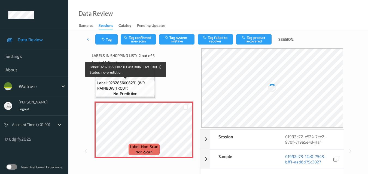
click at [139, 87] on span "Label: 0232856008231 (WR RAINBOW TROUT)" at bounding box center [125, 85] width 56 height 11
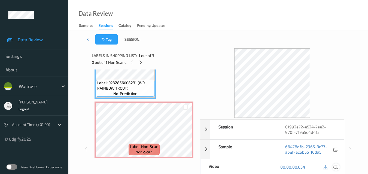
click at [337, 167] on icon at bounding box center [335, 167] width 5 height 5
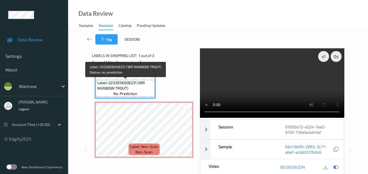
click at [138, 88] on span "Label: 0232856008231 (WR RAINBOW TROUT)" at bounding box center [125, 85] width 56 height 11
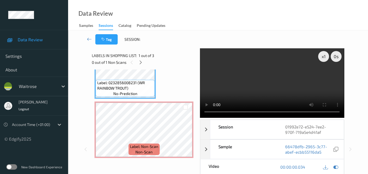
click at [262, 81] on video at bounding box center [272, 83] width 144 height 70
click at [296, 87] on video at bounding box center [272, 83] width 144 height 70
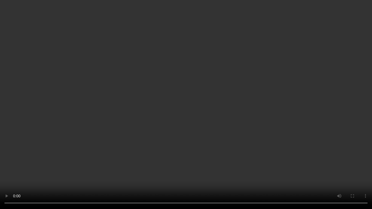
click at [156, 130] on video at bounding box center [186, 104] width 372 height 209
click at [271, 136] on video at bounding box center [186, 104] width 372 height 209
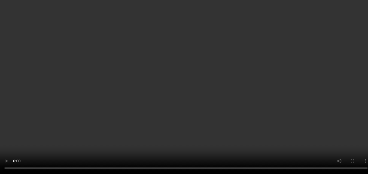
scroll to position [57, 0]
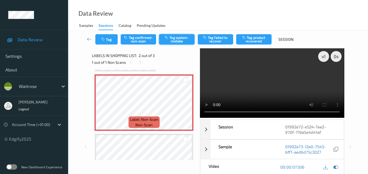
click at [176, 39] on button "Tag system-mistake" at bounding box center [176, 39] width 35 height 10
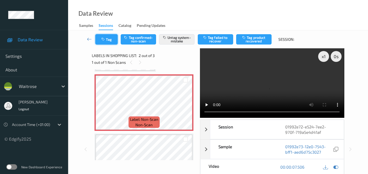
click at [107, 40] on button "Tag" at bounding box center [106, 39] width 22 height 10
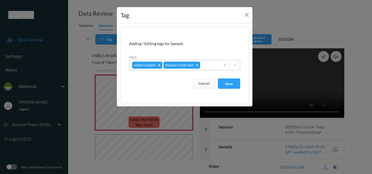
click at [208, 64] on div at bounding box center [209, 65] width 16 height 7
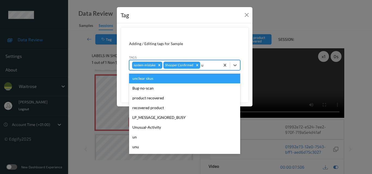
type input "un"
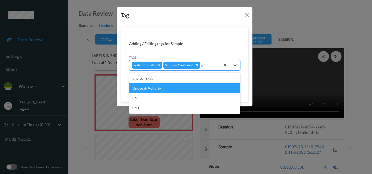
click at [179, 87] on div "Unusual-Activity" at bounding box center [184, 89] width 111 height 10
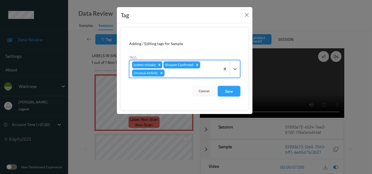
click at [233, 91] on button "Save" at bounding box center [229, 91] width 22 height 10
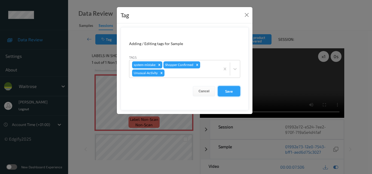
click at [231, 92] on button "Save" at bounding box center [229, 91] width 22 height 10
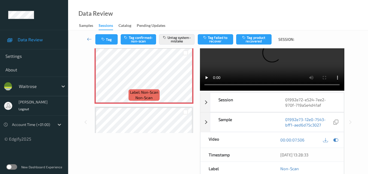
scroll to position [82, 0]
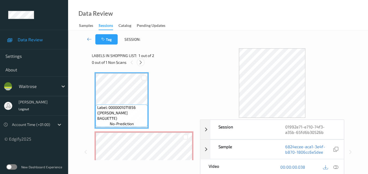
click at [141, 63] on icon at bounding box center [140, 62] width 5 height 5
click at [336, 167] on icon at bounding box center [335, 167] width 5 height 5
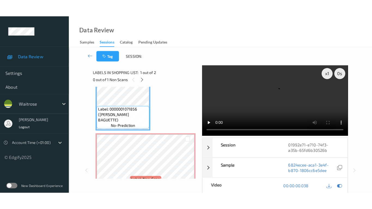
scroll to position [27, 0]
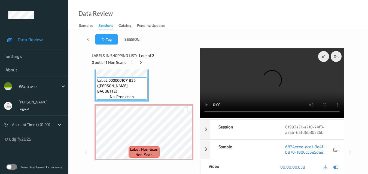
click at [277, 78] on video at bounding box center [272, 83] width 144 height 70
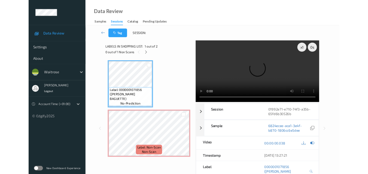
scroll to position [0, 0]
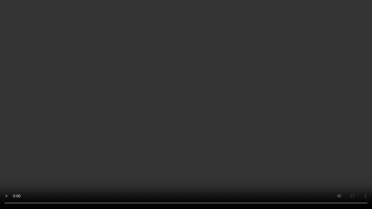
click at [255, 110] on video at bounding box center [186, 104] width 372 height 209
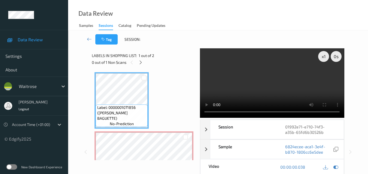
click at [278, 98] on video at bounding box center [272, 83] width 144 height 70
click at [323, 55] on div "x 1" at bounding box center [323, 56] width 11 height 11
click at [271, 78] on video at bounding box center [272, 83] width 144 height 70
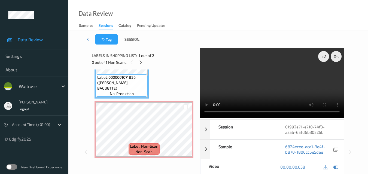
scroll to position [30, 0]
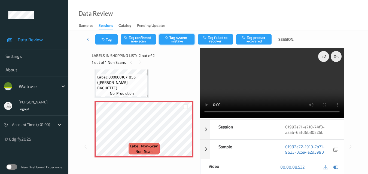
click at [176, 41] on button "Tag system-mistake" at bounding box center [176, 39] width 35 height 10
click at [109, 41] on button "Tag" at bounding box center [106, 39] width 22 height 10
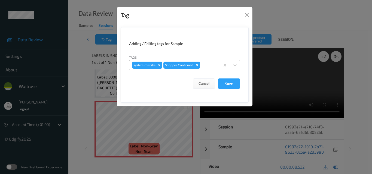
click at [211, 68] on div at bounding box center [209, 65] width 16 height 7
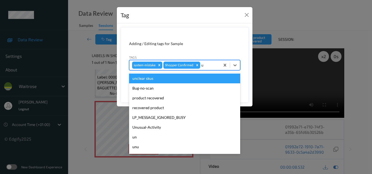
type input "un"
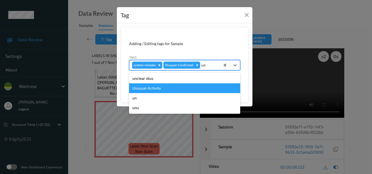
click at [182, 85] on div "Unusual-Activity" at bounding box center [184, 89] width 111 height 10
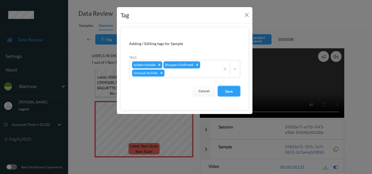
click at [228, 93] on button "Save" at bounding box center [229, 91] width 22 height 10
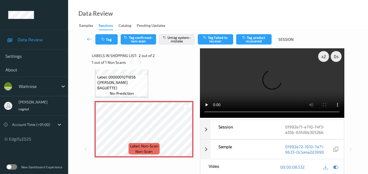
scroll to position [54, 0]
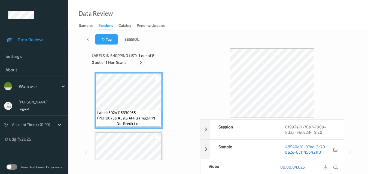
click at [140, 62] on icon at bounding box center [140, 62] width 5 height 5
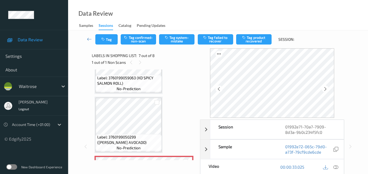
scroll to position [299, 0]
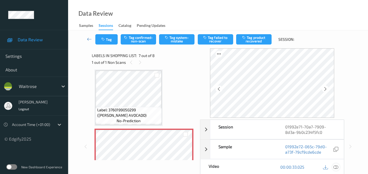
click at [336, 168] on icon at bounding box center [335, 167] width 5 height 5
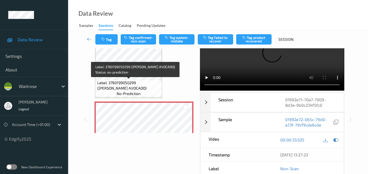
scroll to position [354, 0]
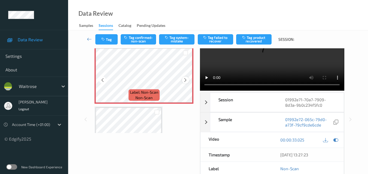
click at [186, 79] on icon at bounding box center [185, 80] width 5 height 5
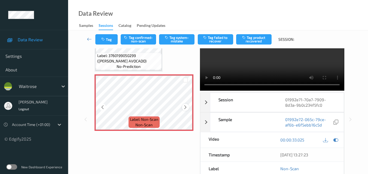
click at [186, 107] on icon at bounding box center [185, 107] width 5 height 5
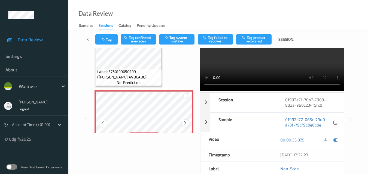
scroll to position [299, 0]
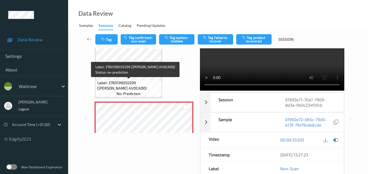
click at [145, 90] on span "Label: 3760199050299 ([PERSON_NAME] AVOCADO)" at bounding box center [128, 85] width 63 height 11
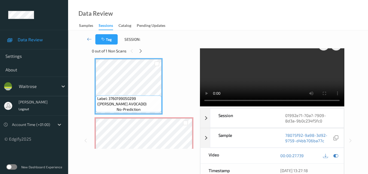
scroll to position [0, 0]
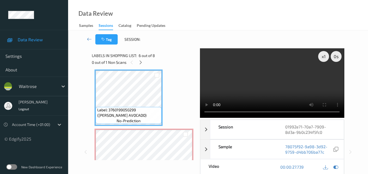
click at [271, 70] on video at bounding box center [272, 83] width 144 height 70
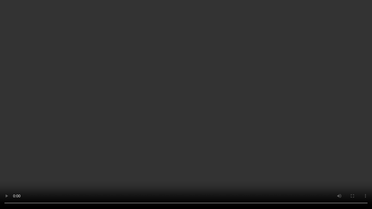
click at [200, 144] on video at bounding box center [186, 104] width 372 height 209
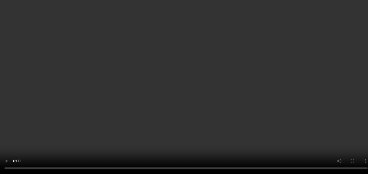
scroll to position [245, 0]
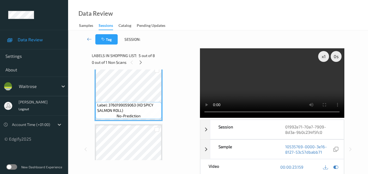
click at [282, 87] on video at bounding box center [272, 83] width 144 height 70
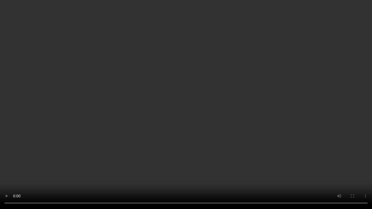
click at [181, 100] on video at bounding box center [186, 104] width 372 height 209
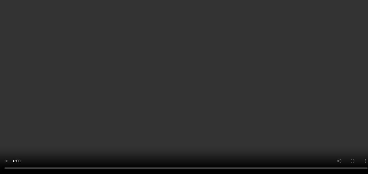
scroll to position [327, 0]
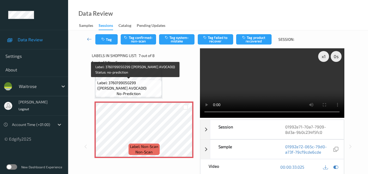
click at [144, 87] on span "Label: 3760199050299 ([PERSON_NAME] AVOCADO)" at bounding box center [128, 85] width 63 height 11
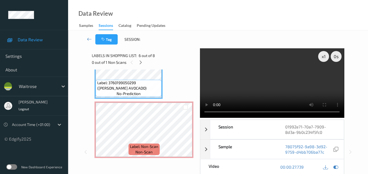
click at [260, 90] on video at bounding box center [272, 83] width 144 height 70
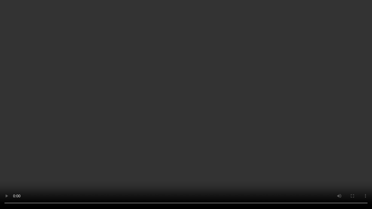
click at [241, 125] on video at bounding box center [186, 104] width 372 height 209
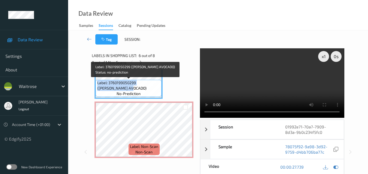
drag, startPoint x: 117, startPoint y: 89, endPoint x: 97, endPoint y: 83, distance: 21.0
click at [97, 83] on div "Label: 3760199050299 ([PERSON_NAME] AVOCADO) no-prediction" at bounding box center [129, 88] width 66 height 17
copy span "Label: 3760199050299 ([PERSON_NAME] AVOCADO)"
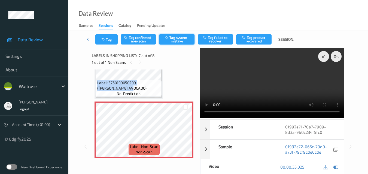
click at [181, 38] on button "Tag system-mistake" at bounding box center [176, 39] width 35 height 10
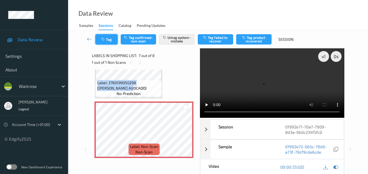
click at [113, 39] on button "Tag" at bounding box center [106, 39] width 22 height 10
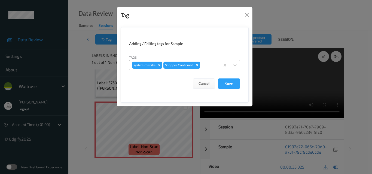
click at [211, 66] on div at bounding box center [209, 65] width 16 height 7
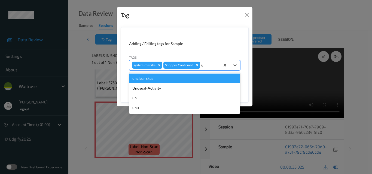
type input "un"
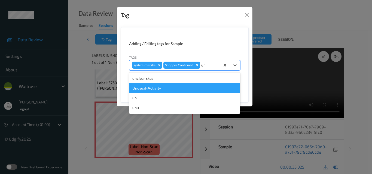
click at [176, 88] on div "Unusual-Activity" at bounding box center [184, 89] width 111 height 10
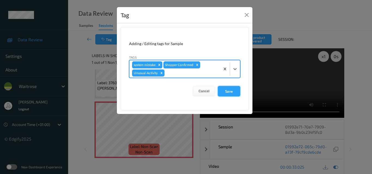
click at [227, 91] on button "Save" at bounding box center [229, 91] width 22 height 10
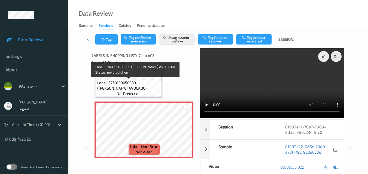
click at [148, 86] on span "Label: 3760199050299 (KD MAKI AVOCADO)" at bounding box center [128, 85] width 63 height 11
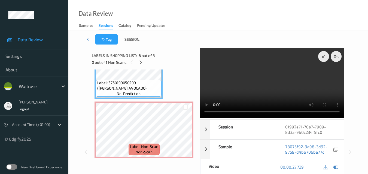
click at [290, 80] on video at bounding box center [272, 83] width 144 height 70
click at [256, 90] on video at bounding box center [272, 83] width 144 height 70
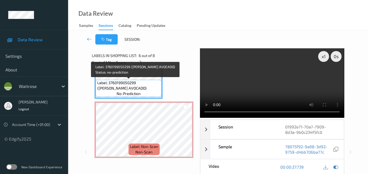
click at [132, 87] on span "Label: 3760199050299 (KD MAKI AVOCADO)" at bounding box center [128, 85] width 63 height 11
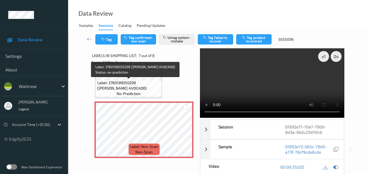
click at [136, 90] on span "Label: 3760199050299 (KD MAKI AVOCADO)" at bounding box center [128, 85] width 63 height 11
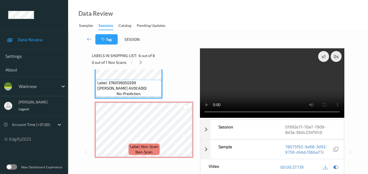
click at [260, 91] on video at bounding box center [272, 83] width 144 height 70
click at [280, 88] on video at bounding box center [272, 83] width 144 height 70
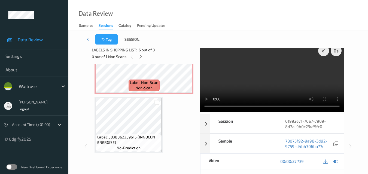
scroll to position [386, 0]
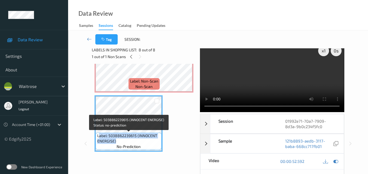
drag, startPoint x: 120, startPoint y: 143, endPoint x: 107, endPoint y: 135, distance: 15.2
click at [99, 137] on span "Label: 5038862239615 (INNOCENT ENERGISE)" at bounding box center [128, 138] width 63 height 11
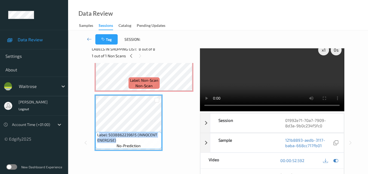
scroll to position [6, 0]
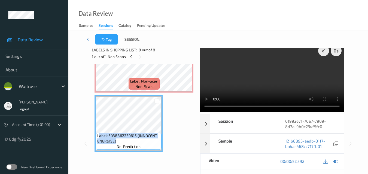
click at [275, 83] on video at bounding box center [272, 78] width 144 height 70
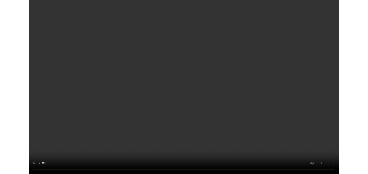
scroll to position [352, 0]
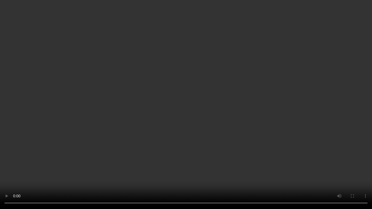
click at [221, 118] on video at bounding box center [186, 104] width 372 height 209
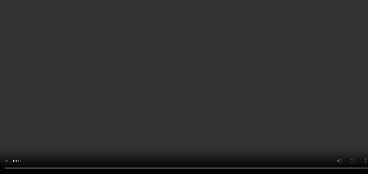
scroll to position [386, 0]
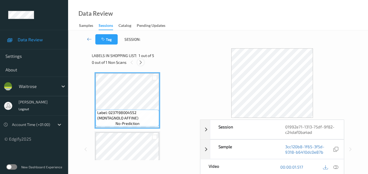
click at [140, 60] on icon at bounding box center [140, 62] width 5 height 5
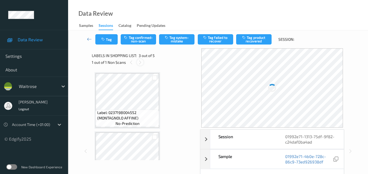
scroll to position [62, 0]
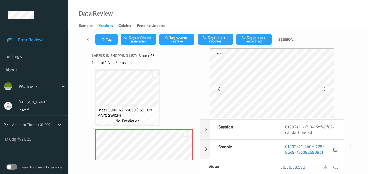
click at [337, 169] on icon at bounding box center [335, 167] width 5 height 5
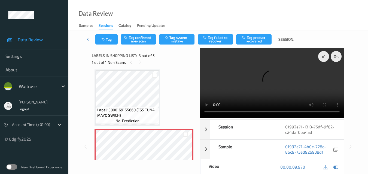
click at [253, 79] on video at bounding box center [272, 83] width 144 height 70
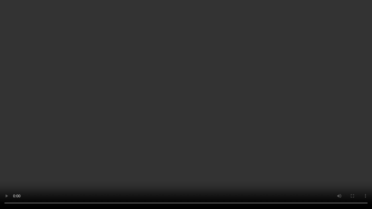
click at [261, 115] on video at bounding box center [186, 104] width 372 height 209
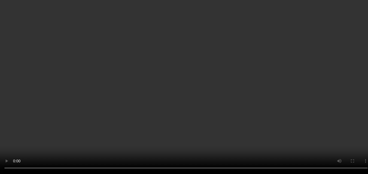
scroll to position [89, 0]
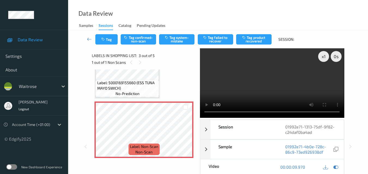
click at [259, 85] on video at bounding box center [272, 83] width 144 height 70
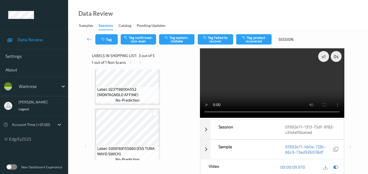
scroll to position [35, 0]
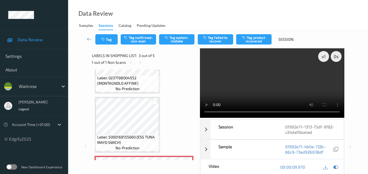
click at [270, 85] on video at bounding box center [272, 83] width 144 height 70
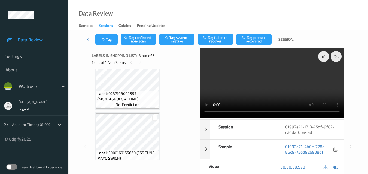
scroll to position [8, 0]
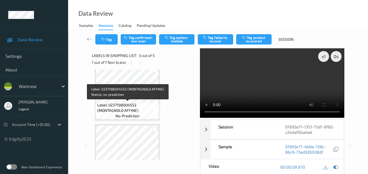
click at [139, 109] on span "Label: 0237198004552 (MONTAGNOLO AFFINE)" at bounding box center [127, 108] width 61 height 11
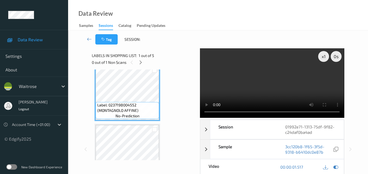
click at [280, 94] on video at bounding box center [272, 83] width 144 height 70
click at [264, 93] on video at bounding box center [272, 83] width 144 height 70
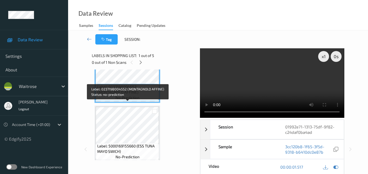
scroll to position [62, 0]
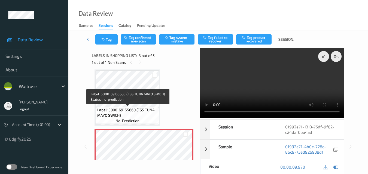
click at [144, 109] on span "Label: 5000169155660 (ESS TUNA MAYO SWICH)" at bounding box center [127, 112] width 61 height 11
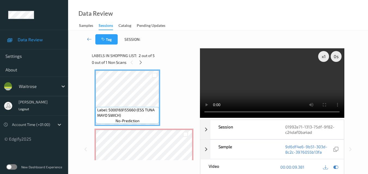
click at [272, 87] on video at bounding box center [272, 83] width 144 height 70
click at [270, 89] on video at bounding box center [272, 83] width 144 height 70
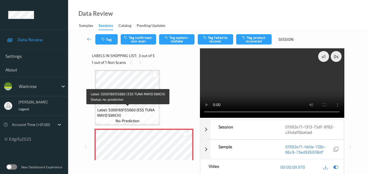
click at [146, 111] on span "Label: 5000169155660 (ESS TUNA MAYO SWICH)" at bounding box center [127, 112] width 61 height 11
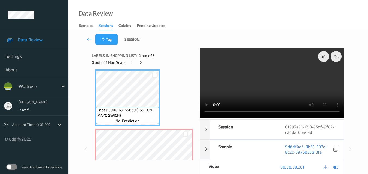
click at [299, 82] on video at bounding box center [272, 83] width 144 height 70
click at [287, 83] on video at bounding box center [272, 83] width 144 height 70
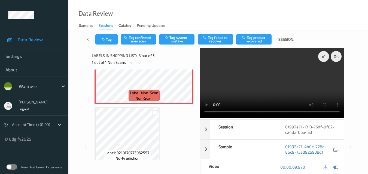
scroll to position [171, 0]
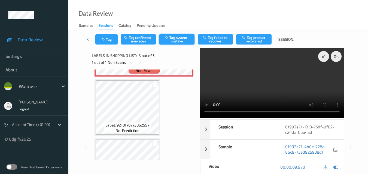
click at [179, 39] on button "Tag system-mistake" at bounding box center [176, 39] width 35 height 10
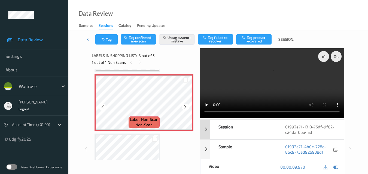
scroll to position [62, 0]
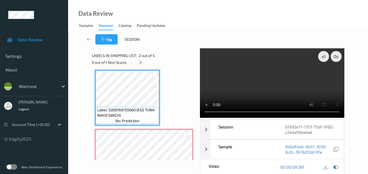
click at [264, 78] on video at bounding box center [272, 83] width 144 height 70
click at [274, 88] on video at bounding box center [272, 83] width 144 height 70
click at [263, 91] on video at bounding box center [272, 83] width 144 height 70
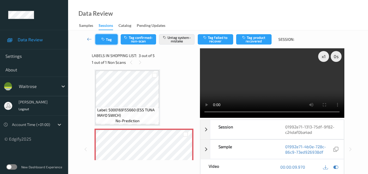
click at [106, 42] on button "Tag" at bounding box center [106, 39] width 22 height 10
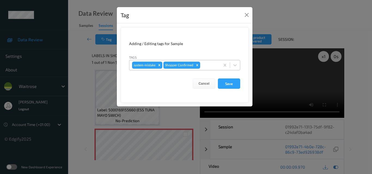
click at [204, 67] on div at bounding box center [209, 65] width 16 height 7
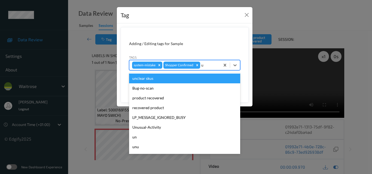
type input "un"
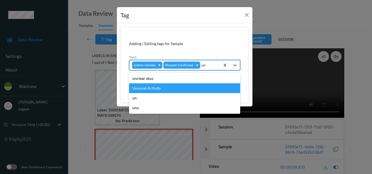
click at [179, 90] on div "Unusual-Activity" at bounding box center [184, 89] width 111 height 10
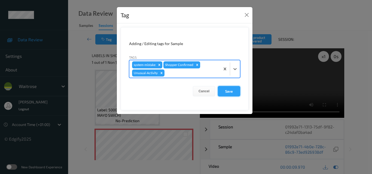
click at [232, 92] on button "Save" at bounding box center [229, 91] width 22 height 10
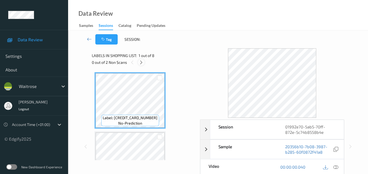
click at [141, 64] on icon at bounding box center [141, 62] width 5 height 5
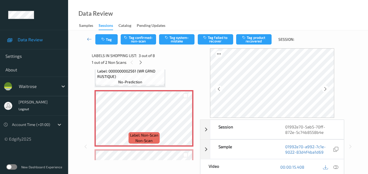
scroll to position [89, 0]
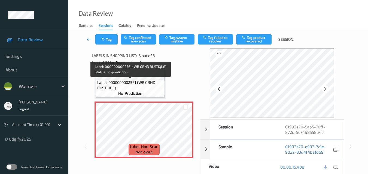
click at [141, 87] on span "Label: 0000000002561 (WR GRND RUSTIQUE)" at bounding box center [130, 85] width 66 height 11
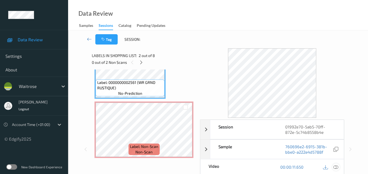
click at [337, 167] on icon at bounding box center [335, 167] width 5 height 5
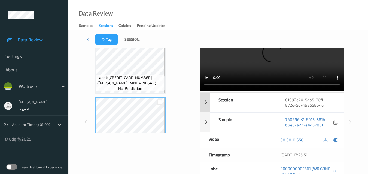
scroll to position [0, 0]
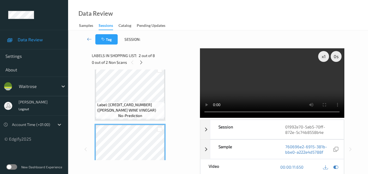
click at [269, 88] on video at bounding box center [272, 83] width 144 height 70
click at [268, 82] on video at bounding box center [272, 83] width 144 height 70
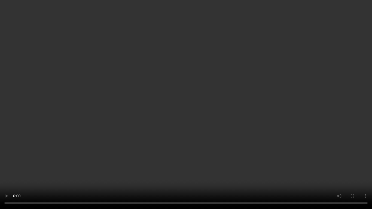
click at [240, 122] on video at bounding box center [186, 104] width 372 height 209
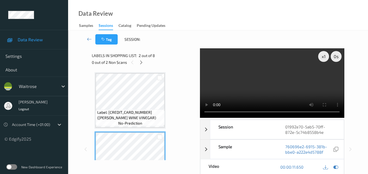
click at [249, 85] on video at bounding box center [272, 83] width 144 height 70
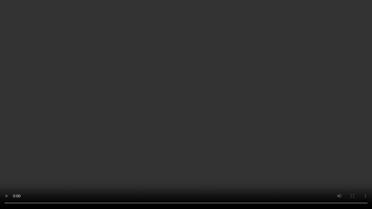
click at [264, 117] on video at bounding box center [186, 104] width 372 height 209
click at [311, 147] on video at bounding box center [186, 104] width 372 height 209
click at [251, 125] on video at bounding box center [186, 104] width 372 height 209
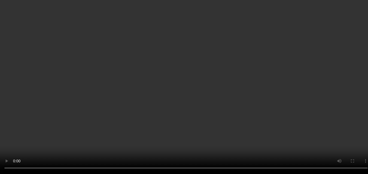
scroll to position [109, 0]
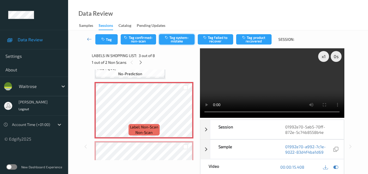
click at [175, 40] on button "Tag system-mistake" at bounding box center [176, 39] width 35 height 10
click at [111, 43] on button "Tag" at bounding box center [106, 39] width 22 height 10
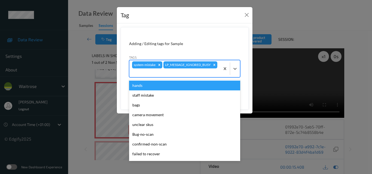
click at [193, 71] on div at bounding box center [174, 73] width 85 height 7
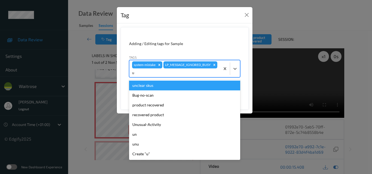
type input "un"
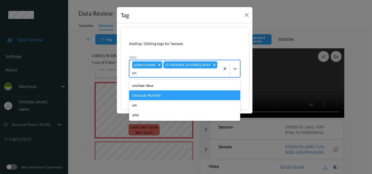
click at [166, 94] on div "Unusual-Activity" at bounding box center [184, 96] width 111 height 10
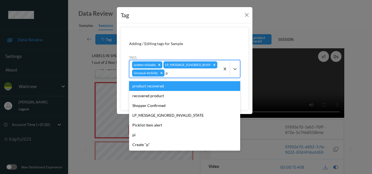
type input "pi"
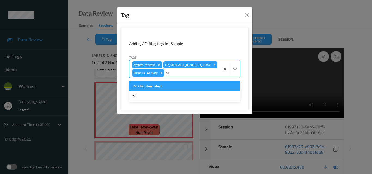
click at [166, 91] on div "Picklist item alert" at bounding box center [184, 86] width 111 height 10
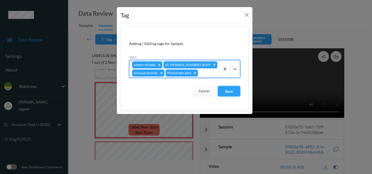
click at [225, 97] on button "Save" at bounding box center [229, 91] width 22 height 10
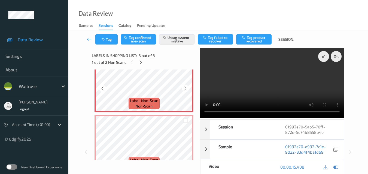
scroll to position [136, 0]
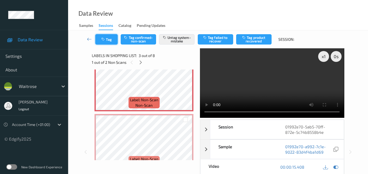
click at [109, 42] on button "Tag" at bounding box center [106, 39] width 22 height 10
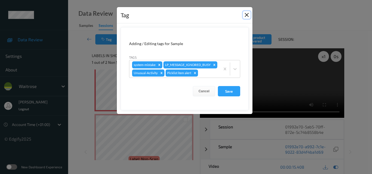
click at [246, 13] on button "Close" at bounding box center [247, 15] width 8 height 8
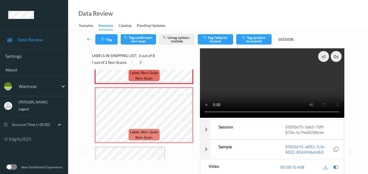
scroll to position [109, 0]
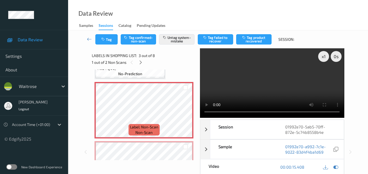
click at [281, 89] on video at bounding box center [272, 83] width 144 height 70
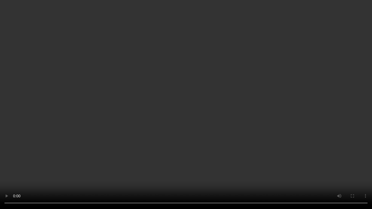
click at [259, 130] on video at bounding box center [186, 104] width 372 height 209
click at [240, 130] on video at bounding box center [186, 104] width 372 height 209
click at [251, 135] on video at bounding box center [186, 104] width 372 height 209
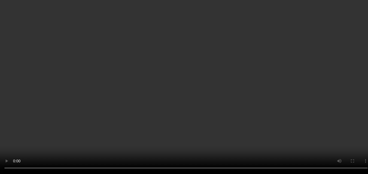
scroll to position [27, 0]
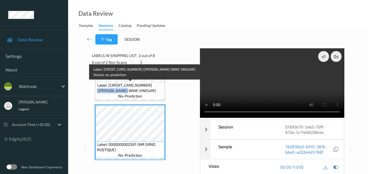
click at [149, 88] on span "Label: 5000169266397 (WR ESS WINE VINEGAR)" at bounding box center [130, 88] width 66 height 11
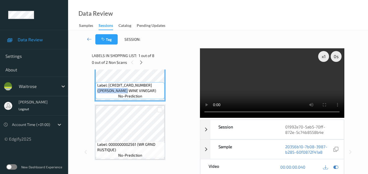
click at [268, 88] on video at bounding box center [272, 83] width 144 height 70
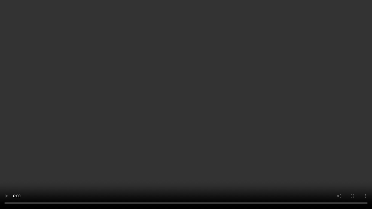
click at [310, 139] on video at bounding box center [186, 104] width 372 height 209
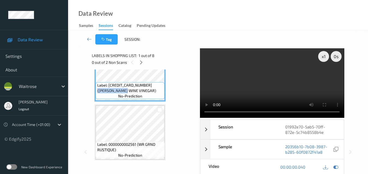
click at [265, 85] on video at bounding box center [272, 83] width 144 height 70
click at [325, 55] on div "x 1" at bounding box center [323, 56] width 11 height 11
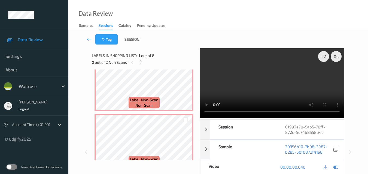
scroll to position [109, 0]
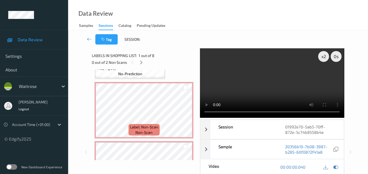
click at [281, 87] on video at bounding box center [272, 83] width 144 height 70
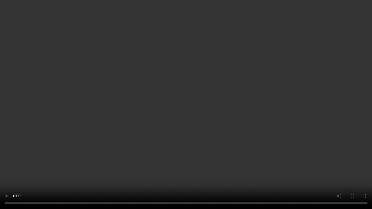
click at [190, 146] on video at bounding box center [186, 104] width 372 height 209
click at [177, 127] on video at bounding box center [186, 104] width 372 height 209
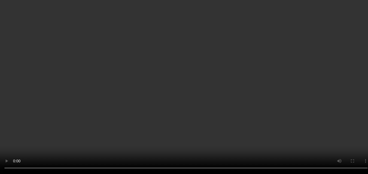
scroll to position [163, 0]
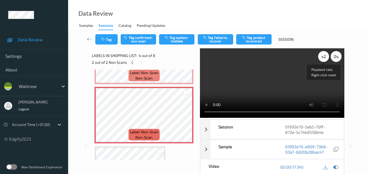
click at [322, 56] on div "x 2" at bounding box center [323, 56] width 11 height 11
click at [322, 56] on div "x 4" at bounding box center [323, 56] width 11 height 11
click at [322, 56] on div "x 8" at bounding box center [323, 56] width 11 height 11
click at [281, 72] on video at bounding box center [272, 83] width 144 height 70
click at [279, 90] on video at bounding box center [272, 83] width 144 height 70
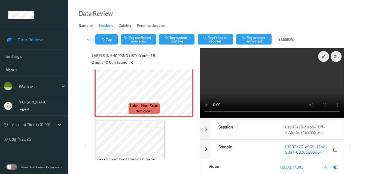
scroll to position [190, 0]
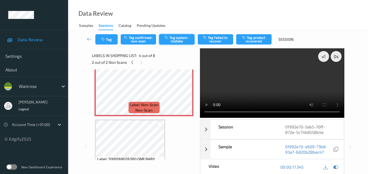
click at [180, 39] on button "Tag system-mistake" at bounding box center [176, 39] width 35 height 10
click at [105, 41] on icon "button" at bounding box center [103, 40] width 5 height 4
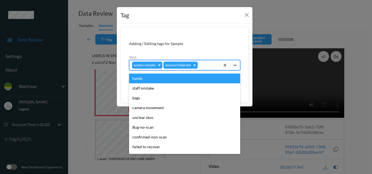
click at [212, 67] on div at bounding box center [208, 65] width 19 height 7
type input "un"
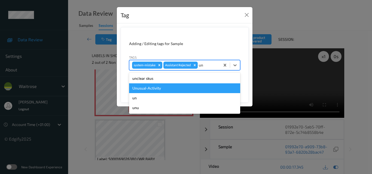
click at [170, 89] on div "Unusual-Activity" at bounding box center [184, 89] width 111 height 10
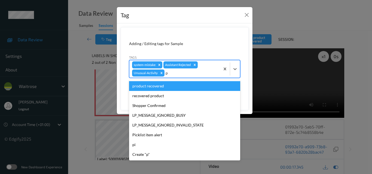
type input "pi"
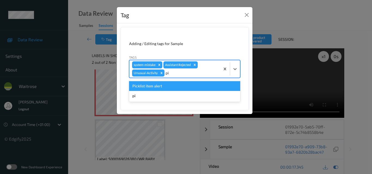
click at [170, 89] on div "Picklist item alert" at bounding box center [184, 86] width 111 height 10
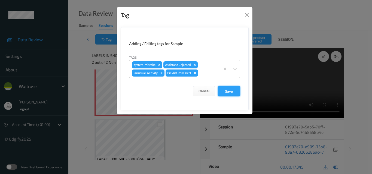
click at [233, 94] on button "Save" at bounding box center [229, 91] width 22 height 10
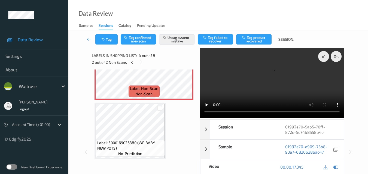
scroll to position [218, 0]
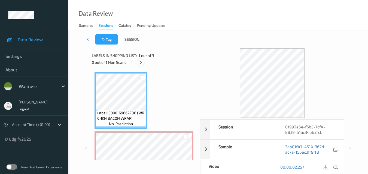
click at [142, 61] on icon at bounding box center [140, 62] width 5 height 5
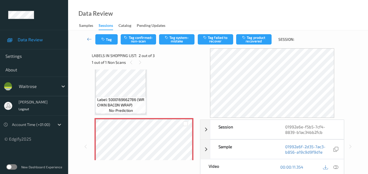
scroll to position [3, 0]
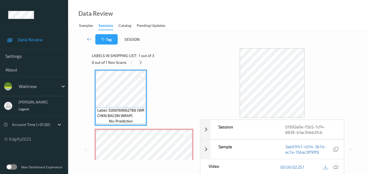
click at [337, 168] on icon at bounding box center [335, 167] width 5 height 5
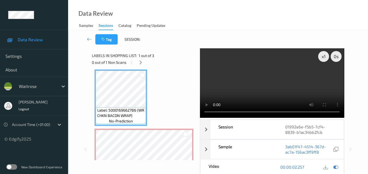
click at [277, 82] on video at bounding box center [272, 83] width 144 height 70
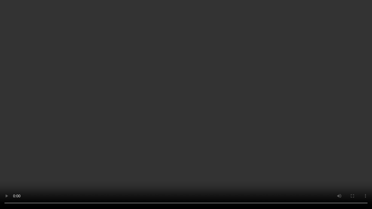
click at [239, 128] on video at bounding box center [186, 104] width 372 height 209
click at [39, 174] on video at bounding box center [186, 104] width 372 height 209
click at [271, 139] on video at bounding box center [186, 104] width 372 height 209
click at [268, 128] on video at bounding box center [186, 104] width 372 height 209
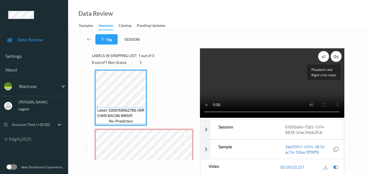
click at [324, 59] on div "x 1" at bounding box center [323, 56] width 11 height 11
click at [280, 84] on video at bounding box center [272, 83] width 144 height 70
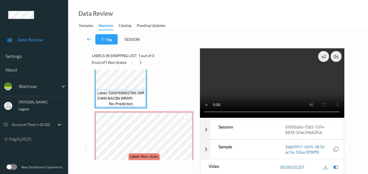
scroll to position [30, 0]
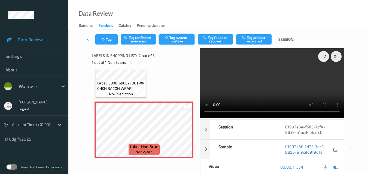
click at [179, 41] on button "Tag system-mistake" at bounding box center [176, 39] width 35 height 10
click at [111, 42] on button "Tag" at bounding box center [106, 39] width 22 height 10
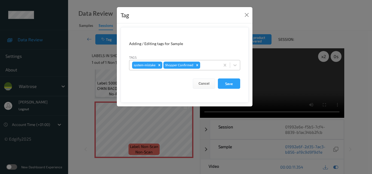
click at [211, 66] on div at bounding box center [209, 65] width 16 height 7
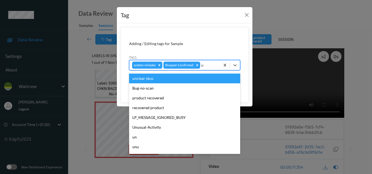
type input "un"
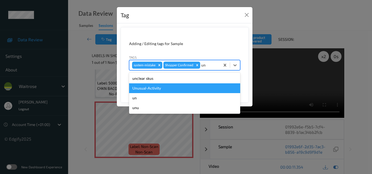
click at [178, 88] on div "Unusual-Activity" at bounding box center [184, 89] width 111 height 10
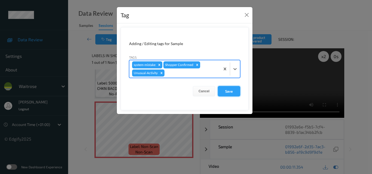
click at [233, 91] on button "Save" at bounding box center [229, 91] width 22 height 10
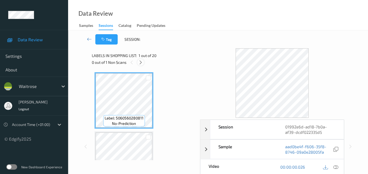
click at [140, 63] on icon at bounding box center [140, 62] width 5 height 5
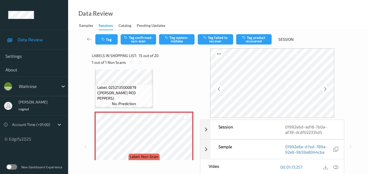
scroll to position [801, 0]
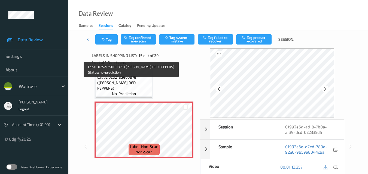
click at [137, 90] on span "Label: 0252135000879 ([PERSON_NAME] RED PEPPERS)" at bounding box center [124, 83] width 54 height 16
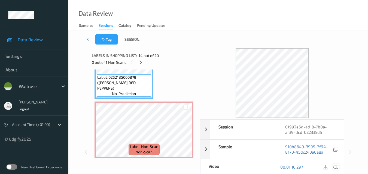
click at [337, 168] on icon at bounding box center [335, 167] width 5 height 5
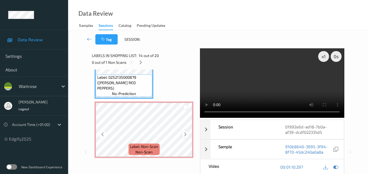
click at [184, 135] on icon at bounding box center [185, 134] width 5 height 5
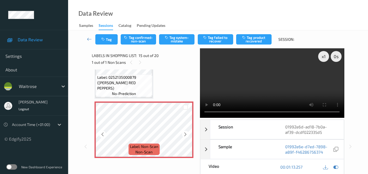
click at [184, 135] on icon at bounding box center [185, 134] width 5 height 5
click at [272, 91] on video at bounding box center [272, 83] width 144 height 70
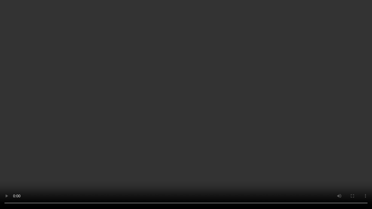
click at [220, 80] on video at bounding box center [186, 104] width 372 height 209
click at [305, 116] on video at bounding box center [186, 104] width 372 height 209
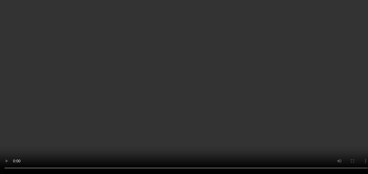
scroll to position [856, 0]
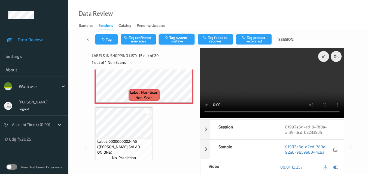
click at [181, 39] on button "Tag system-mistake" at bounding box center [176, 39] width 35 height 10
click at [111, 39] on button "Tag" at bounding box center [106, 39] width 22 height 10
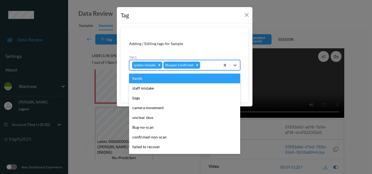
click at [203, 67] on div at bounding box center [209, 65] width 16 height 7
type input "un"
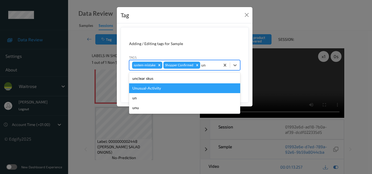
click at [182, 88] on div "Unusual-Activity" at bounding box center [184, 89] width 111 height 10
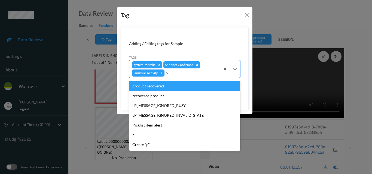
type input "pi"
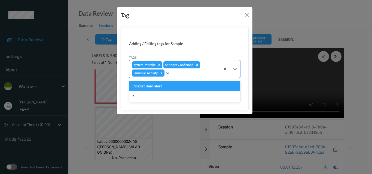
click at [180, 83] on div "Picklist item alert" at bounding box center [184, 86] width 111 height 10
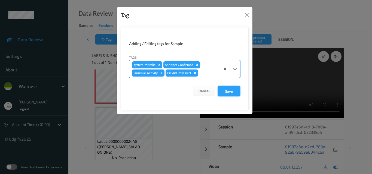
click at [230, 92] on button "Save" at bounding box center [229, 91] width 22 height 10
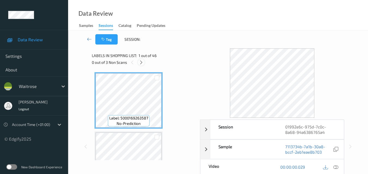
click at [139, 63] on icon at bounding box center [141, 62] width 5 height 5
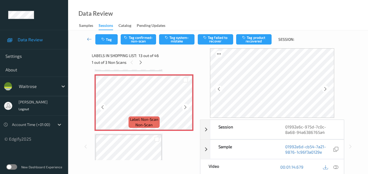
scroll to position [655, 0]
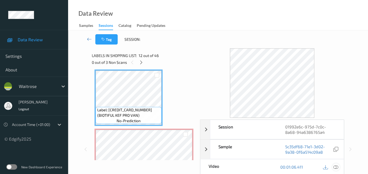
click at [338, 168] on icon at bounding box center [335, 167] width 5 height 5
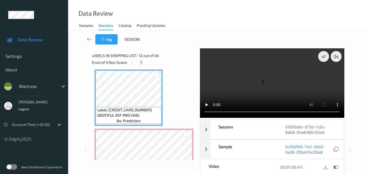
click at [260, 74] on video at bounding box center [272, 83] width 144 height 70
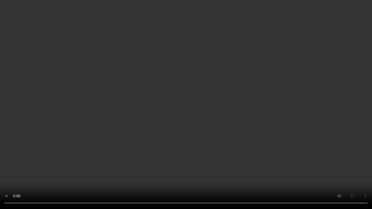
click at [237, 113] on video at bounding box center [186, 104] width 372 height 209
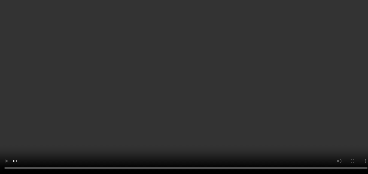
scroll to position [710, 0]
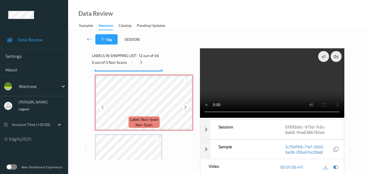
click at [184, 108] on icon at bounding box center [185, 107] width 5 height 5
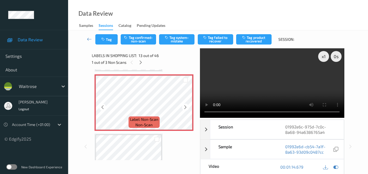
click at [184, 108] on icon at bounding box center [185, 107] width 5 height 5
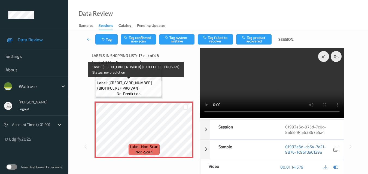
click at [142, 81] on span "Label: [CREDIT_CARD_NUMBER] (BIOTIFUL KEF PRO VAN)" at bounding box center [128, 85] width 63 height 11
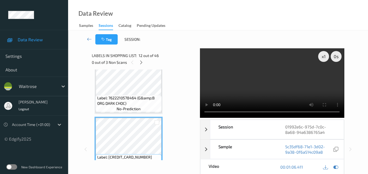
scroll to position [601, 0]
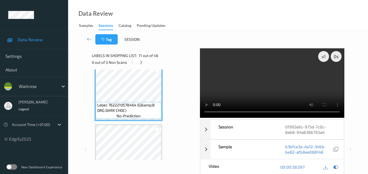
click at [276, 87] on video at bounding box center [272, 83] width 144 height 70
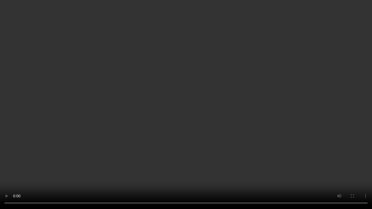
click at [301, 130] on video at bounding box center [186, 104] width 372 height 209
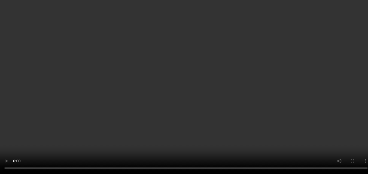
scroll to position [683, 0]
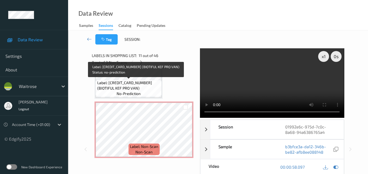
click at [145, 89] on span "Label: 5060337221955 (BIOTIFUL KEF PRO VAN)" at bounding box center [128, 85] width 63 height 11
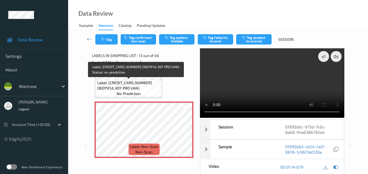
click at [144, 89] on span "Label: 5060337221955 (BIOTIFUL KEF PRO VAN)" at bounding box center [128, 85] width 63 height 11
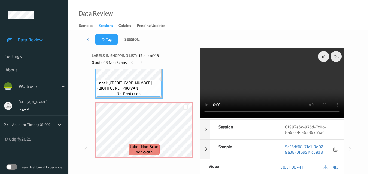
click at [263, 82] on video at bounding box center [272, 83] width 144 height 70
click at [257, 91] on video at bounding box center [272, 83] width 144 height 70
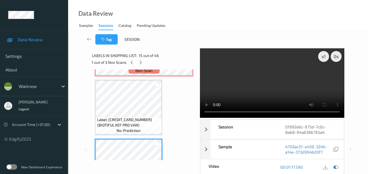
scroll to position [737, 0]
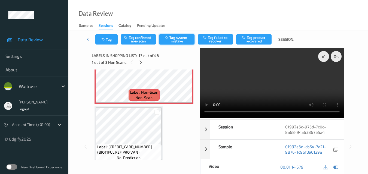
click at [181, 41] on button "Tag system-mistake" at bounding box center [176, 39] width 35 height 10
click at [105, 40] on icon "button" at bounding box center [103, 40] width 5 height 4
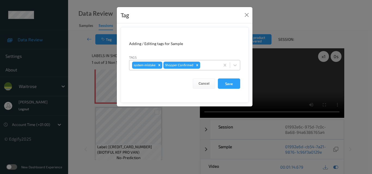
click at [211, 68] on div at bounding box center [209, 65] width 16 height 7
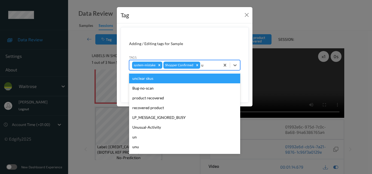
type input "un"
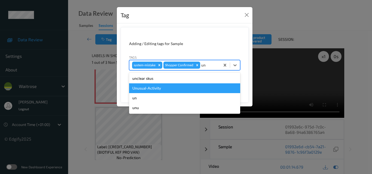
click at [185, 88] on div "Unusual-Activity" at bounding box center [184, 89] width 111 height 10
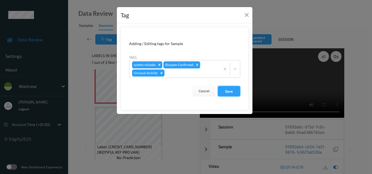
click at [235, 91] on button "Save" at bounding box center [229, 91] width 22 height 10
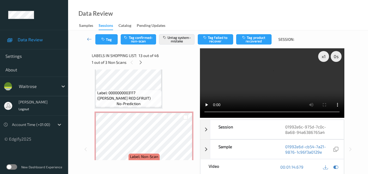
scroll to position [1907, 0]
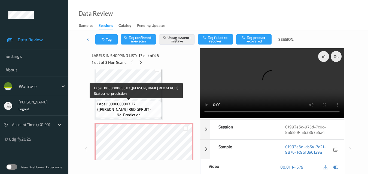
click at [150, 109] on span "Label: 0000000003117 (WR ESS RED GFRUIT)" at bounding box center [128, 107] width 63 height 11
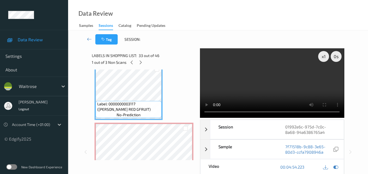
click at [296, 84] on video at bounding box center [272, 83] width 144 height 70
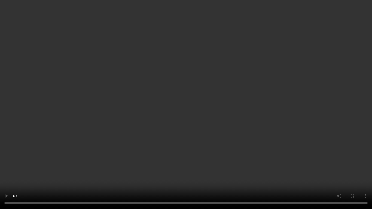
click at [265, 148] on video at bounding box center [186, 104] width 372 height 209
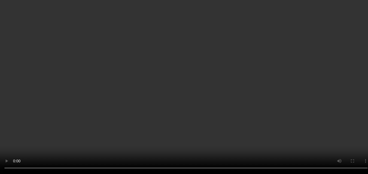
scroll to position [1853, 0]
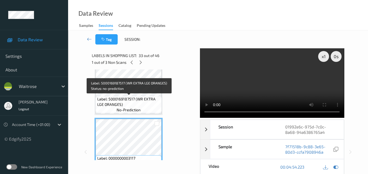
click at [152, 97] on span "Label: 5000169187517 (WR EXTRA LGE ORANGES)" at bounding box center [128, 102] width 63 height 11
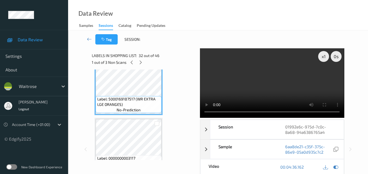
click at [284, 92] on video at bounding box center [272, 83] width 144 height 70
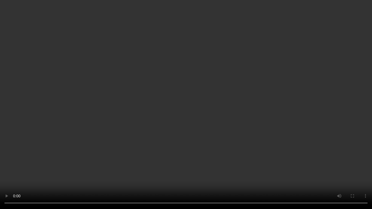
click at [272, 121] on video at bounding box center [186, 104] width 372 height 209
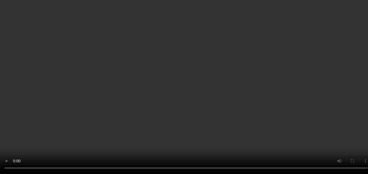
scroll to position [1934, 0]
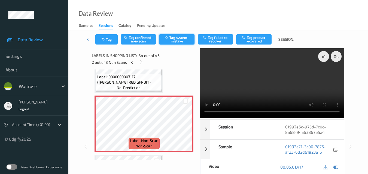
click at [180, 42] on button "Tag system-mistake" at bounding box center [176, 39] width 35 height 10
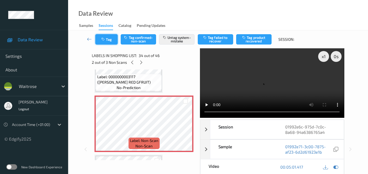
click at [111, 40] on button "Tag" at bounding box center [106, 39] width 22 height 10
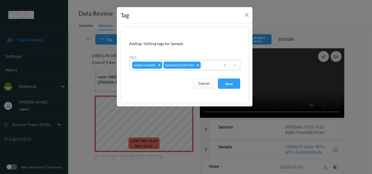
click at [210, 65] on div at bounding box center [210, 65] width 16 height 7
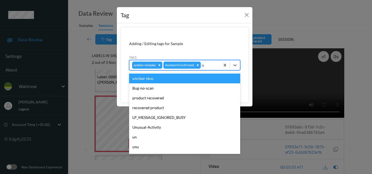
type input "un"
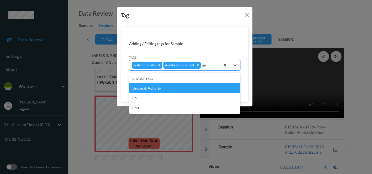
click at [184, 87] on div "Unusual-Activity" at bounding box center [184, 89] width 111 height 10
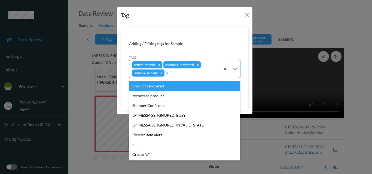
type input "pi"
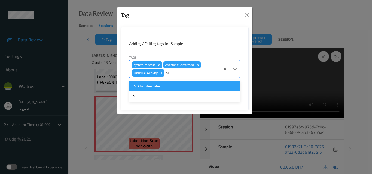
click at [158, 85] on div "Picklist item alert" at bounding box center [184, 86] width 111 height 10
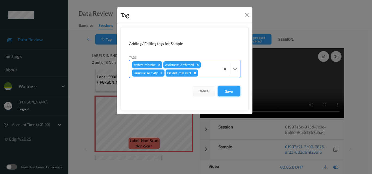
click at [234, 92] on button "Save" at bounding box center [229, 91] width 22 height 10
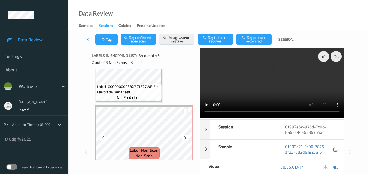
scroll to position [2016, 0]
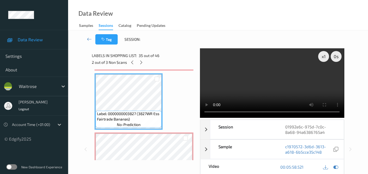
click at [272, 87] on video at bounding box center [272, 83] width 144 height 70
click at [274, 91] on video at bounding box center [272, 83] width 144 height 70
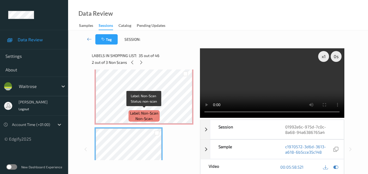
scroll to position [1962, 0]
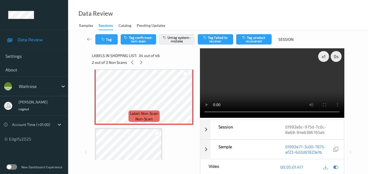
click at [286, 90] on video at bounding box center [272, 83] width 144 height 70
click at [322, 56] on div "x 1" at bounding box center [323, 56] width 11 height 11
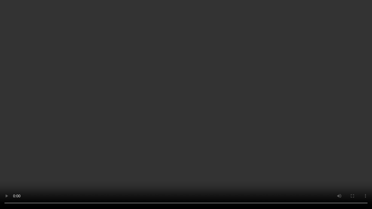
click at [274, 137] on video at bounding box center [186, 104] width 372 height 209
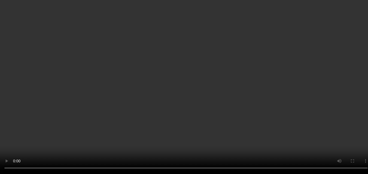
scroll to position [2070, 0]
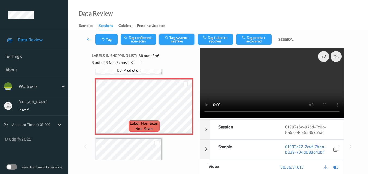
click at [177, 40] on button "Tag system-mistake" at bounding box center [176, 39] width 35 height 10
click at [107, 39] on button "Tag" at bounding box center [106, 39] width 22 height 10
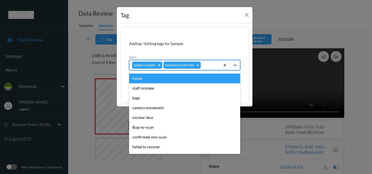
click at [212, 66] on div at bounding box center [210, 65] width 16 height 7
type input "un"
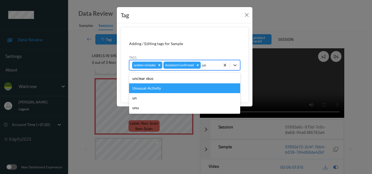
click at [186, 88] on div "Unusual-Activity" at bounding box center [184, 89] width 111 height 10
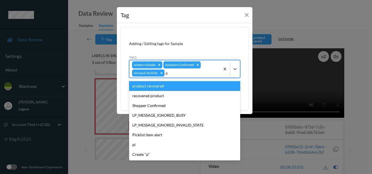
type input "pi"
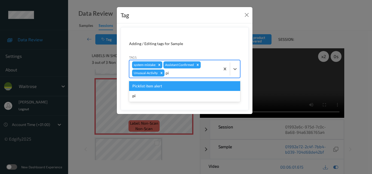
click at [186, 88] on div "Picklist item alert" at bounding box center [184, 86] width 111 height 10
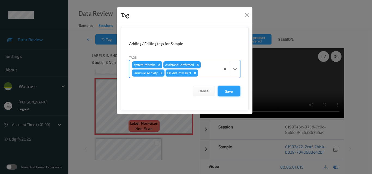
click at [225, 90] on button "Save" at bounding box center [229, 91] width 22 height 10
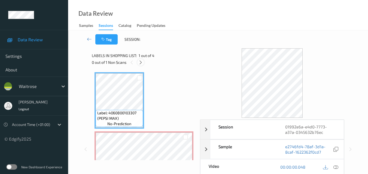
click at [142, 63] on icon at bounding box center [140, 62] width 5 height 5
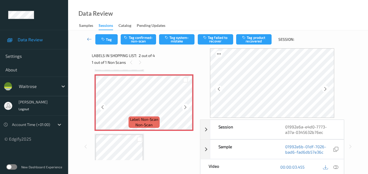
scroll to position [30, 0]
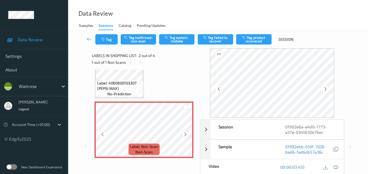
click at [185, 135] on icon at bounding box center [185, 134] width 5 height 5
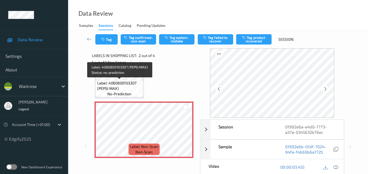
click at [131, 92] on span "no-prediction" at bounding box center [119, 93] width 24 height 5
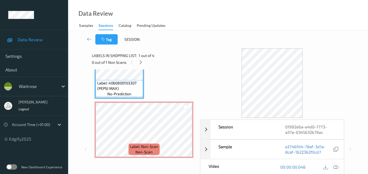
click at [337, 168] on icon at bounding box center [335, 167] width 5 height 5
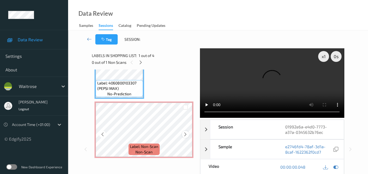
click at [188, 133] on icon at bounding box center [185, 134] width 5 height 5
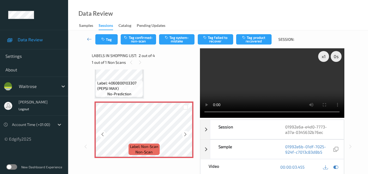
click at [188, 133] on icon at bounding box center [185, 134] width 5 height 5
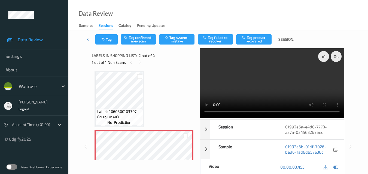
scroll to position [0, 0]
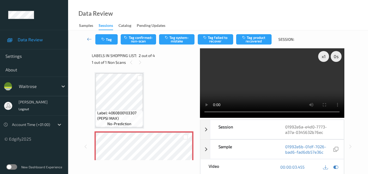
click at [204, 114] on video at bounding box center [272, 83] width 144 height 70
click at [262, 84] on video at bounding box center [272, 83] width 144 height 70
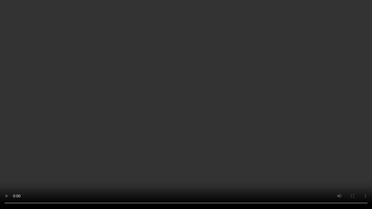
click at [284, 118] on video at bounding box center [186, 104] width 372 height 209
click at [301, 123] on video at bounding box center [186, 104] width 372 height 209
click at [287, 121] on video at bounding box center [186, 104] width 372 height 209
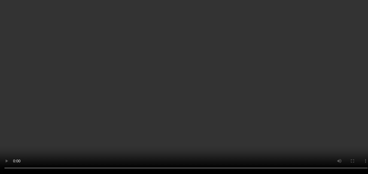
scroll to position [54, 0]
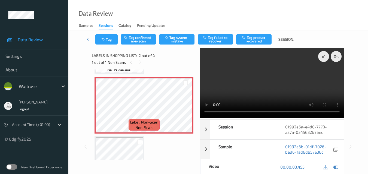
click at [281, 86] on video at bounding box center [272, 83] width 144 height 70
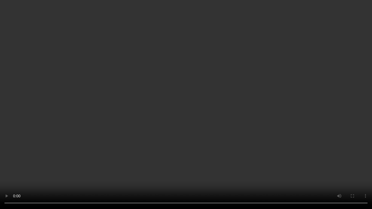
click at [277, 124] on video at bounding box center [186, 104] width 372 height 209
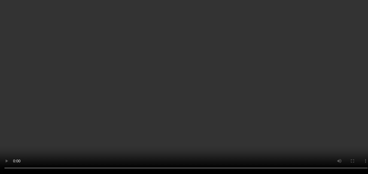
scroll to position [82, 0]
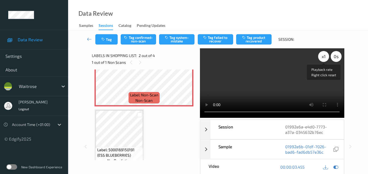
click at [325, 58] on div "x 1" at bounding box center [323, 56] width 11 height 11
click at [261, 84] on video at bounding box center [272, 83] width 144 height 70
click at [274, 88] on video at bounding box center [272, 83] width 144 height 70
click at [175, 43] on button "Tag system-mistake" at bounding box center [176, 39] width 35 height 10
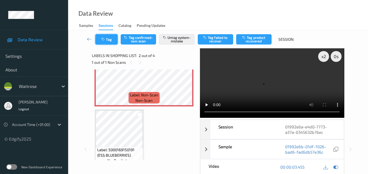
click at [109, 42] on button "Tag" at bounding box center [106, 39] width 22 height 10
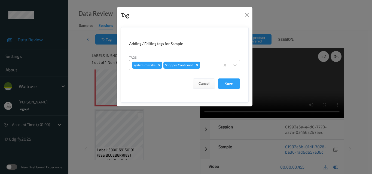
click at [209, 69] on div "system-mistake Shopper Confirmed" at bounding box center [174, 65] width 91 height 9
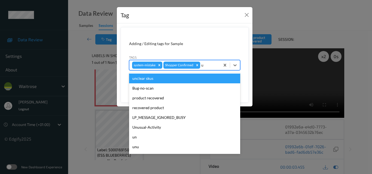
type input "un"
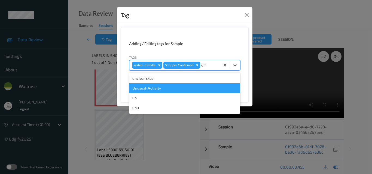
click at [167, 88] on div "Unusual-Activity" at bounding box center [184, 89] width 111 height 10
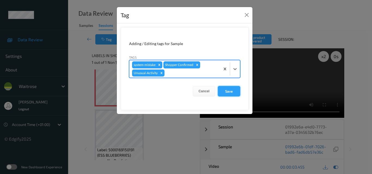
click at [224, 92] on button "Save" at bounding box center [229, 91] width 22 height 10
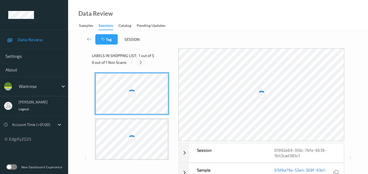
click at [141, 62] on icon at bounding box center [140, 62] width 5 height 5
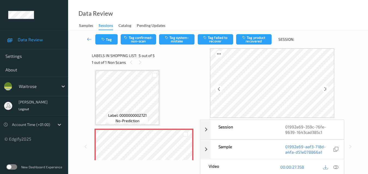
scroll to position [208, 0]
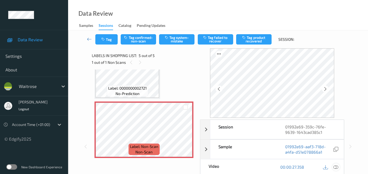
click at [337, 167] on icon at bounding box center [335, 167] width 5 height 5
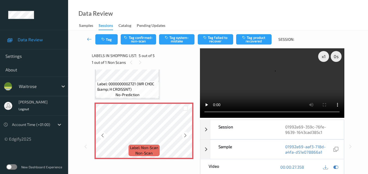
scroll to position [208, 0]
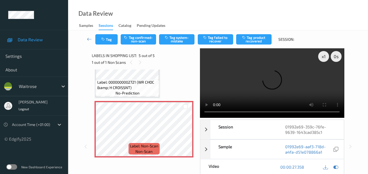
click at [266, 79] on video at bounding box center [272, 83] width 144 height 70
click at [259, 84] on video at bounding box center [272, 83] width 144 height 70
click at [177, 39] on button "Tag system-mistake" at bounding box center [176, 39] width 35 height 10
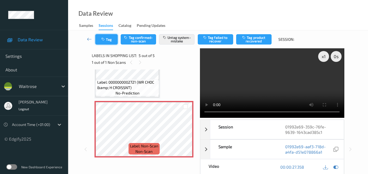
click at [108, 37] on button "Tag" at bounding box center [106, 39] width 22 height 10
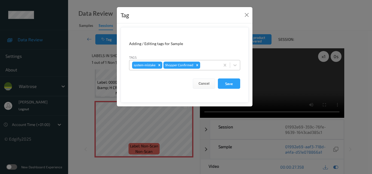
click at [209, 66] on div at bounding box center [209, 65] width 16 height 7
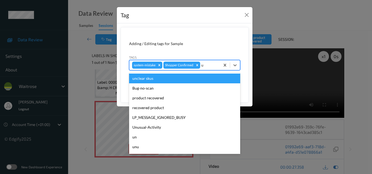
type input "un"
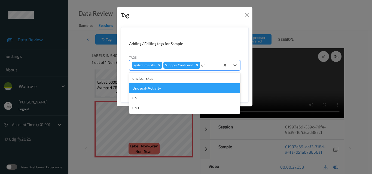
click at [201, 86] on div "Unusual-Activity" at bounding box center [184, 89] width 111 height 10
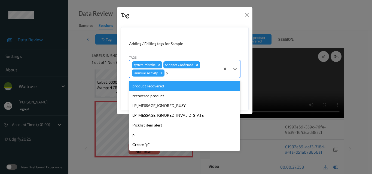
type input "pi"
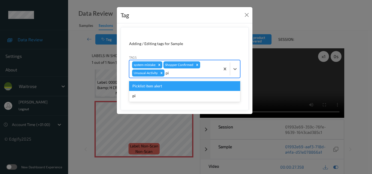
click at [201, 86] on div "Picklist item alert" at bounding box center [184, 86] width 111 height 10
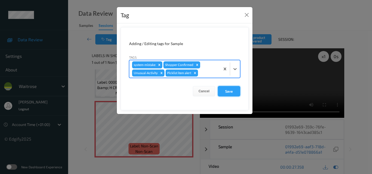
click at [233, 90] on button "Save" at bounding box center [229, 91] width 22 height 10
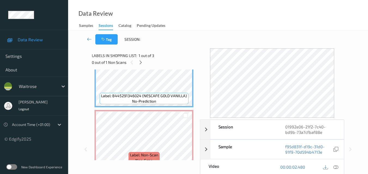
scroll to position [54, 0]
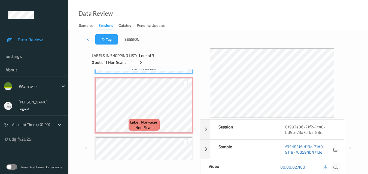
click at [337, 166] on icon at bounding box center [335, 167] width 5 height 5
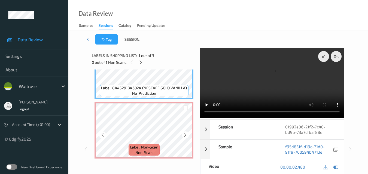
scroll to position [0, 0]
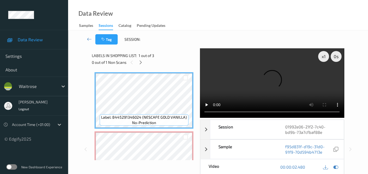
click at [268, 66] on video at bounding box center [272, 83] width 144 height 70
click at [266, 69] on video at bounding box center [272, 83] width 144 height 70
click at [267, 70] on video at bounding box center [272, 83] width 144 height 70
click at [281, 85] on video at bounding box center [272, 83] width 144 height 70
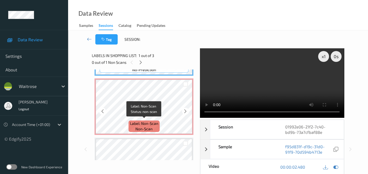
scroll to position [54, 0]
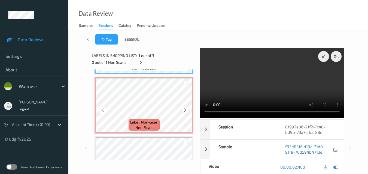
click at [186, 111] on icon at bounding box center [185, 110] width 5 height 5
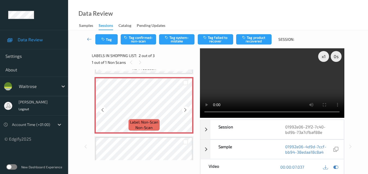
click at [186, 111] on icon at bounding box center [185, 110] width 5 height 5
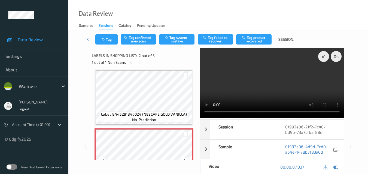
scroll to position [0, 0]
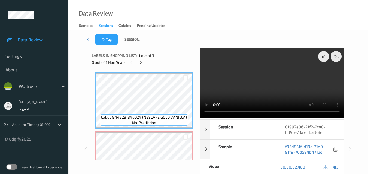
click at [265, 78] on video at bounding box center [272, 83] width 144 height 70
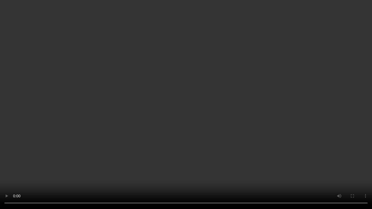
click at [210, 107] on video at bounding box center [186, 104] width 372 height 209
click at [255, 120] on video at bounding box center [186, 104] width 372 height 209
click at [196, 78] on video at bounding box center [186, 104] width 372 height 209
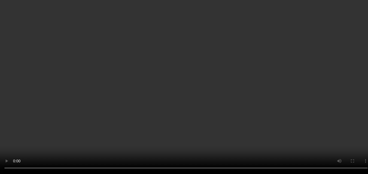
scroll to position [63, 0]
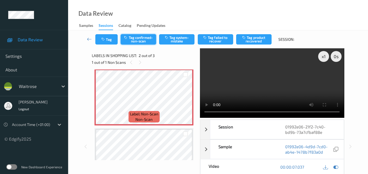
click at [139, 41] on button "Tag confirmed-non-scan" at bounding box center [138, 39] width 35 height 10
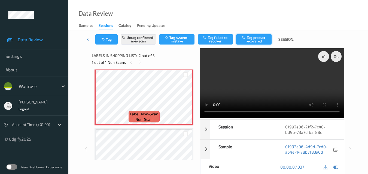
click at [251, 39] on button "Tag product recovered" at bounding box center [253, 39] width 35 height 10
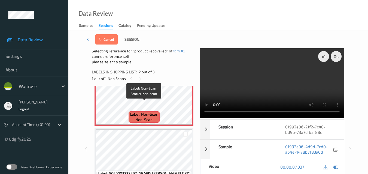
scroll to position [90, 0]
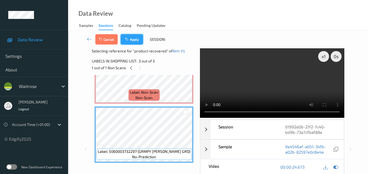
click at [134, 40] on button "Apply" at bounding box center [132, 39] width 22 height 10
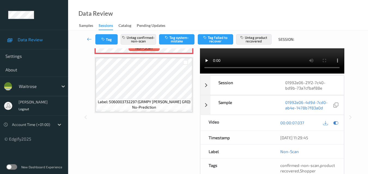
scroll to position [54, 0]
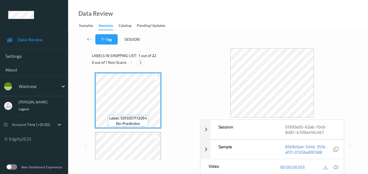
click at [141, 63] on icon at bounding box center [140, 62] width 5 height 5
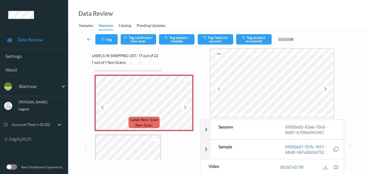
scroll to position [947, 0]
click at [185, 106] on icon at bounding box center [185, 107] width 5 height 5
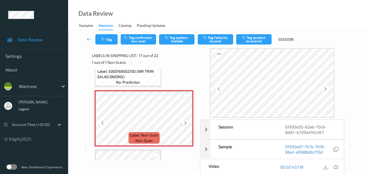
scroll to position [920, 0]
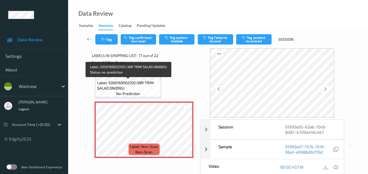
click at [149, 88] on span "Label: 5000169002100 (WR TRIM SALAD ONIONS)" at bounding box center [128, 85] width 62 height 11
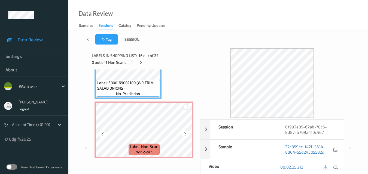
scroll to position [893, 0]
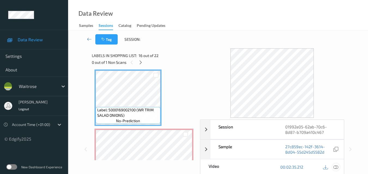
click at [336, 166] on icon at bounding box center [335, 167] width 5 height 5
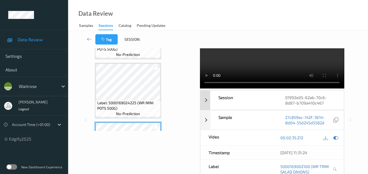
scroll to position [0, 0]
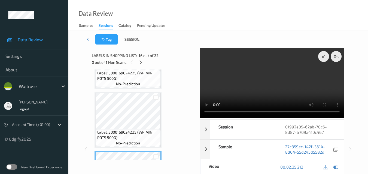
click at [259, 87] on video at bounding box center [272, 83] width 144 height 70
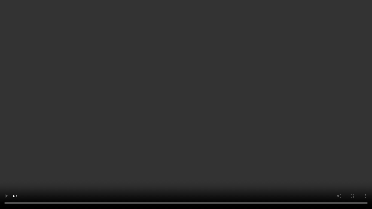
click at [250, 145] on video at bounding box center [186, 104] width 372 height 209
click at [232, 130] on video at bounding box center [186, 104] width 372 height 209
click at [233, 134] on video at bounding box center [186, 104] width 372 height 209
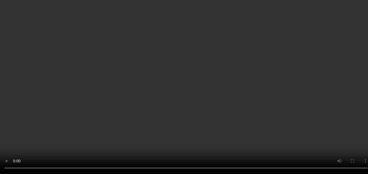
scroll to position [974, 0]
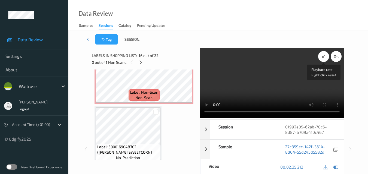
click at [322, 56] on div "x 1" at bounding box center [323, 56] width 11 height 11
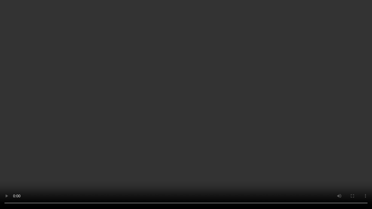
click at [223, 135] on video at bounding box center [186, 104] width 372 height 209
click at [233, 150] on video at bounding box center [186, 104] width 372 height 209
click at [229, 145] on video at bounding box center [186, 104] width 372 height 209
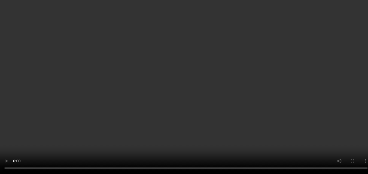
scroll to position [1001, 0]
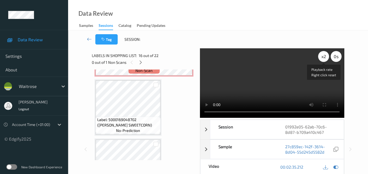
click at [322, 57] on div "x 2" at bounding box center [323, 56] width 11 height 11
click at [322, 57] on div "x 4" at bounding box center [323, 56] width 11 height 11
click at [322, 57] on div "x 8" at bounding box center [323, 56] width 11 height 11
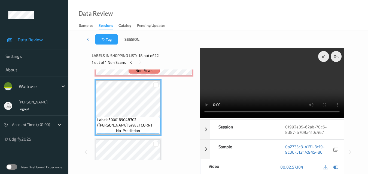
scroll to position [974, 0]
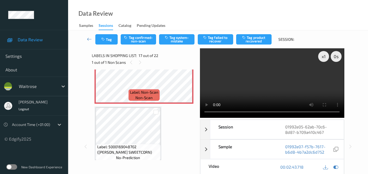
click at [278, 82] on video at bounding box center [272, 83] width 144 height 70
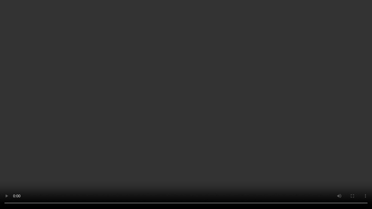
click at [225, 107] on video at bounding box center [186, 104] width 372 height 209
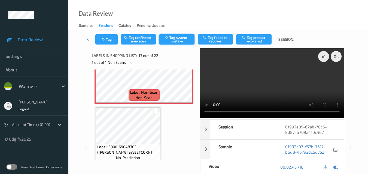
click at [182, 41] on button "Tag system-mistake" at bounding box center [176, 39] width 35 height 10
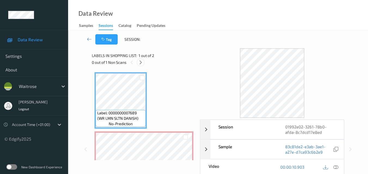
click at [141, 62] on icon at bounding box center [140, 62] width 5 height 5
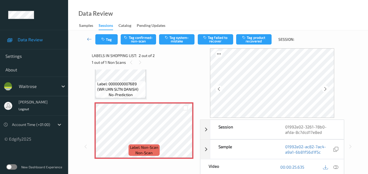
scroll to position [30, 0]
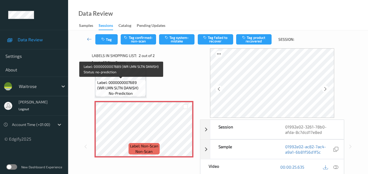
click at [133, 88] on span "Label: 0000000007689 (WR LMN SLTN DANISH)" at bounding box center [120, 85] width 47 height 11
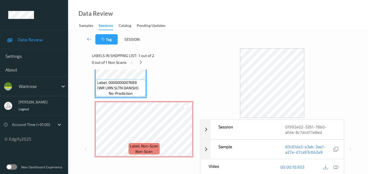
click at [335, 167] on icon at bounding box center [335, 167] width 5 height 5
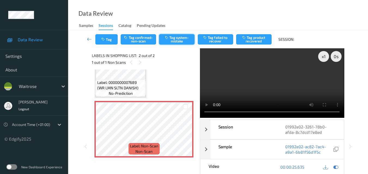
click at [174, 39] on button "Tag system-mistake" at bounding box center [176, 39] width 35 height 10
click at [107, 40] on button "Tag" at bounding box center [106, 39] width 22 height 10
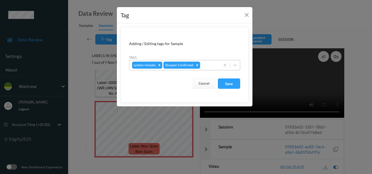
click at [205, 64] on div at bounding box center [209, 65] width 16 height 7
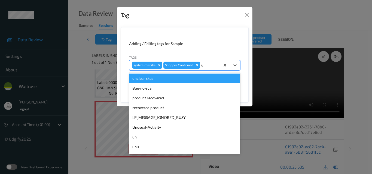
type input "un"
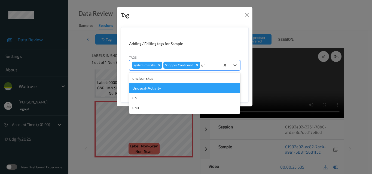
click at [188, 87] on div "Unusual-Activity" at bounding box center [184, 89] width 111 height 10
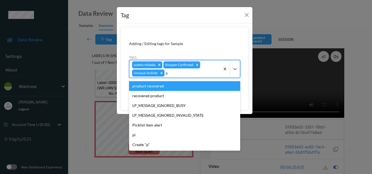
type input "pi"
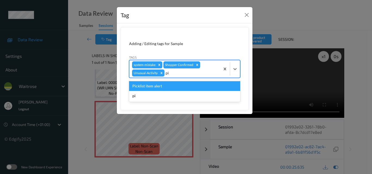
click at [188, 87] on div "Picklist item alert" at bounding box center [184, 86] width 111 height 10
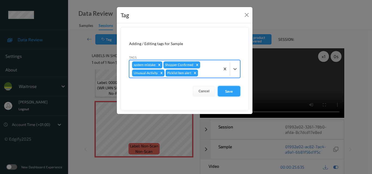
click at [229, 89] on button "Save" at bounding box center [229, 91] width 22 height 10
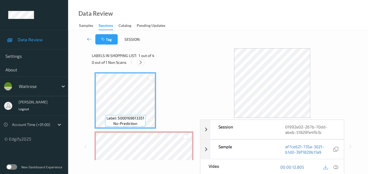
click at [140, 62] on icon at bounding box center [140, 62] width 5 height 5
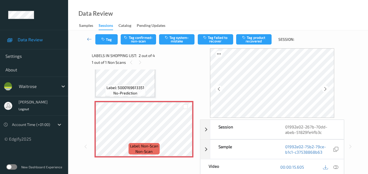
scroll to position [30, 0]
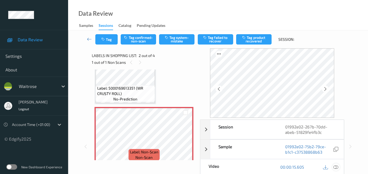
click at [337, 167] on icon at bounding box center [335, 167] width 5 height 5
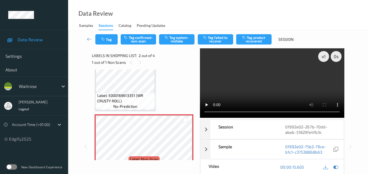
scroll to position [27, 0]
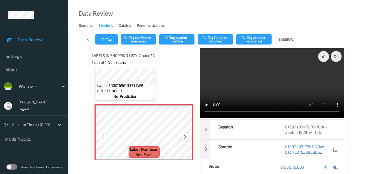
click at [184, 136] on icon at bounding box center [185, 137] width 5 height 5
click at [178, 39] on button "Tag system-mistake" at bounding box center [176, 39] width 35 height 10
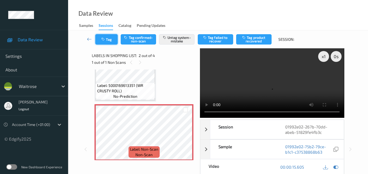
click at [112, 41] on button "Tag" at bounding box center [106, 39] width 22 height 10
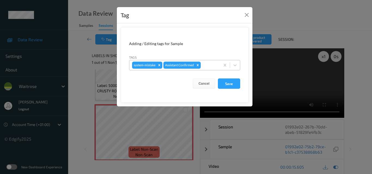
click at [211, 66] on div at bounding box center [210, 65] width 16 height 7
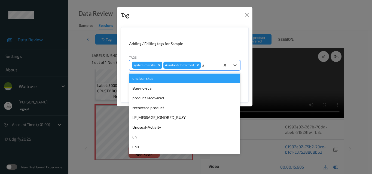
type input "un"
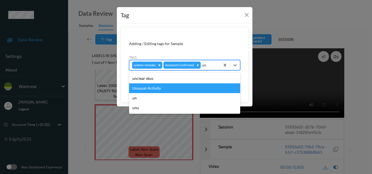
click at [174, 90] on div "Unusual-Activity" at bounding box center [184, 89] width 111 height 10
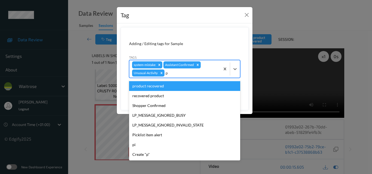
type input "pi"
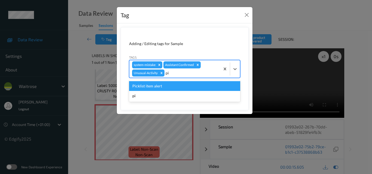
click at [176, 87] on div "Picklist item alert" at bounding box center [184, 86] width 111 height 10
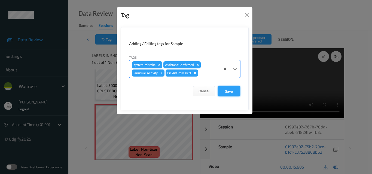
click at [231, 91] on button "Save" at bounding box center [229, 91] width 22 height 10
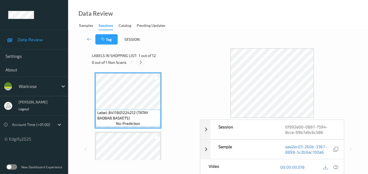
click at [141, 61] on icon at bounding box center [140, 62] width 5 height 5
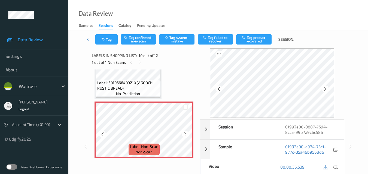
scroll to position [477, 0]
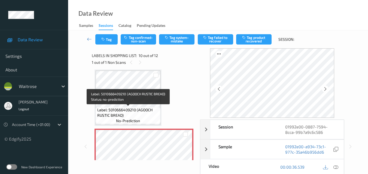
click at [144, 112] on span "Label: 5010666409210 (AGOOCH RUSTIC BREAD)" at bounding box center [128, 112] width 62 height 11
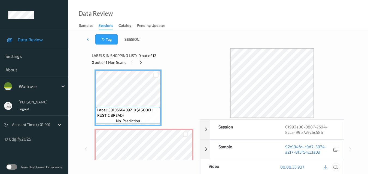
click at [337, 167] on icon at bounding box center [335, 167] width 5 height 5
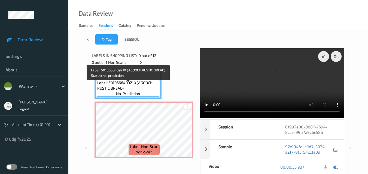
scroll to position [450, 0]
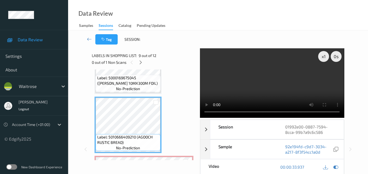
click at [276, 78] on video at bounding box center [272, 83] width 144 height 70
click at [278, 85] on video at bounding box center [272, 83] width 144 height 70
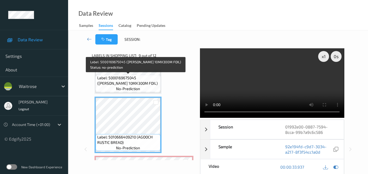
click at [129, 82] on span "Label: 5000169675045 ([PERSON_NAME] 10MX300M FOIL)" at bounding box center [128, 80] width 62 height 11
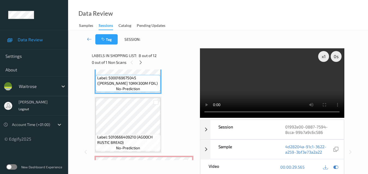
click at [289, 81] on video at bounding box center [272, 83] width 144 height 70
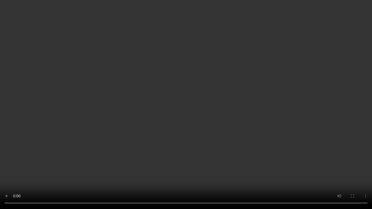
click at [253, 119] on video at bounding box center [186, 104] width 372 height 209
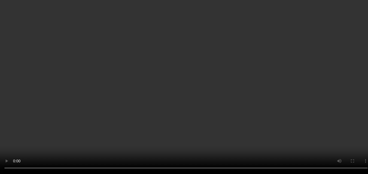
scroll to position [532, 0]
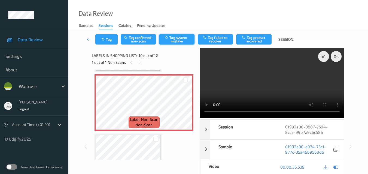
click at [178, 40] on button "Tag system-mistake" at bounding box center [176, 39] width 35 height 10
click at [108, 44] on button "Tag" at bounding box center [106, 39] width 22 height 10
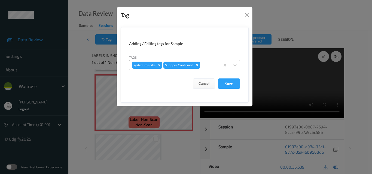
click at [207, 66] on div at bounding box center [209, 65] width 16 height 7
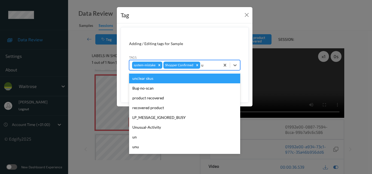
type input "un"
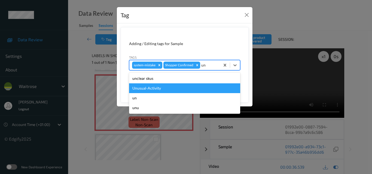
click at [156, 88] on div "Unusual-Activity" at bounding box center [184, 89] width 111 height 10
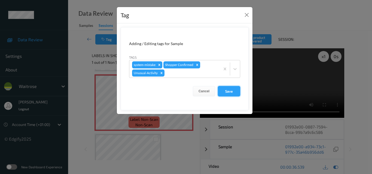
click at [228, 90] on button "Save" at bounding box center [229, 91] width 22 height 10
